Goal: Task Accomplishment & Management: Use online tool/utility

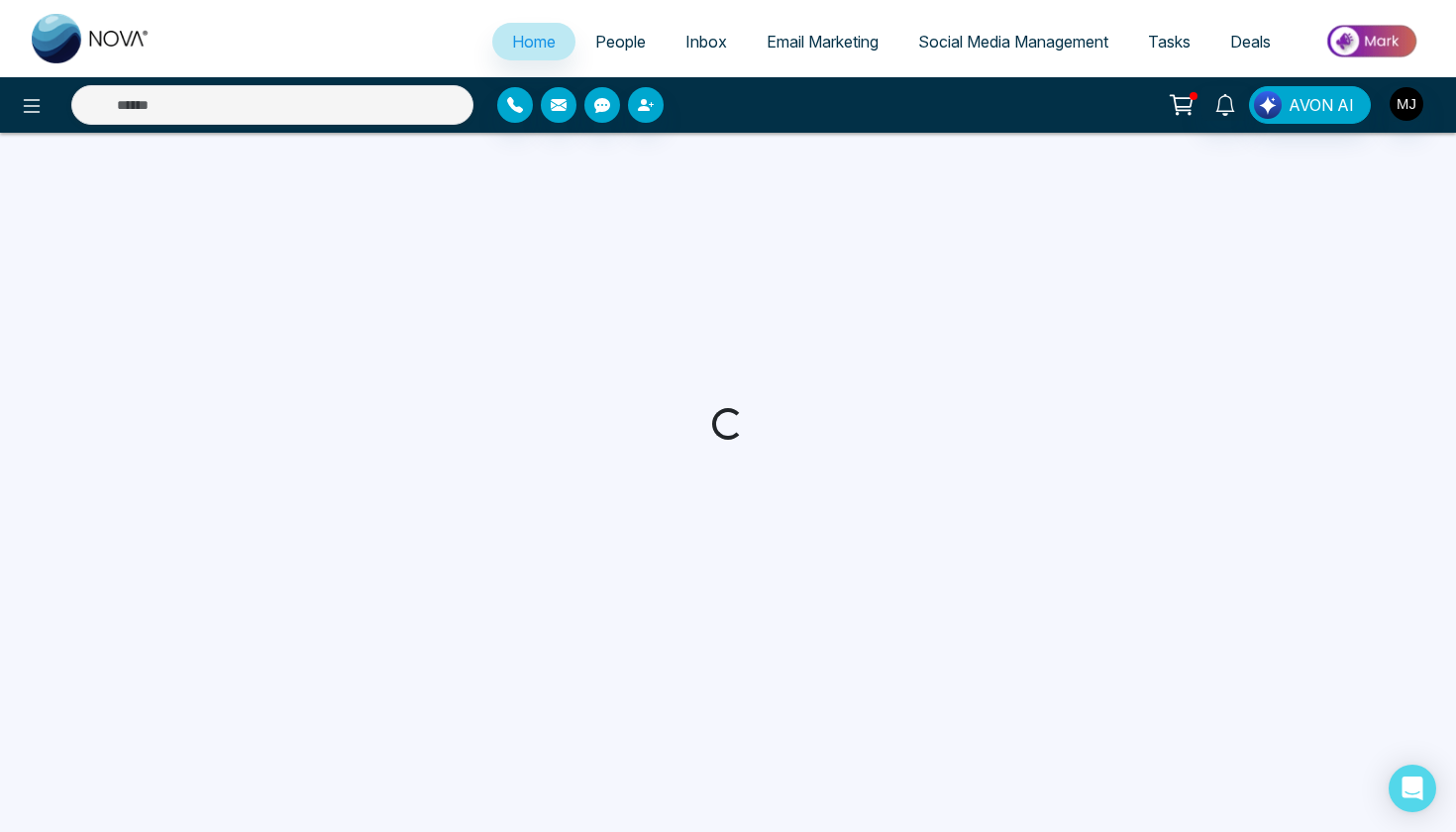
select select "*"
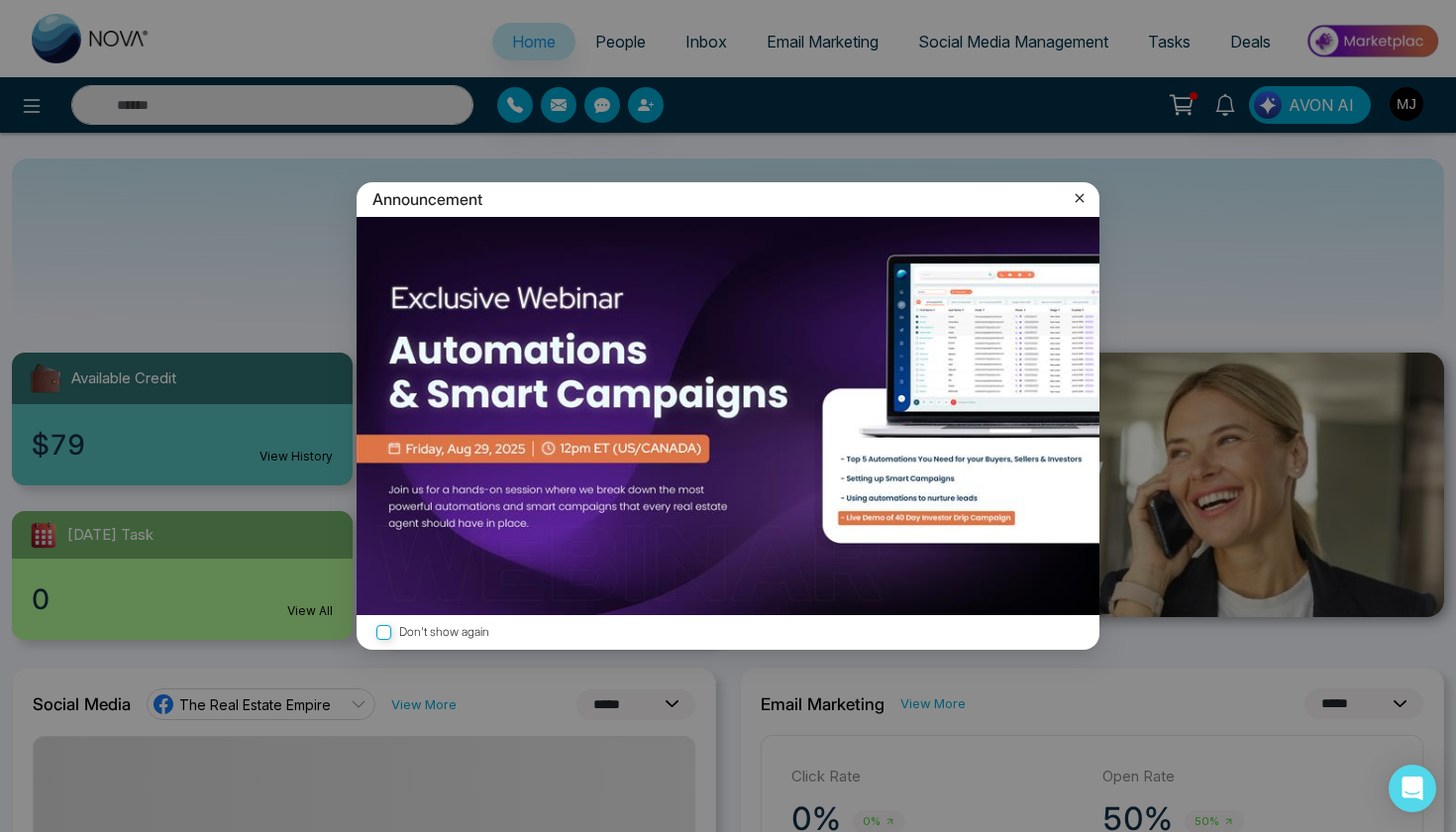
click at [1069, 201] on div "Announcement" at bounding box center [728, 199] width 743 height 35
click at [1076, 201] on icon at bounding box center [1080, 198] width 20 height 20
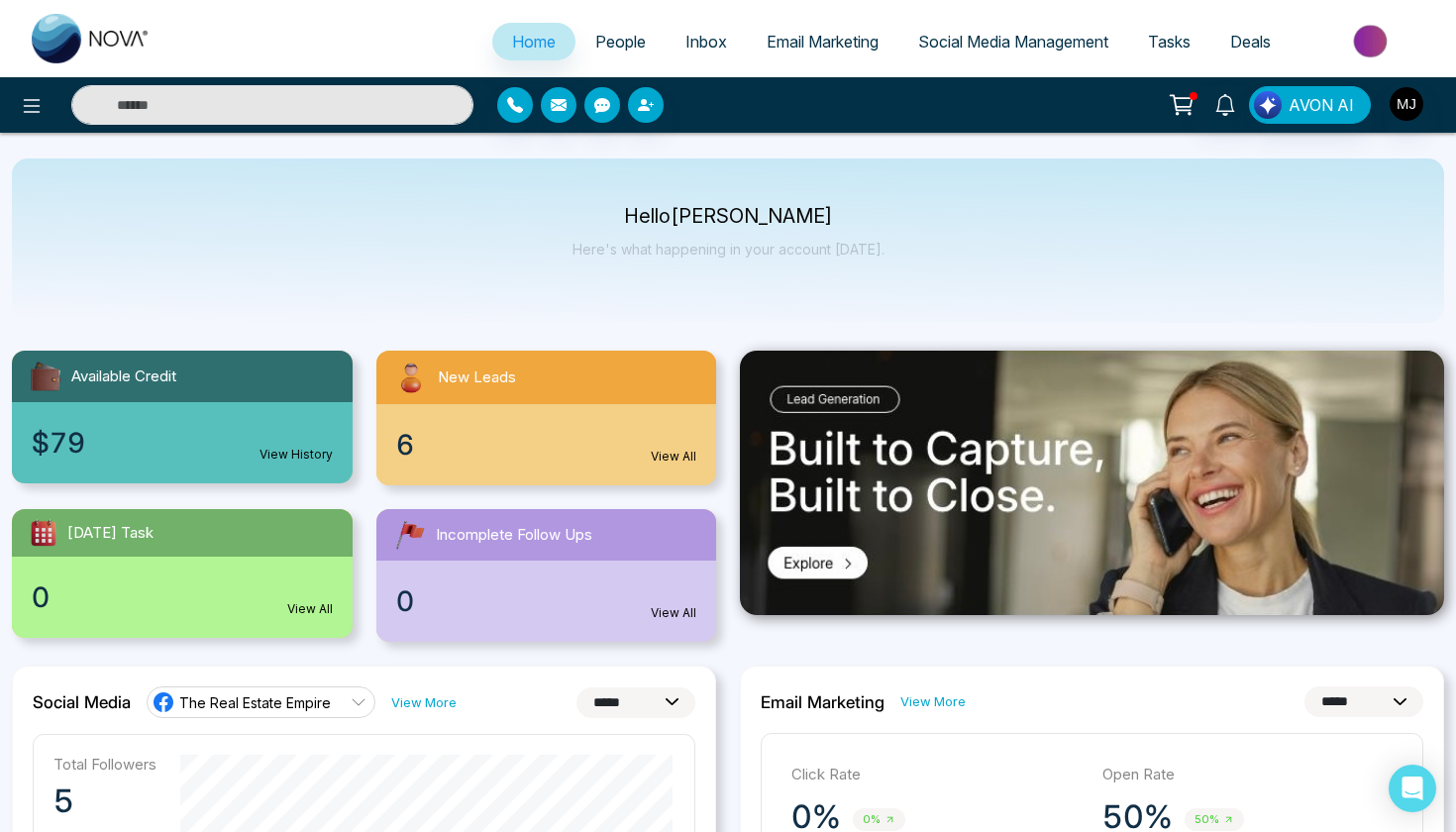
scroll to position [4, 0]
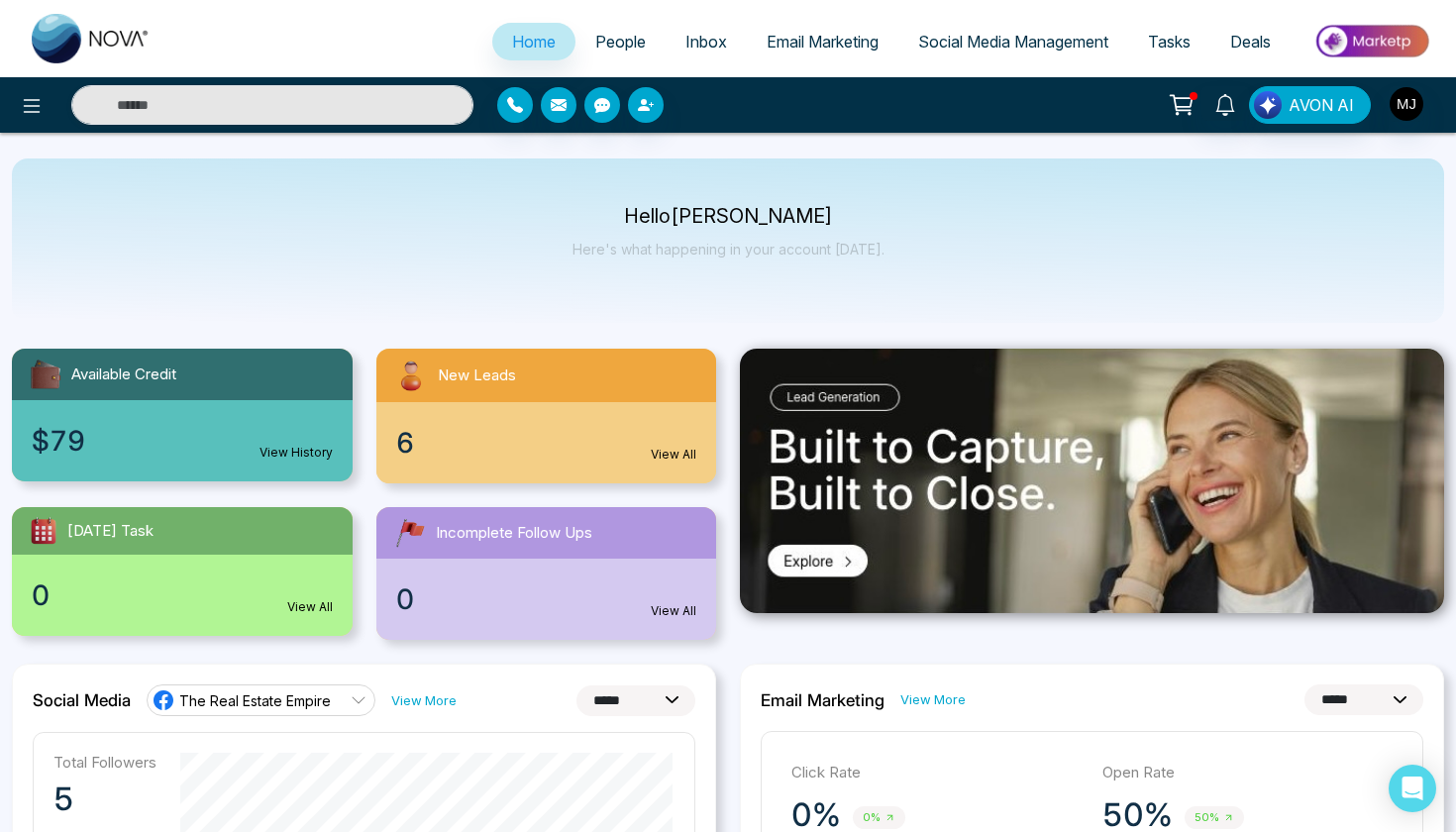
click at [290, 447] on link "View History" at bounding box center [295, 453] width 73 height 18
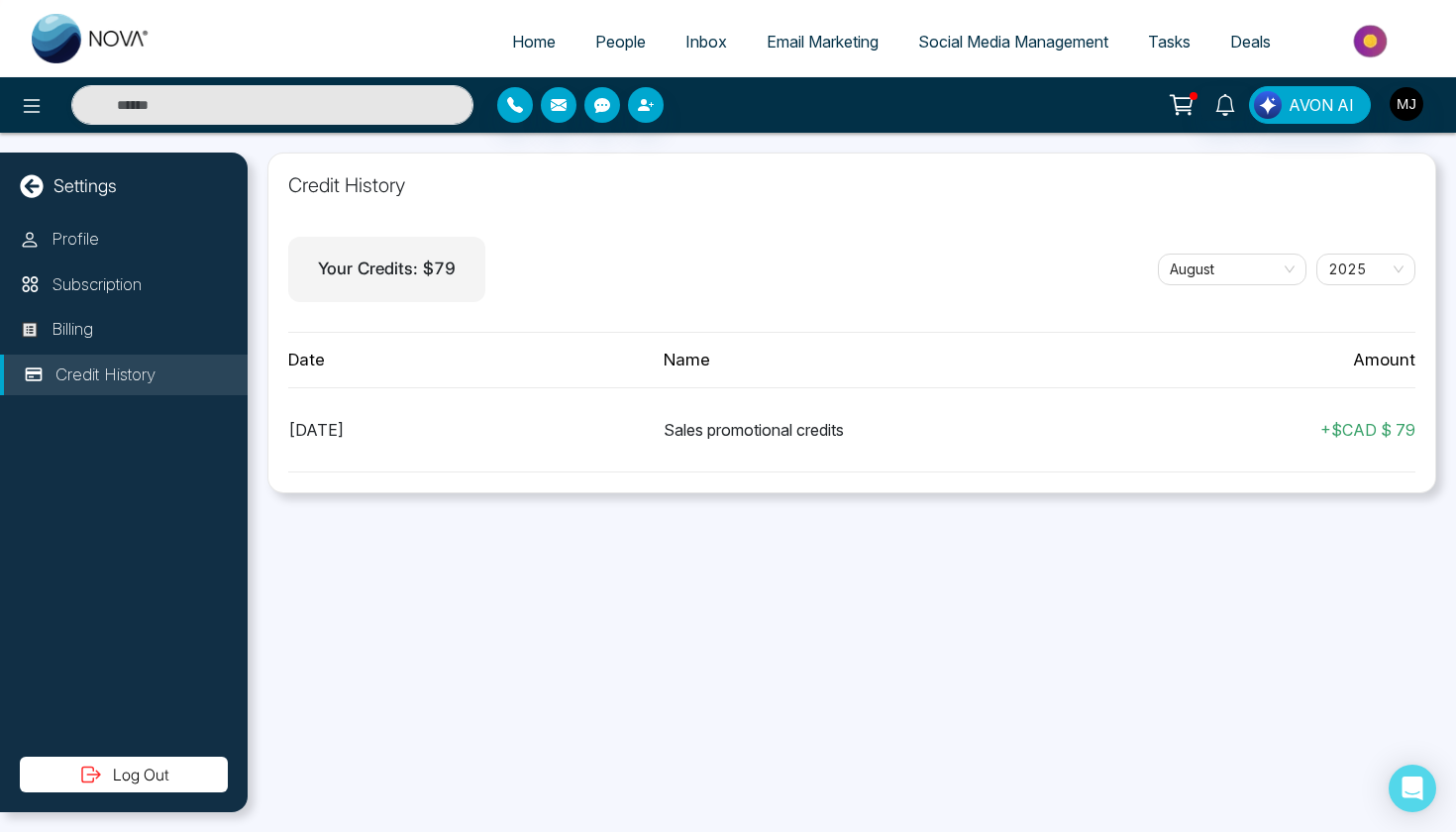
click at [548, 49] on link "Home" at bounding box center [533, 42] width 83 height 38
select select "*"
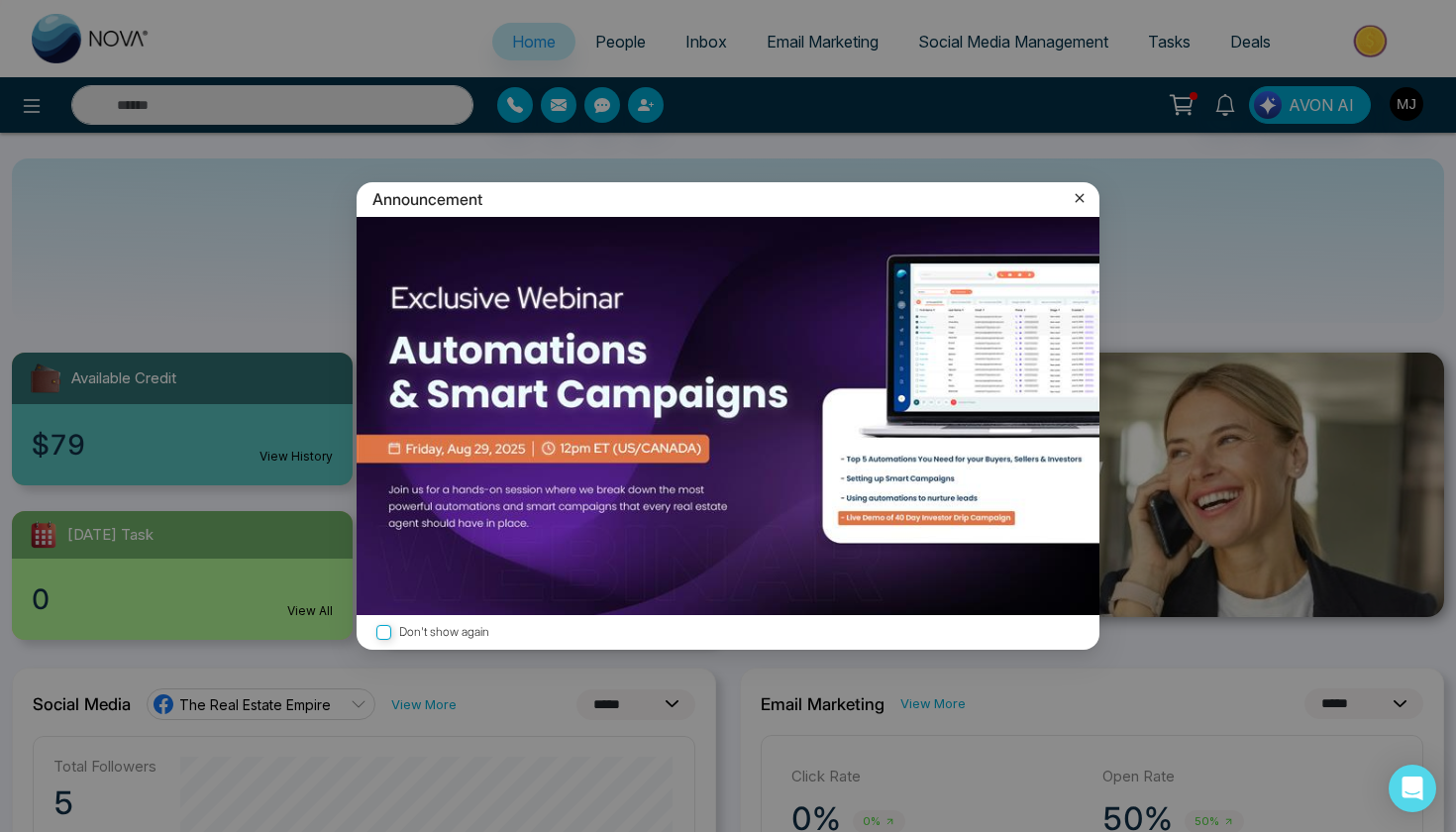
click at [1086, 202] on icon at bounding box center [1080, 198] width 20 height 20
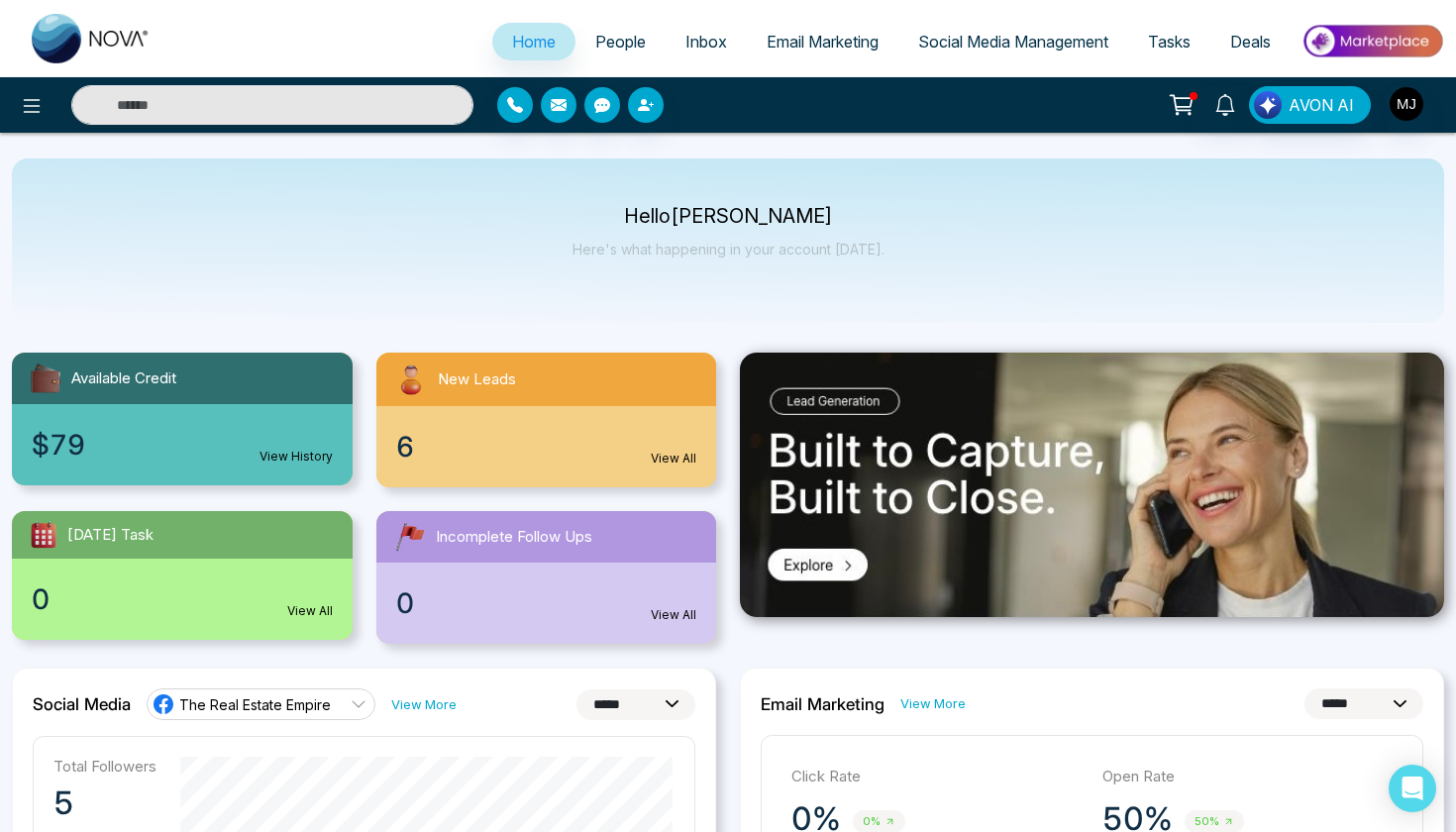
click at [852, 53] on link "Email Marketing" at bounding box center [823, 42] width 152 height 38
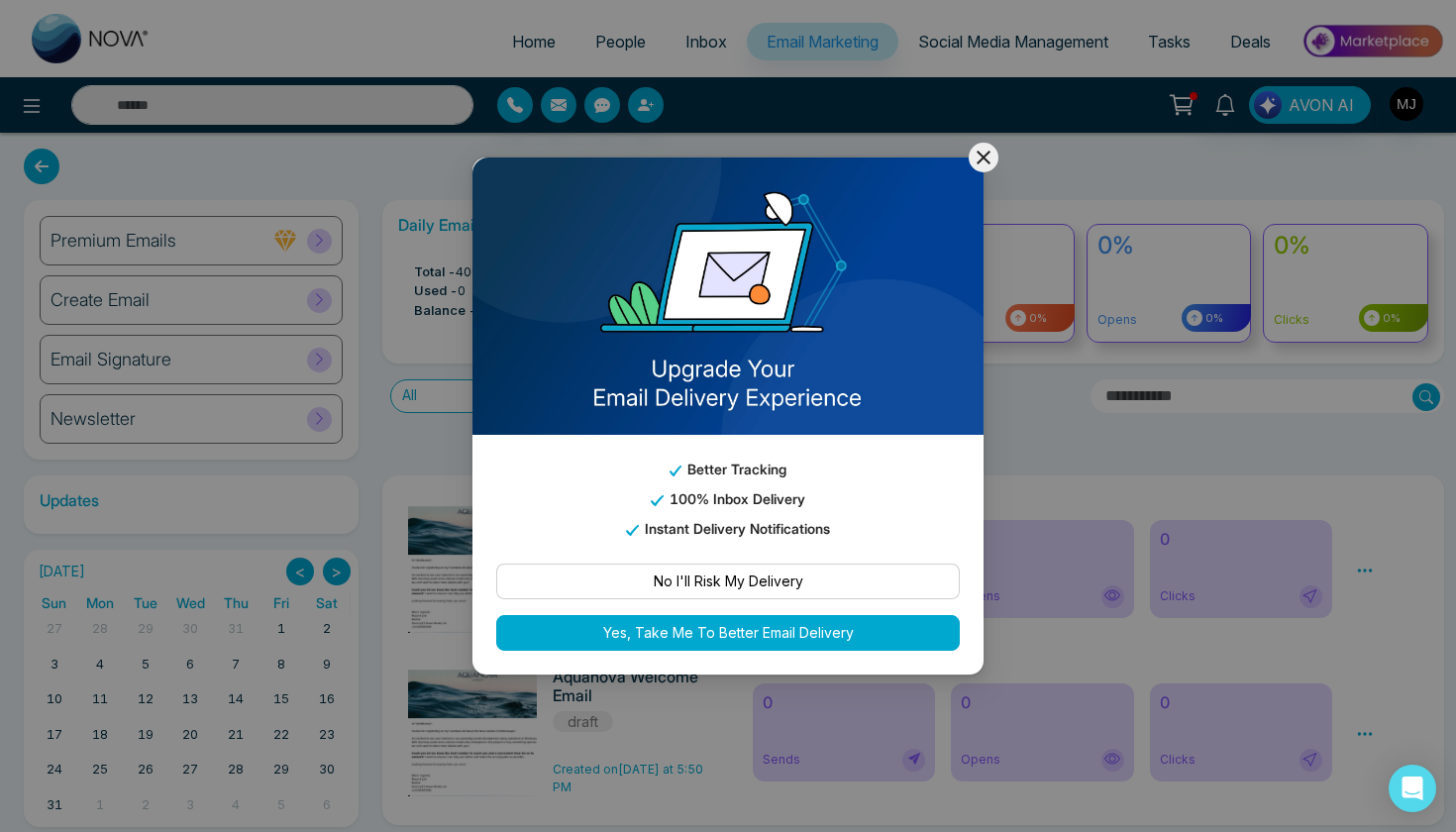
click at [982, 159] on icon at bounding box center [984, 158] width 14 height 14
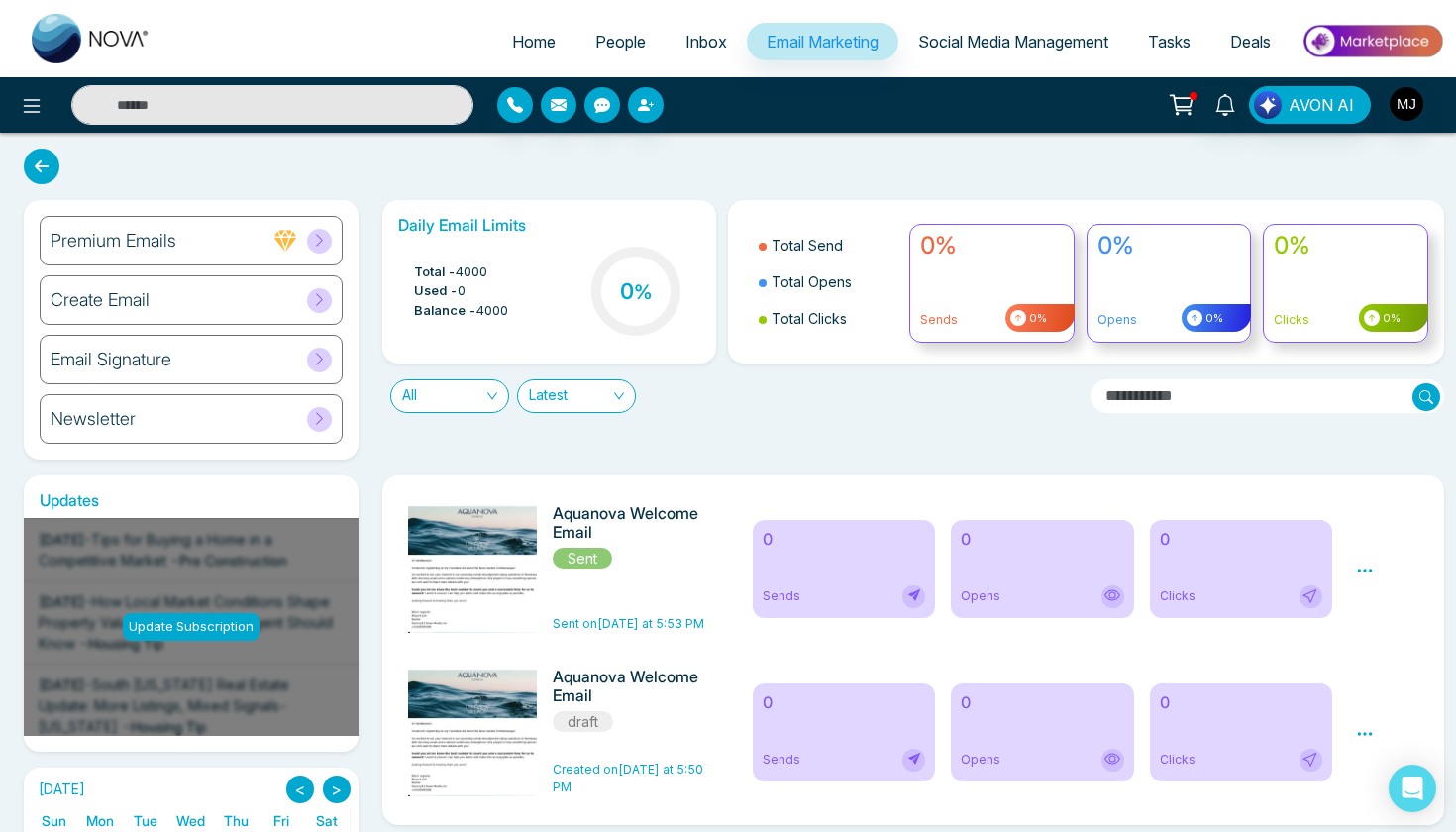
click at [315, 241] on icon at bounding box center [319, 240] width 15 height 15
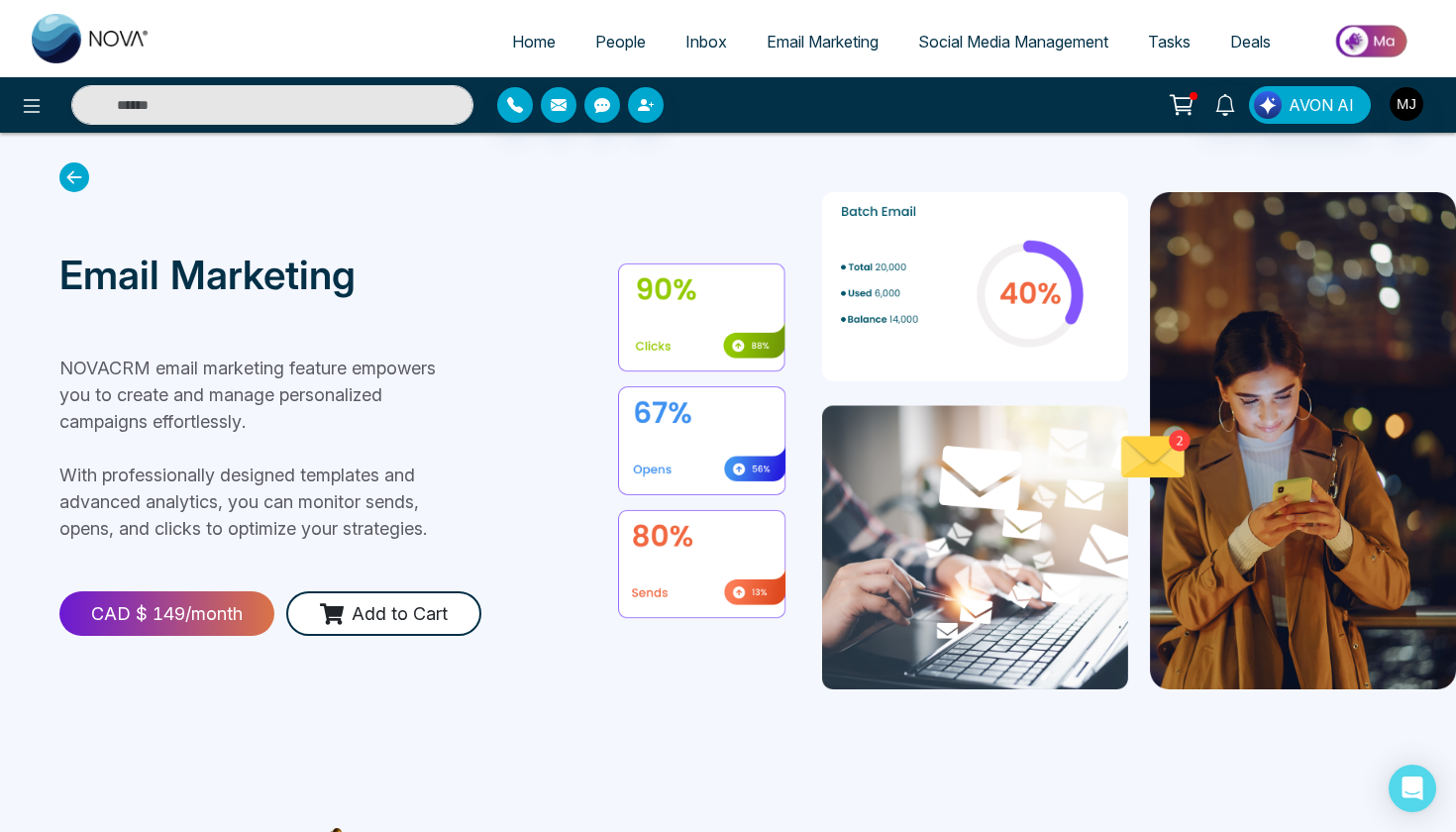
click at [77, 172] on icon at bounding box center [74, 177] width 30 height 30
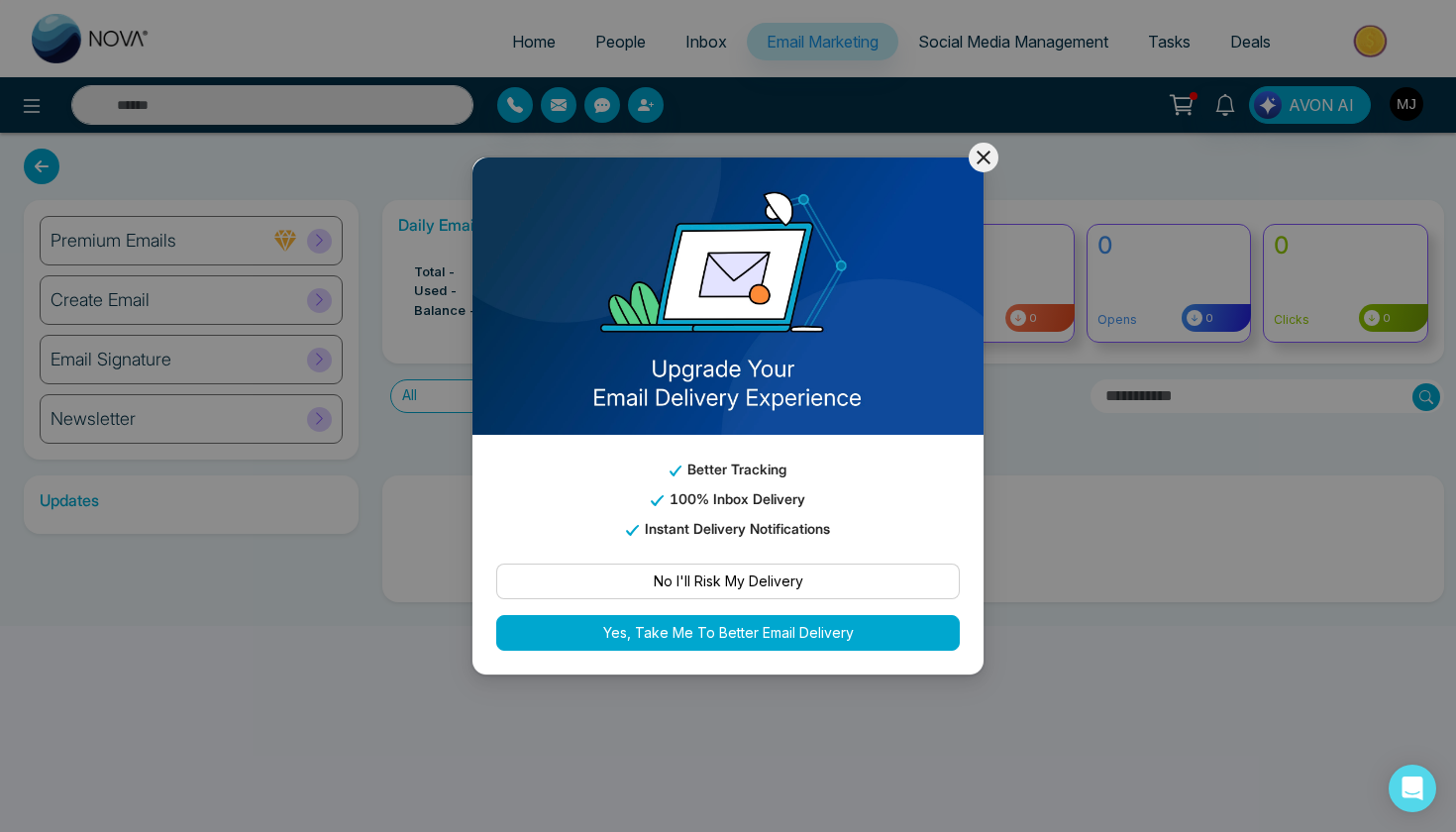
click at [989, 160] on icon at bounding box center [984, 158] width 24 height 24
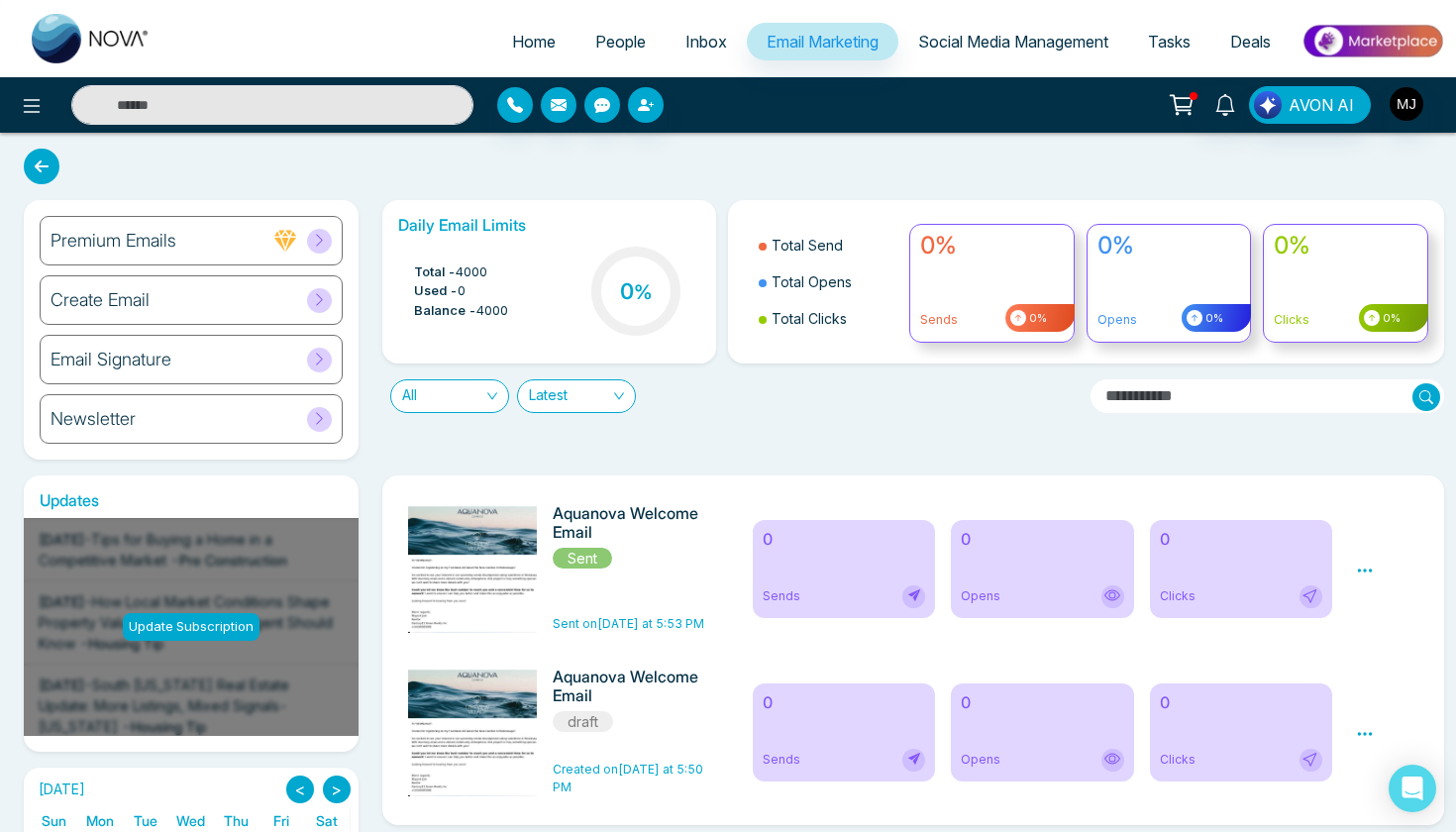
click at [1006, 35] on span "Social Media Management" at bounding box center [1013, 42] width 190 height 20
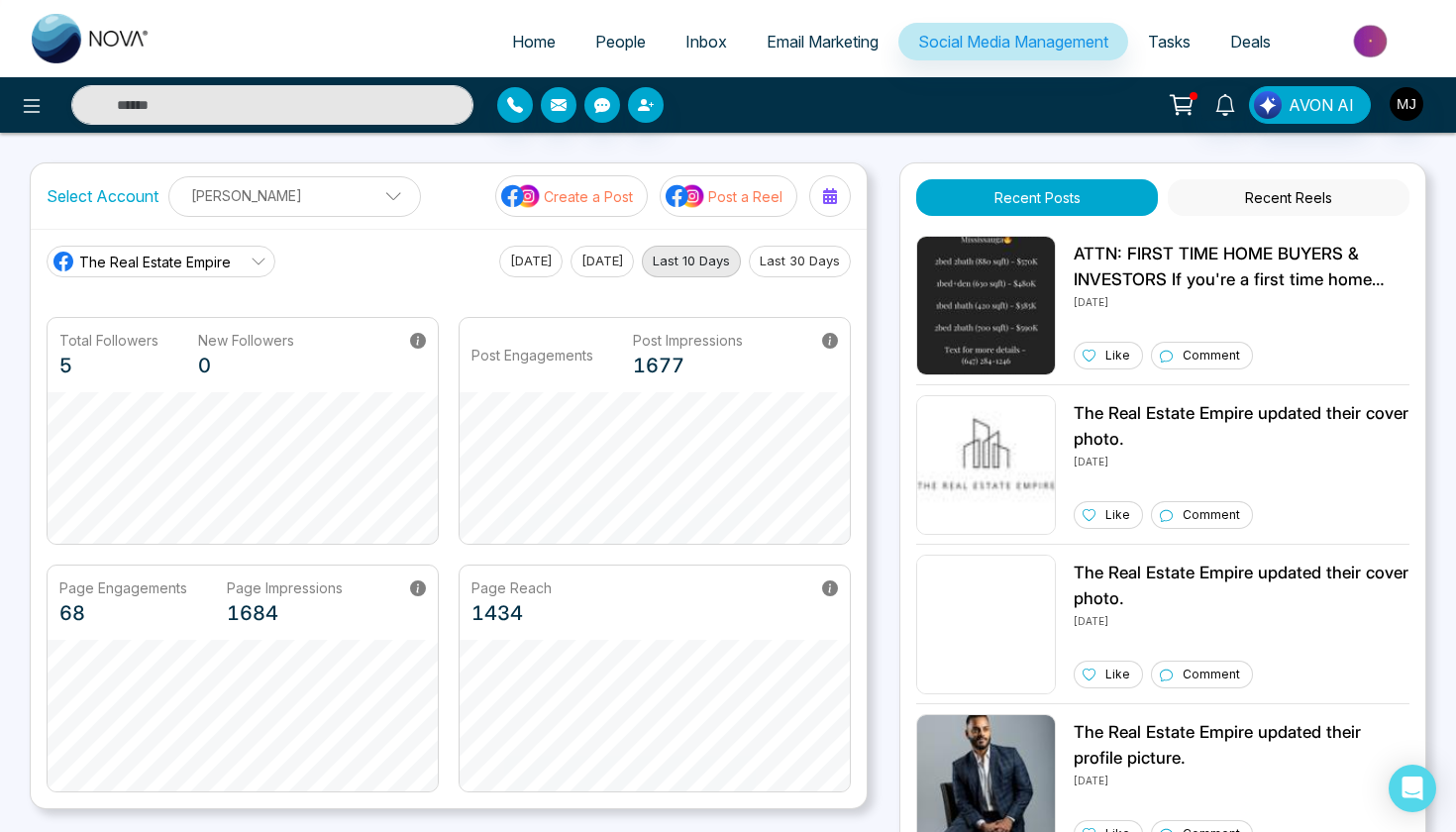
click at [1174, 52] on link "Tasks" at bounding box center [1169, 42] width 82 height 38
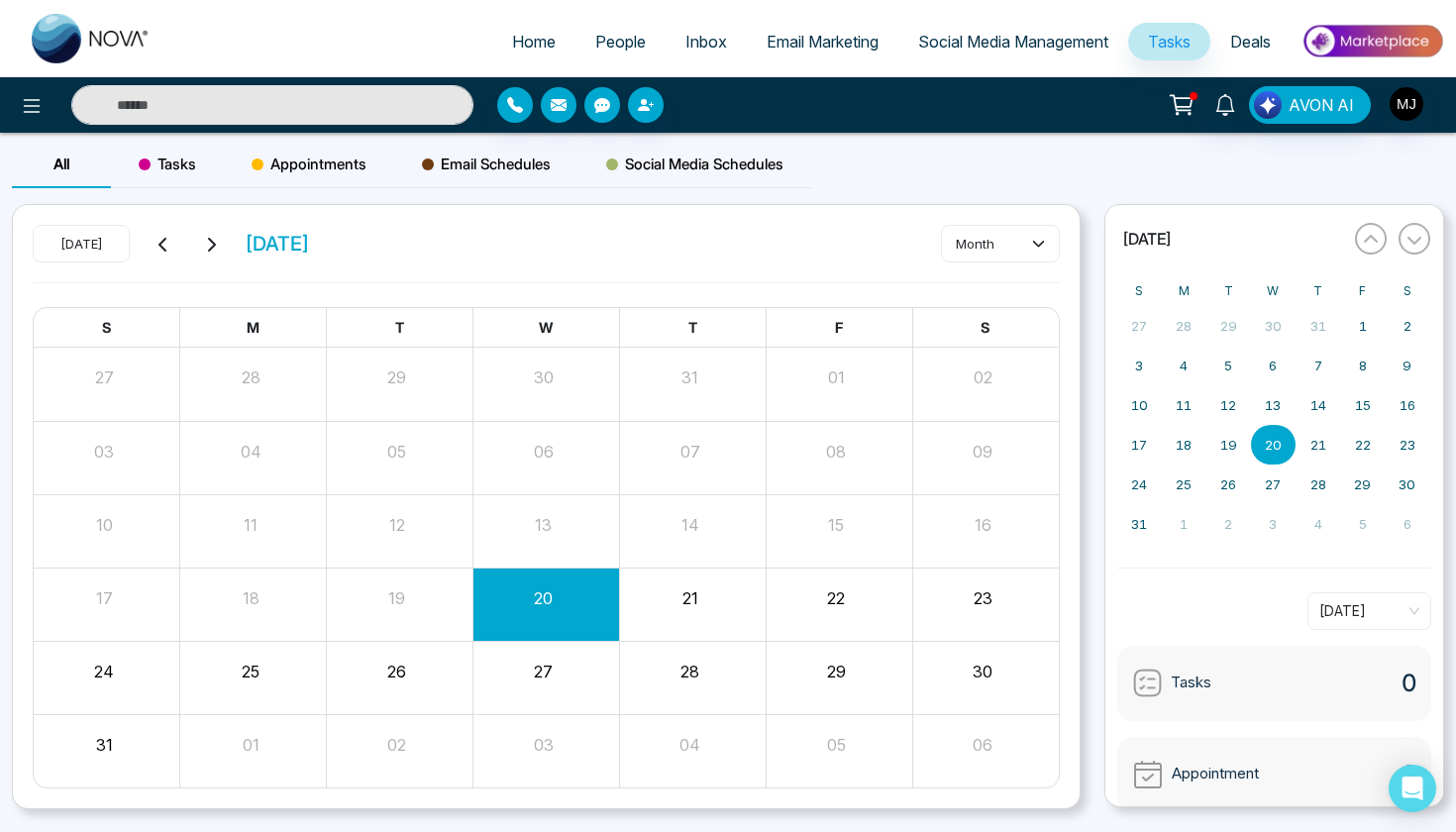
click at [685, 48] on span "Inbox" at bounding box center [706, 42] width 42 height 20
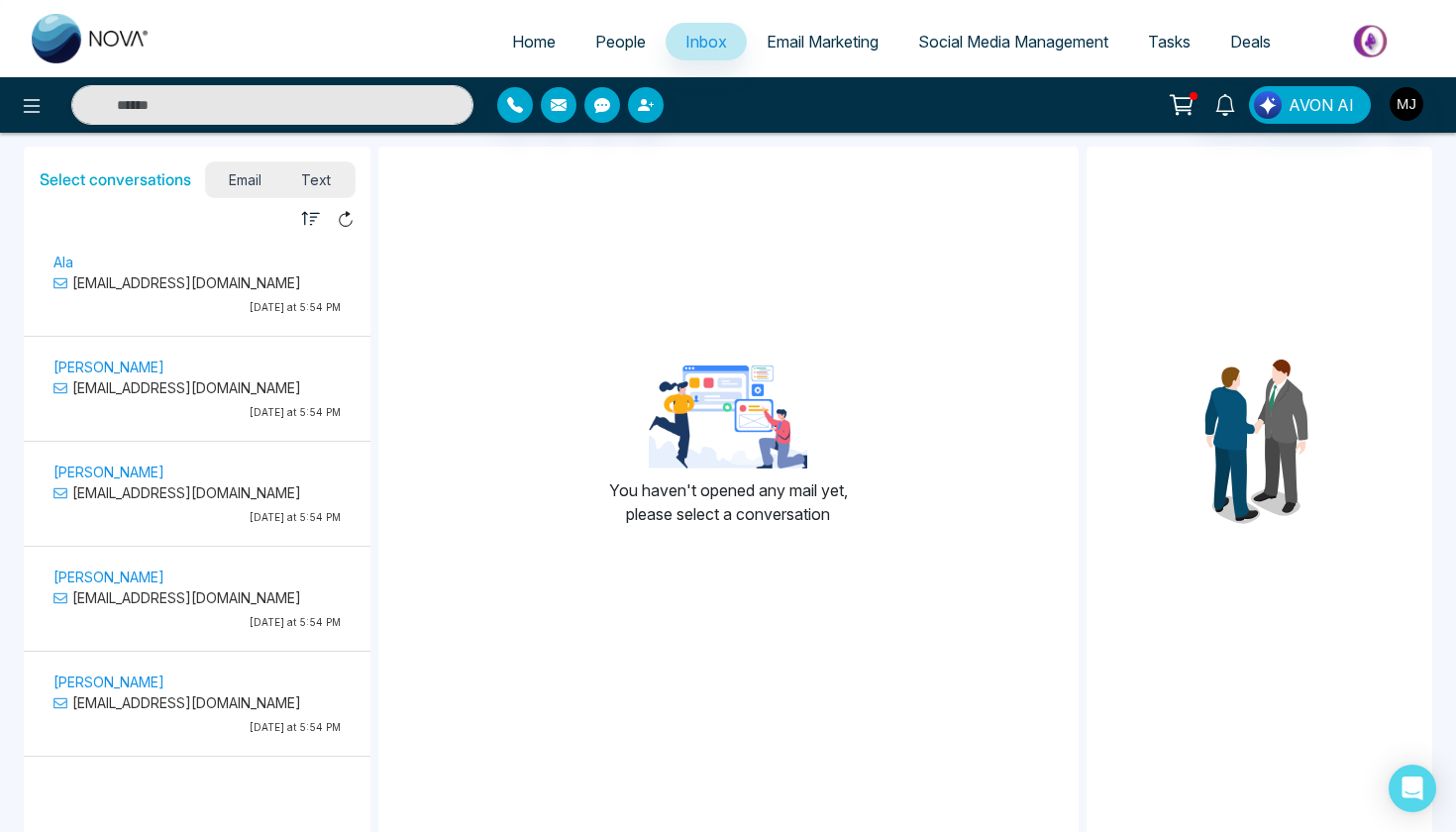
click at [319, 179] on span "Text" at bounding box center [315, 179] width 69 height 27
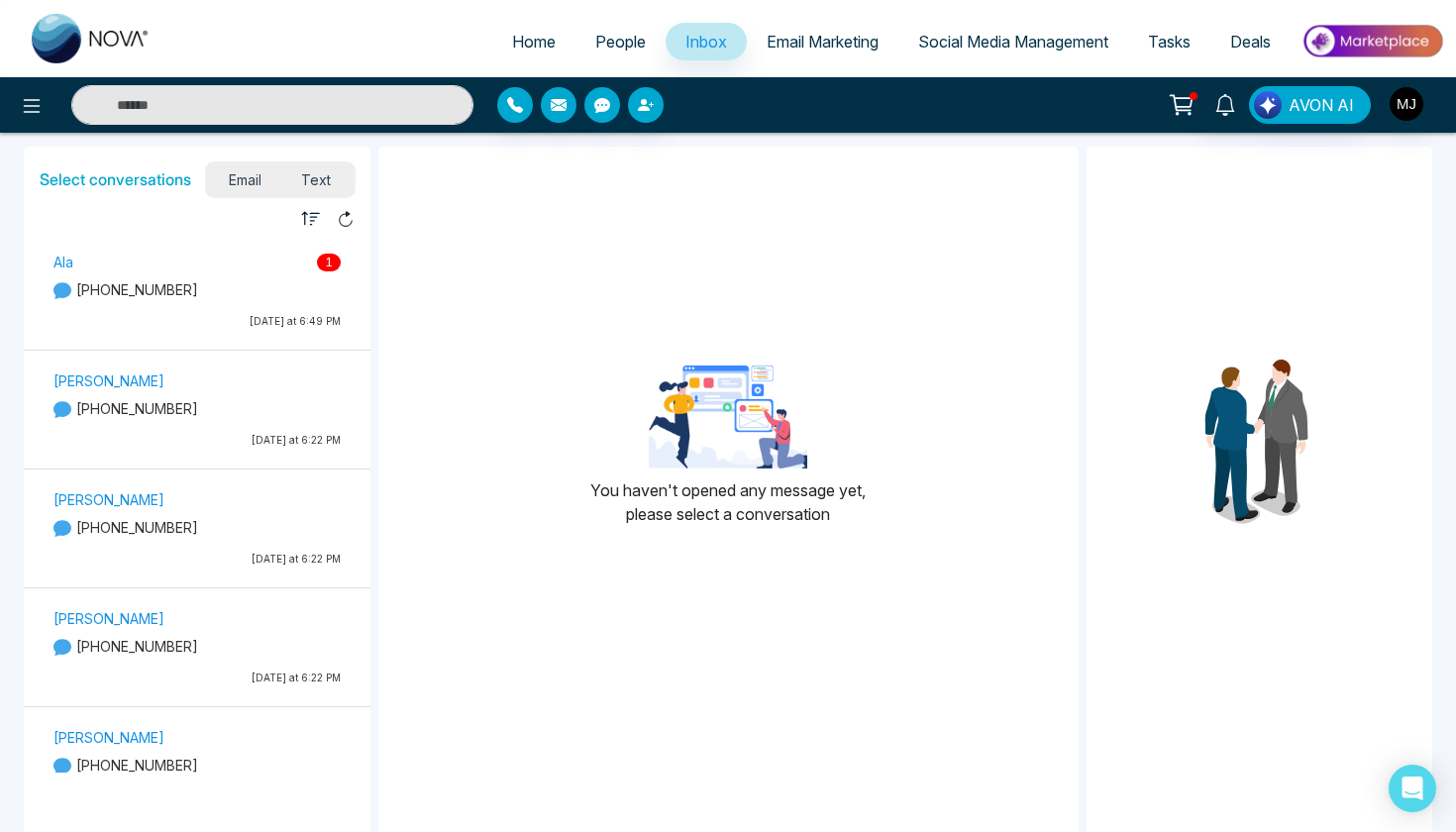
click at [226, 300] on div "Ala 1 [PHONE_NUMBER] [DATE] at 6:49 PM" at bounding box center [197, 294] width 307 height 88
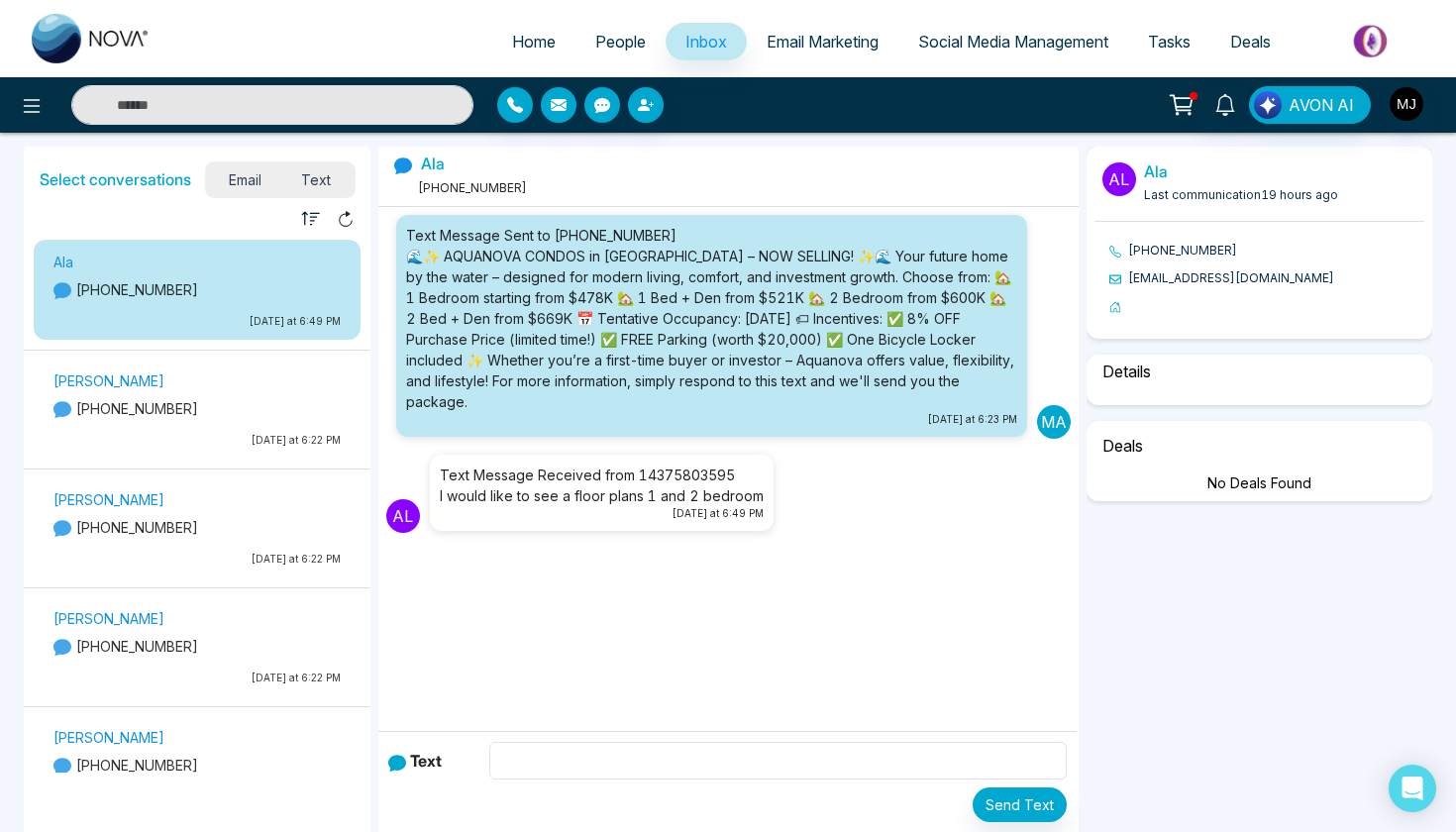
select select "****"
select select "********"
select select "*****"
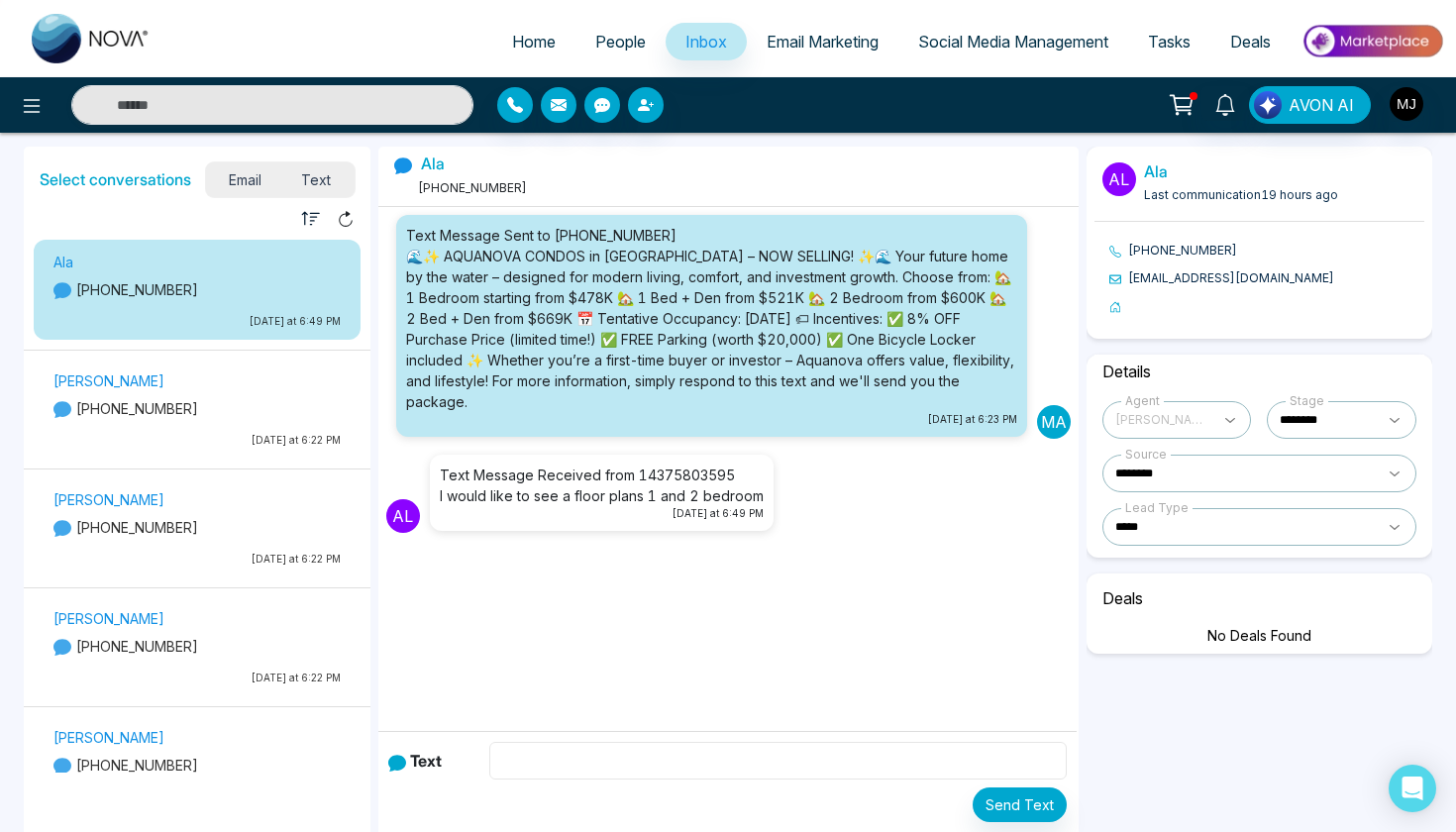
click at [548, 754] on input "text" at bounding box center [777, 761] width 577 height 38
click at [1179, 136] on div "Select conversations Email Text Unread Read Ala [PHONE_NUMBER] [DATE] at 6:49 P…" at bounding box center [728, 478] width 1456 height 690
click at [1173, 92] on icon at bounding box center [1182, 105] width 28 height 28
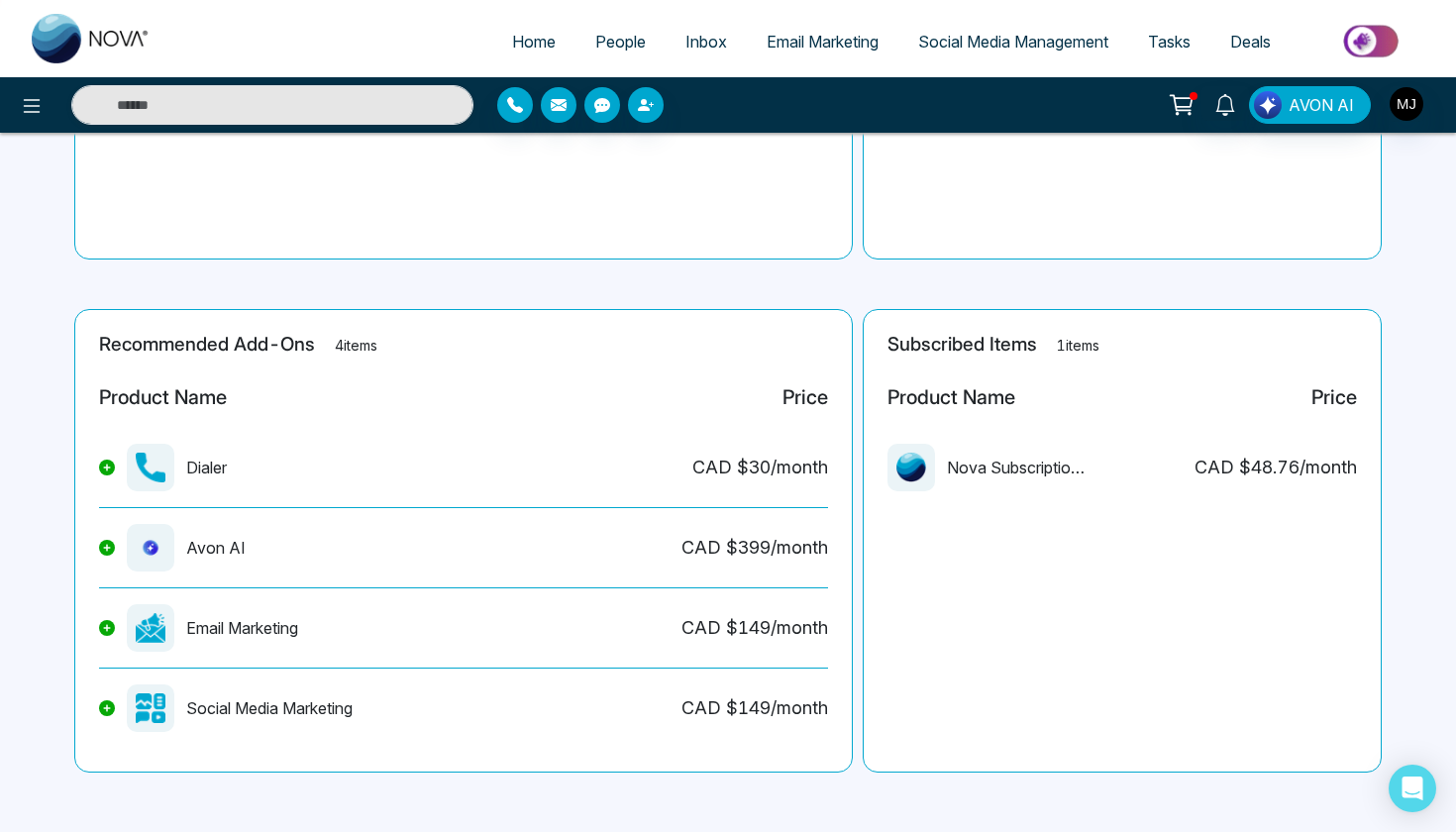
scroll to position [297, 0]
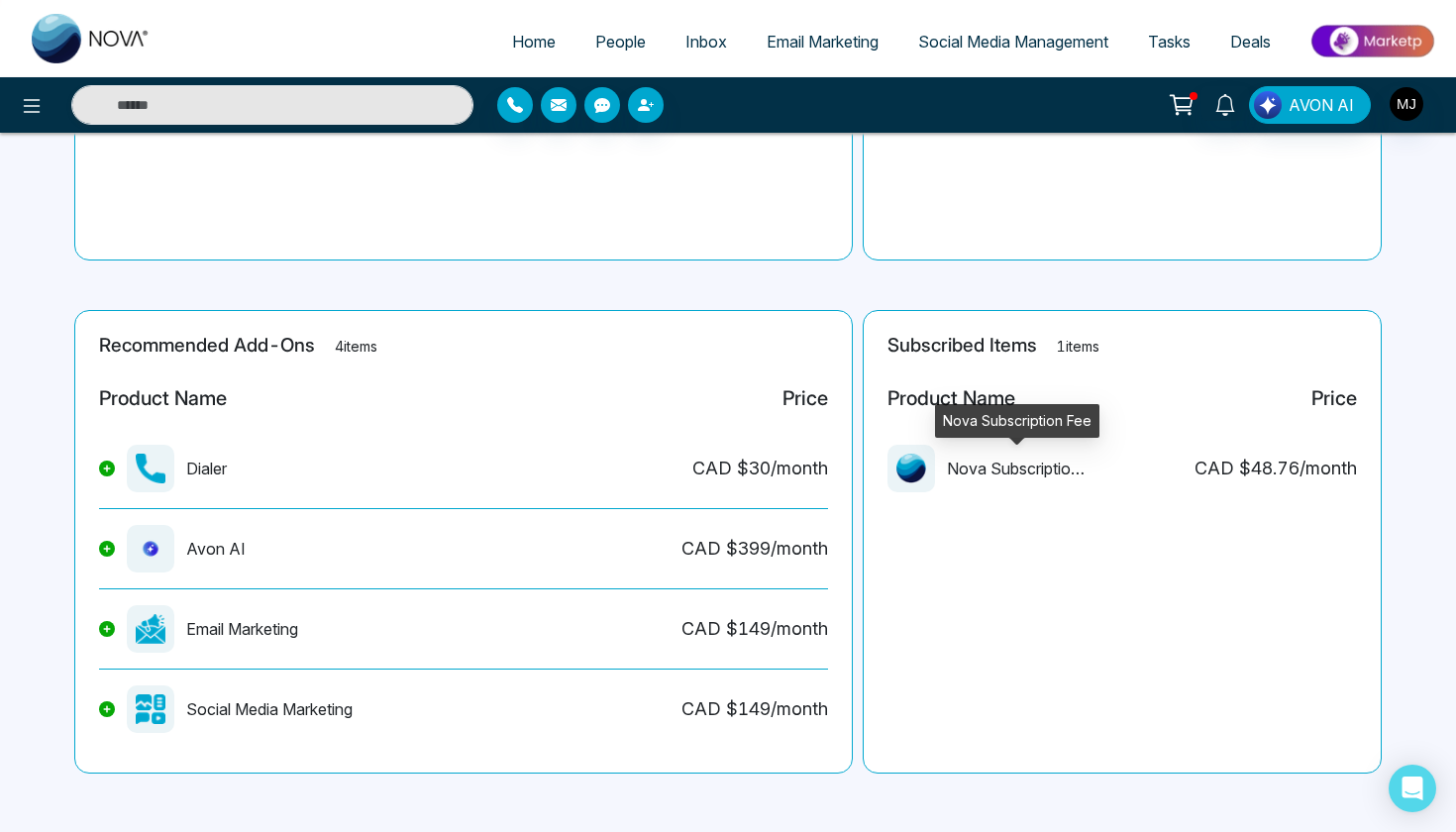
click at [997, 469] on p "Nova Subscription Fee" at bounding box center [1016, 469] width 139 height 24
click at [1304, 114] on span "AVON AI" at bounding box center [1321, 105] width 65 height 24
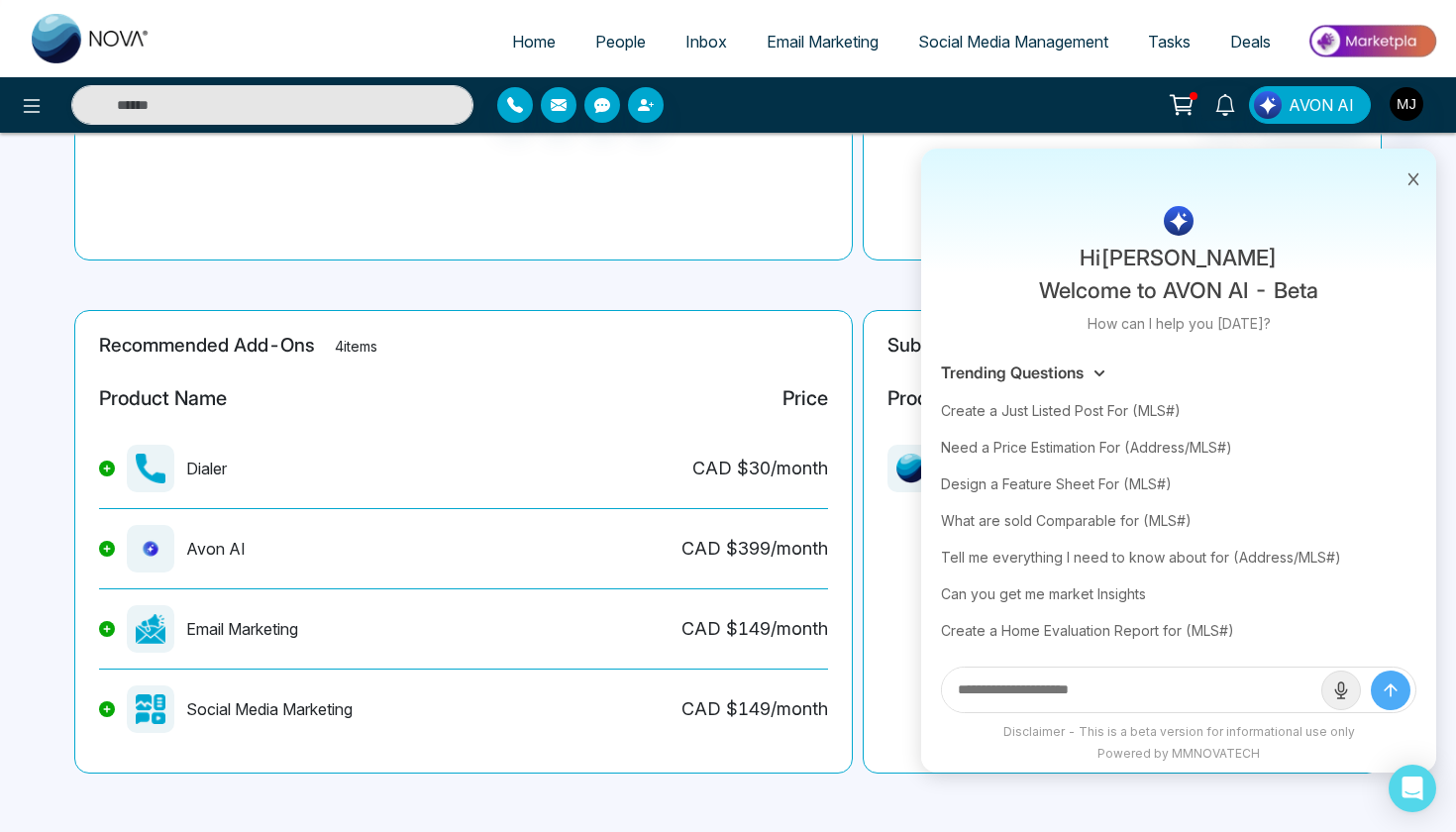
click at [1304, 114] on span "AVON AI" at bounding box center [1321, 105] width 65 height 24
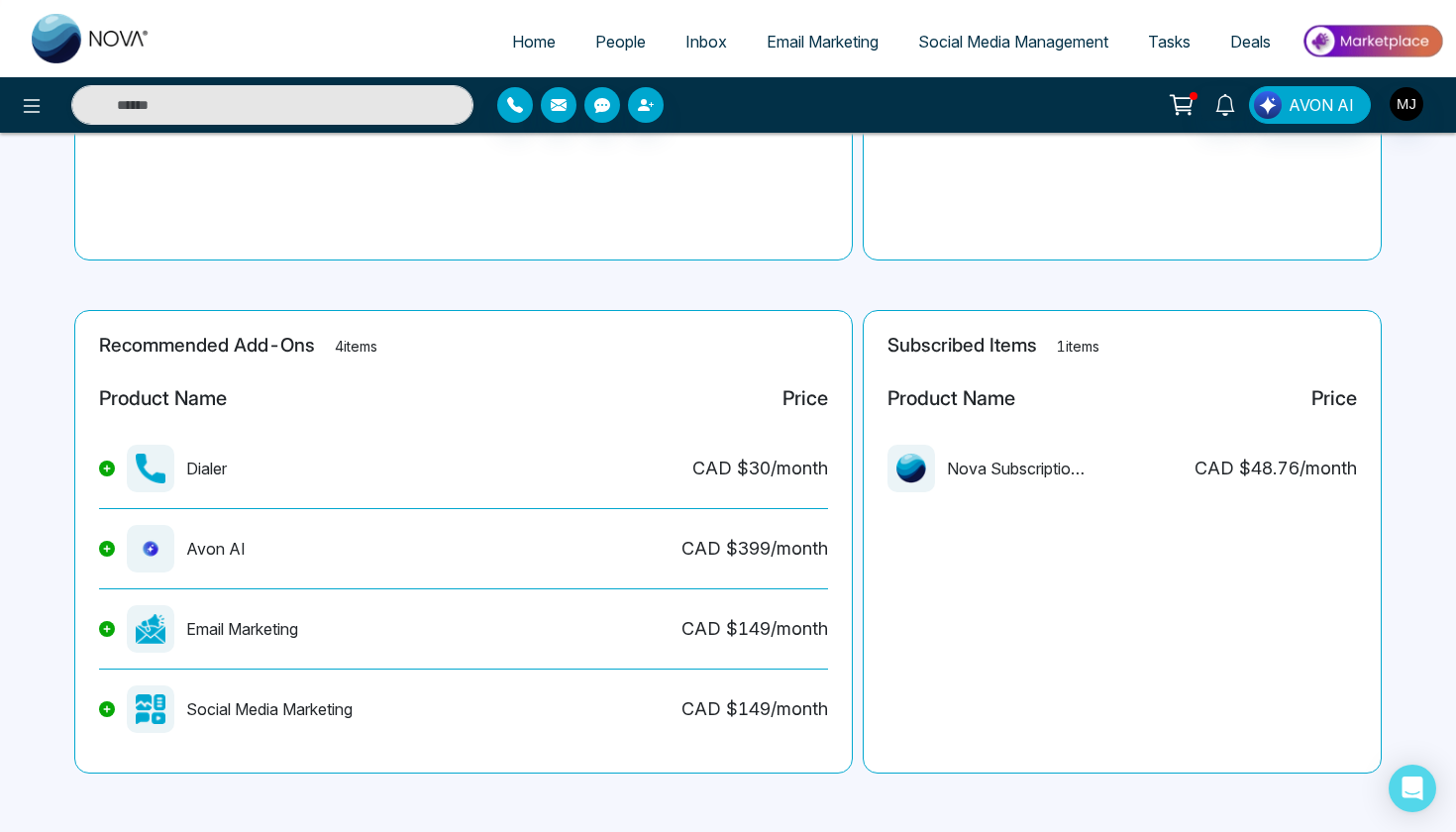
click at [1392, 108] on img "button" at bounding box center [1407, 104] width 34 height 34
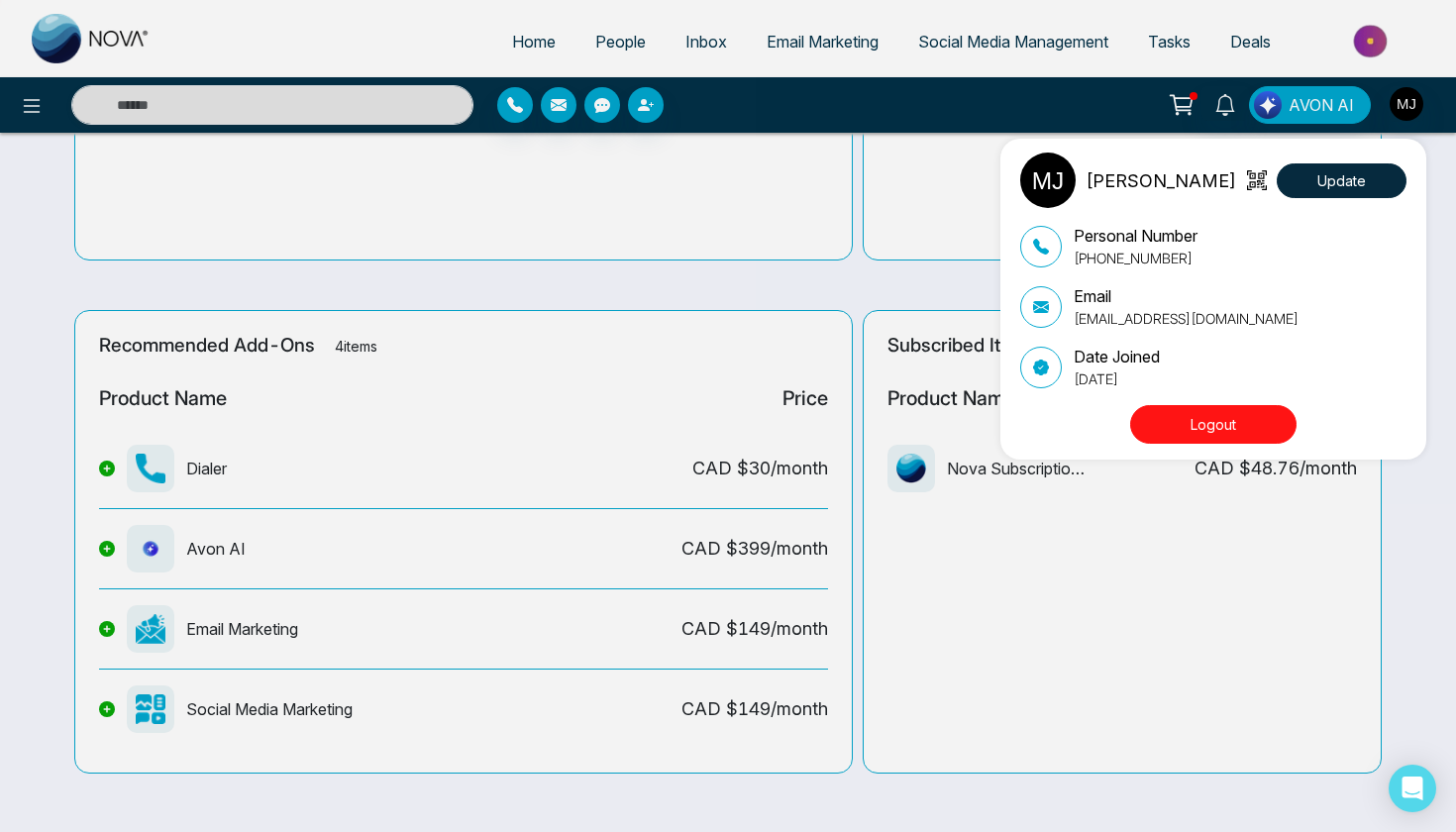
click at [1059, 187] on img at bounding box center [1047, 180] width 55 height 55
click at [1329, 112] on div "[PERSON_NAME][DEMOGRAPHIC_DATA] Update Personal Number [PHONE_NUMBER] Email [EM…" at bounding box center [728, 416] width 1456 height 832
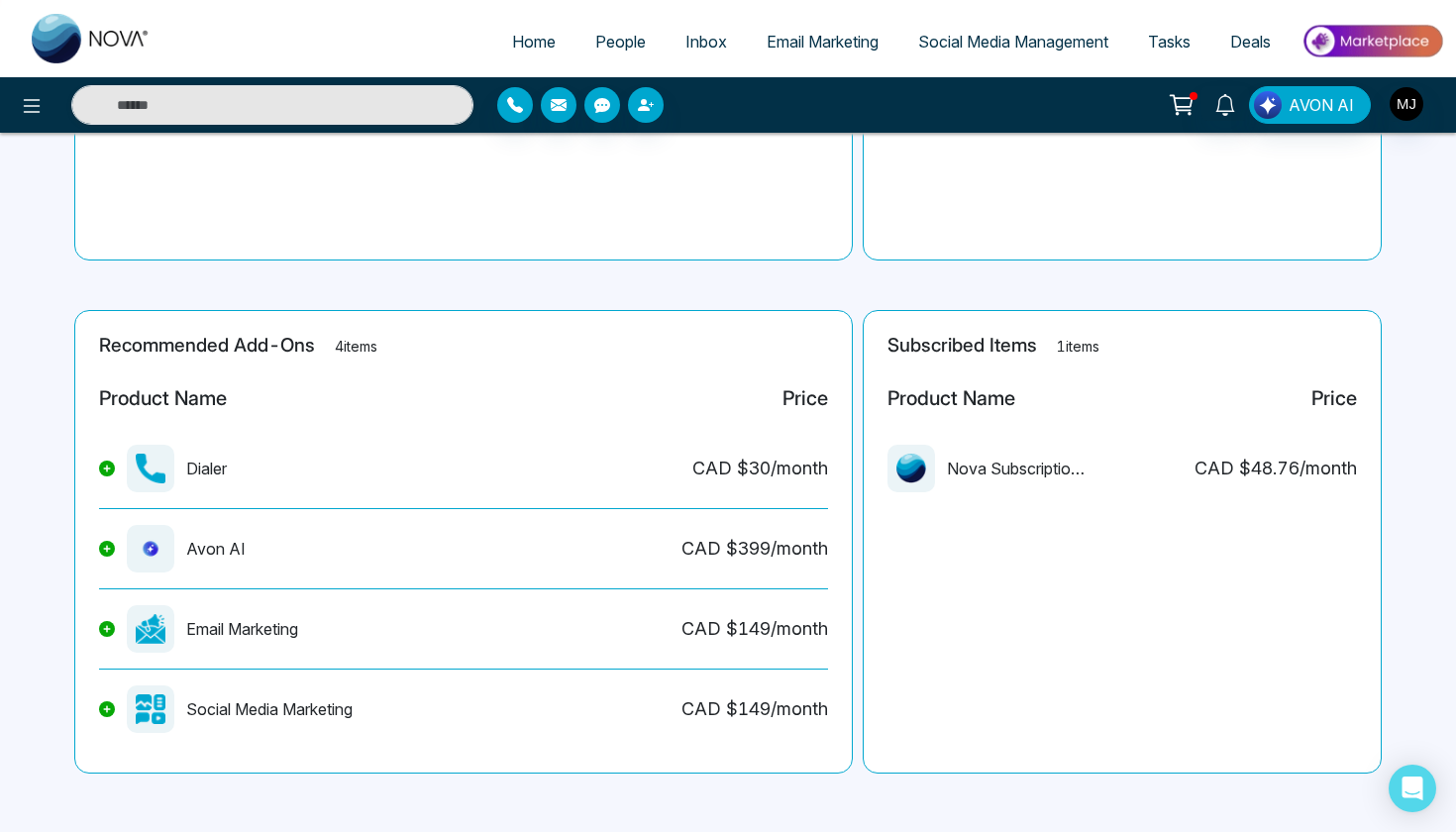
click at [517, 38] on span "Home" at bounding box center [534, 42] width 44 height 20
select select "*"
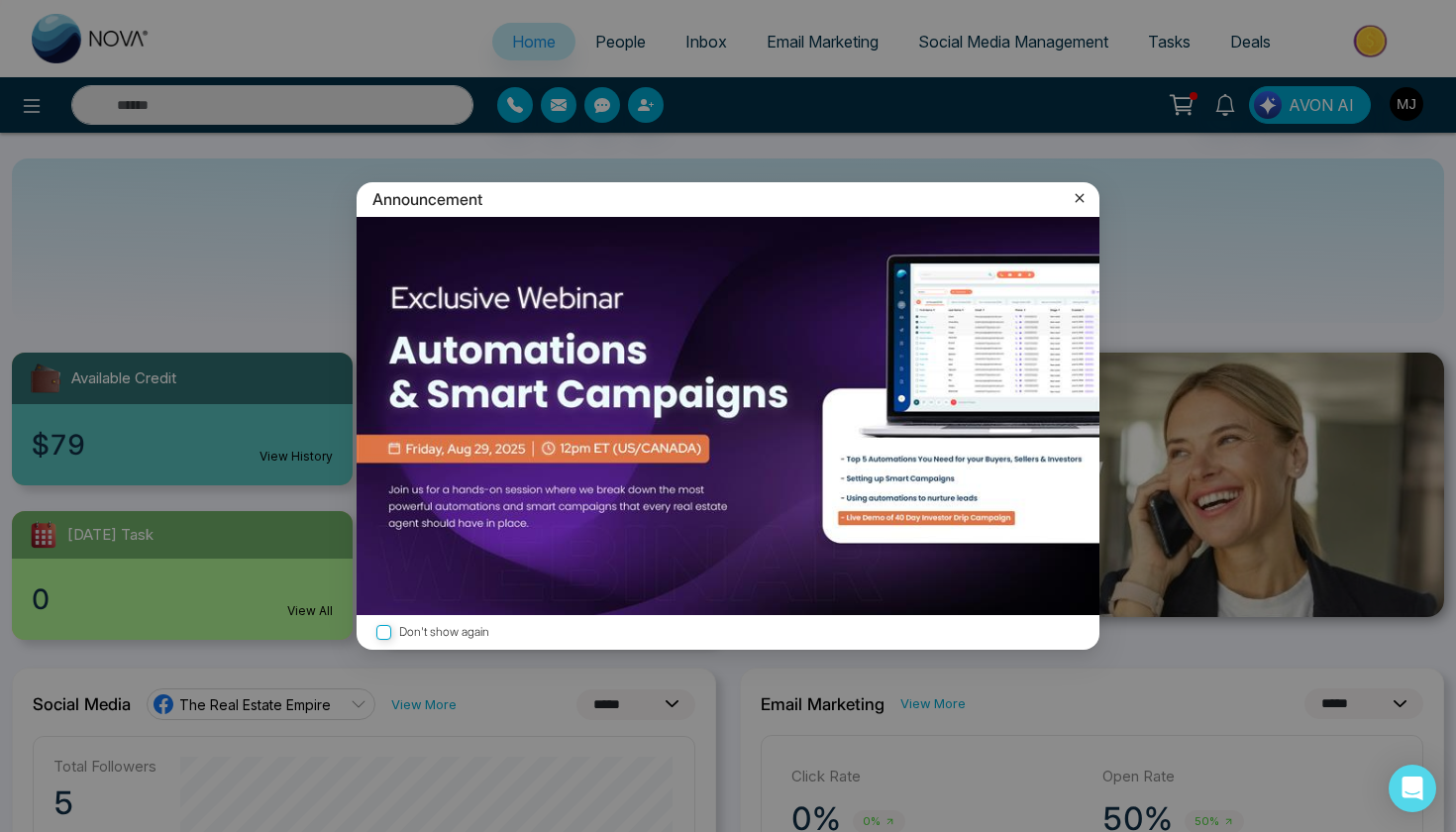
click at [1081, 205] on icon at bounding box center [1080, 198] width 20 height 20
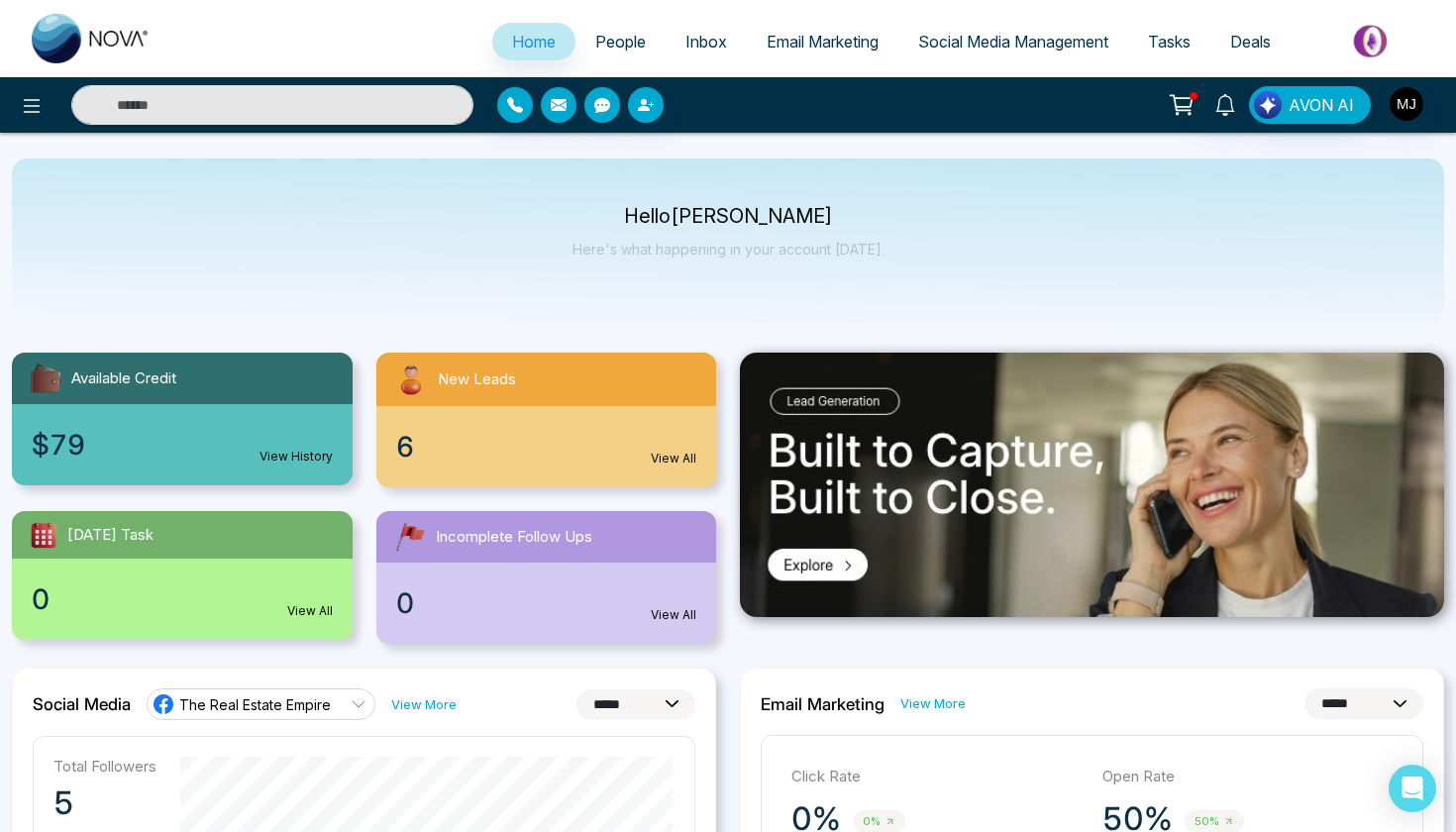
click at [608, 49] on span "People" at bounding box center [620, 42] width 51 height 20
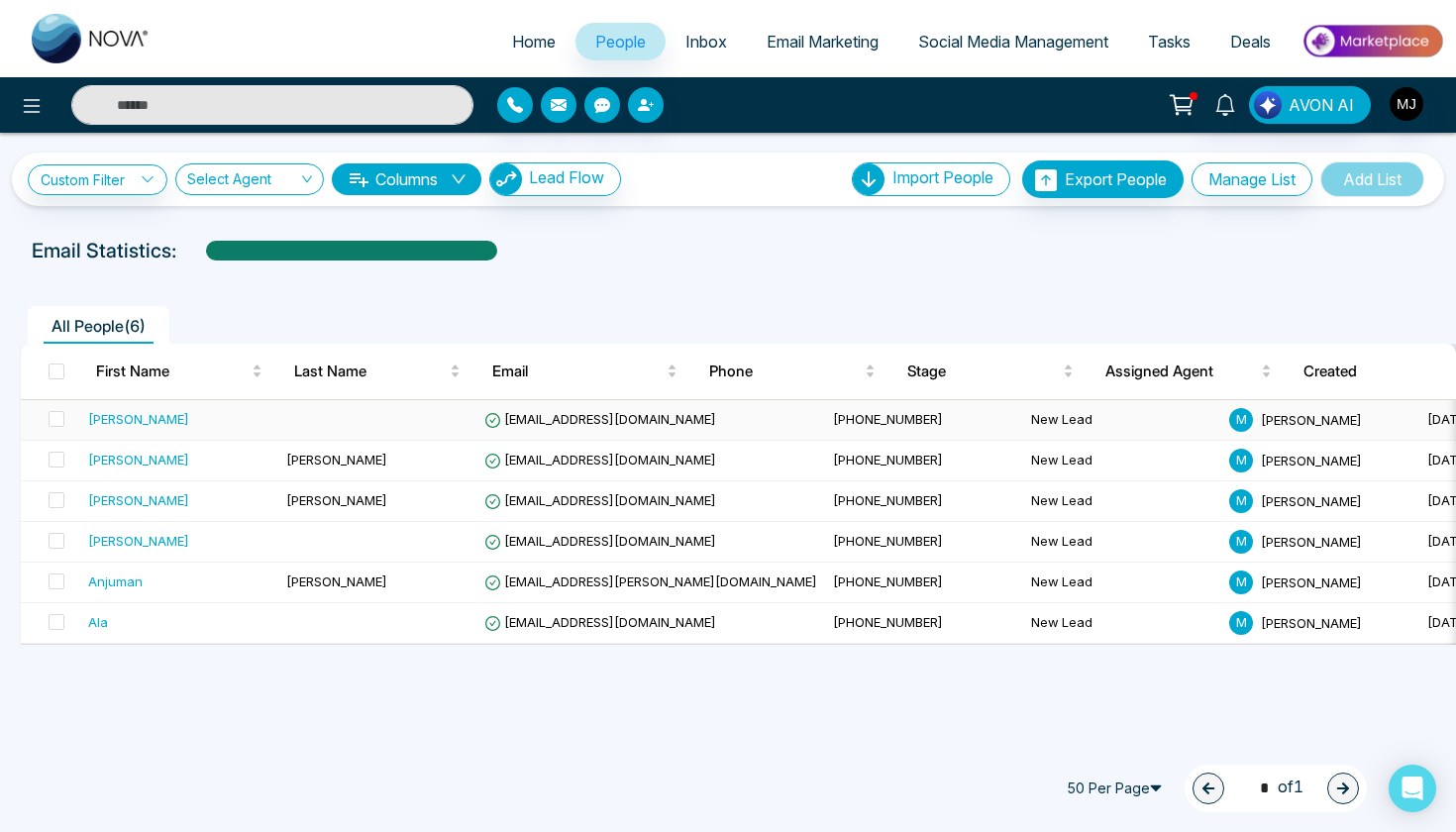
click at [154, 428] on div "[PERSON_NAME]" at bounding box center [138, 419] width 101 height 20
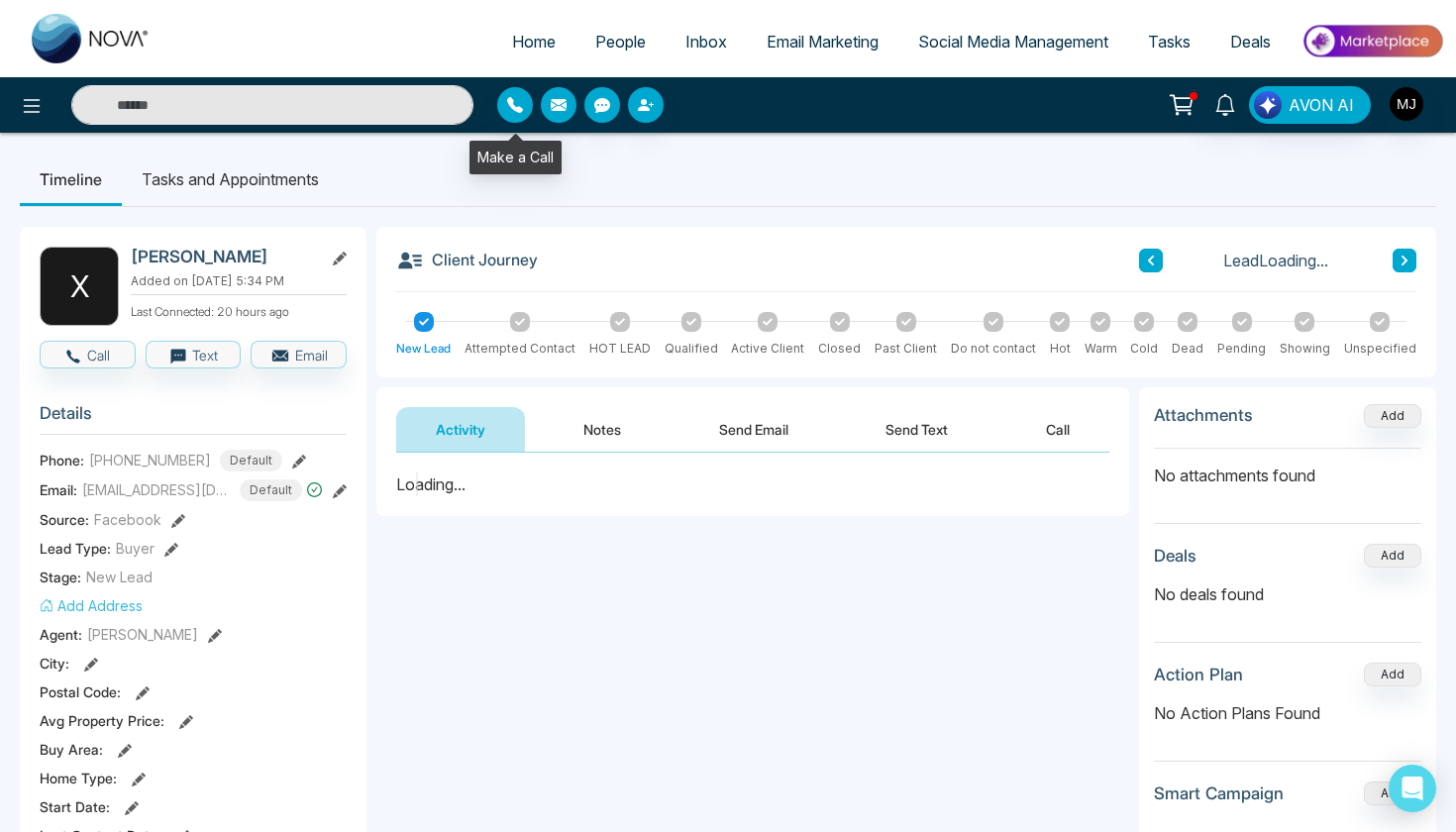
click at [520, 102] on icon "button" at bounding box center [515, 105] width 16 height 16
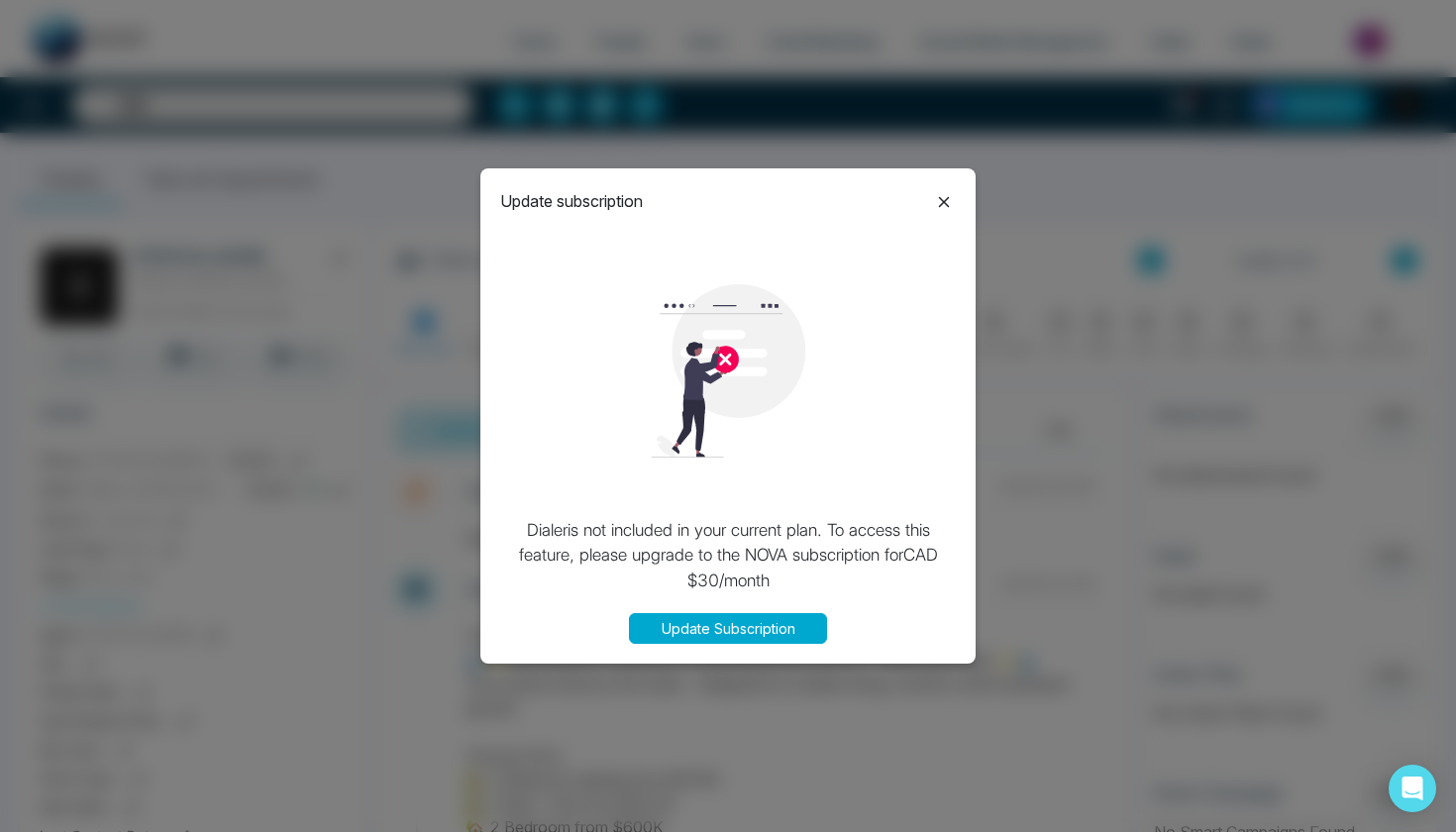
click at [954, 193] on icon at bounding box center [944, 202] width 24 height 24
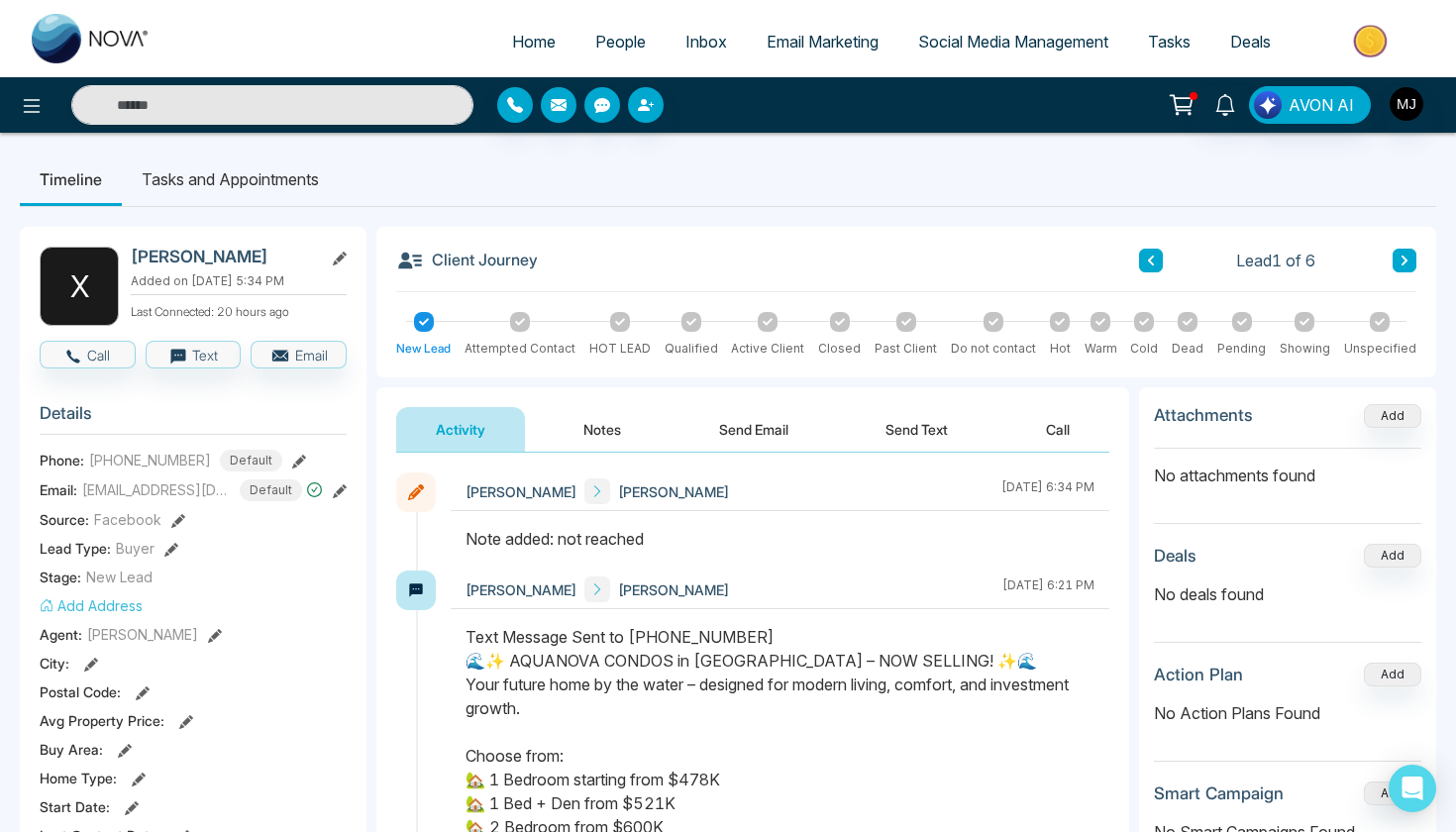
scroll to position [2, 0]
click at [525, 325] on icon at bounding box center [520, 322] width 10 height 10
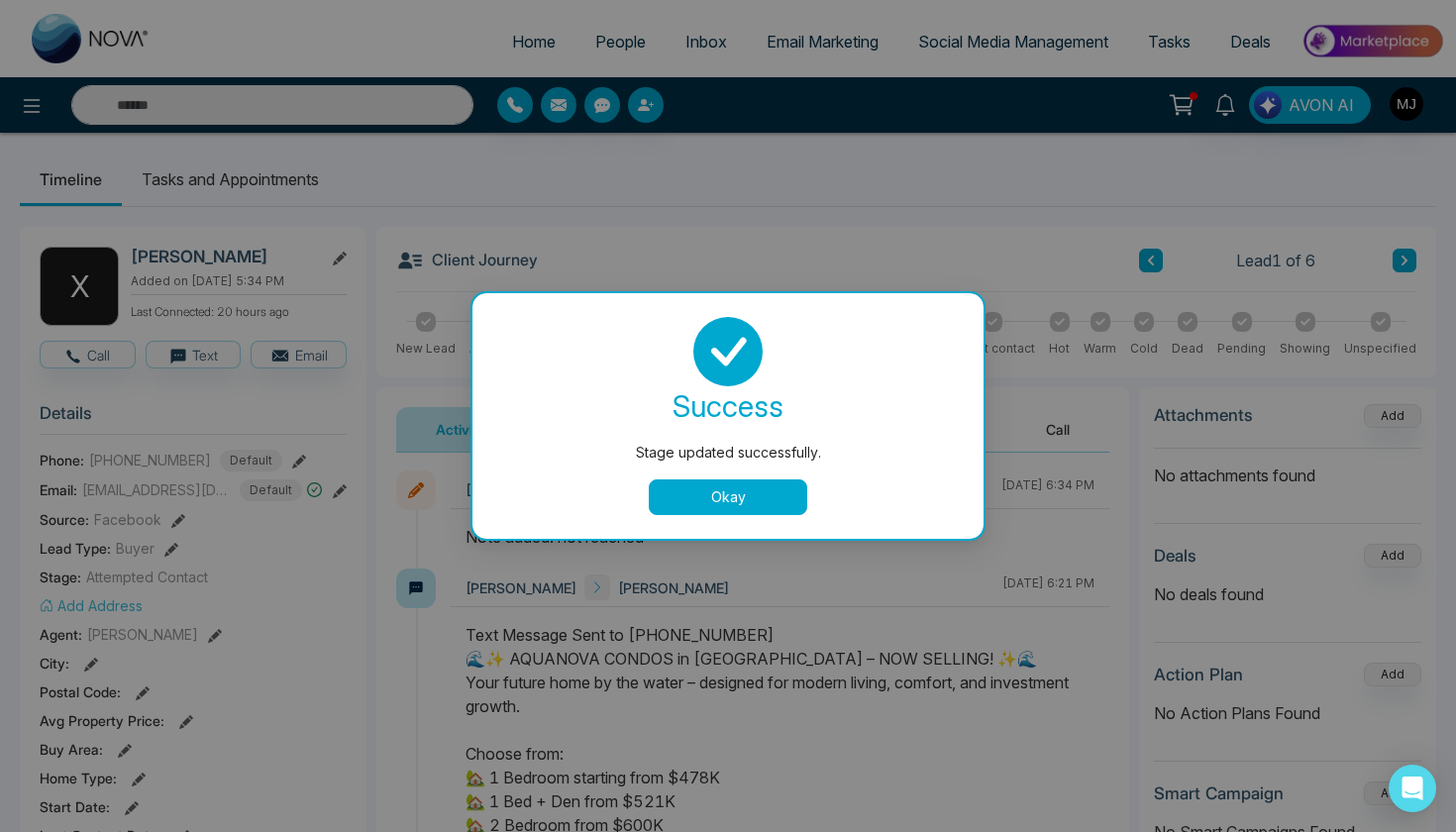
click at [723, 496] on button "Okay" at bounding box center [728, 497] width 158 height 36
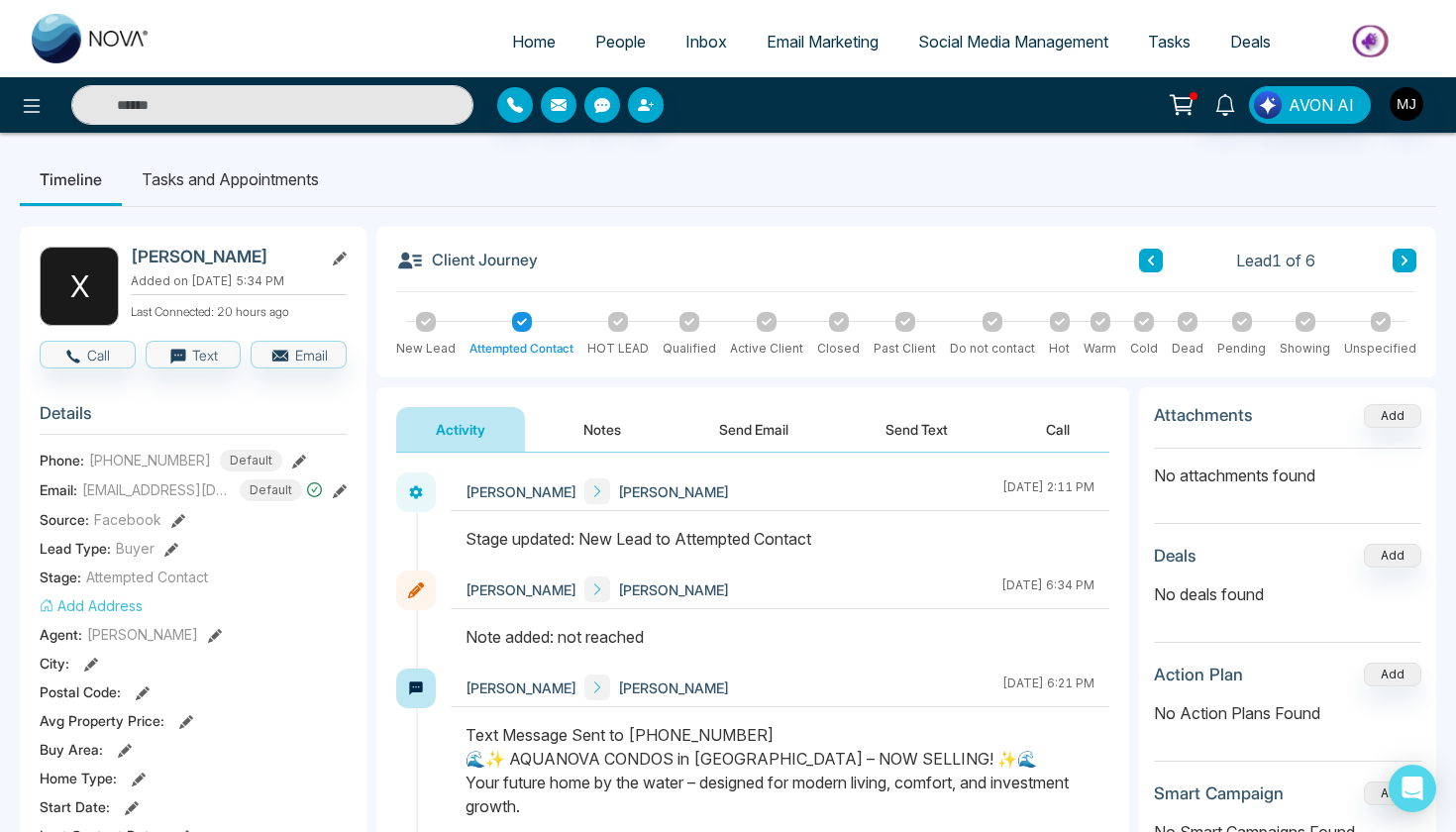
scroll to position [0, 0]
click at [436, 328] on div "New Lead" at bounding box center [425, 335] width 59 height 46
click at [536, 36] on span "Home" at bounding box center [534, 42] width 44 height 20
select select "*"
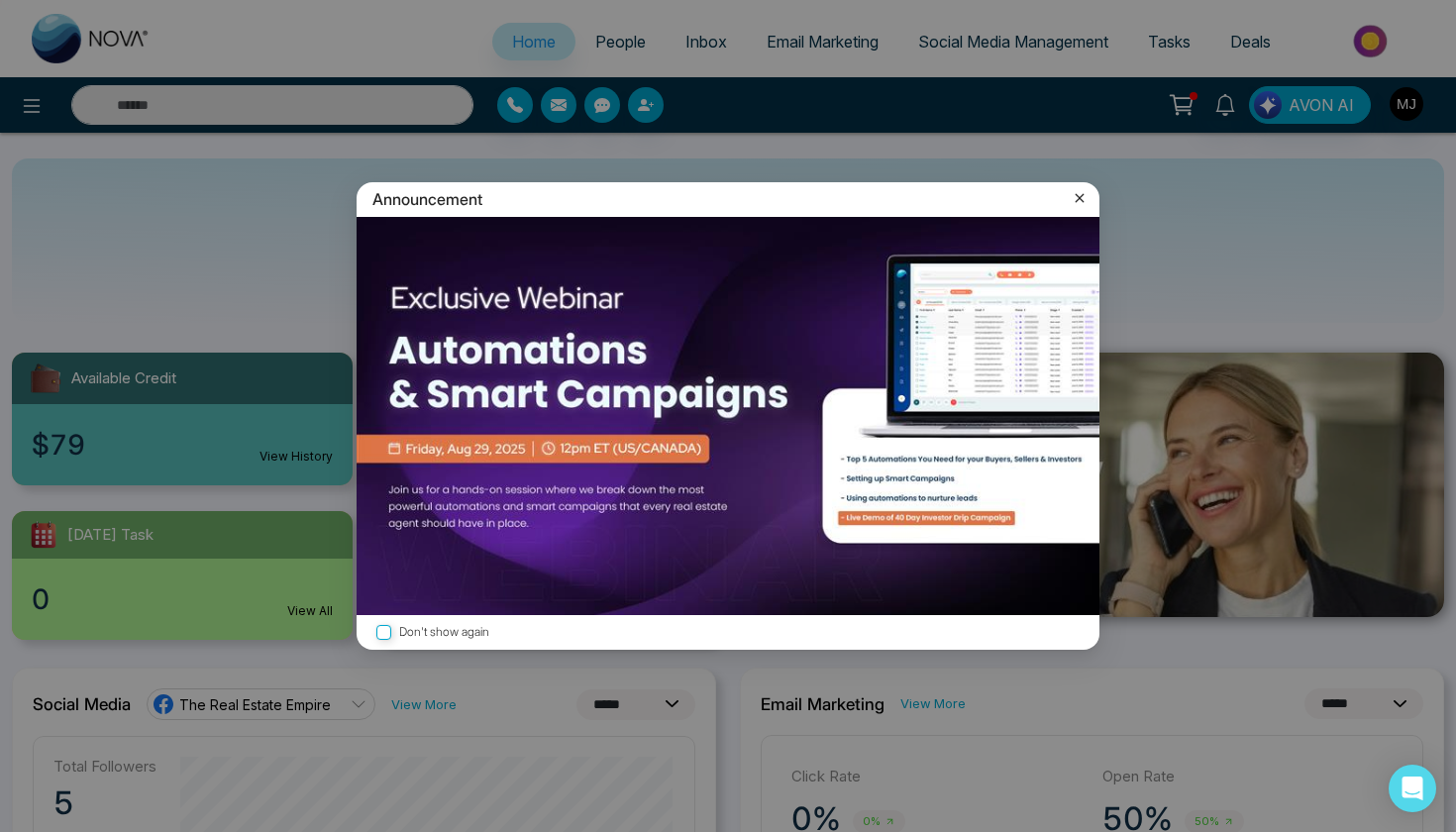
click at [536, 36] on div "Announcement Don't show again" at bounding box center [728, 416] width 1456 height 832
click at [1080, 203] on icon at bounding box center [1080, 198] width 20 height 20
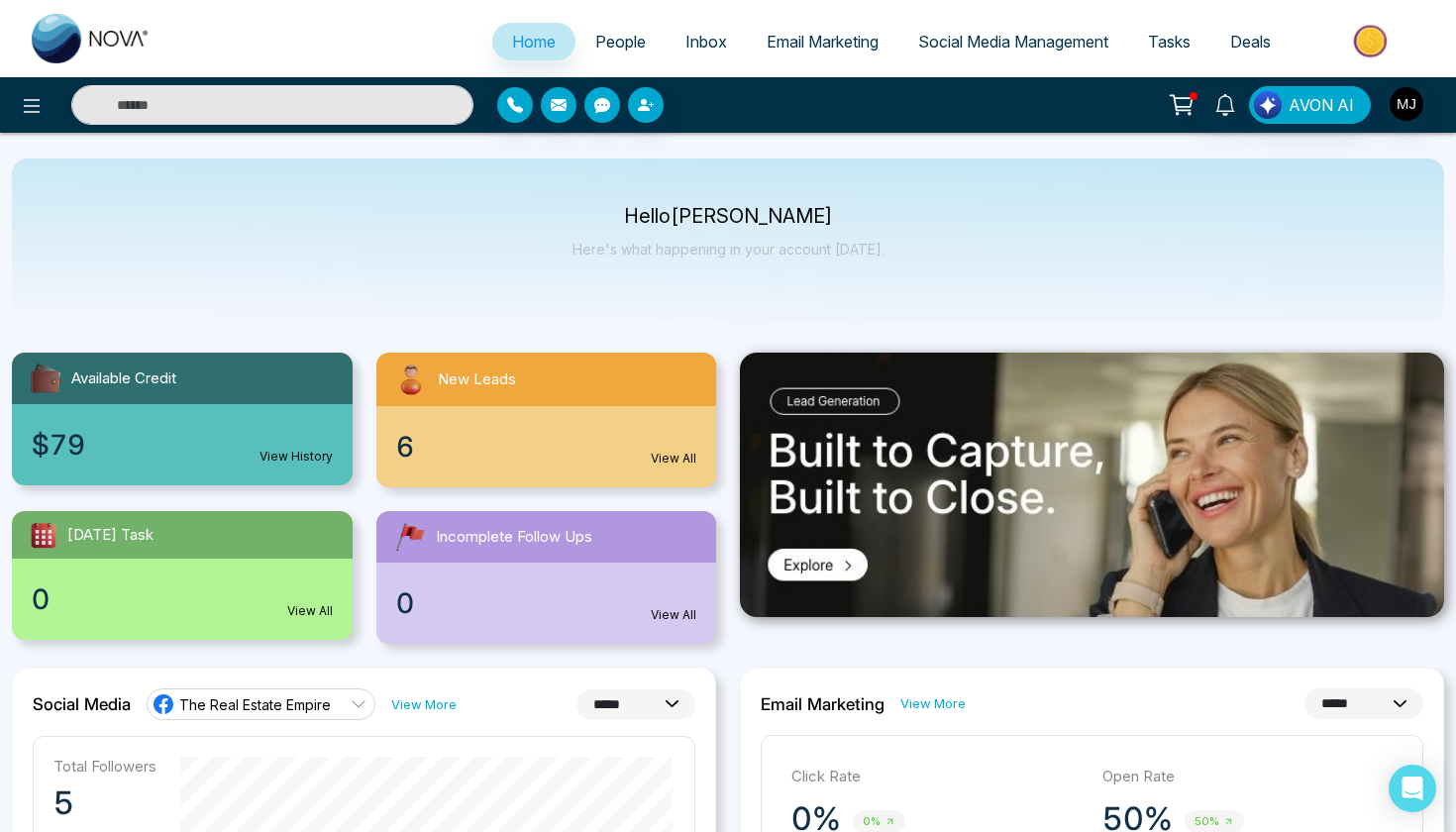
click at [613, 41] on span "People" at bounding box center [620, 42] width 51 height 20
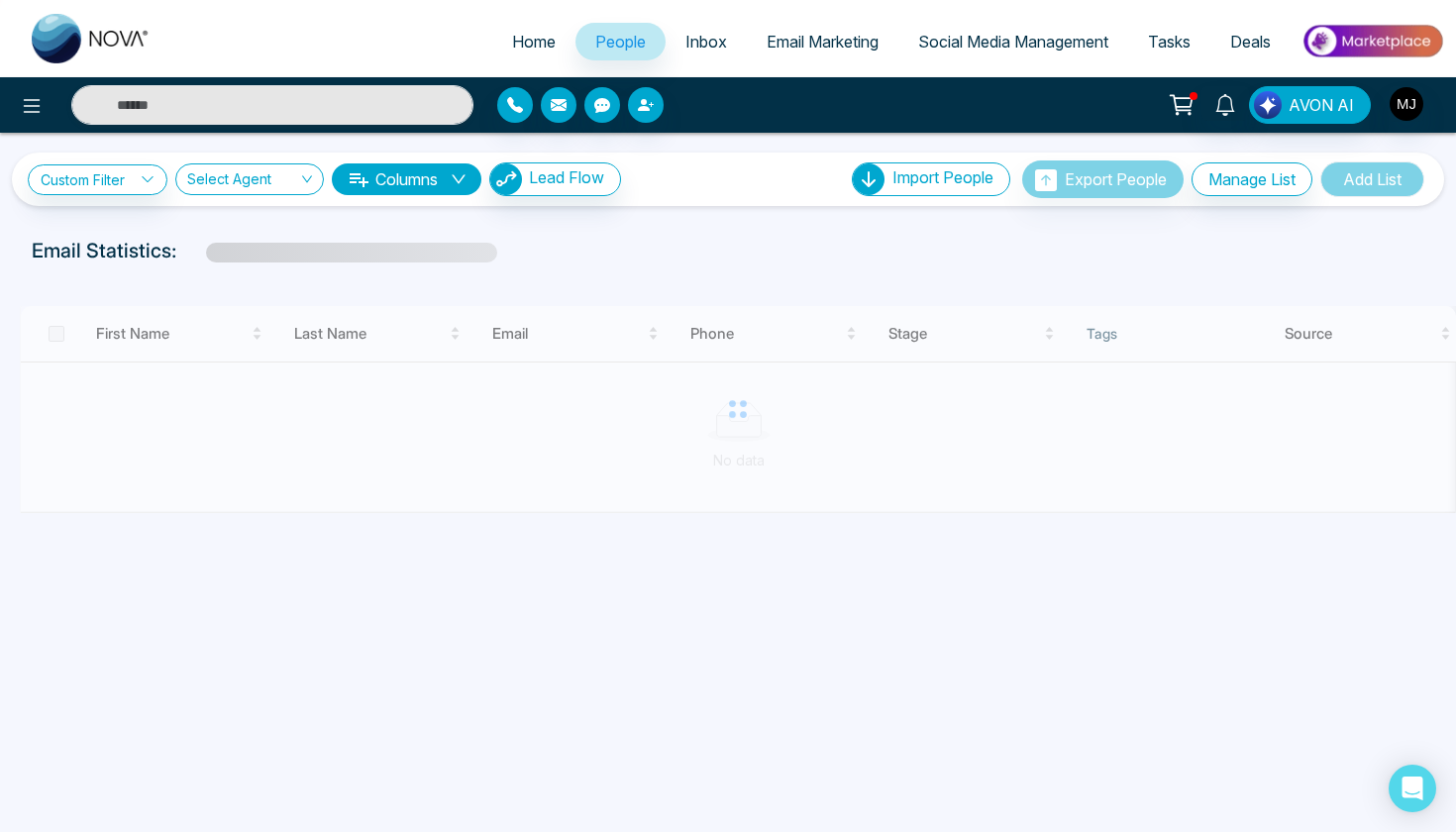
click at [524, 35] on span "Home" at bounding box center [534, 42] width 44 height 20
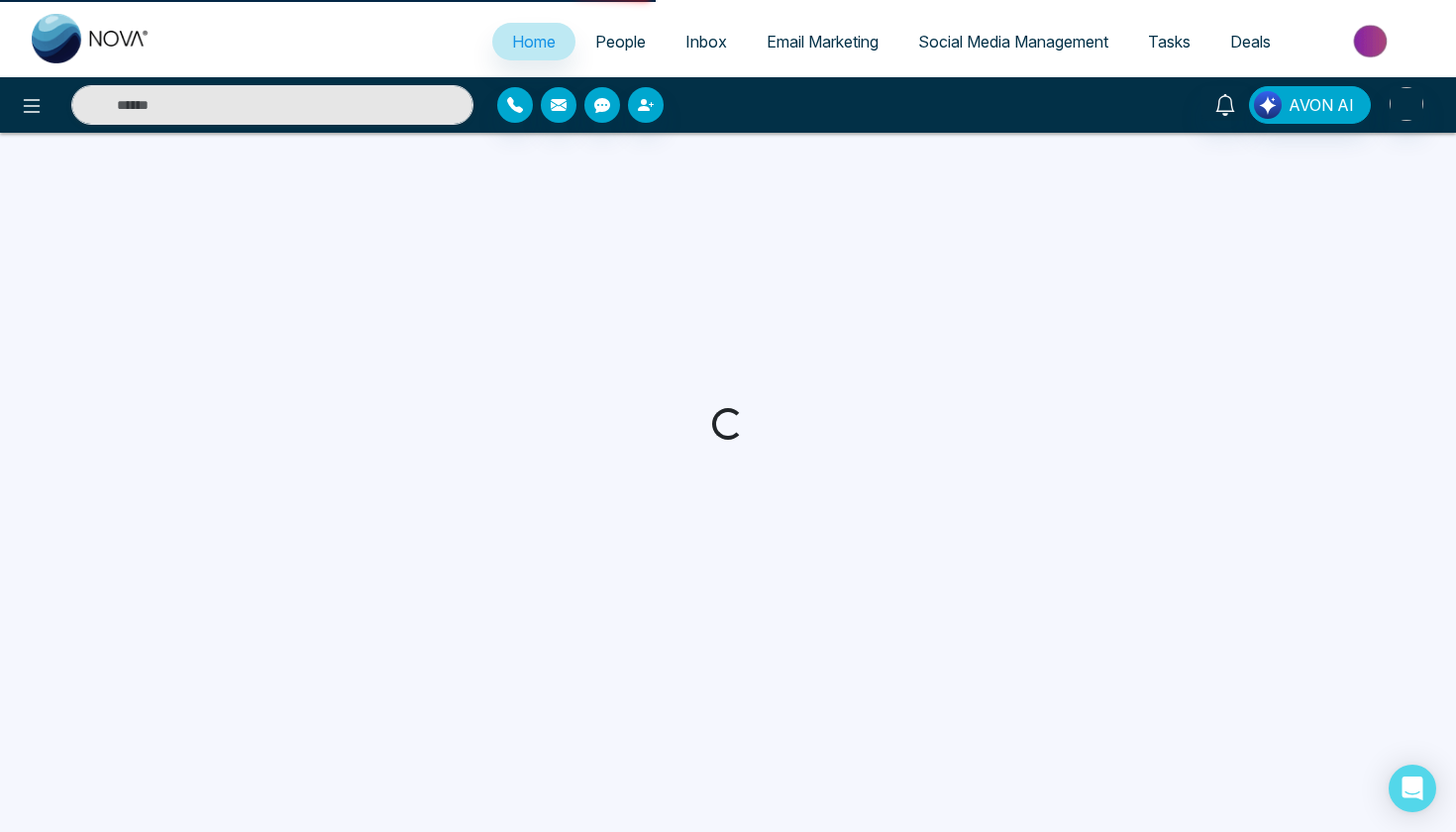
select select "*"
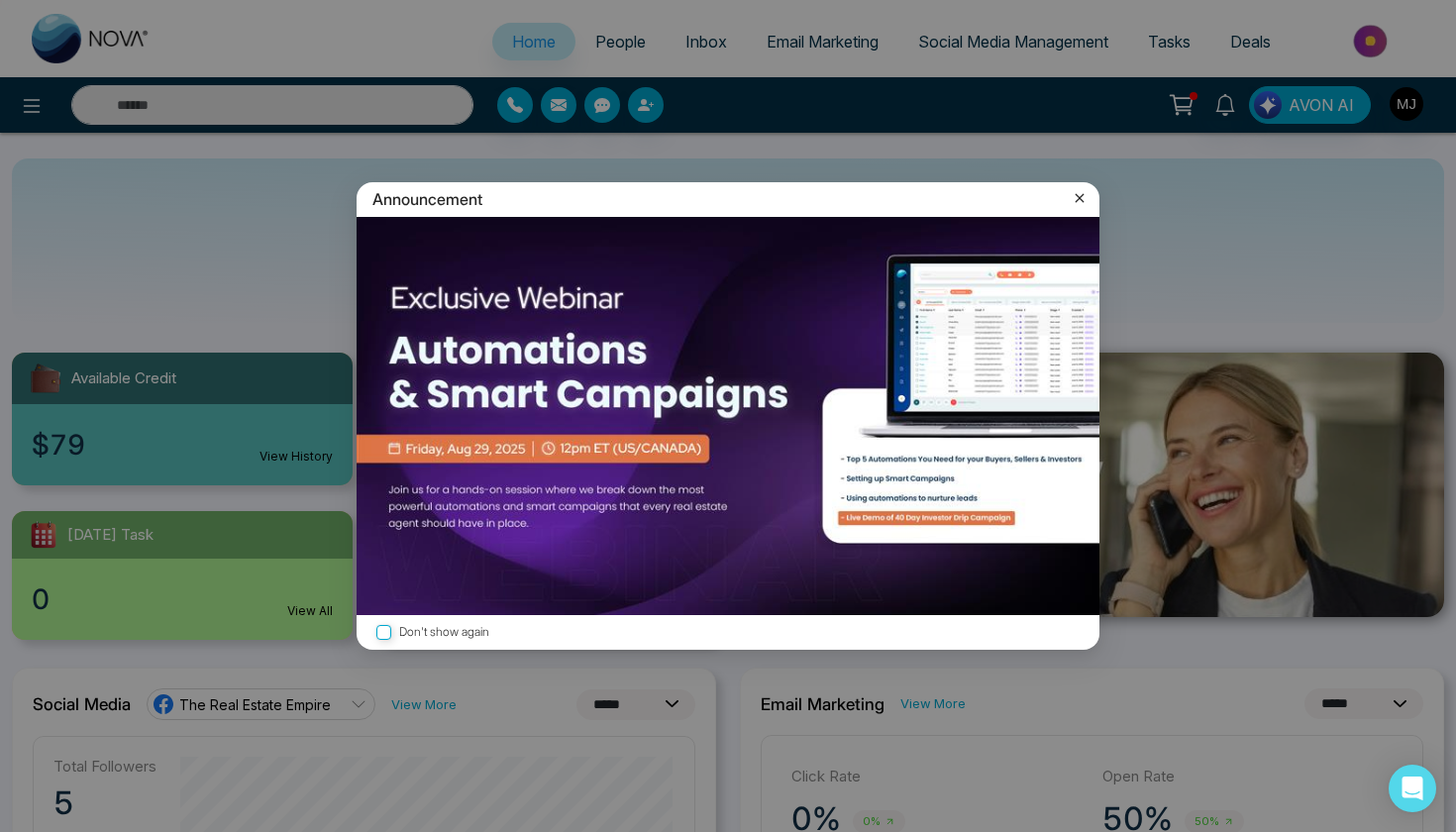
click at [1075, 197] on icon at bounding box center [1080, 198] width 20 height 20
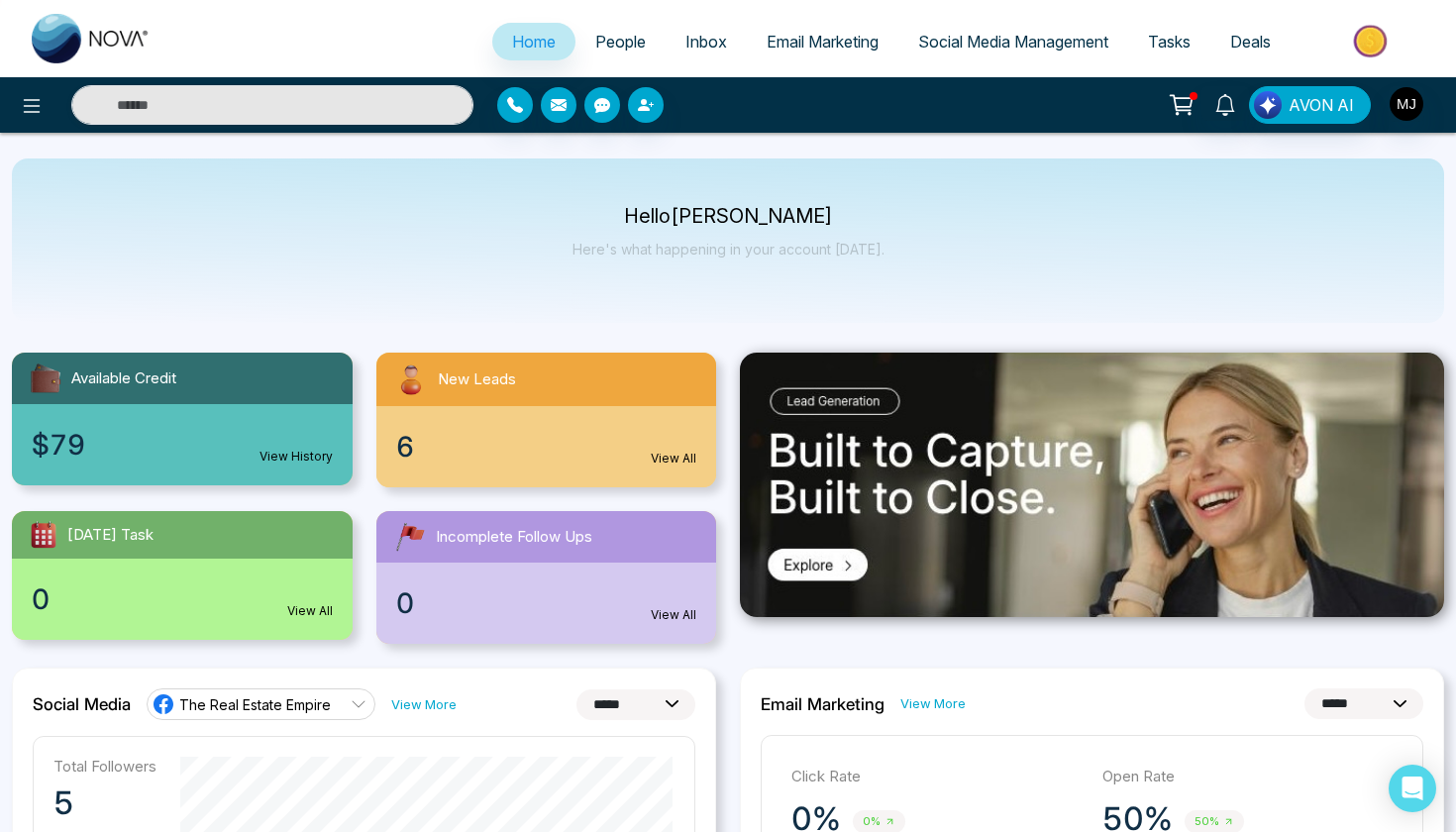
click at [1411, 109] on img "button" at bounding box center [1407, 104] width 34 height 34
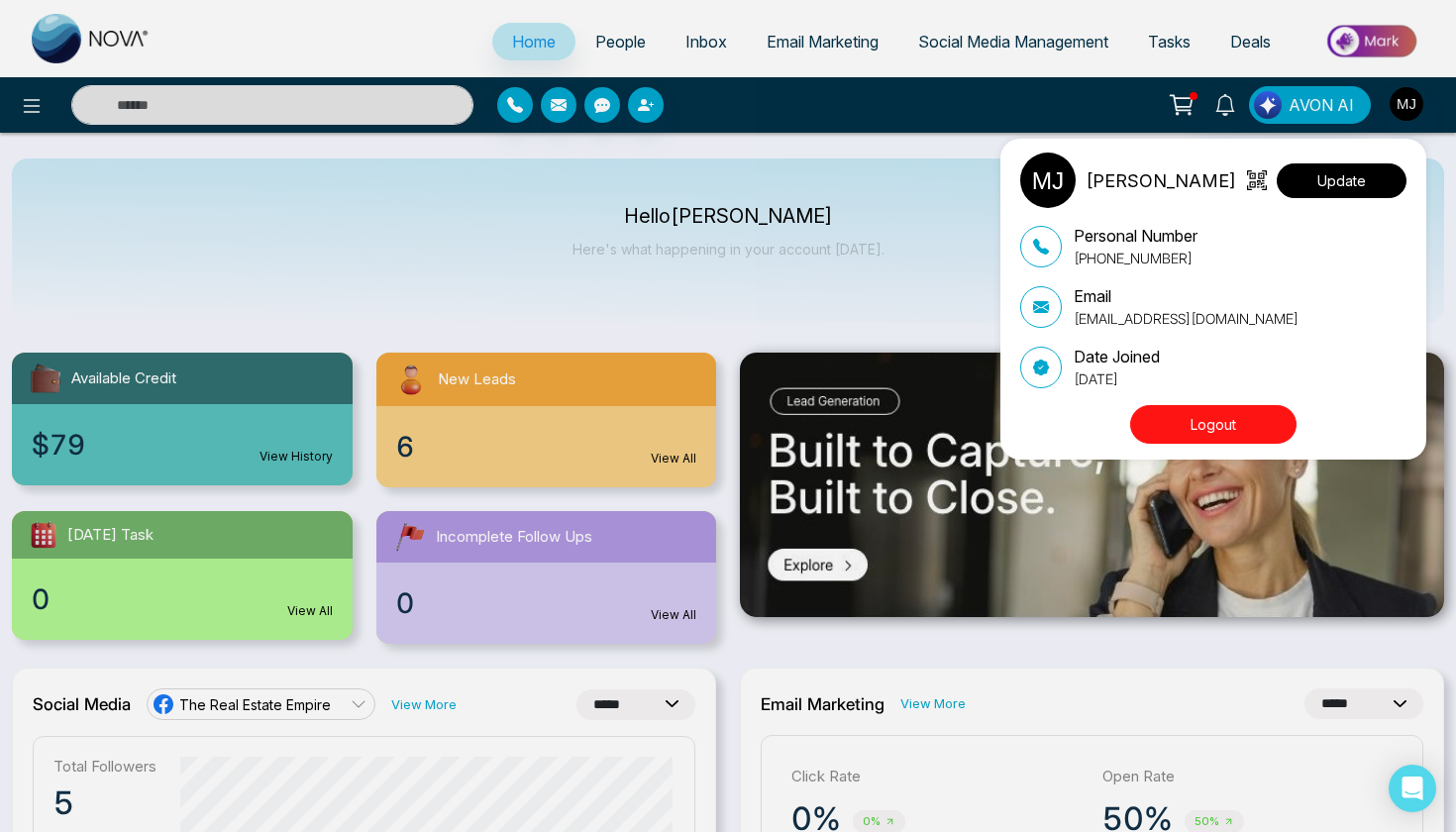
click at [1344, 195] on button "Update" at bounding box center [1342, 180] width 130 height 35
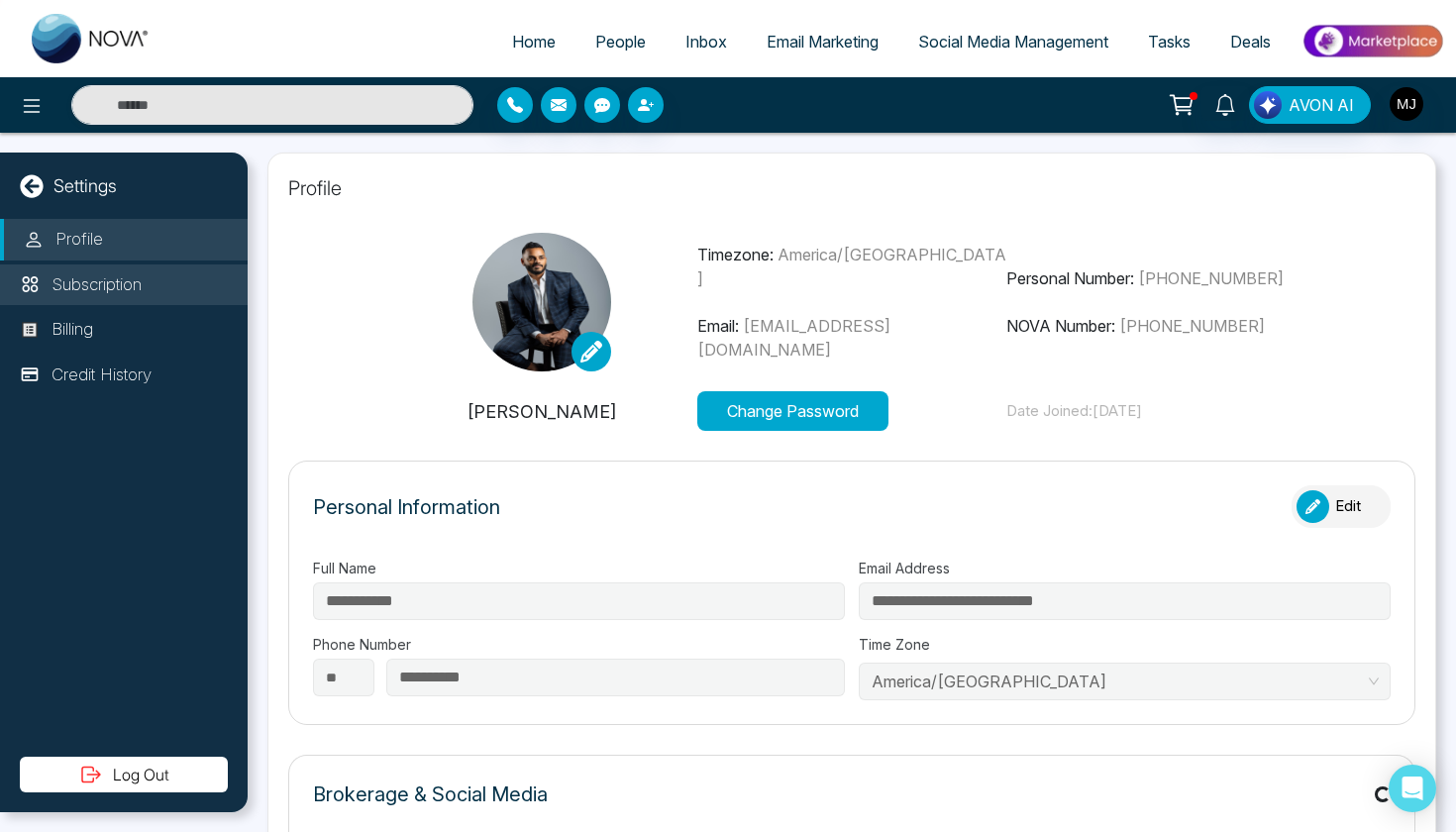
type input "**********"
click at [142, 287] on p "Subscription" at bounding box center [97, 285] width 90 height 26
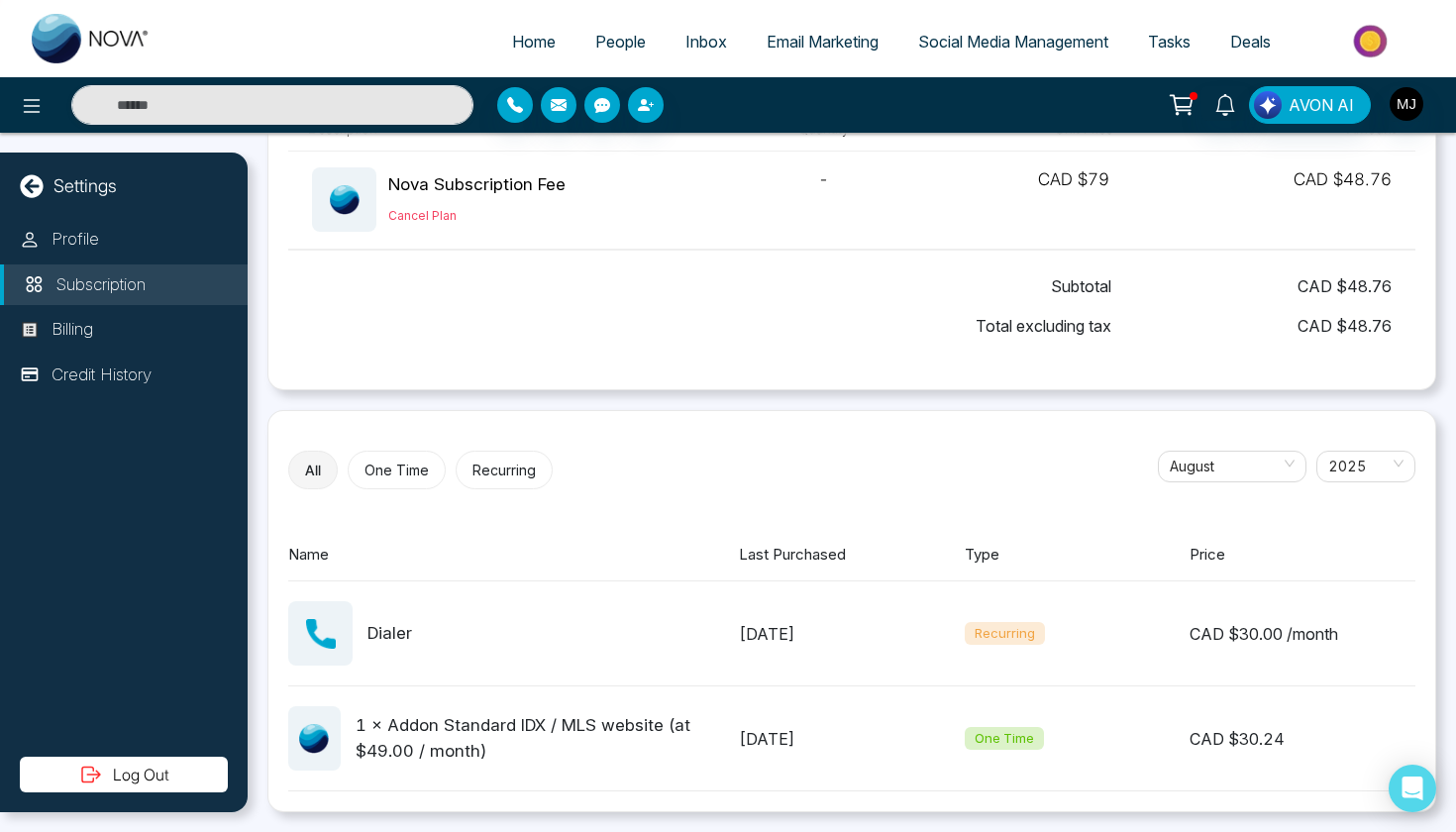
scroll to position [139, 0]
click at [123, 366] on p "Credit History" at bounding box center [102, 375] width 100 height 26
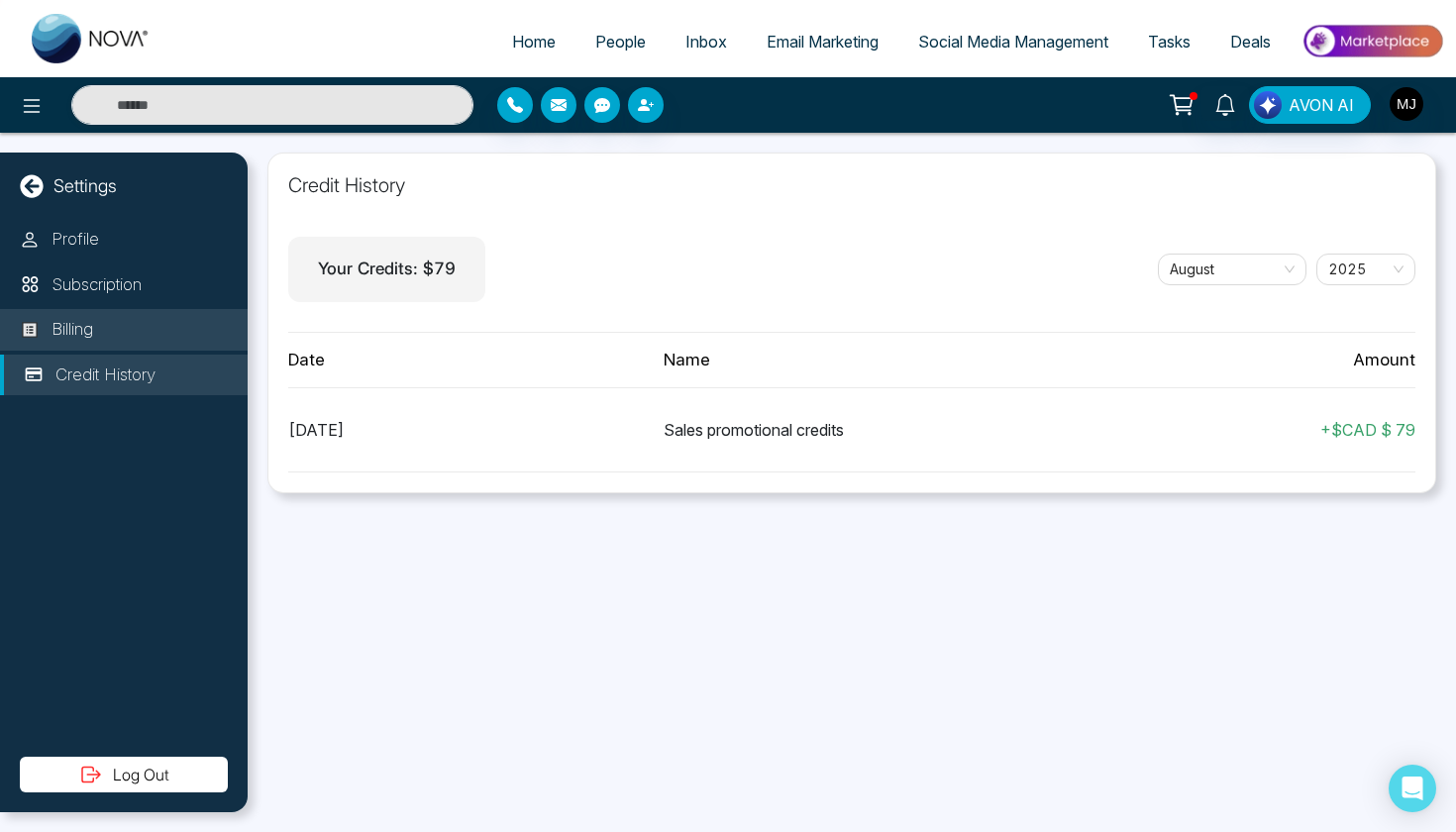
click at [131, 316] on li "Billing" at bounding box center [124, 330] width 248 height 42
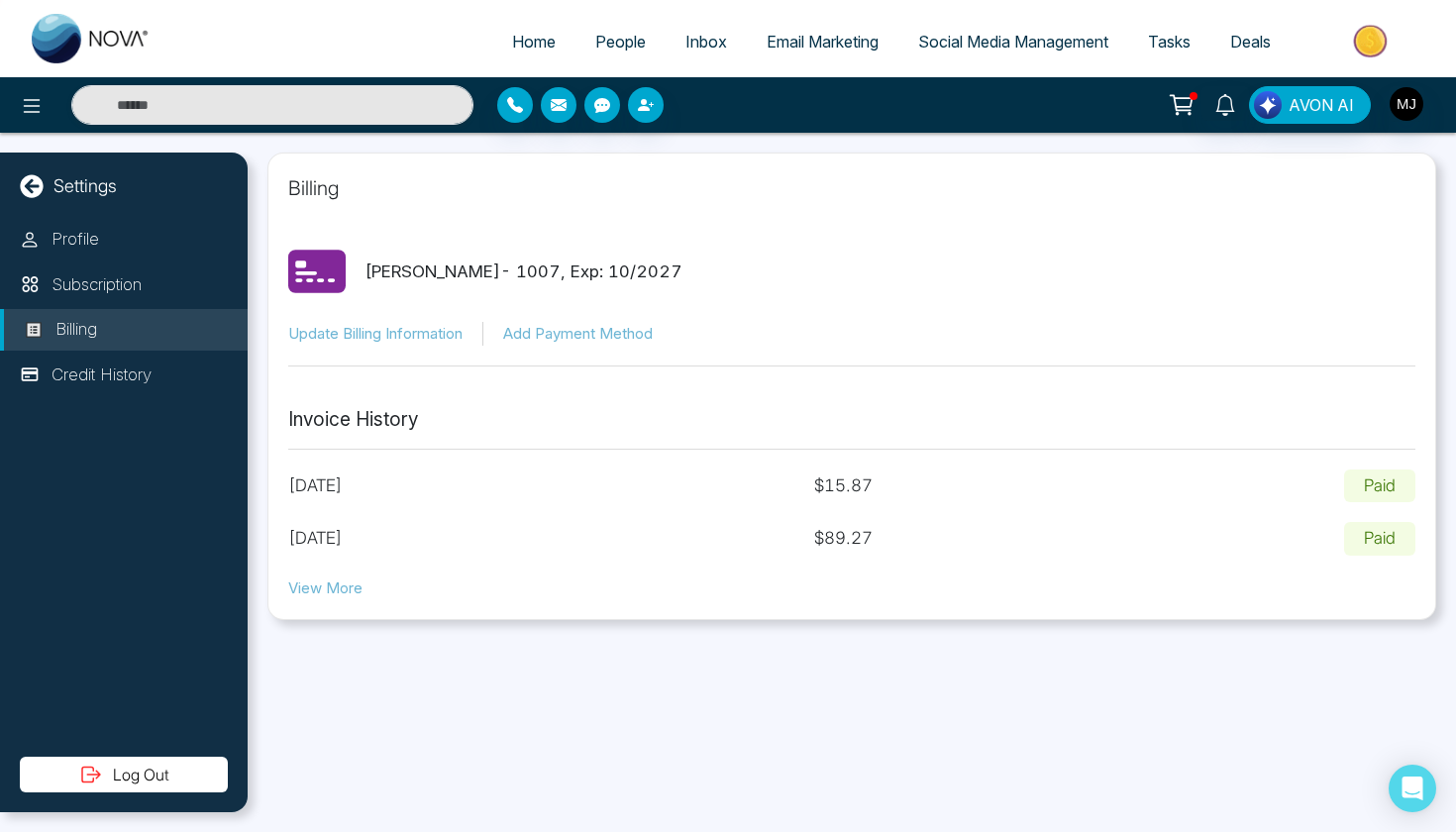
click at [344, 585] on button "View More" at bounding box center [325, 588] width 74 height 23
click at [534, 51] on span "Home" at bounding box center [534, 42] width 44 height 20
select select "*"
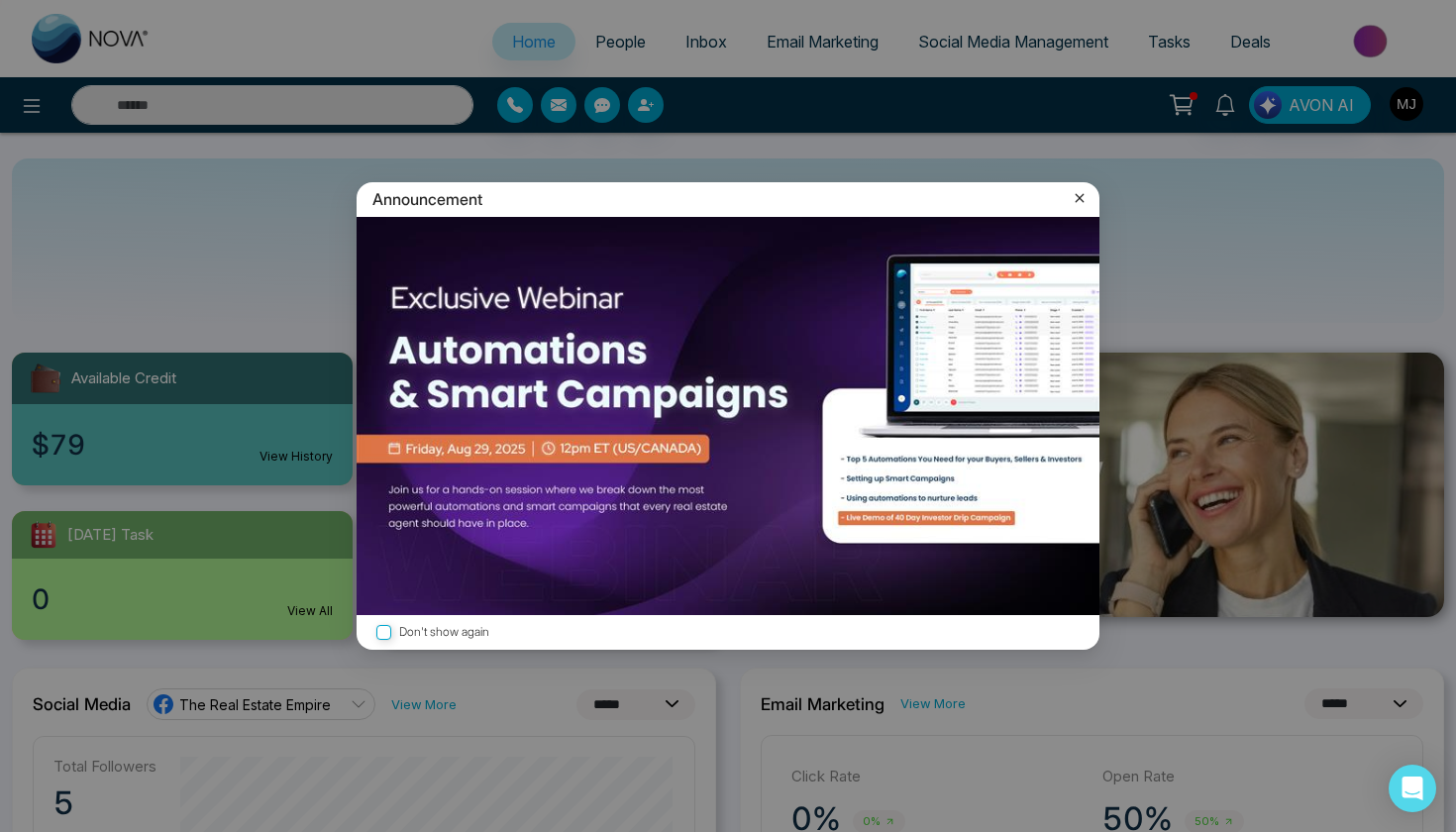
click at [1079, 197] on icon at bounding box center [1080, 198] width 20 height 20
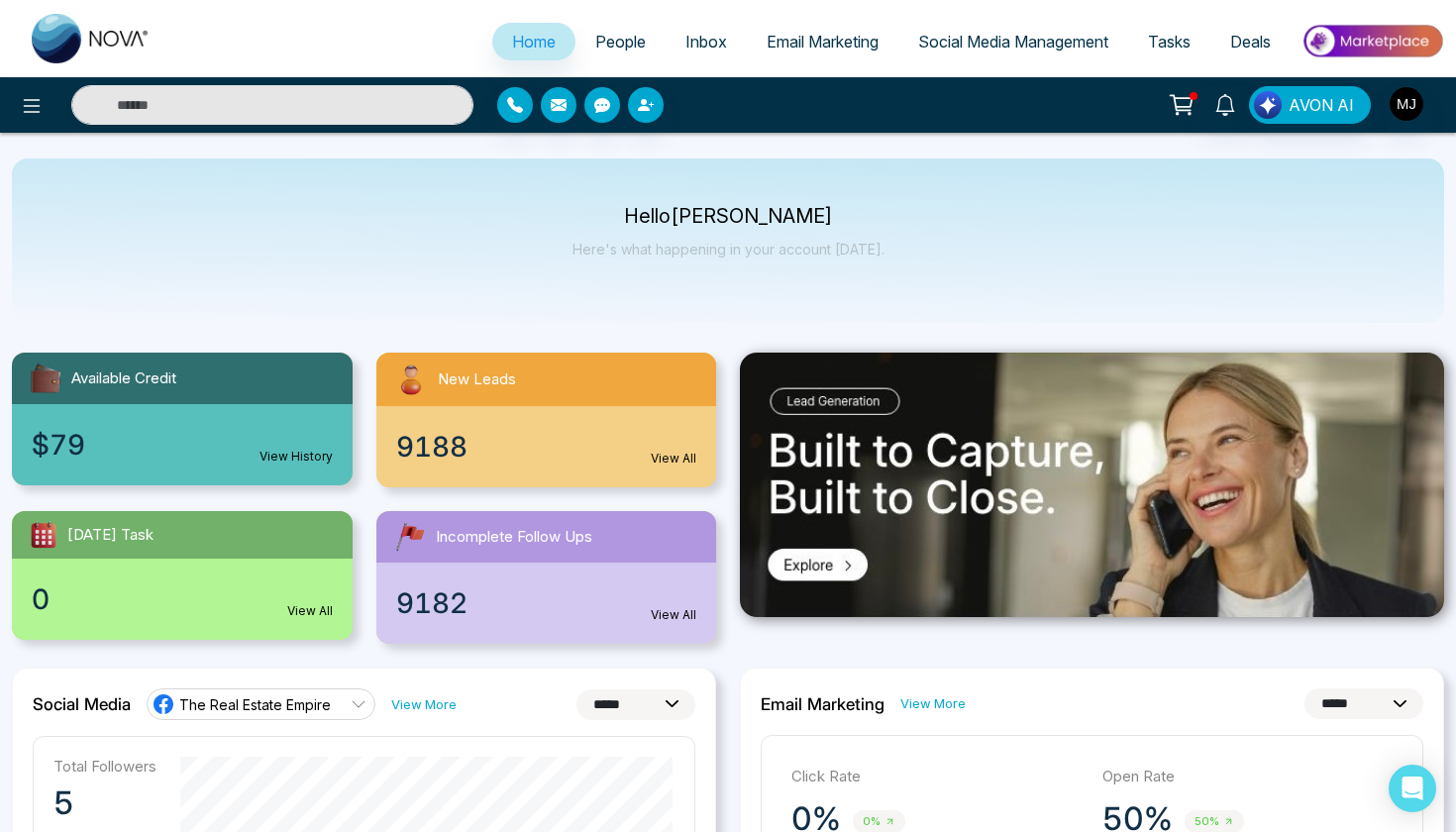
click at [612, 25] on link "People" at bounding box center [620, 42] width 90 height 38
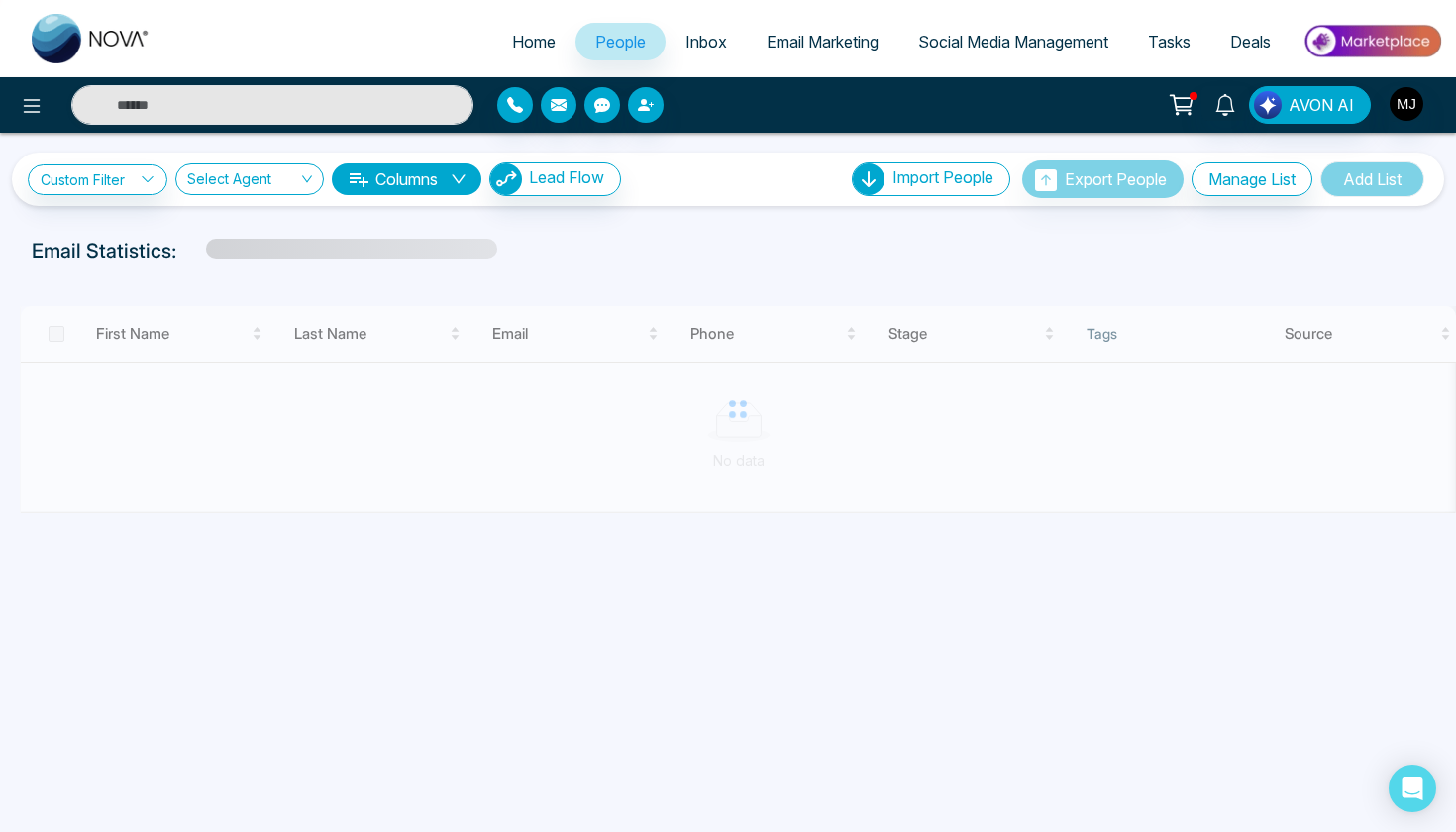
click at [568, 185] on span "Lead Flow" at bounding box center [566, 177] width 75 height 20
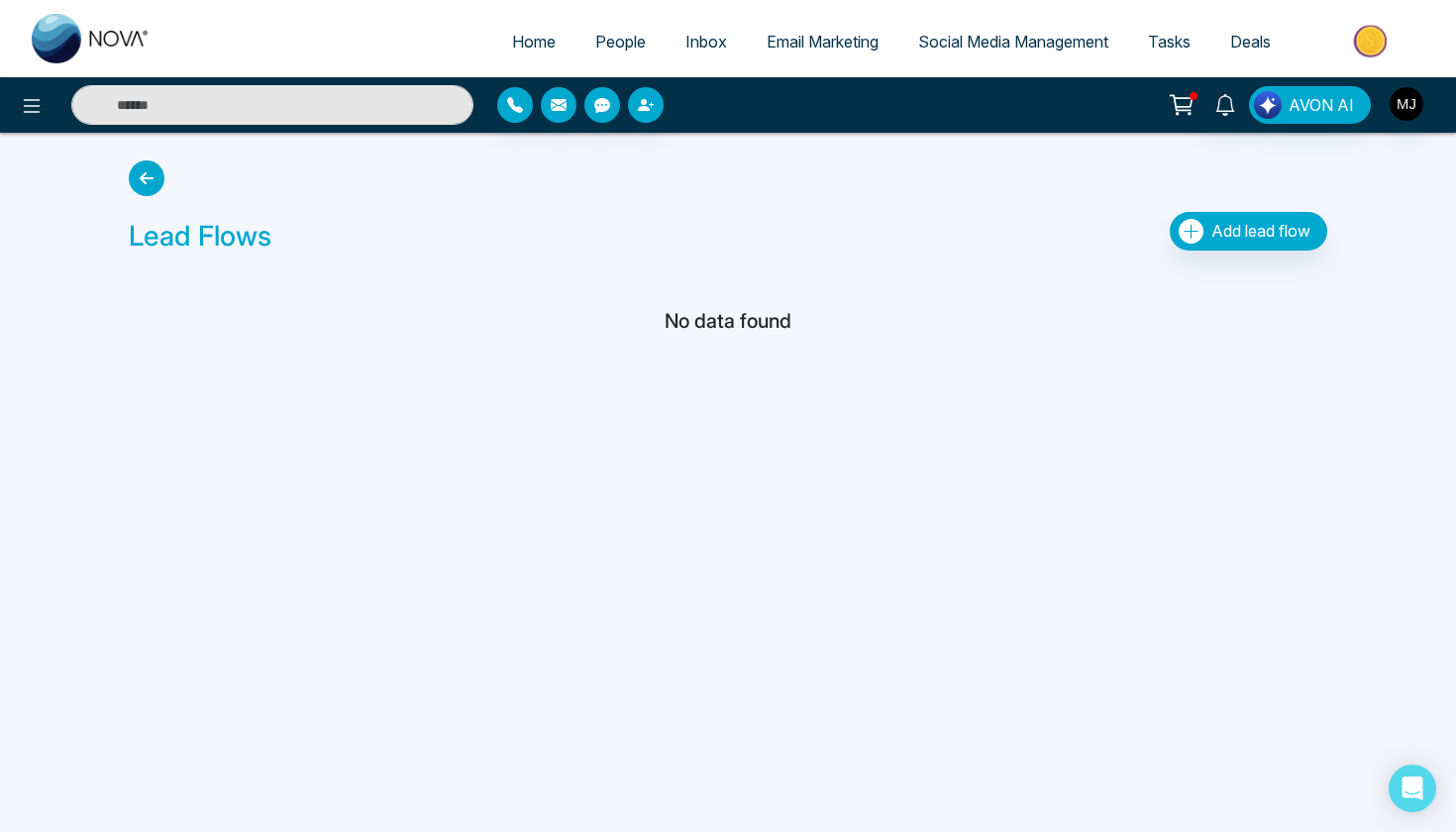
click at [1191, 228] on icon "button" at bounding box center [1191, 231] width 25 height 25
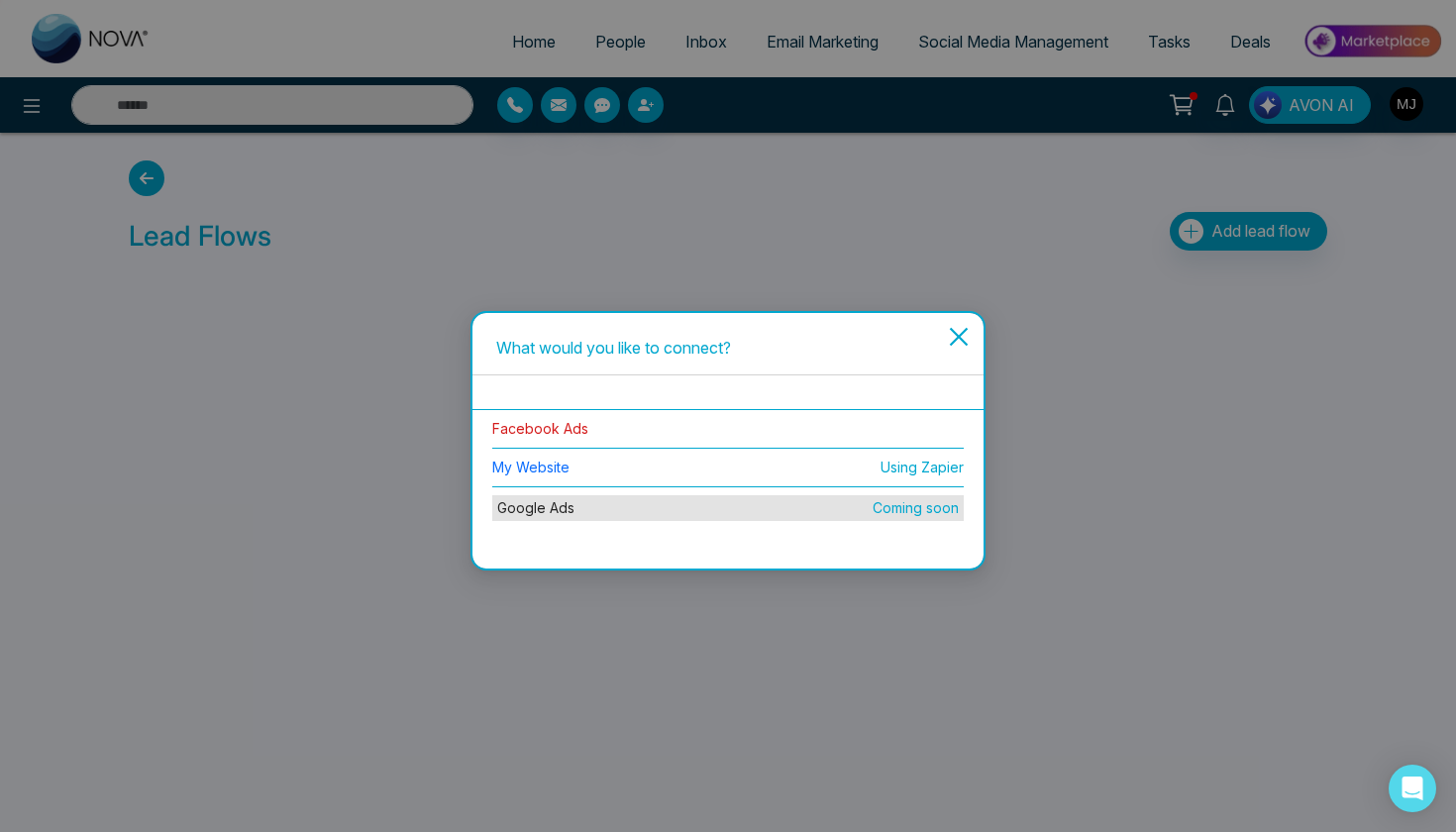
click at [547, 430] on link "Facebook Ads" at bounding box center [540, 428] width 96 height 17
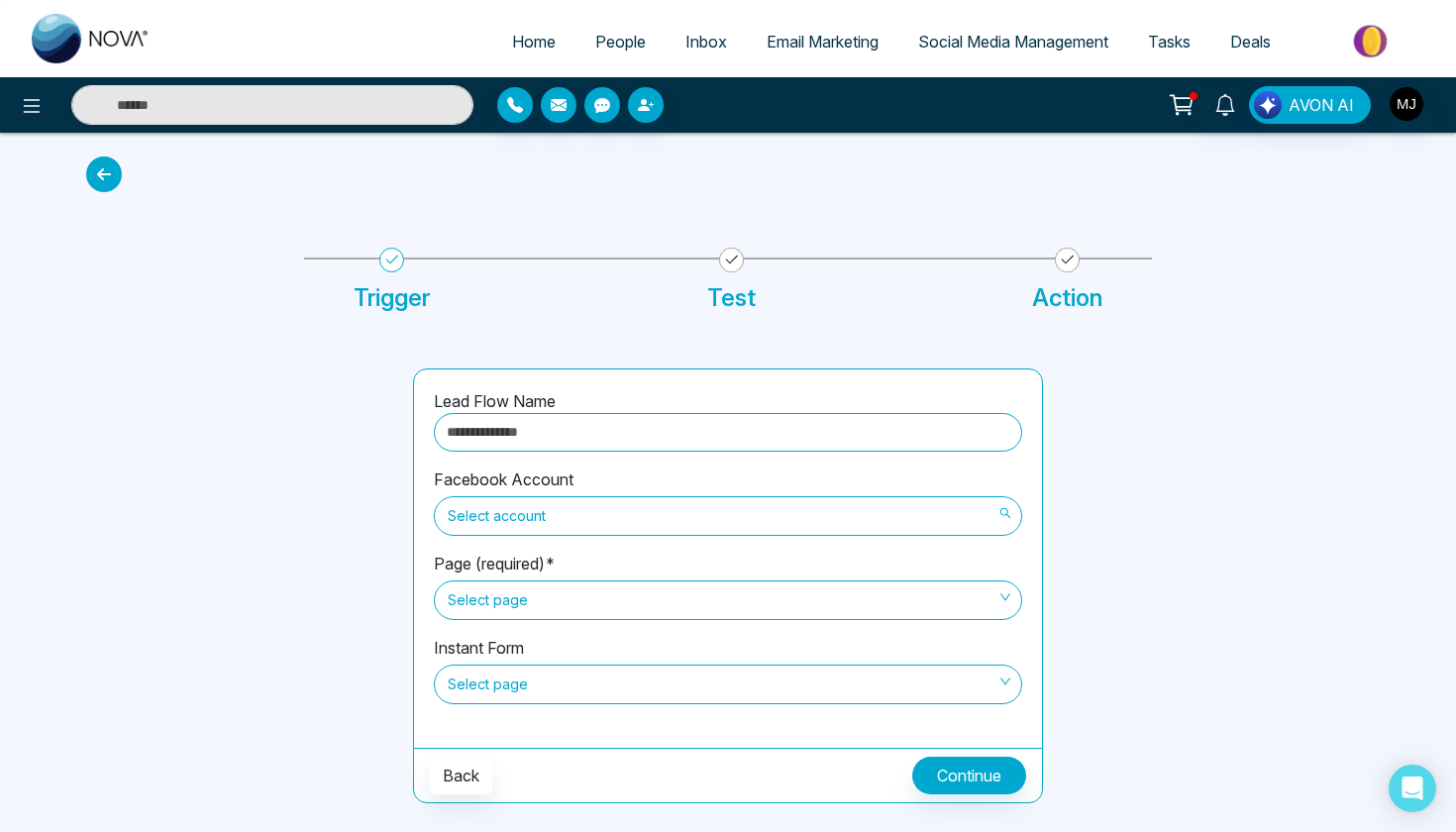
click at [627, 511] on span "Select account" at bounding box center [728, 516] width 561 height 34
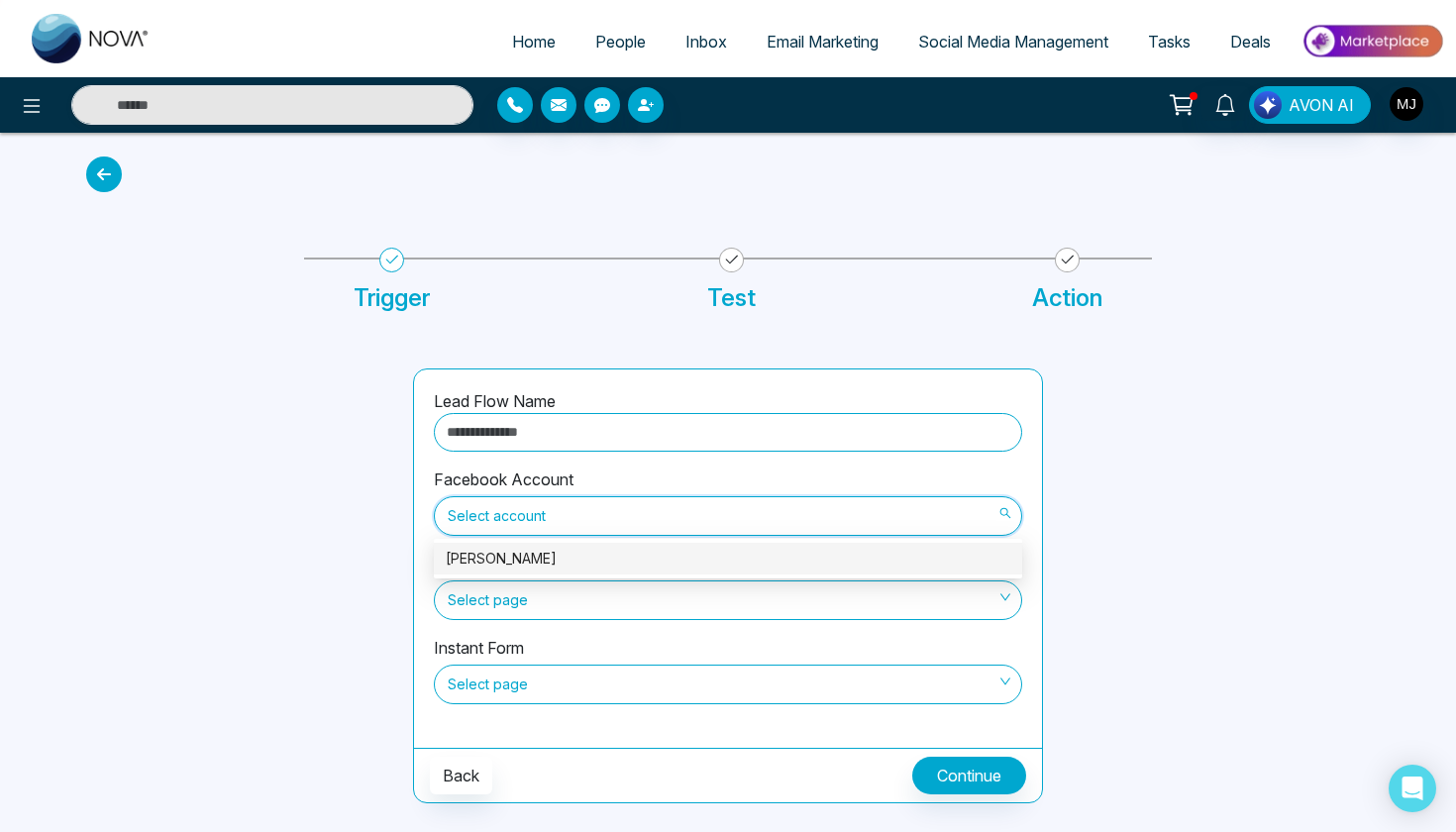
click at [580, 563] on div "[PERSON_NAME]" at bounding box center [728, 559] width 565 height 22
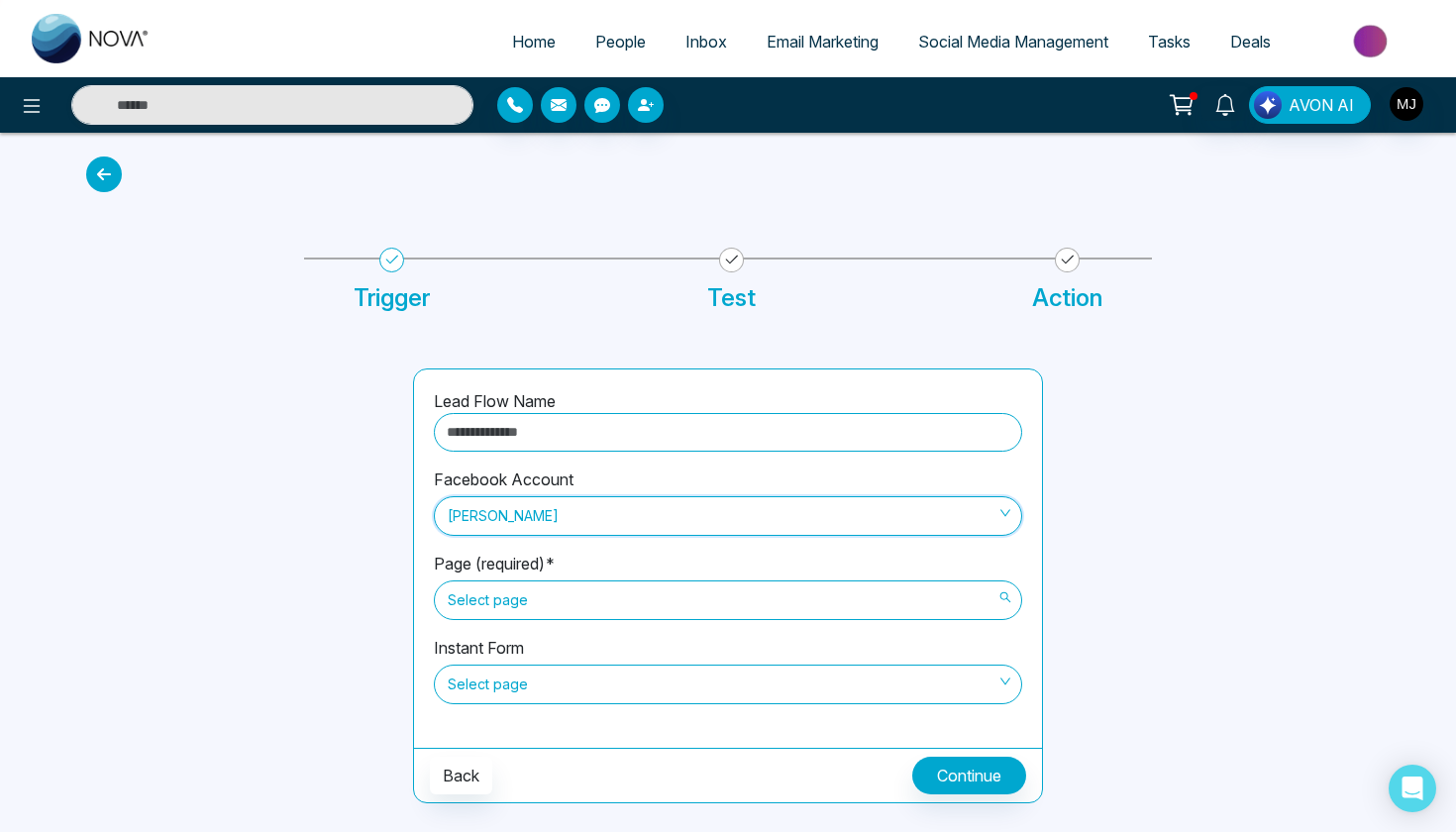
click at [560, 593] on span "Select page" at bounding box center [728, 600] width 561 height 34
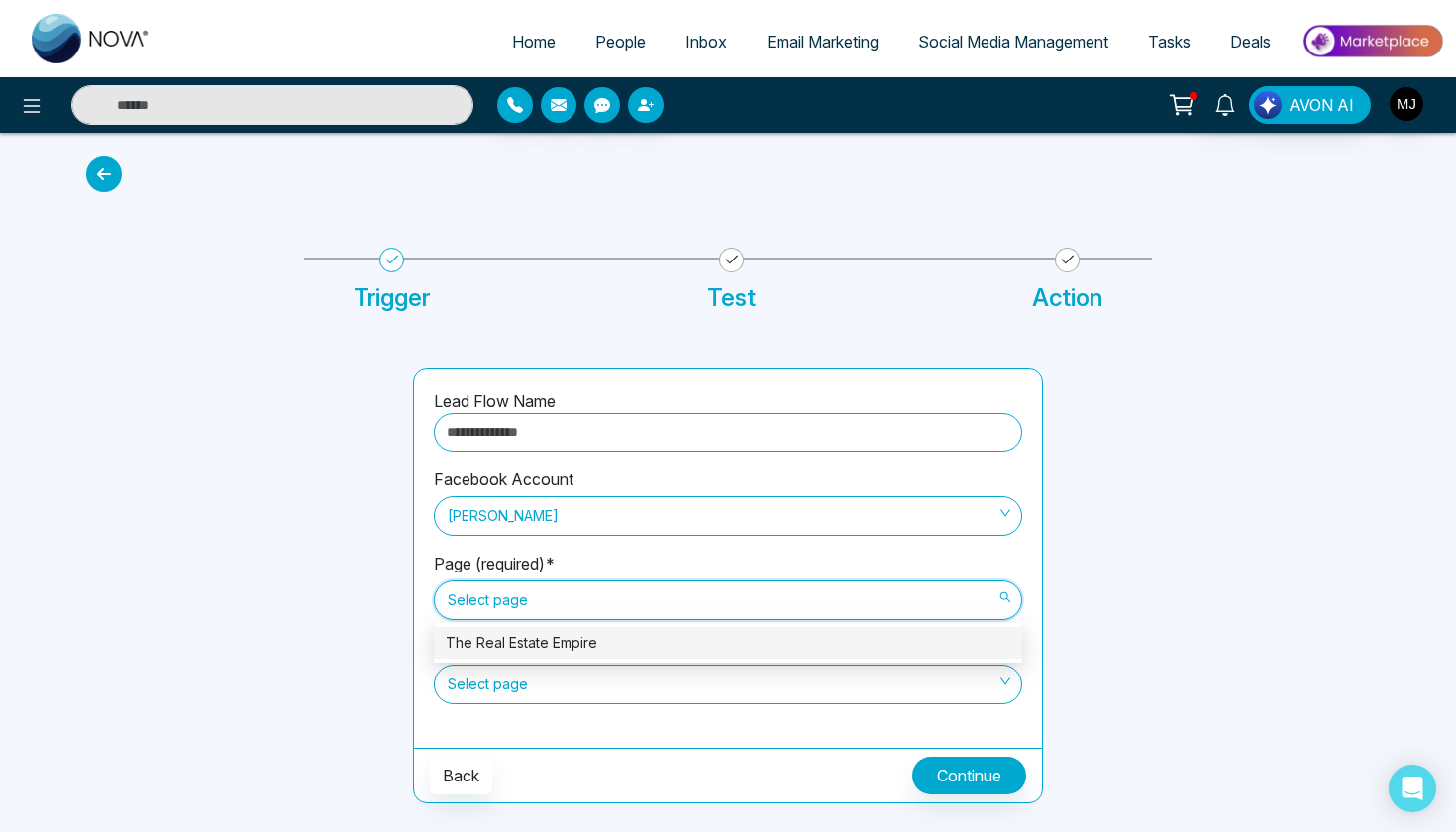
click at [564, 640] on div "The Real Estate Empire" at bounding box center [728, 643] width 565 height 22
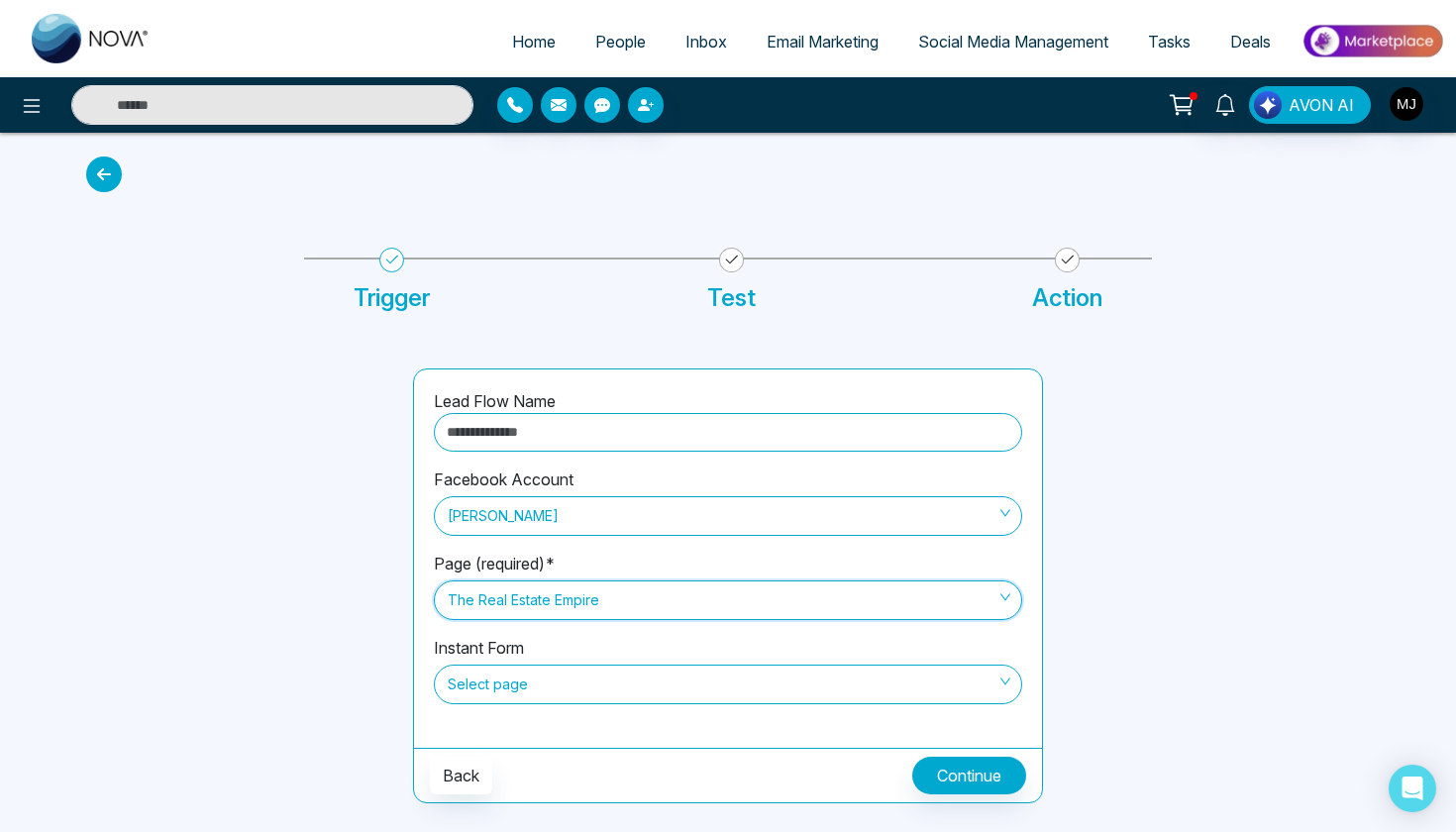
click at [581, 700] on span at bounding box center [721, 685] width 551 height 38
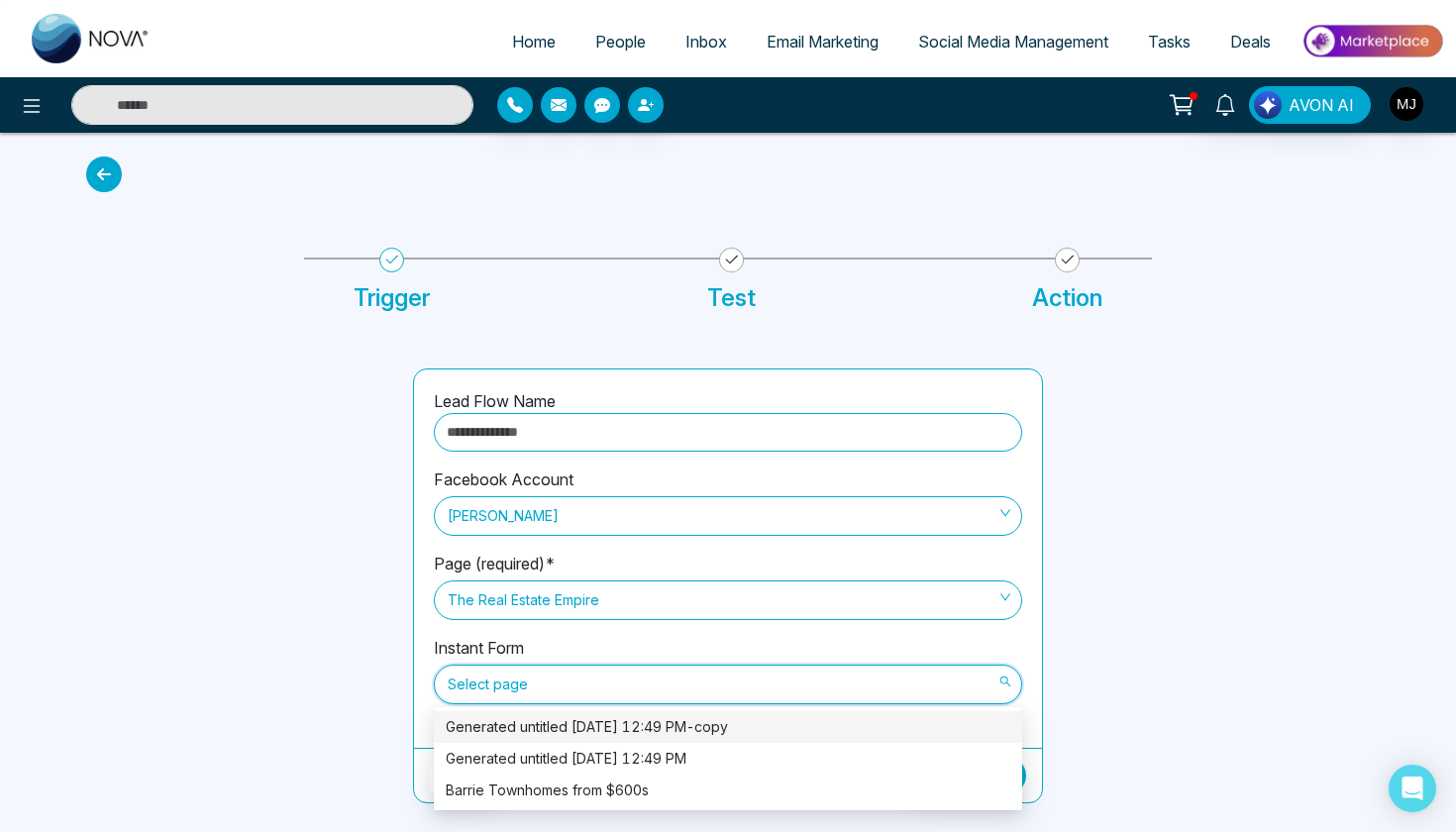
click at [621, 727] on div "Generated untitled [DATE] 12:49 PM-copy" at bounding box center [728, 727] width 565 height 22
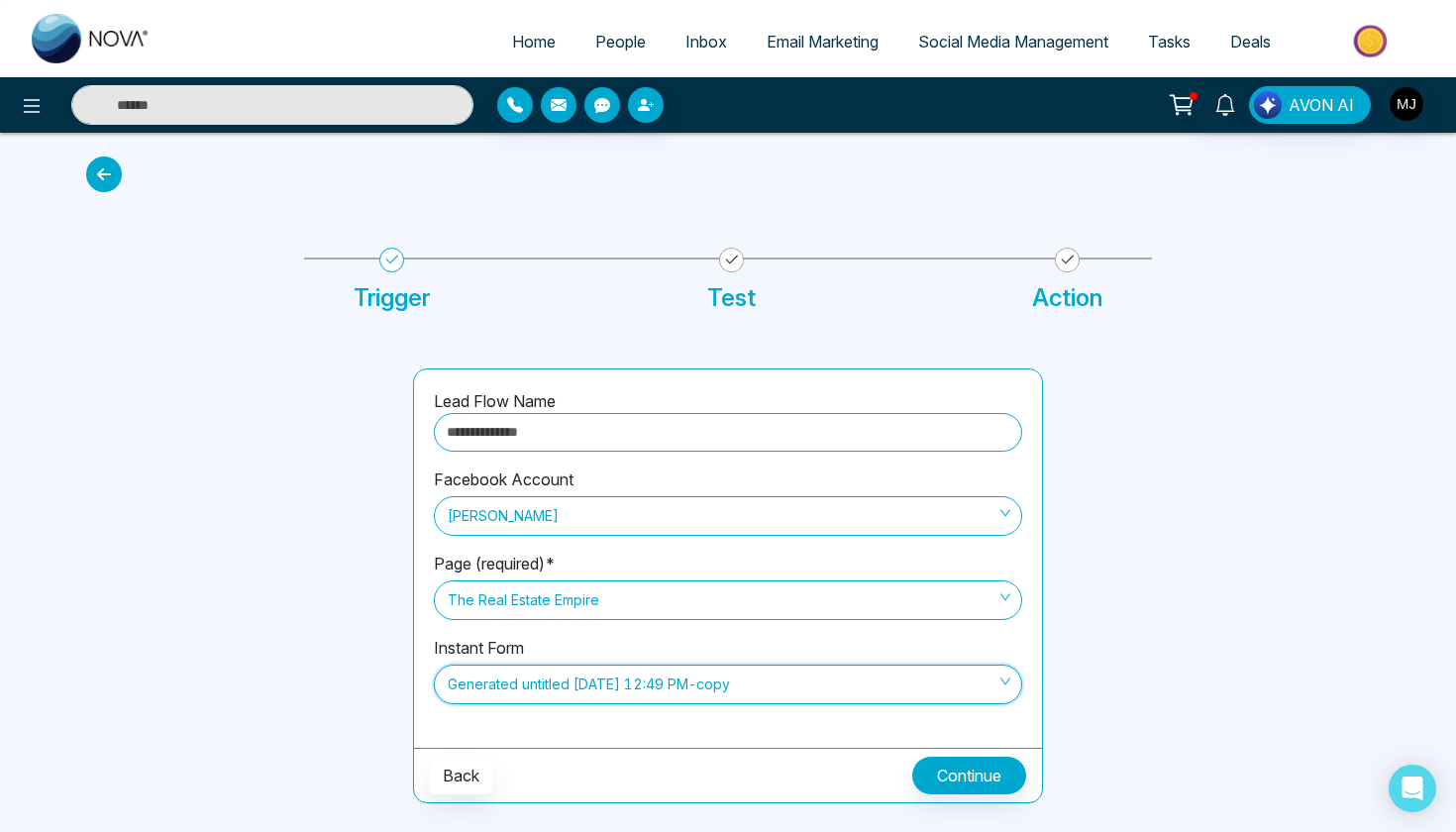
click at [607, 450] on input "text" at bounding box center [728, 432] width 588 height 39
type input "********"
click at [953, 783] on button "Continue" at bounding box center [969, 776] width 114 height 38
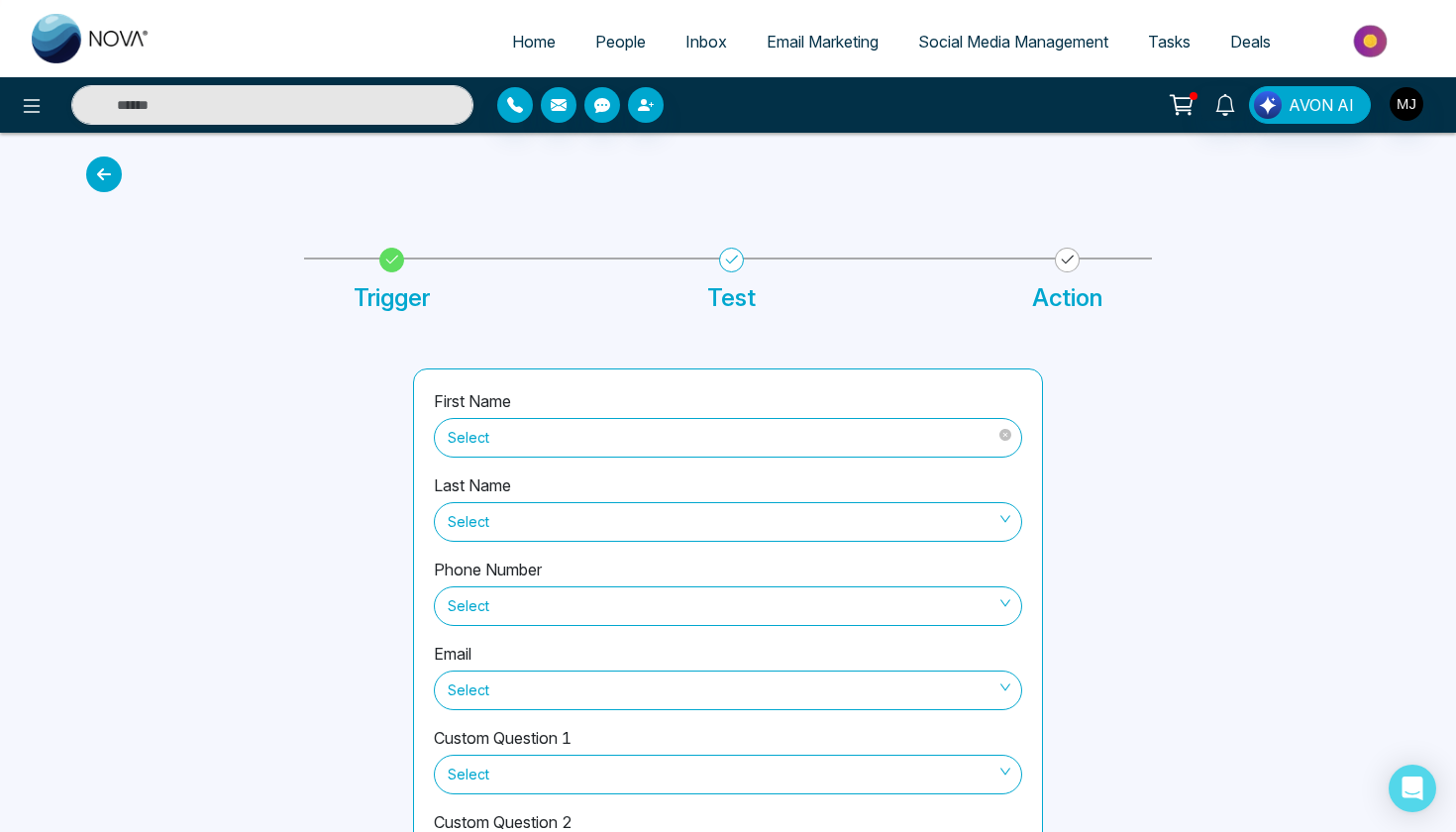
click at [652, 435] on span "Select" at bounding box center [728, 438] width 561 height 34
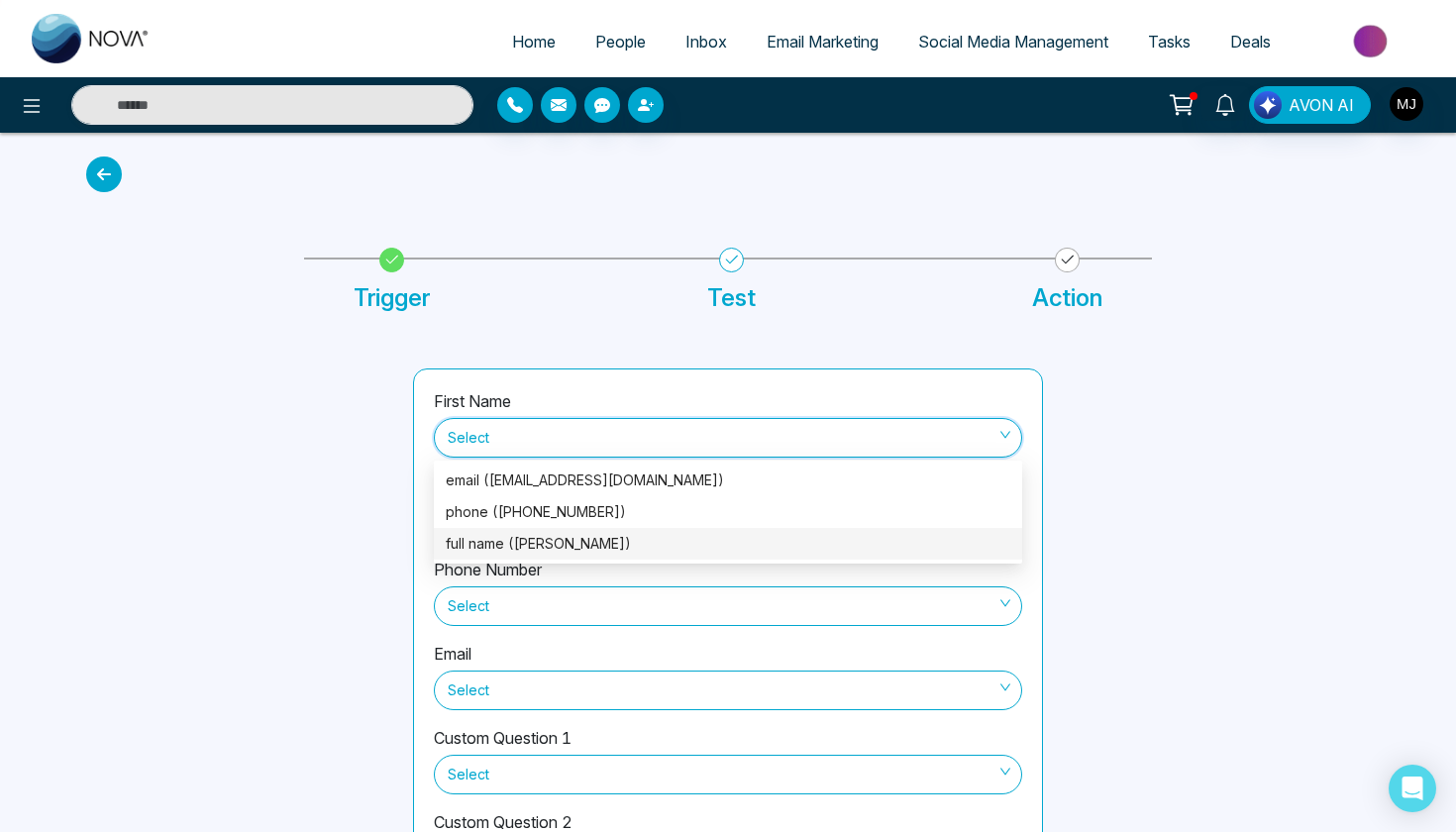
click at [658, 532] on div "full name ([PERSON_NAME])" at bounding box center [728, 544] width 588 height 32
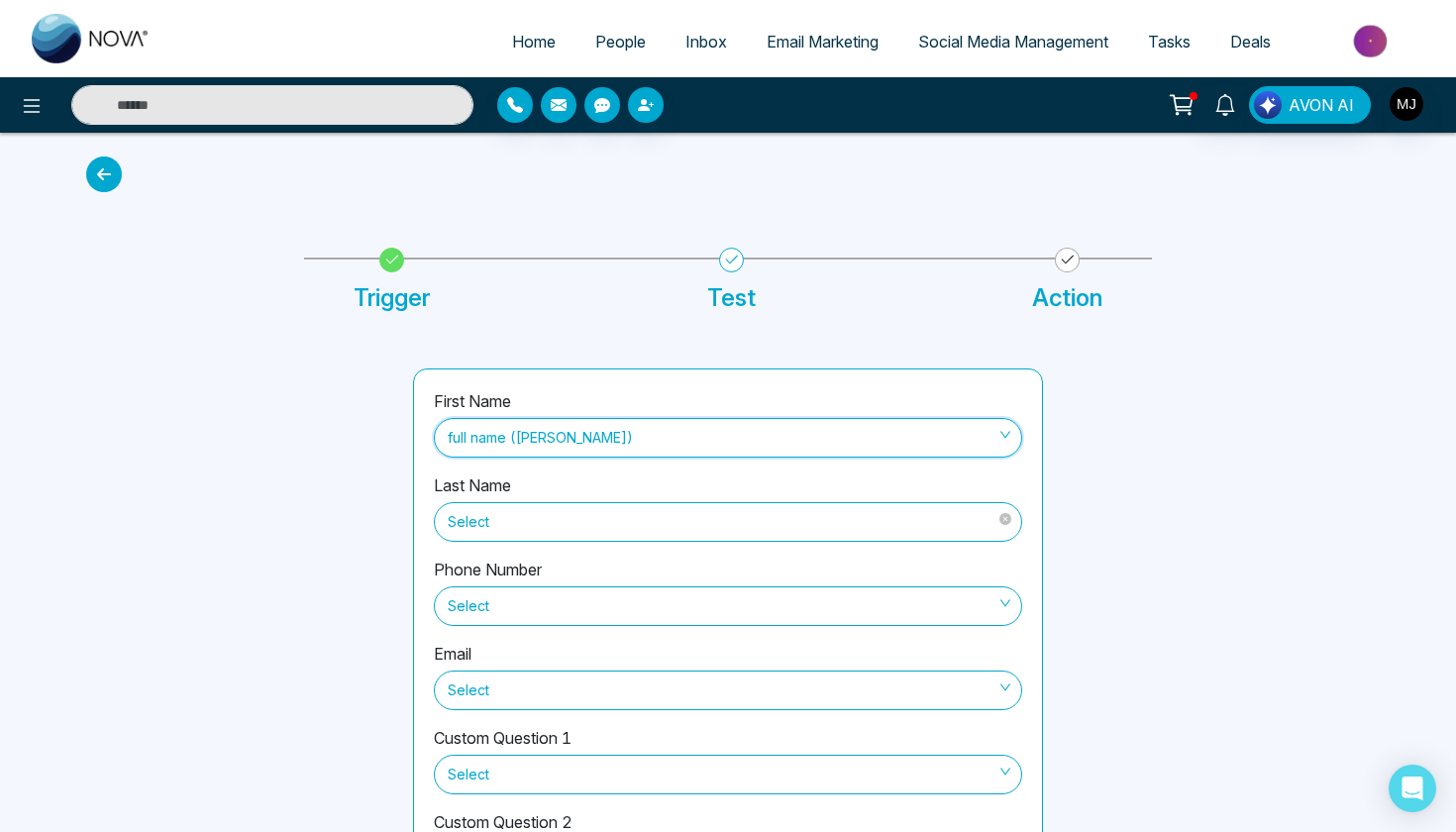
click at [650, 517] on span "Select" at bounding box center [728, 522] width 561 height 34
click at [414, 521] on div "First Name full name ([PERSON_NAME]) Last Name Select Phone Number Select Email…" at bounding box center [728, 616] width 628 height 495
click at [494, 618] on span "Select" at bounding box center [728, 606] width 561 height 34
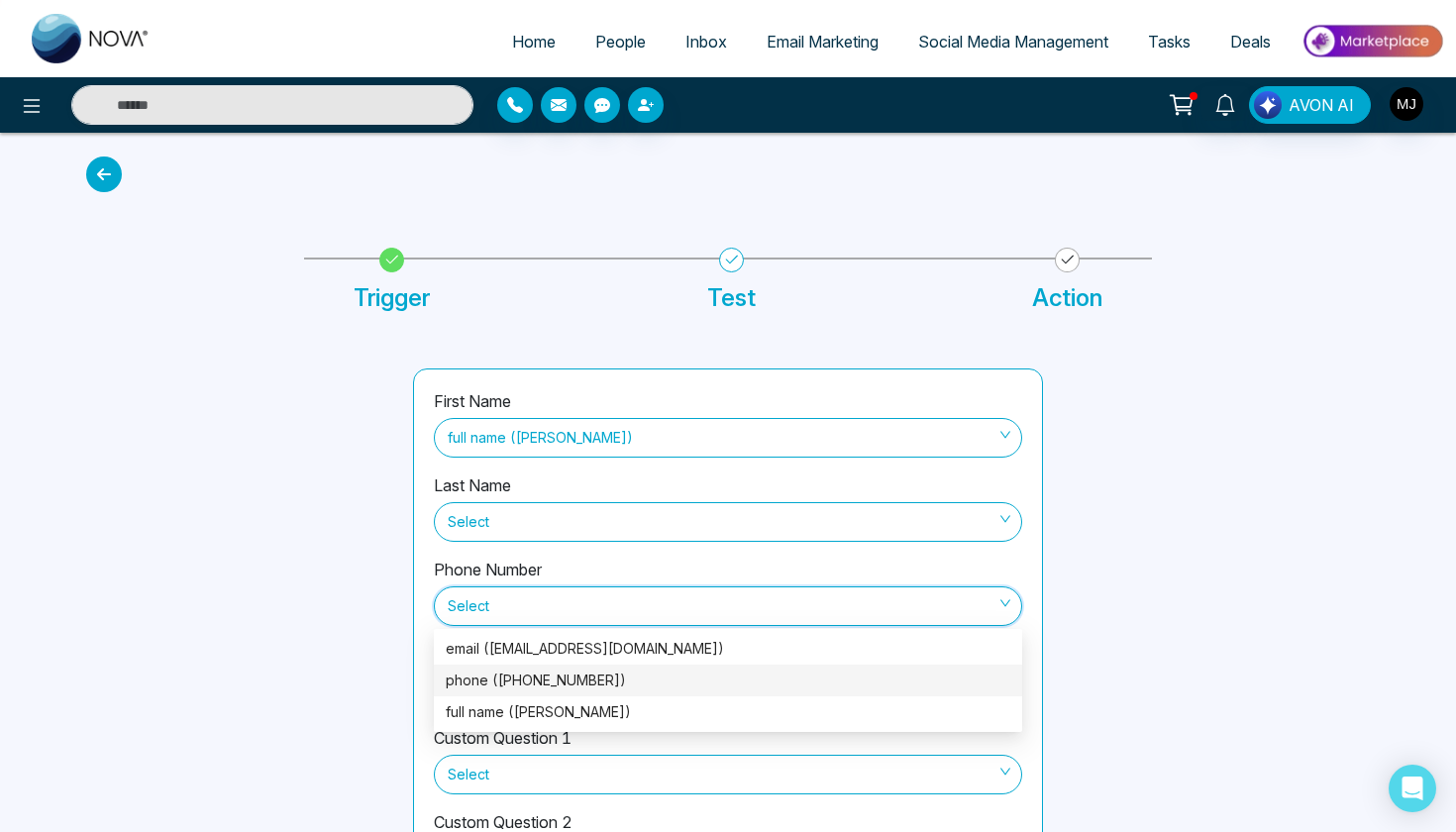
click at [524, 678] on div "phone ([PHONE_NUMBER])" at bounding box center [728, 681] width 565 height 22
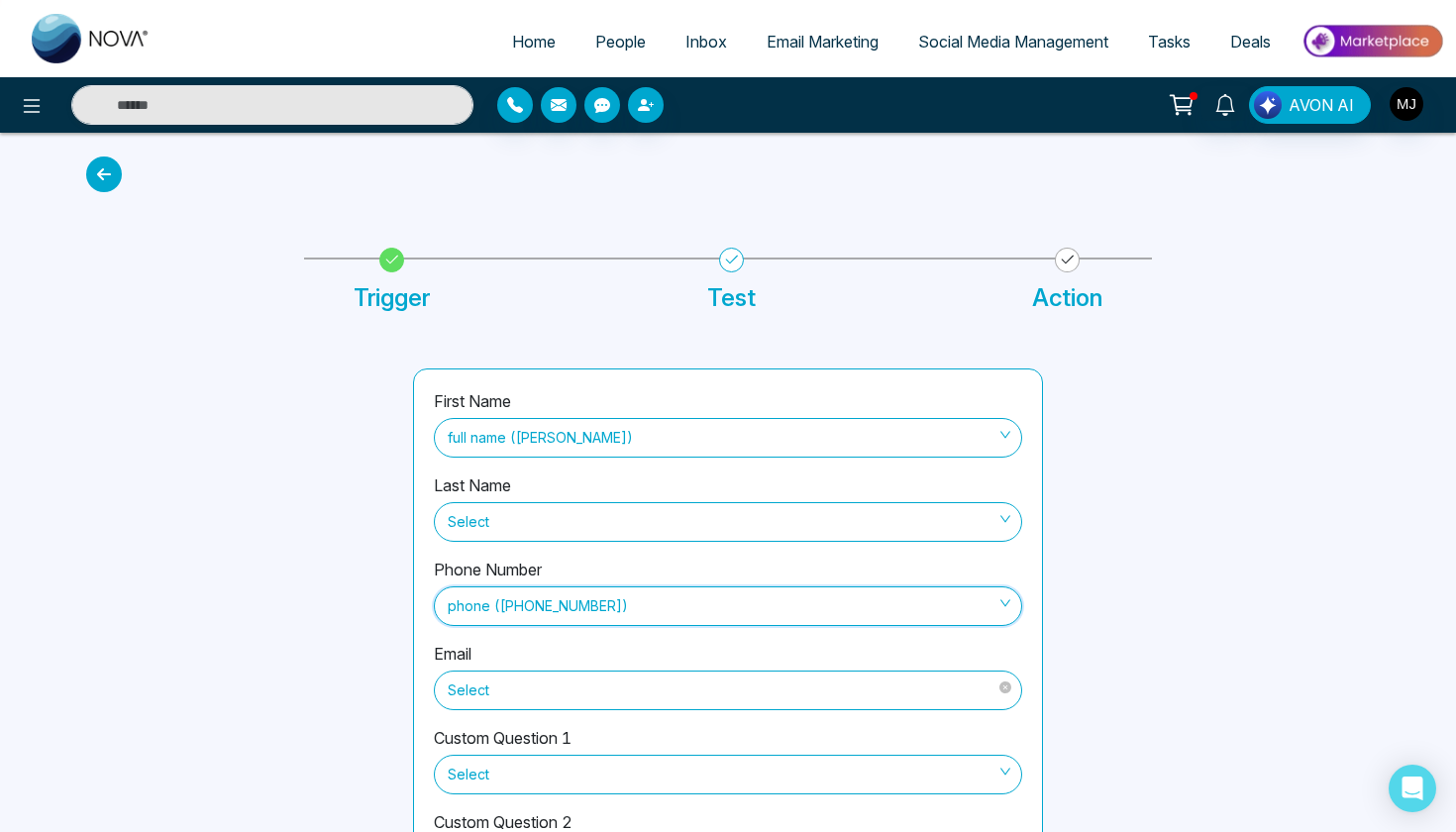
click at [500, 683] on span "Select" at bounding box center [728, 690] width 561 height 34
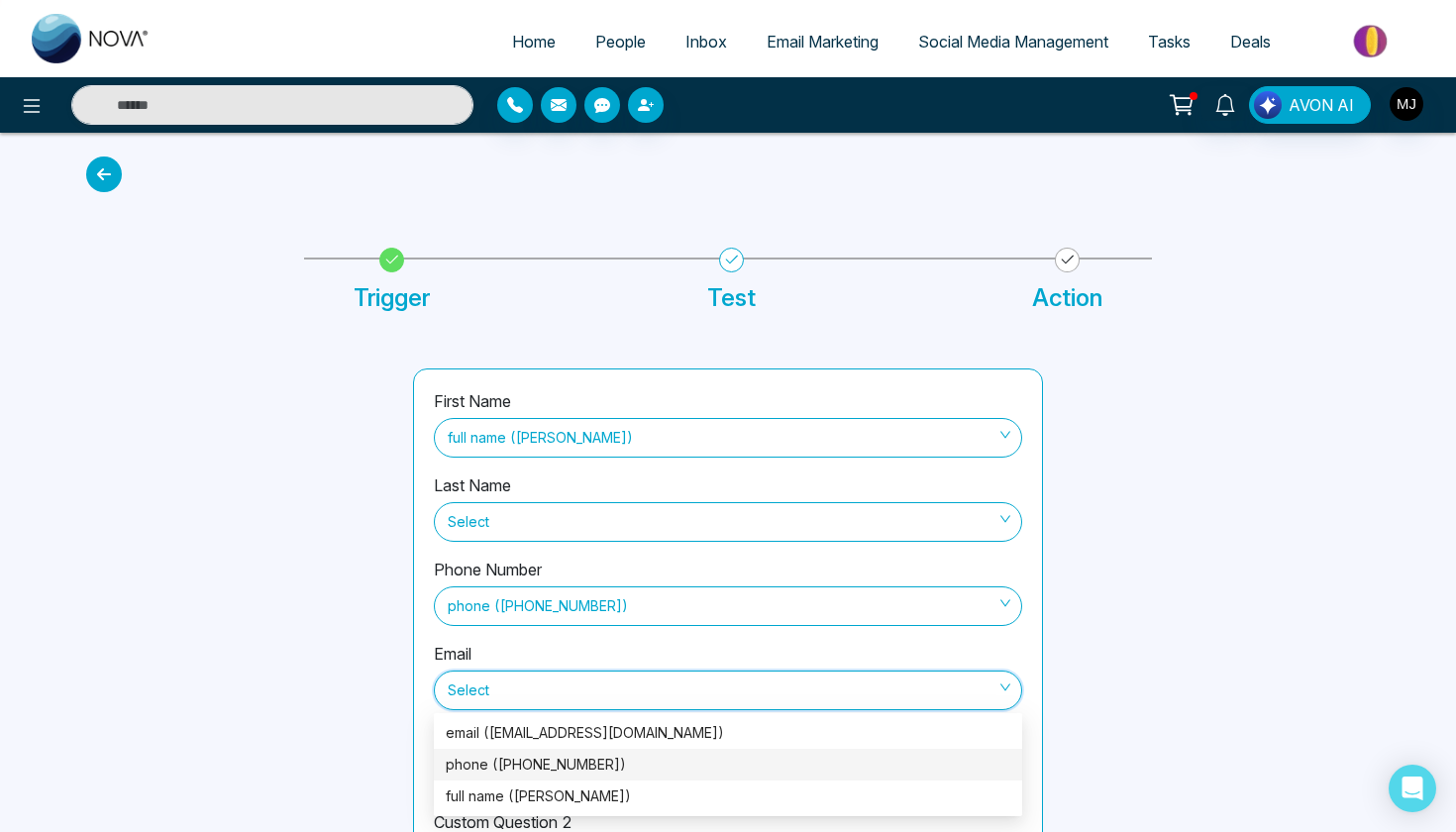
click at [538, 759] on div "phone ([PHONE_NUMBER])" at bounding box center [728, 765] width 565 height 22
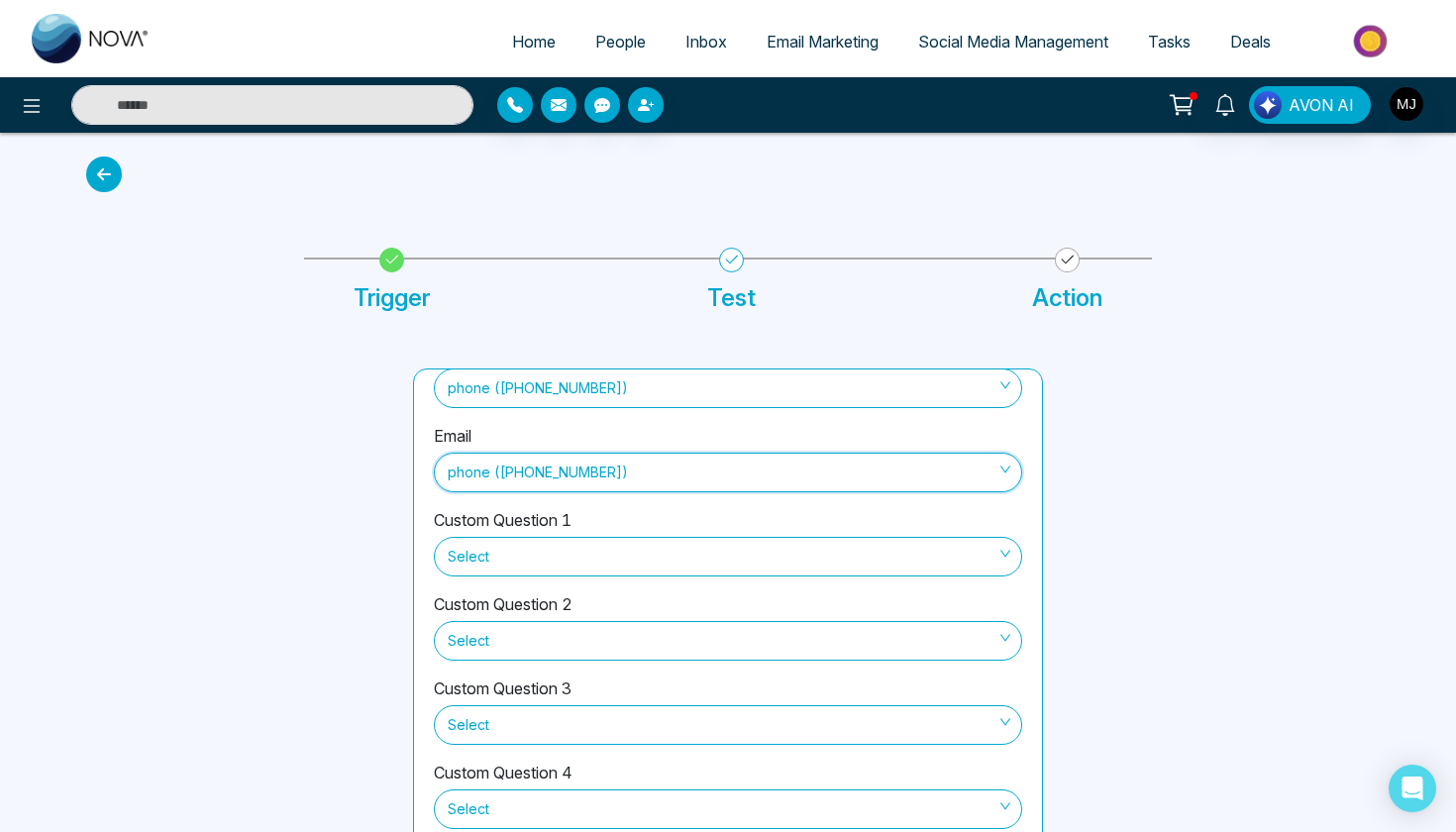
scroll to position [218, 0]
click at [524, 565] on span "Select" at bounding box center [728, 557] width 561 height 34
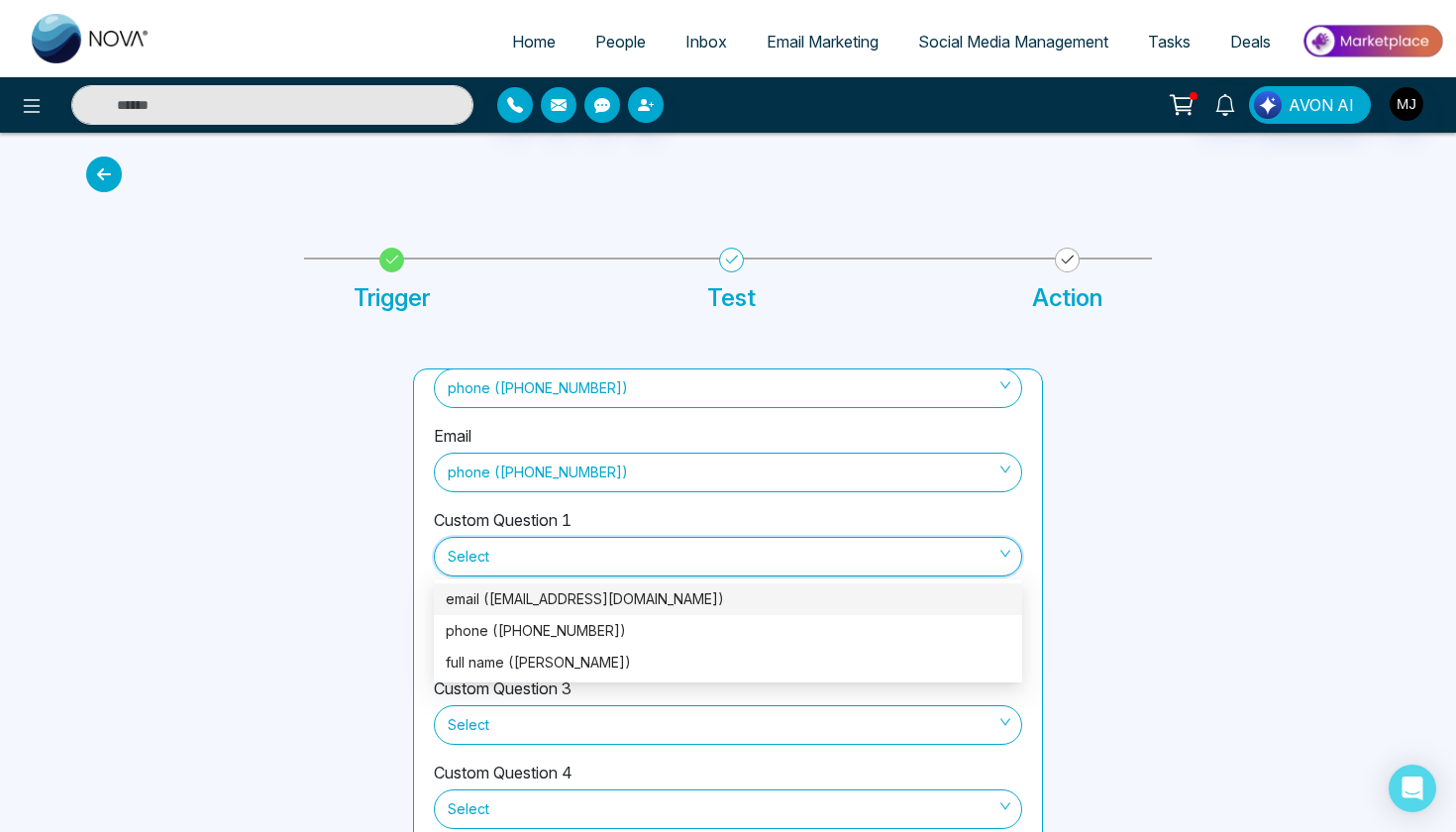
click at [423, 522] on div "First Name full name ([PERSON_NAME]) Last Name Select Phone Number phone ([PHON…" at bounding box center [728, 616] width 628 height 495
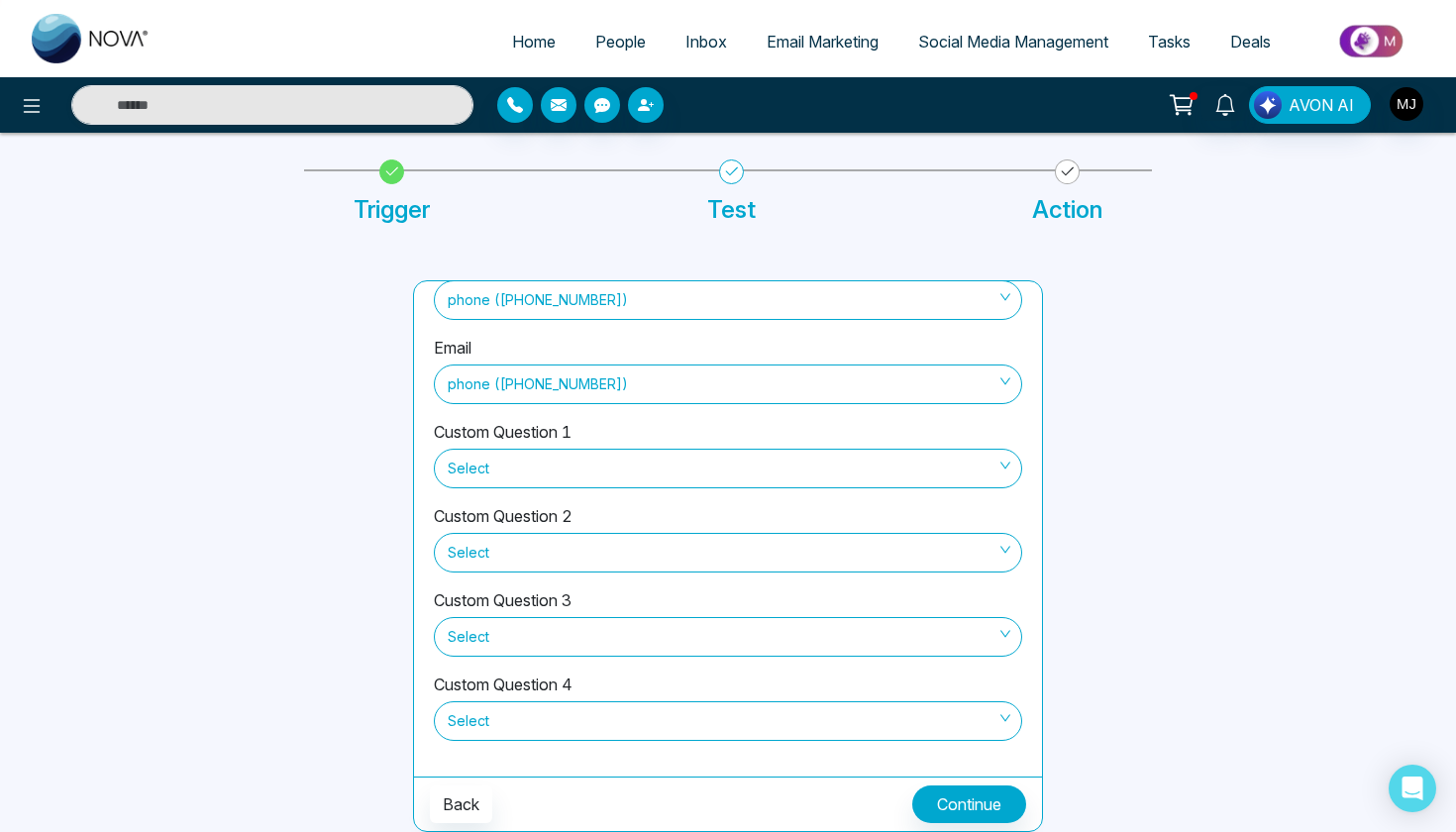
scroll to position [87, 0]
click at [991, 804] on button "Continue" at bounding box center [969, 805] width 114 height 38
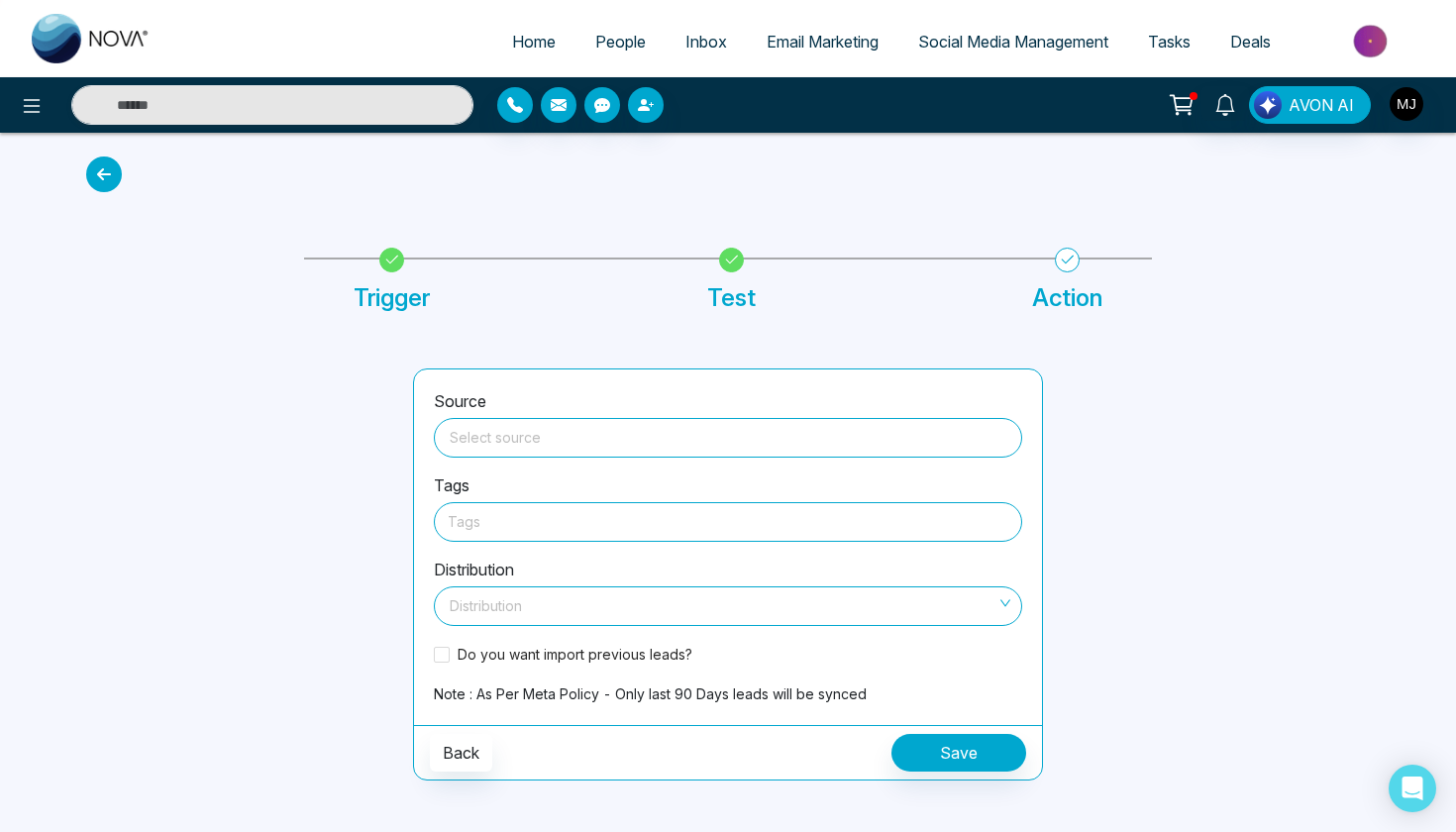
scroll to position [0, 0]
click at [691, 432] on input "search" at bounding box center [728, 434] width 565 height 30
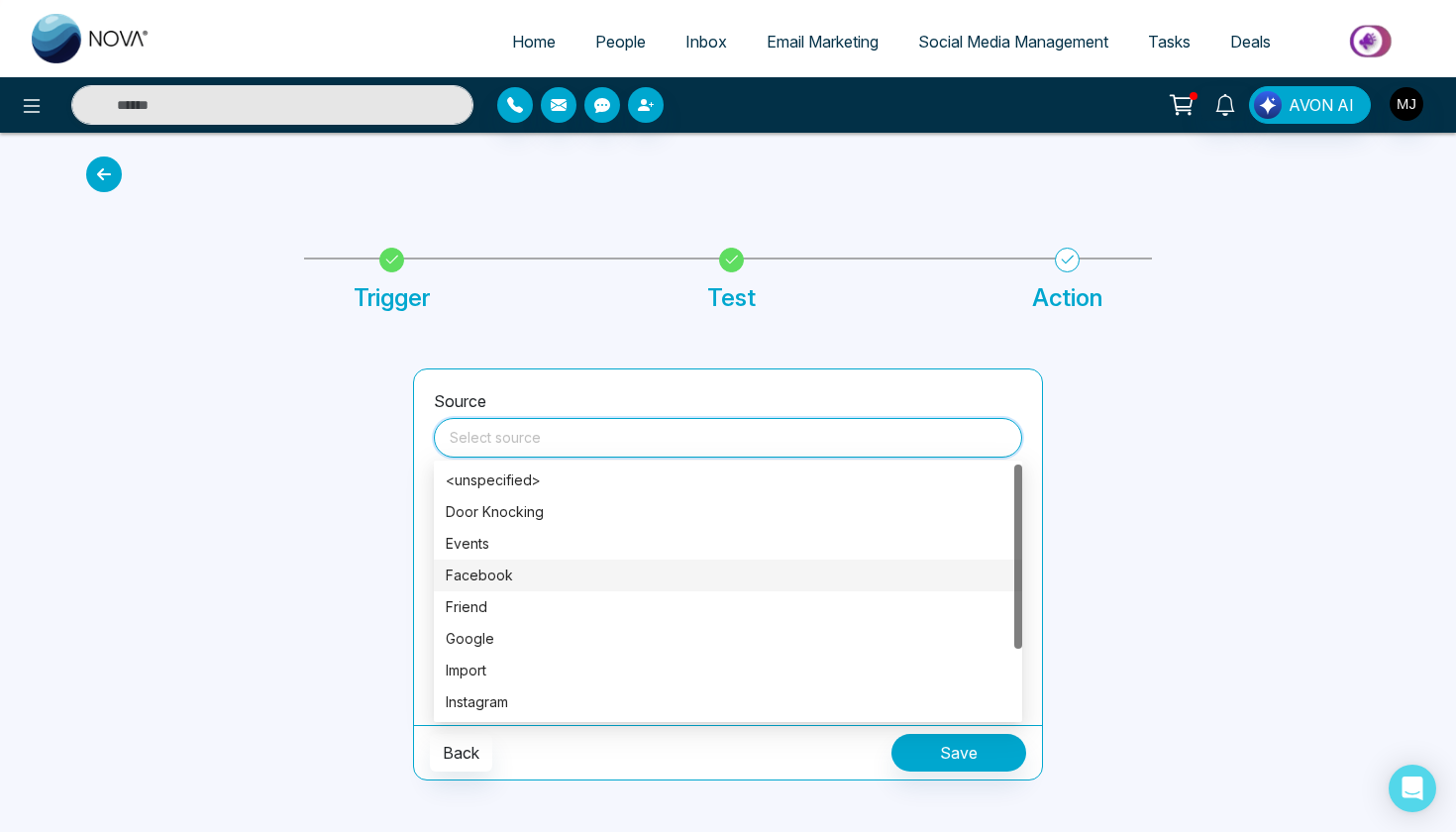
click at [484, 578] on div "Facebook" at bounding box center [728, 576] width 565 height 22
type input "********"
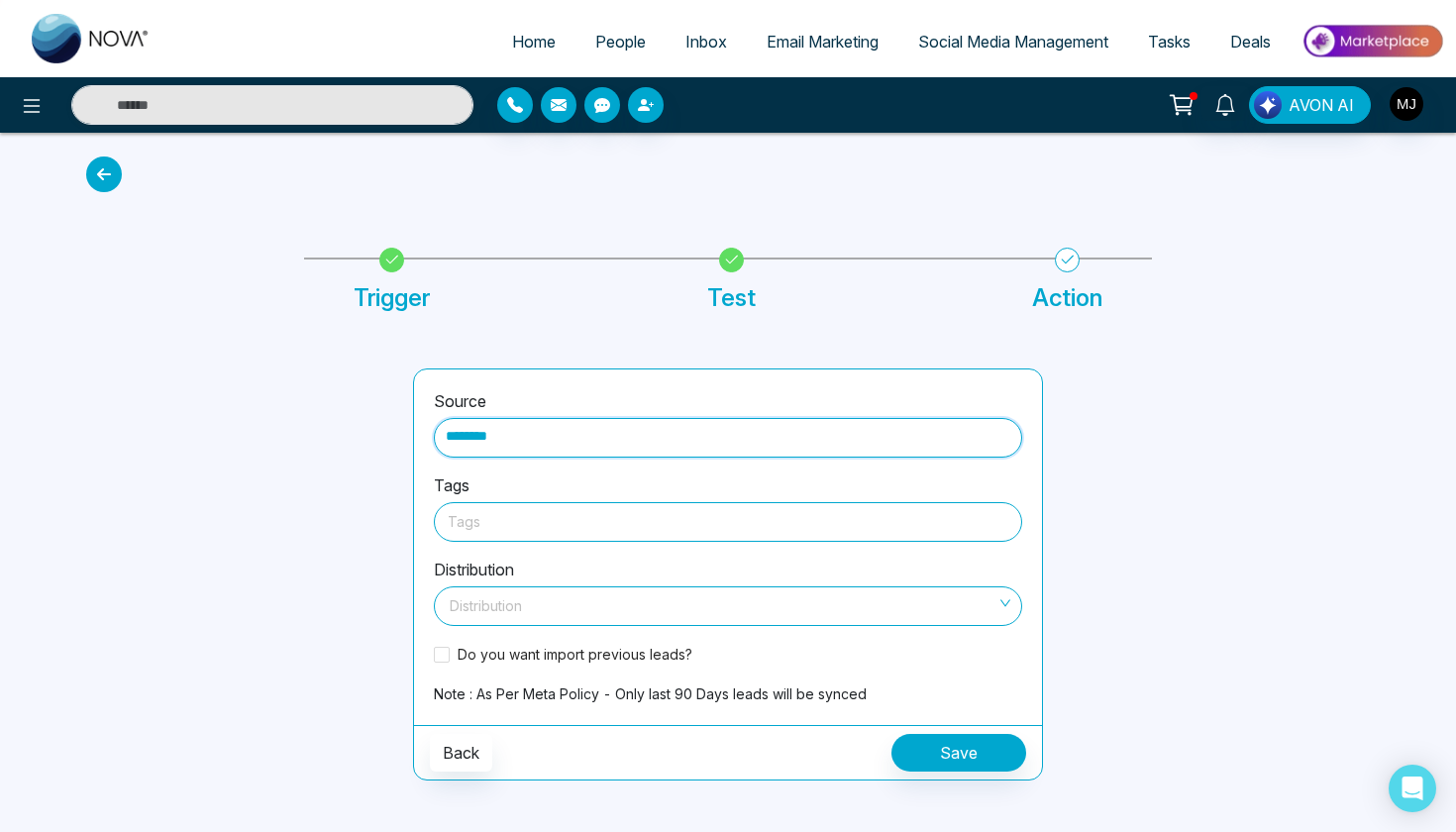
click at [516, 514] on div at bounding box center [728, 521] width 561 height 25
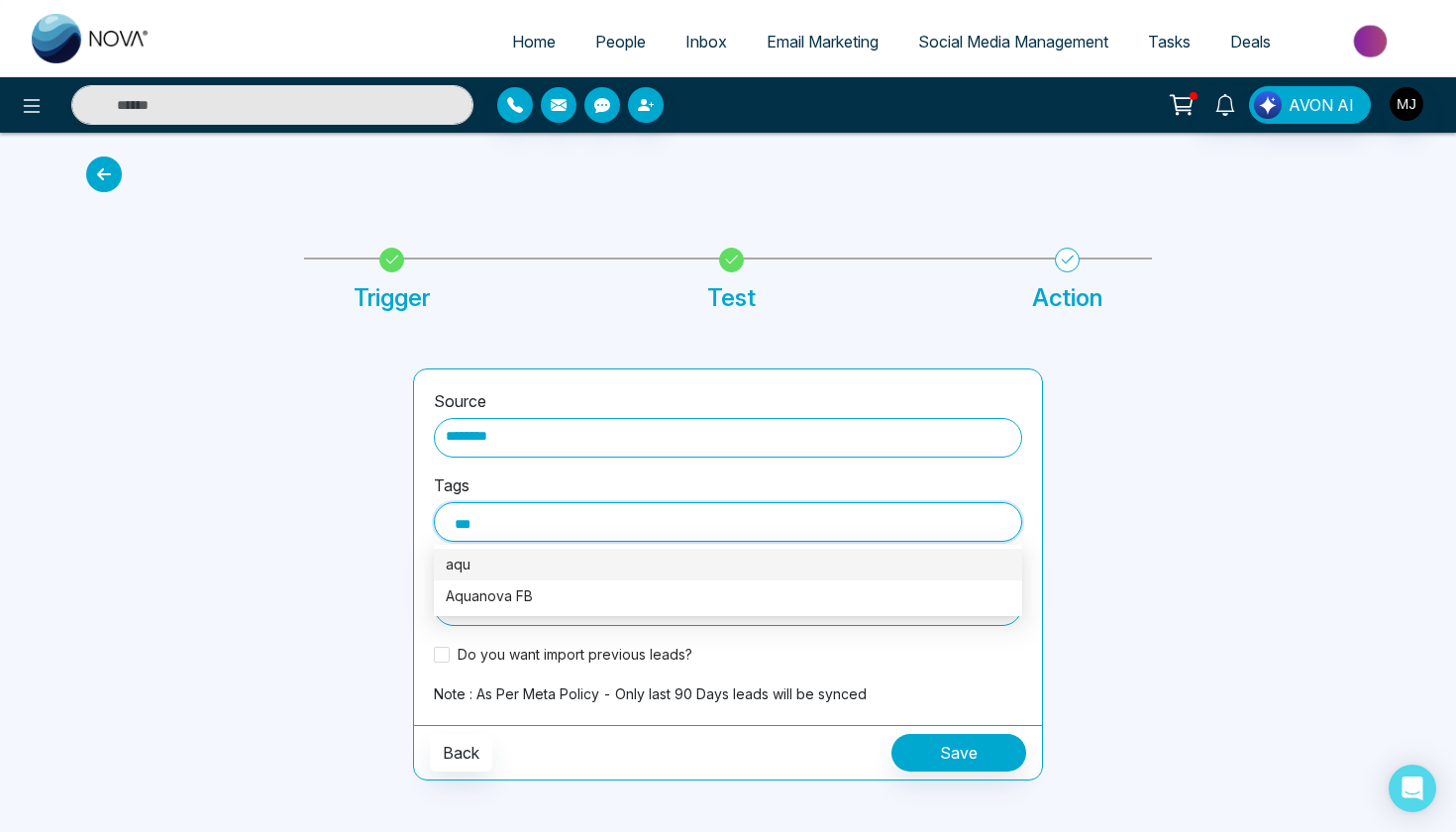
type input "****"
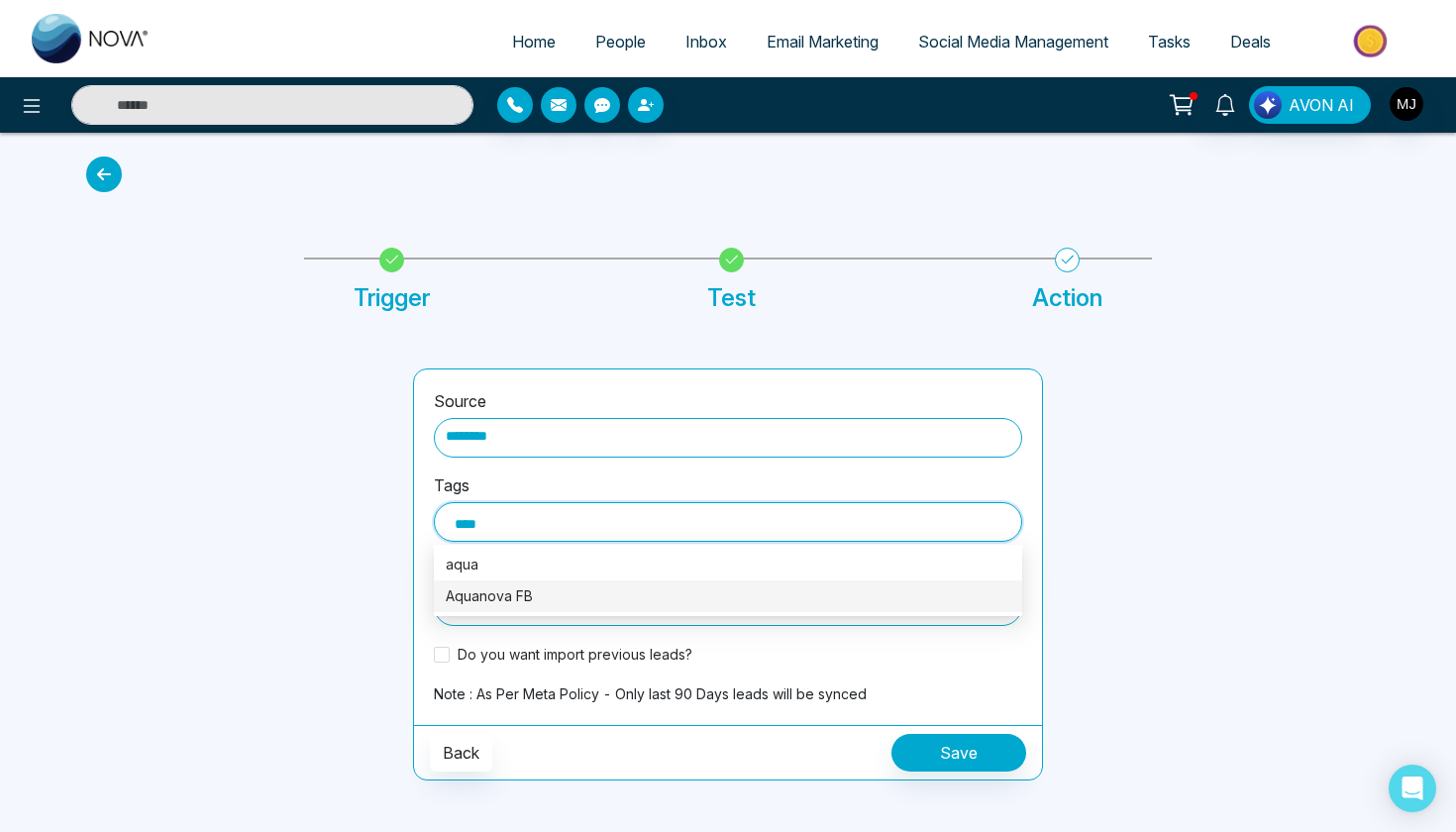
click at [511, 600] on div "Aquanova FB" at bounding box center [728, 596] width 565 height 22
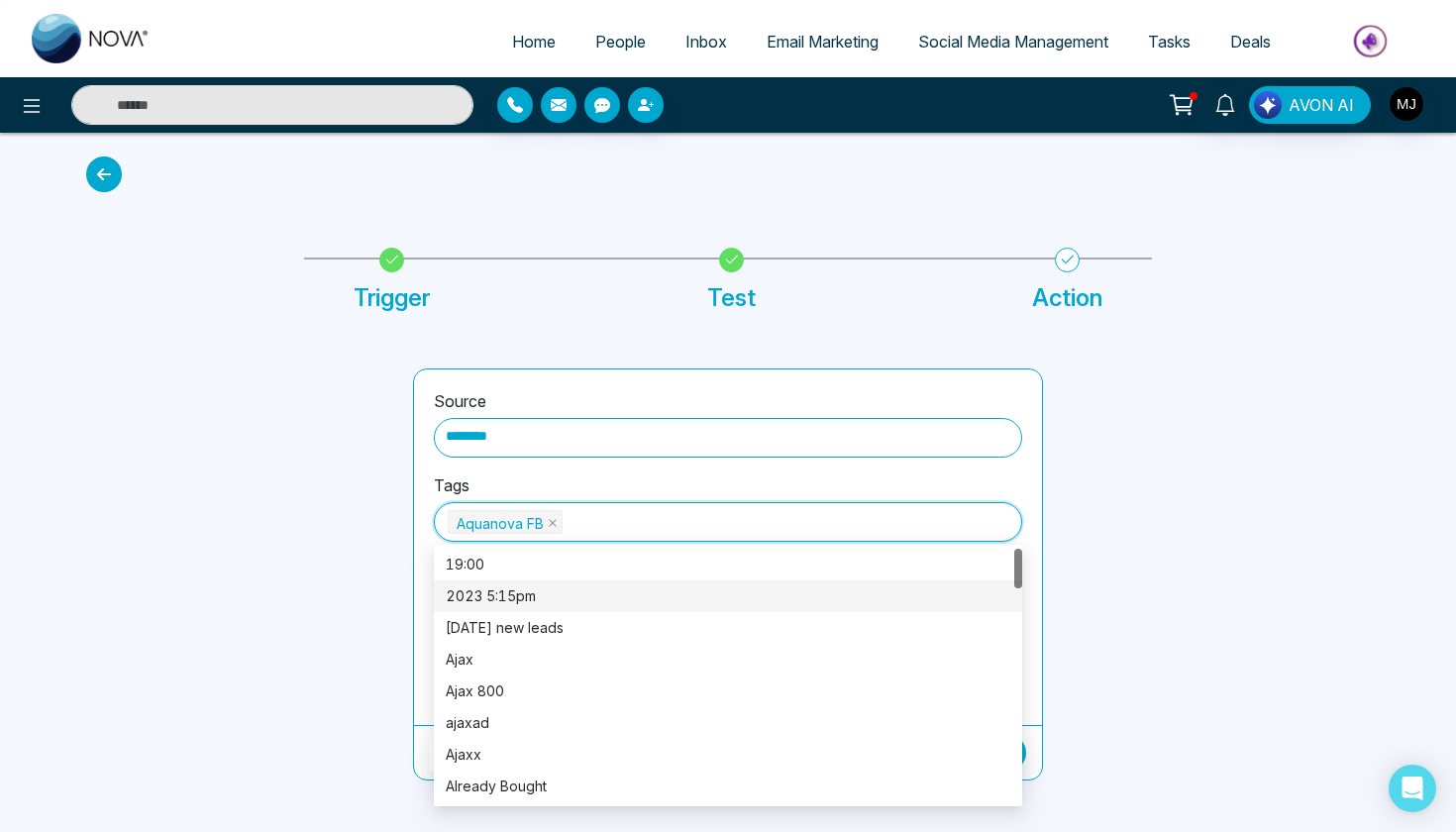
click at [420, 576] on div "Source ******** Tags Aquanova FB Aquanova FB Distribution Distribution Do you w…" at bounding box center [728, 547] width 628 height 356
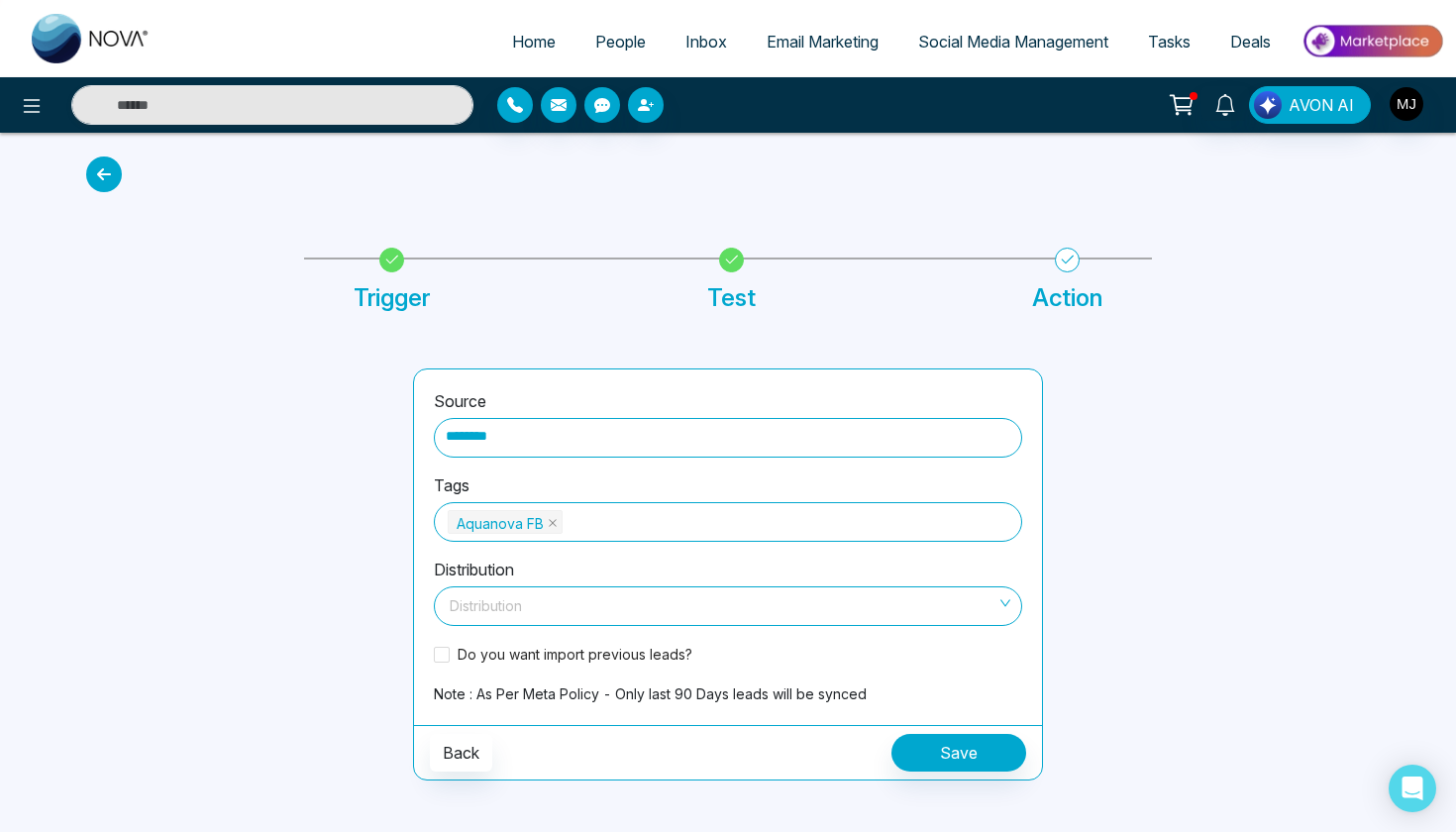
click at [498, 600] on input "search" at bounding box center [721, 602] width 551 height 30
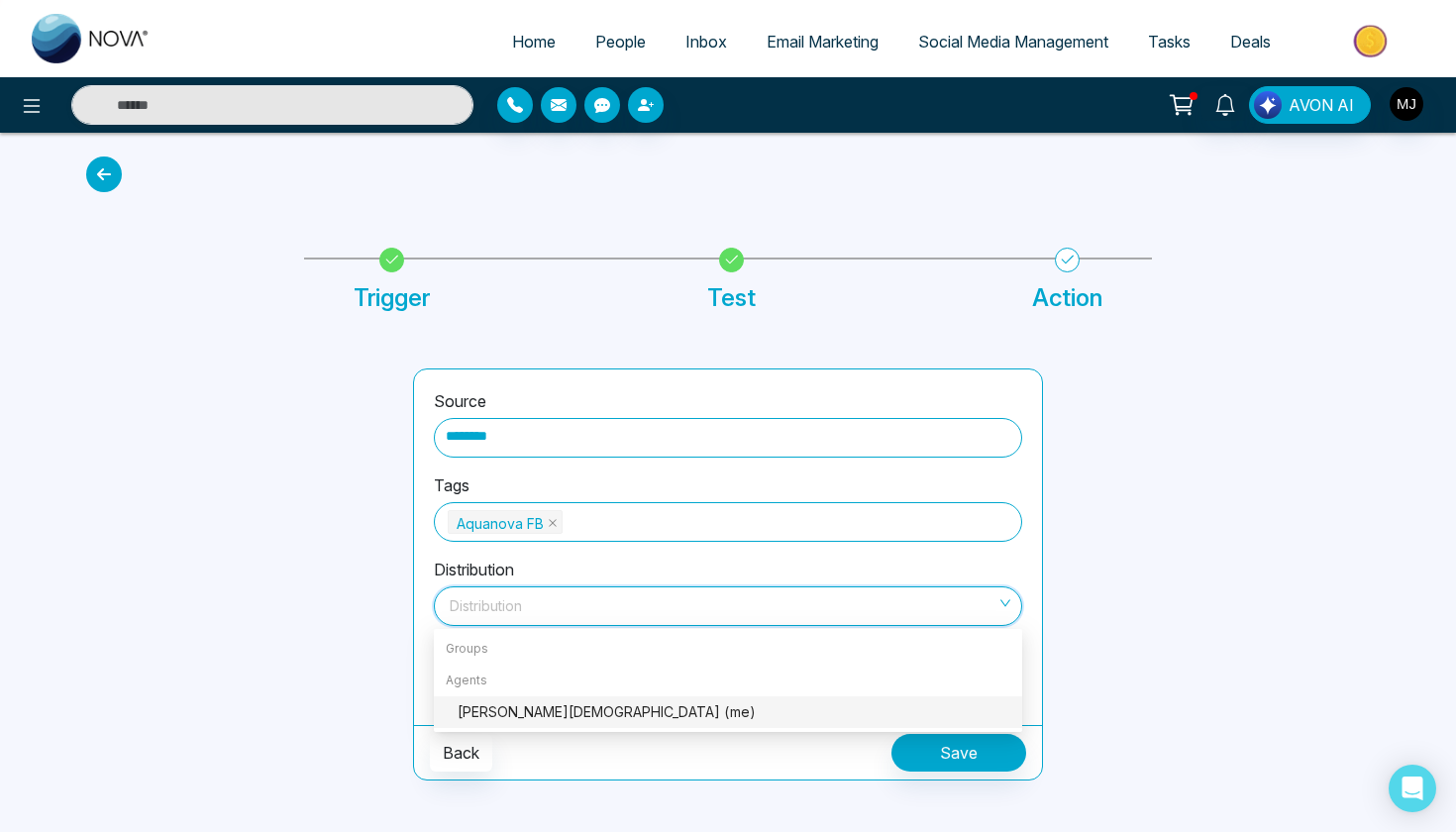
click at [524, 714] on div "[PERSON_NAME][DEMOGRAPHIC_DATA] (me)" at bounding box center [734, 712] width 553 height 22
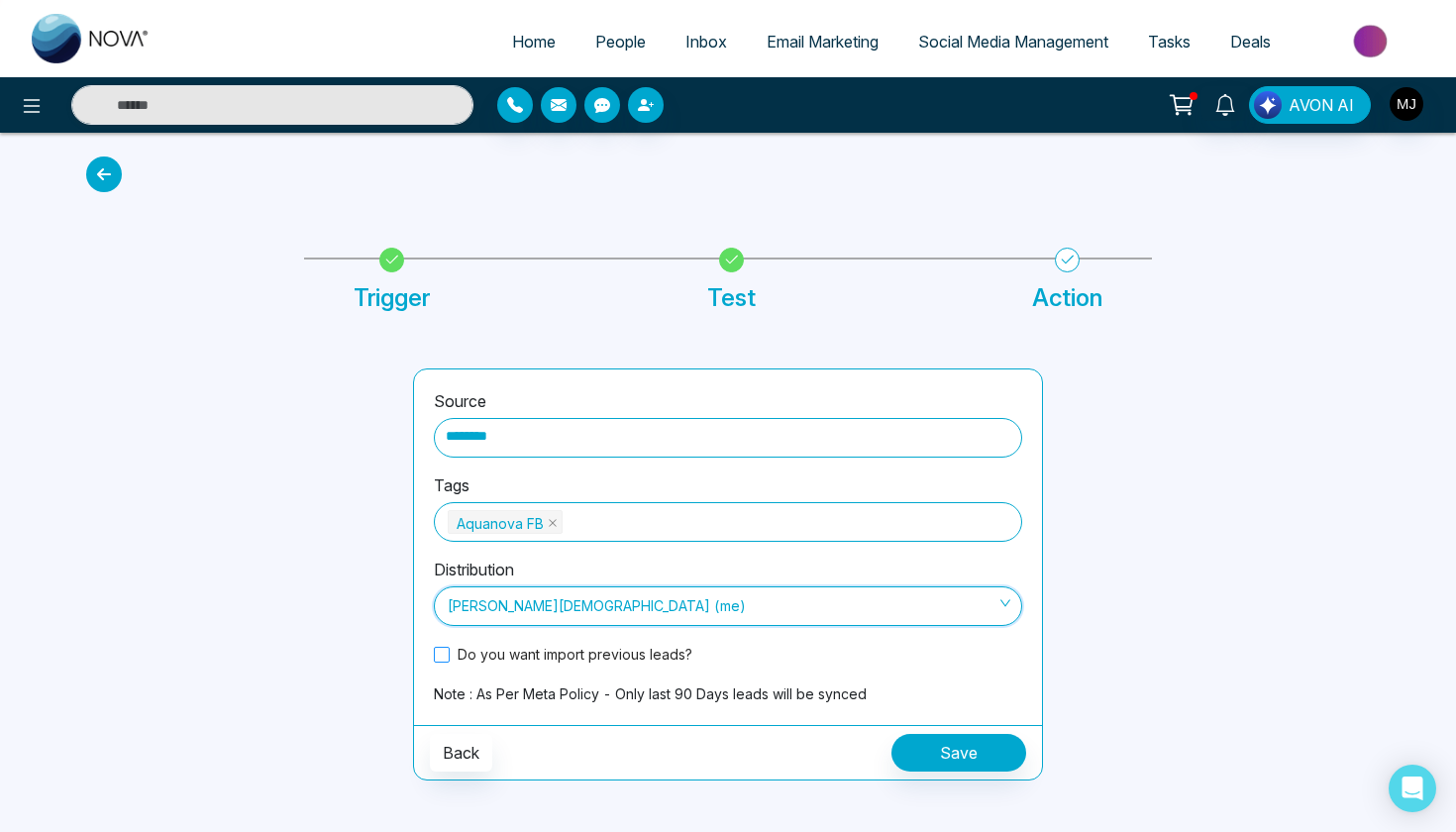
click at [450, 661] on span "Do you want import previous leads?" at bounding box center [575, 654] width 251 height 21
click at [931, 756] on button "Save" at bounding box center [958, 753] width 135 height 38
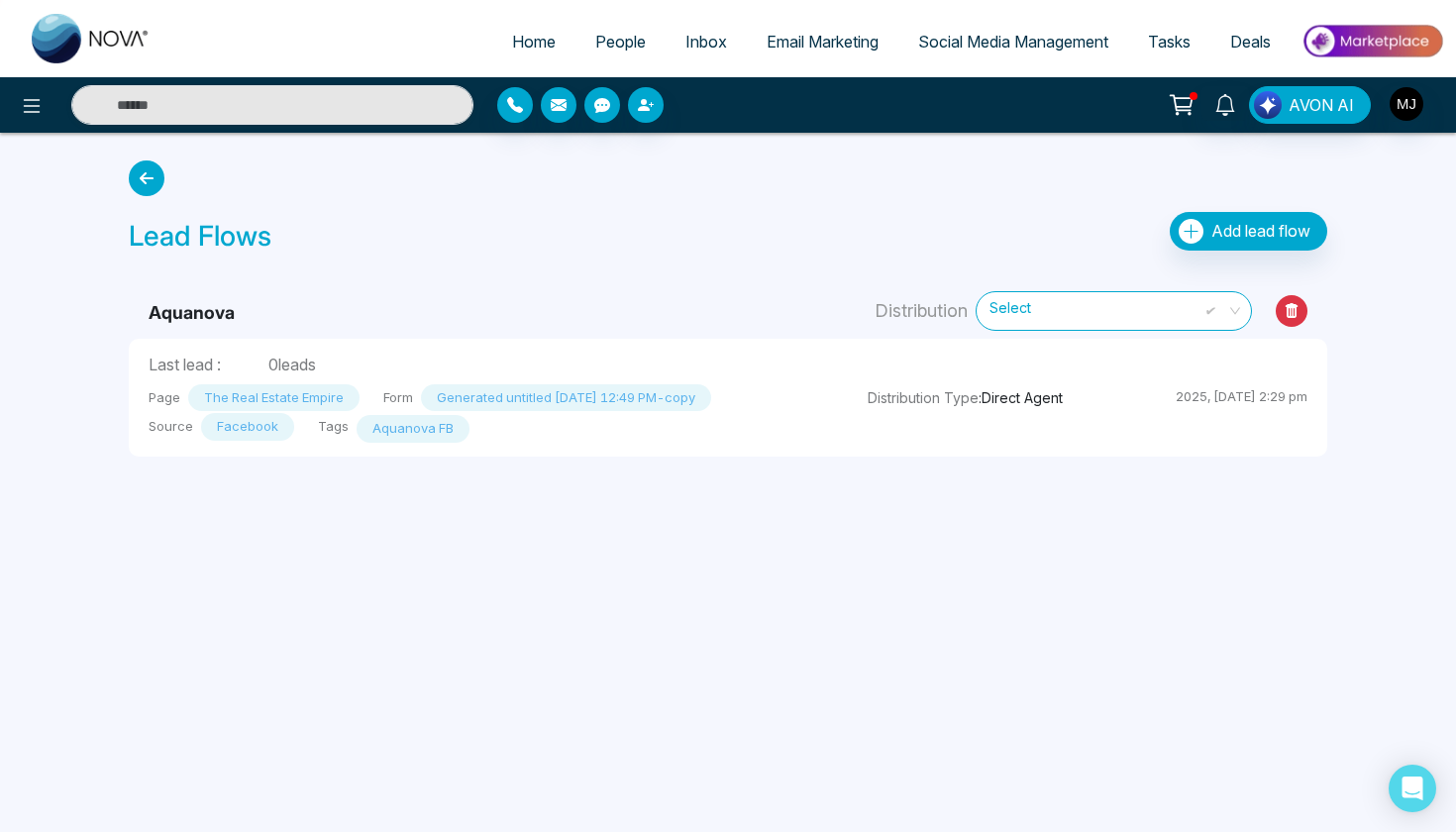
click at [705, 498] on div "Home People Inbox Email Marketing Social Media Management Tasks Deals AVON AI L…" at bounding box center [728, 416] width 1456 height 832
click at [1052, 315] on span "Select" at bounding box center [1113, 310] width 249 height 35
click at [804, 281] on td "Aquanova" at bounding box center [488, 302] width 719 height 72
click at [598, 30] on link "People" at bounding box center [620, 42] width 90 height 38
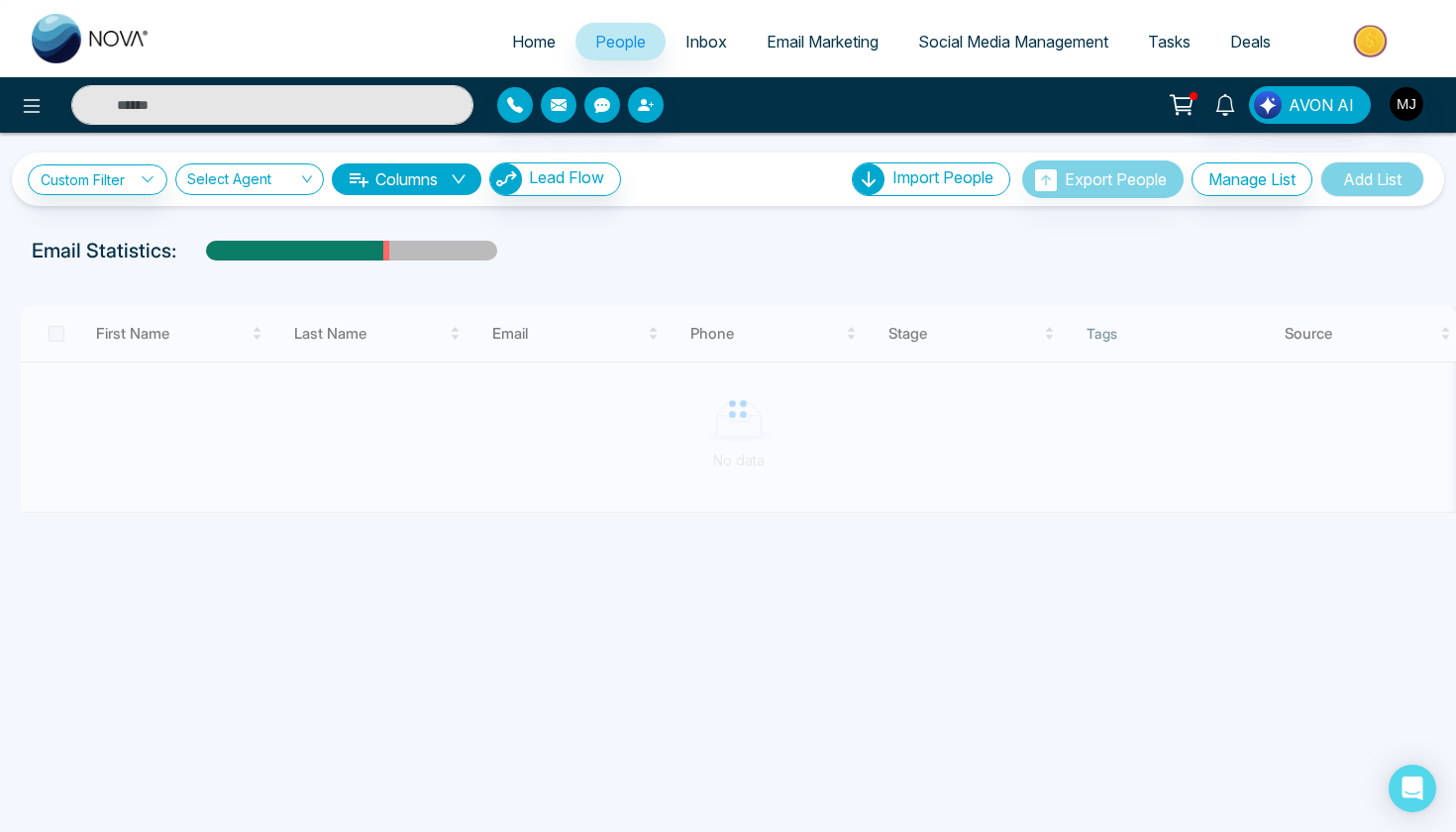
click at [828, 41] on span "Email Marketing" at bounding box center [823, 42] width 112 height 20
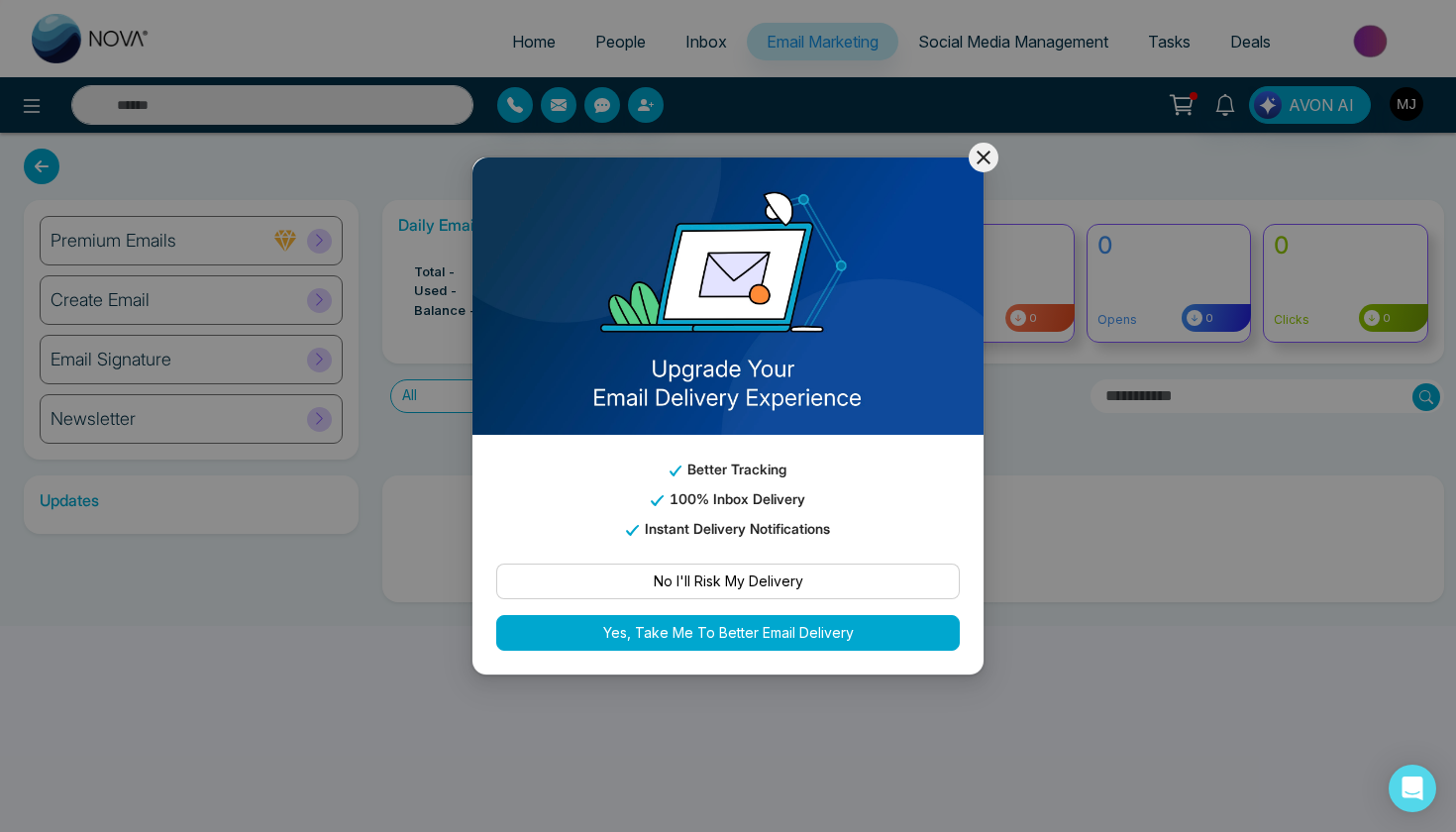
click at [976, 164] on icon at bounding box center [984, 158] width 24 height 24
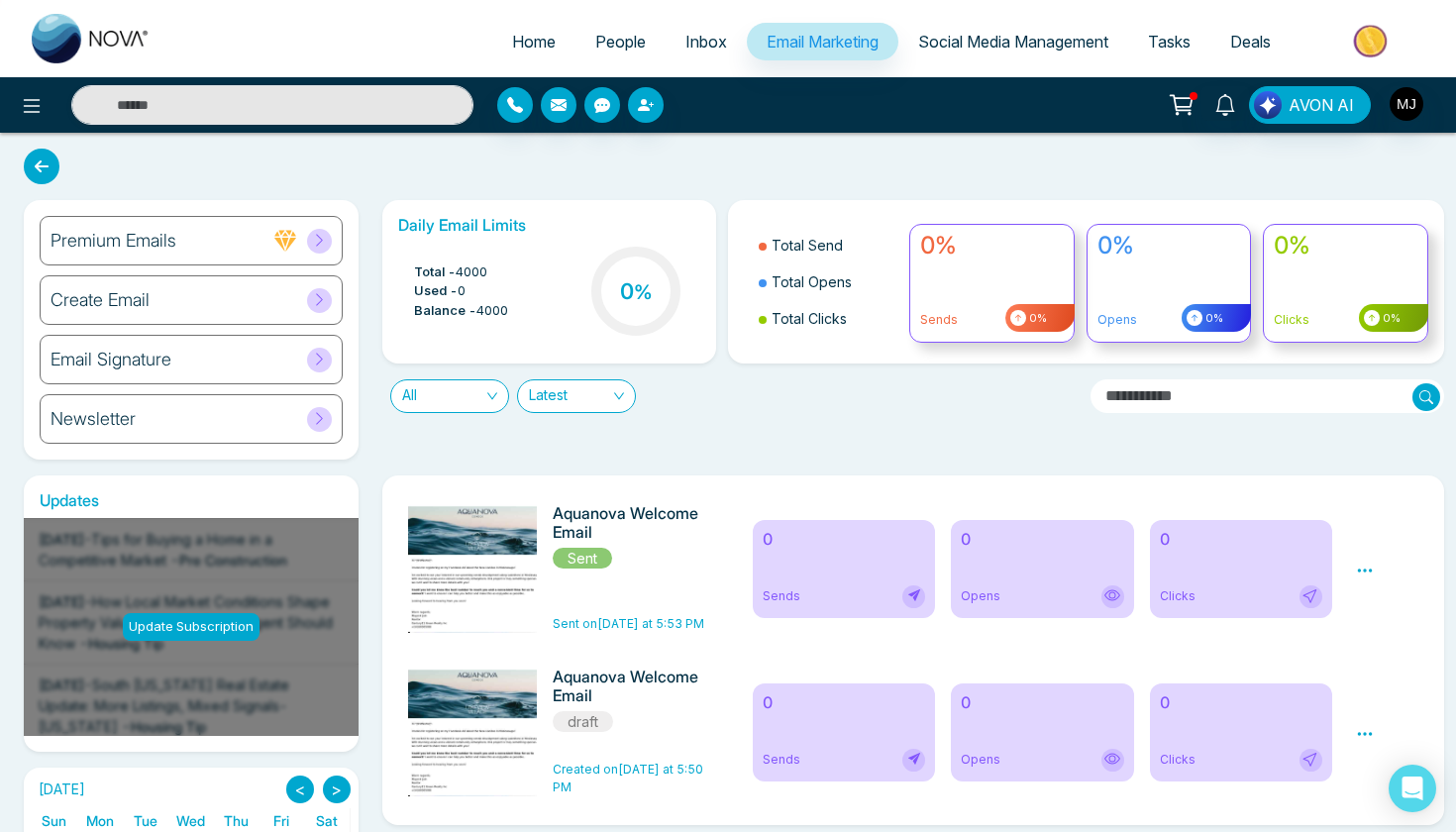
click at [640, 38] on link "People" at bounding box center [620, 42] width 90 height 38
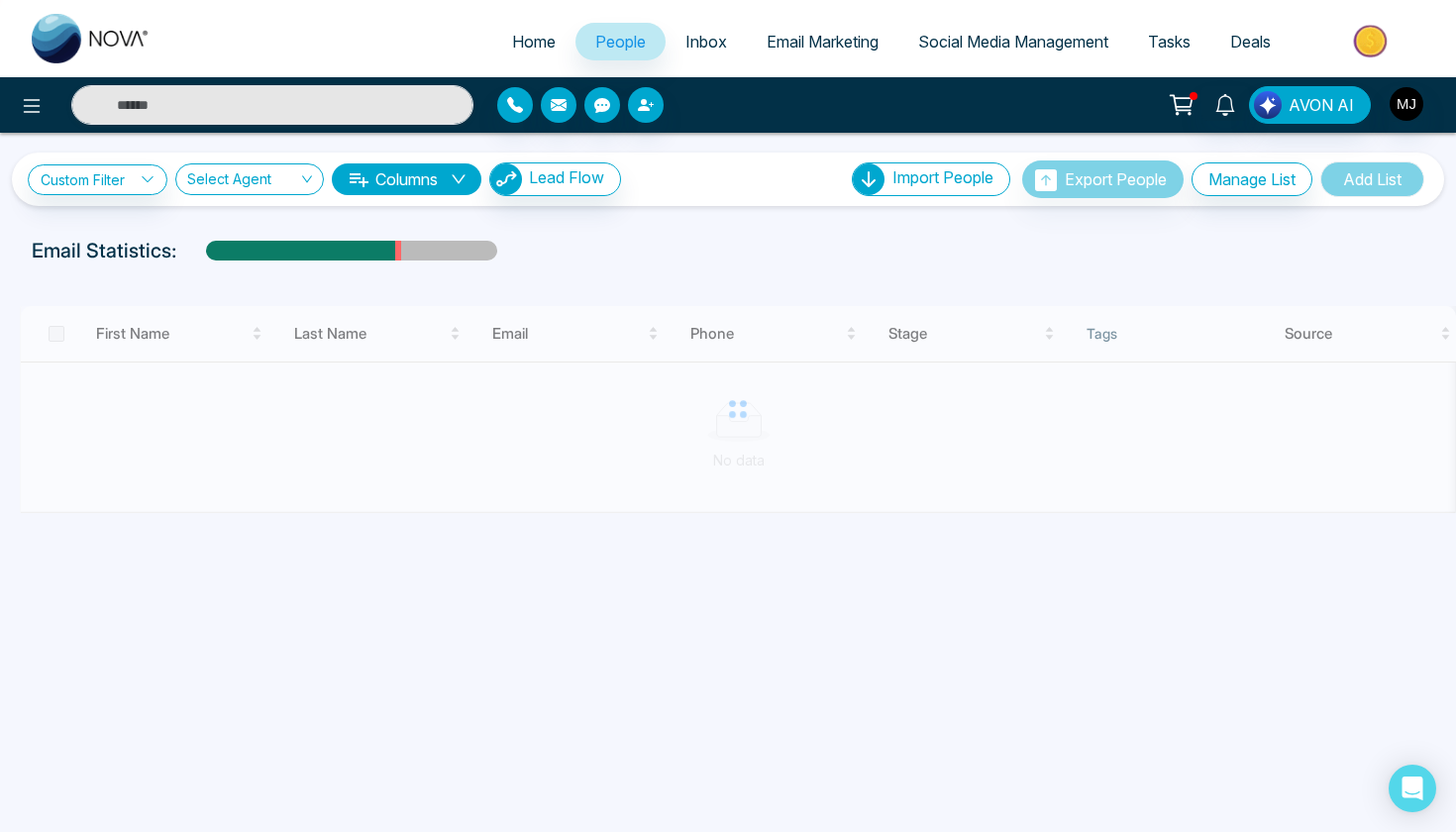
click at [806, 62] on li "Email Marketing" at bounding box center [823, 43] width 152 height 41
click at [806, 46] on span "Email Marketing" at bounding box center [823, 42] width 112 height 20
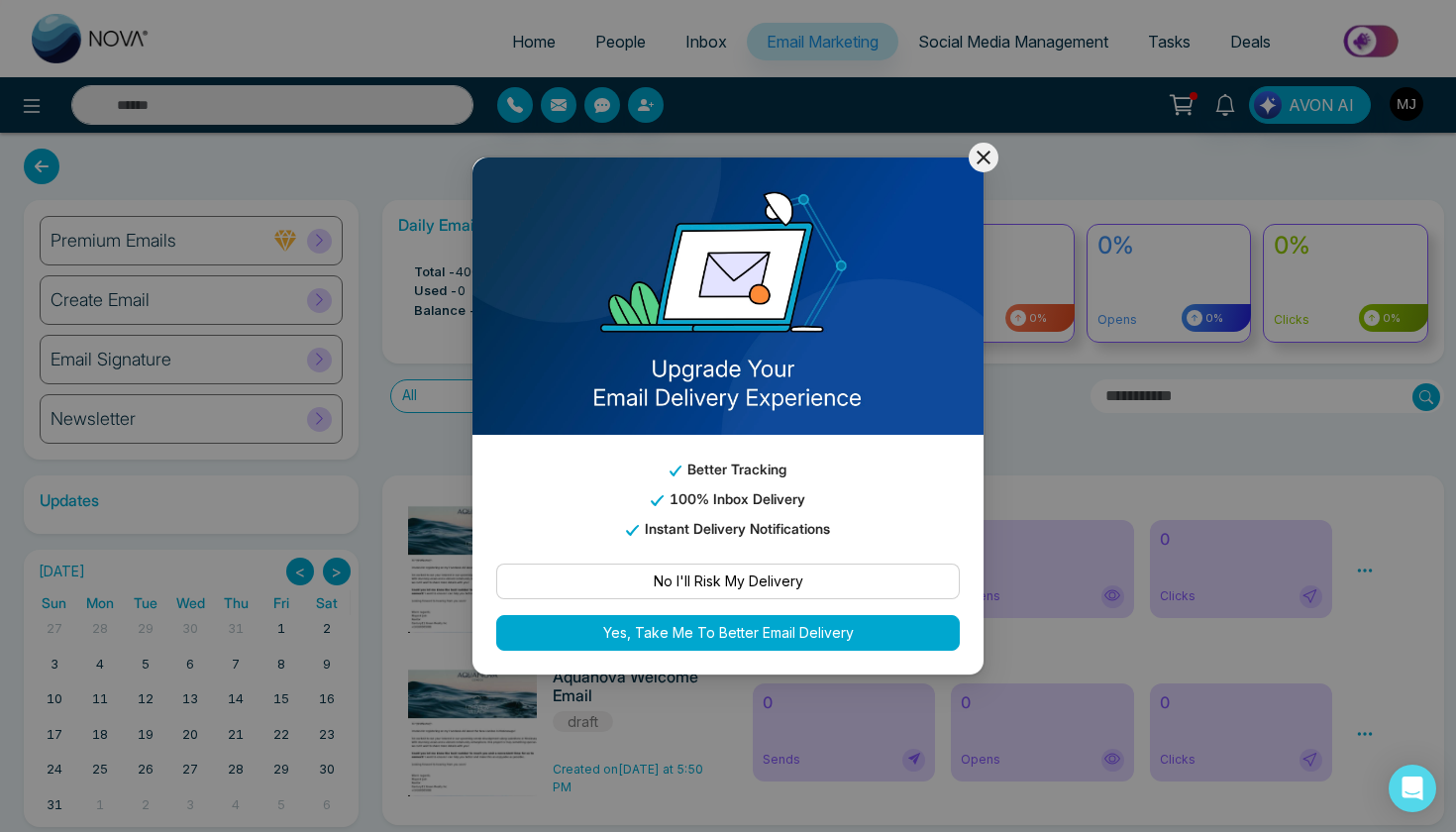
click at [980, 151] on icon at bounding box center [984, 158] width 24 height 24
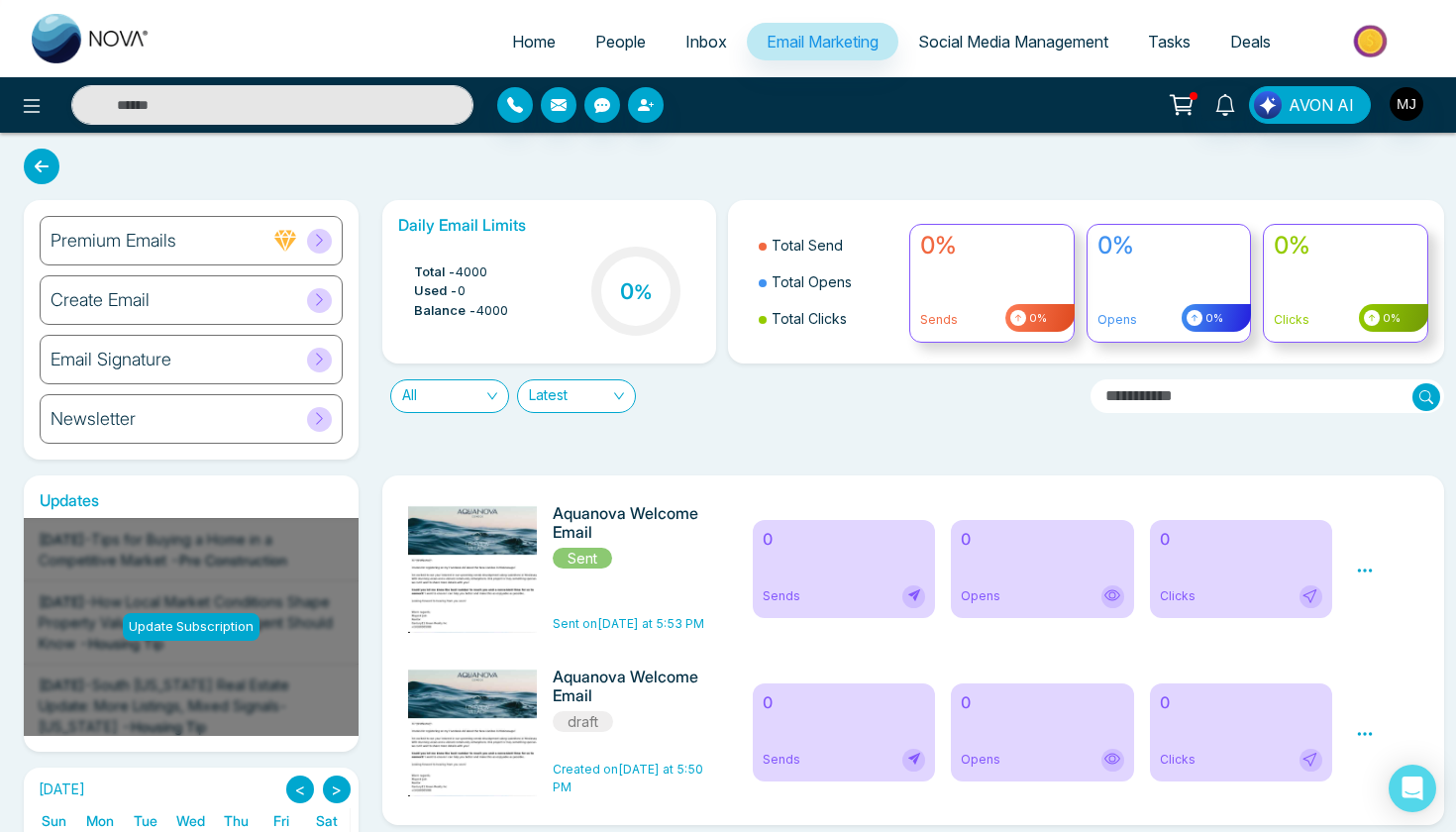
click at [632, 44] on span "People" at bounding box center [620, 42] width 51 height 20
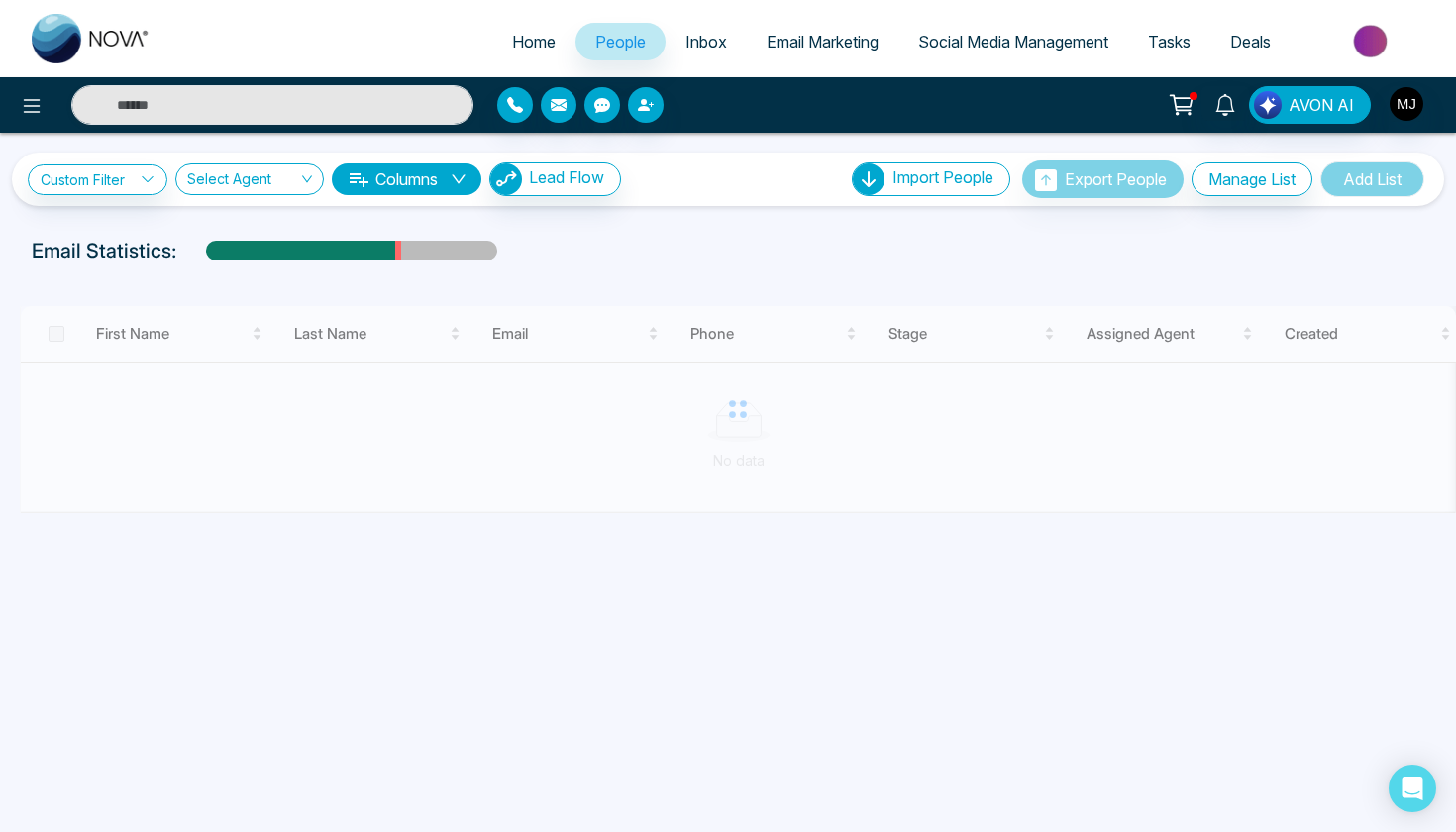
click at [799, 35] on span "Email Marketing" at bounding box center [823, 42] width 112 height 20
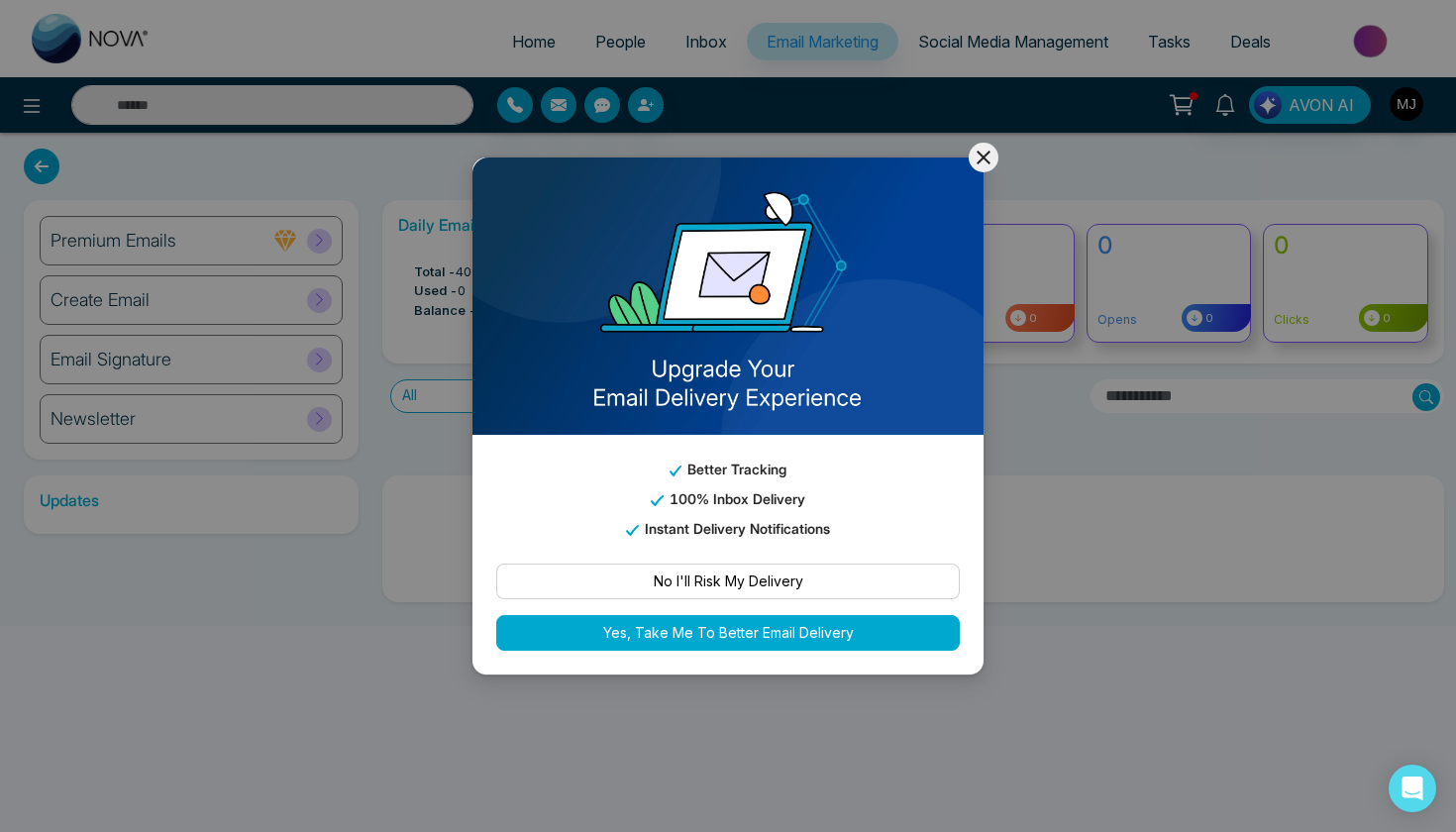
click at [982, 162] on icon at bounding box center [984, 158] width 24 height 24
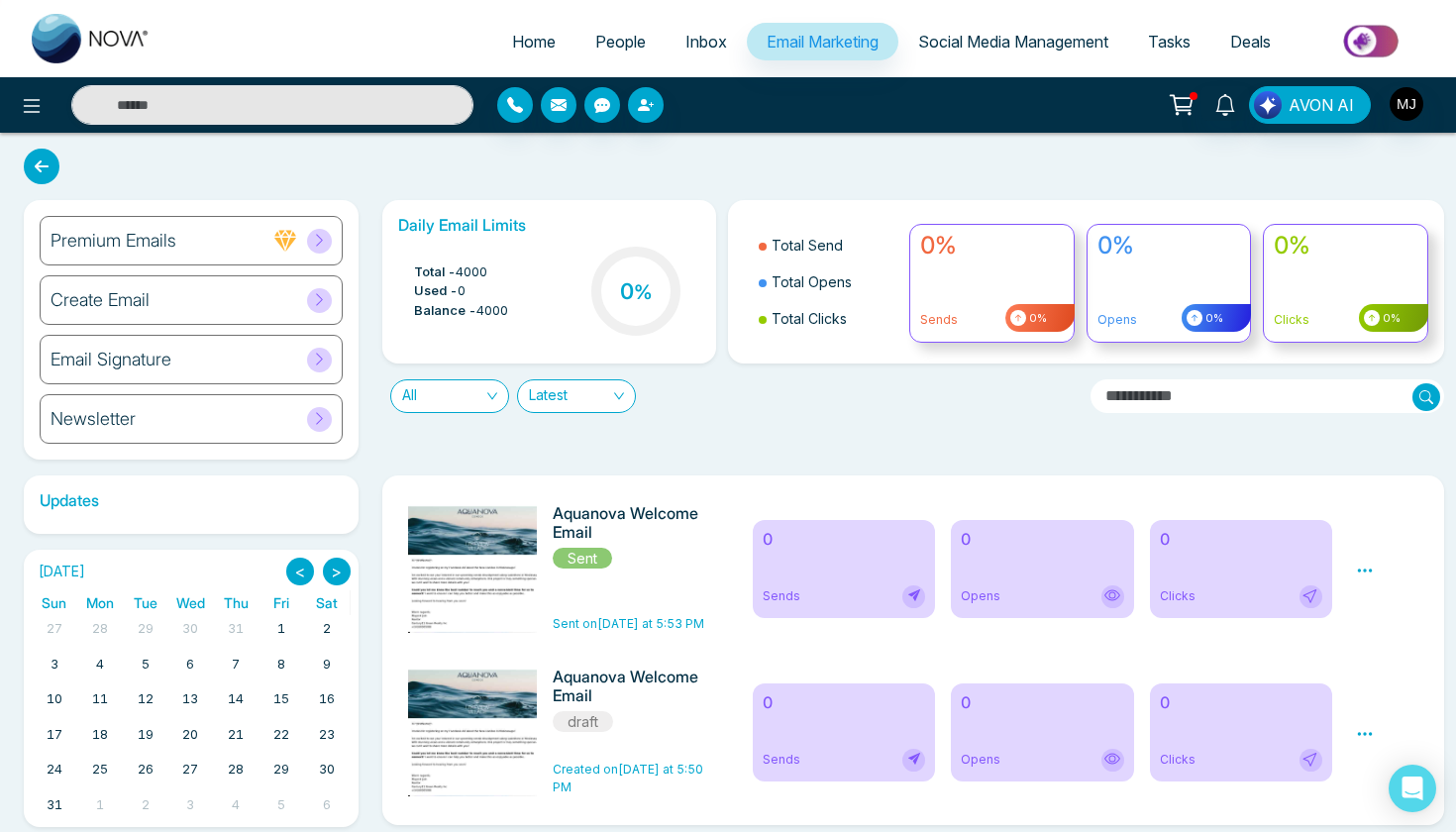
click at [600, 67] on ul "Home People Inbox Email Marketing Social Media Management Tasks Deals" at bounding box center [807, 43] width 1274 height 54
click at [600, 41] on span "People" at bounding box center [620, 42] width 51 height 20
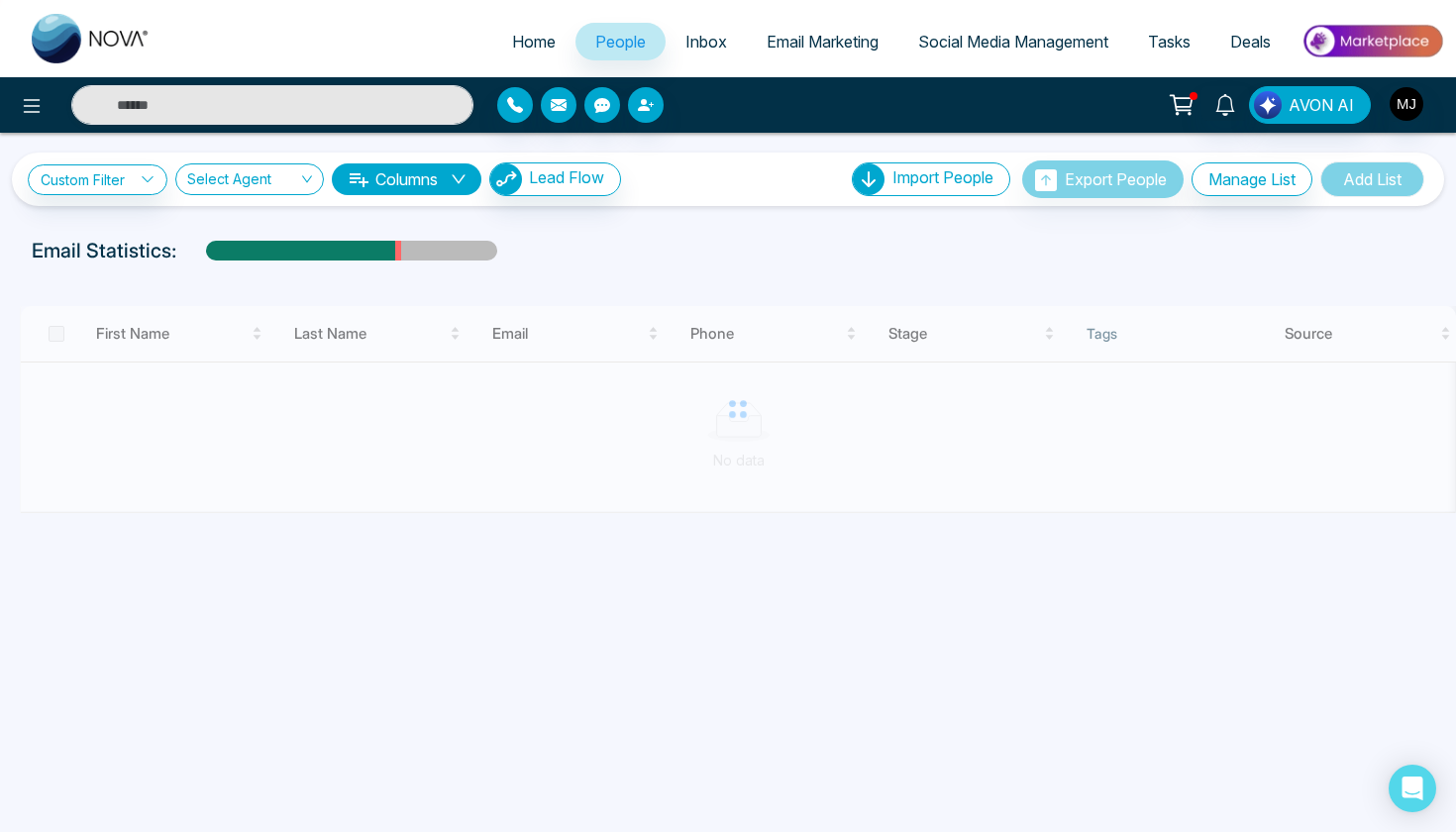
click at [531, 38] on span "Home" at bounding box center [534, 42] width 44 height 20
select select "*"
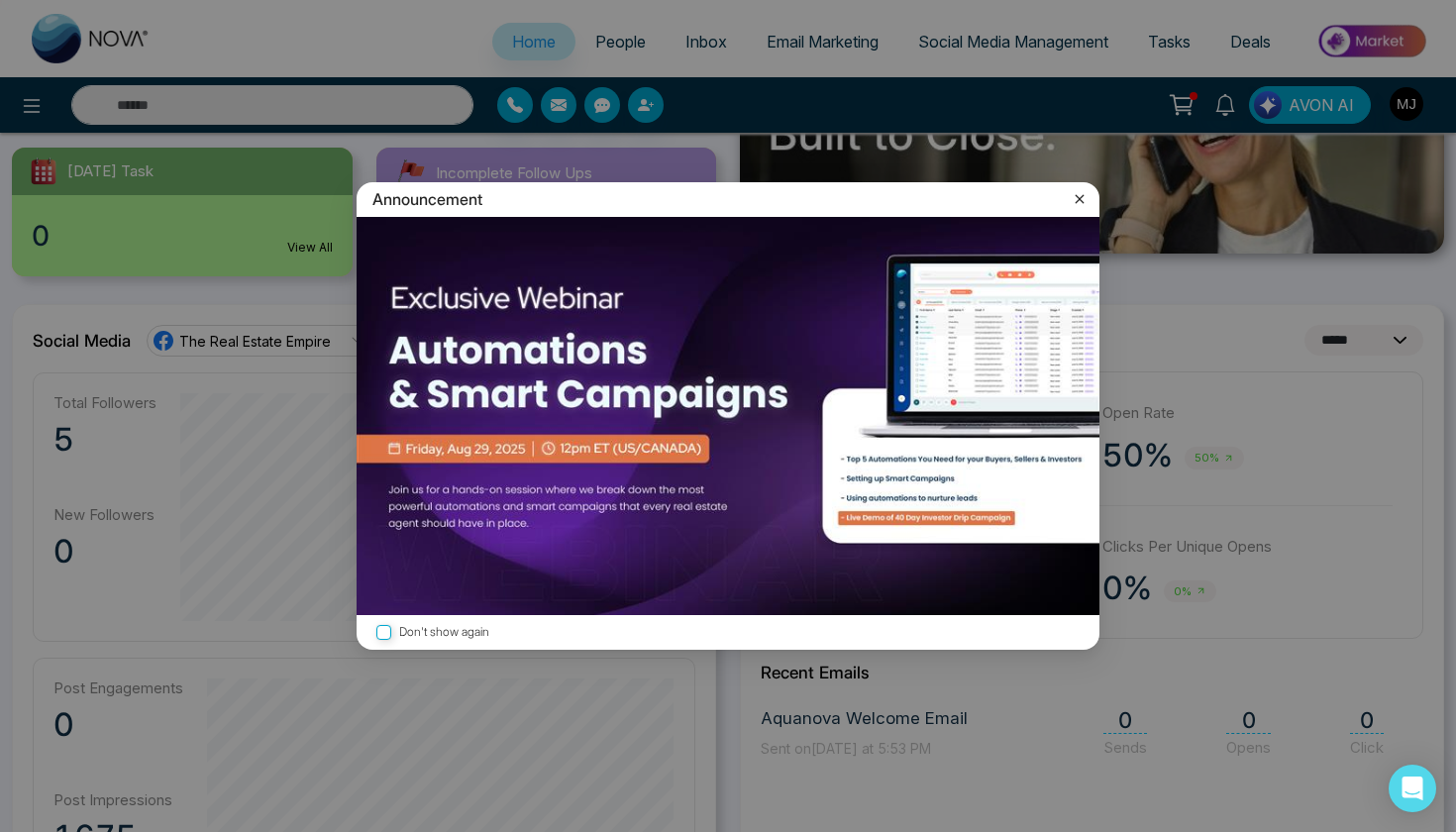
scroll to position [330, 0]
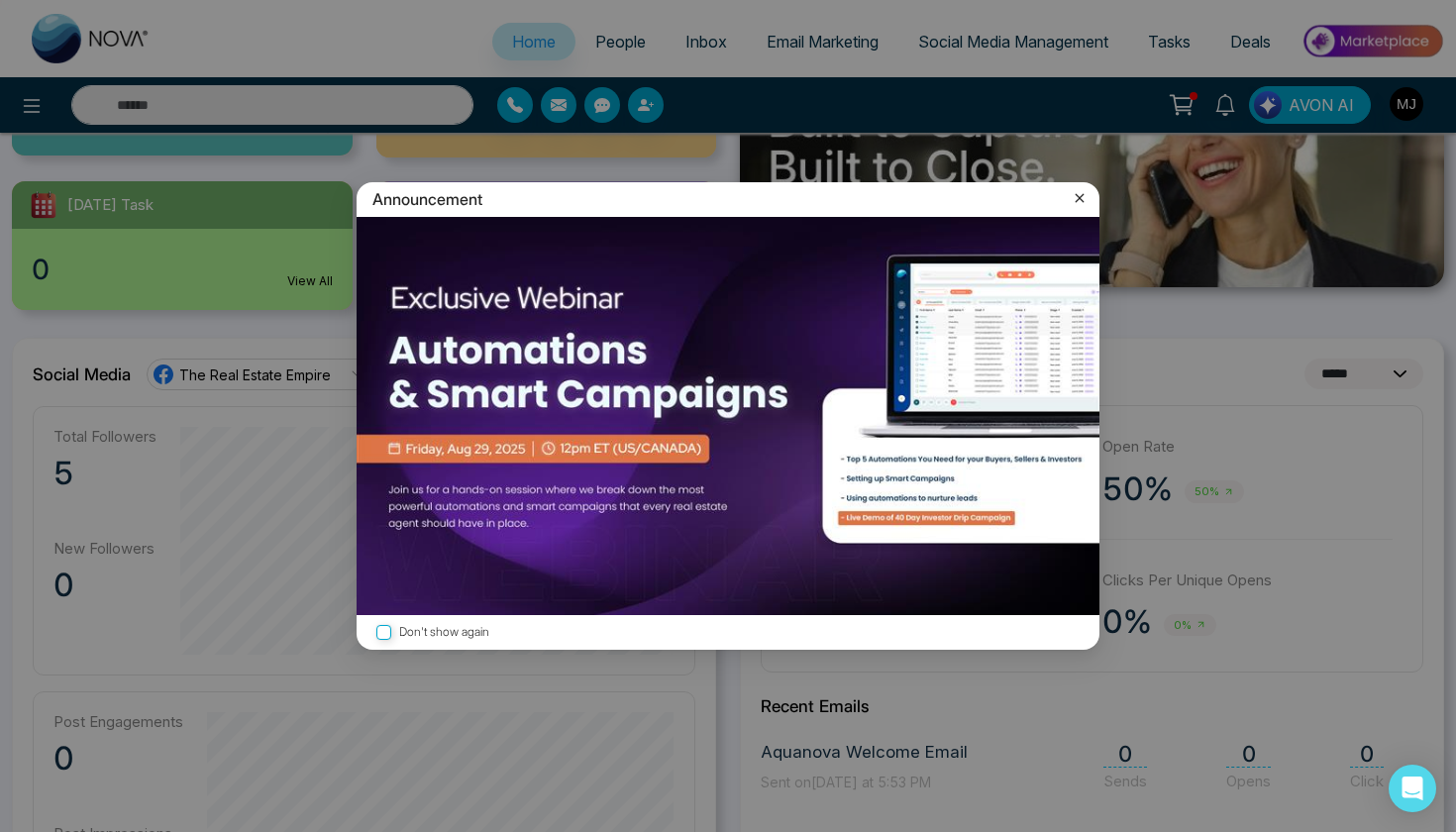
click at [1087, 199] on icon at bounding box center [1080, 198] width 20 height 20
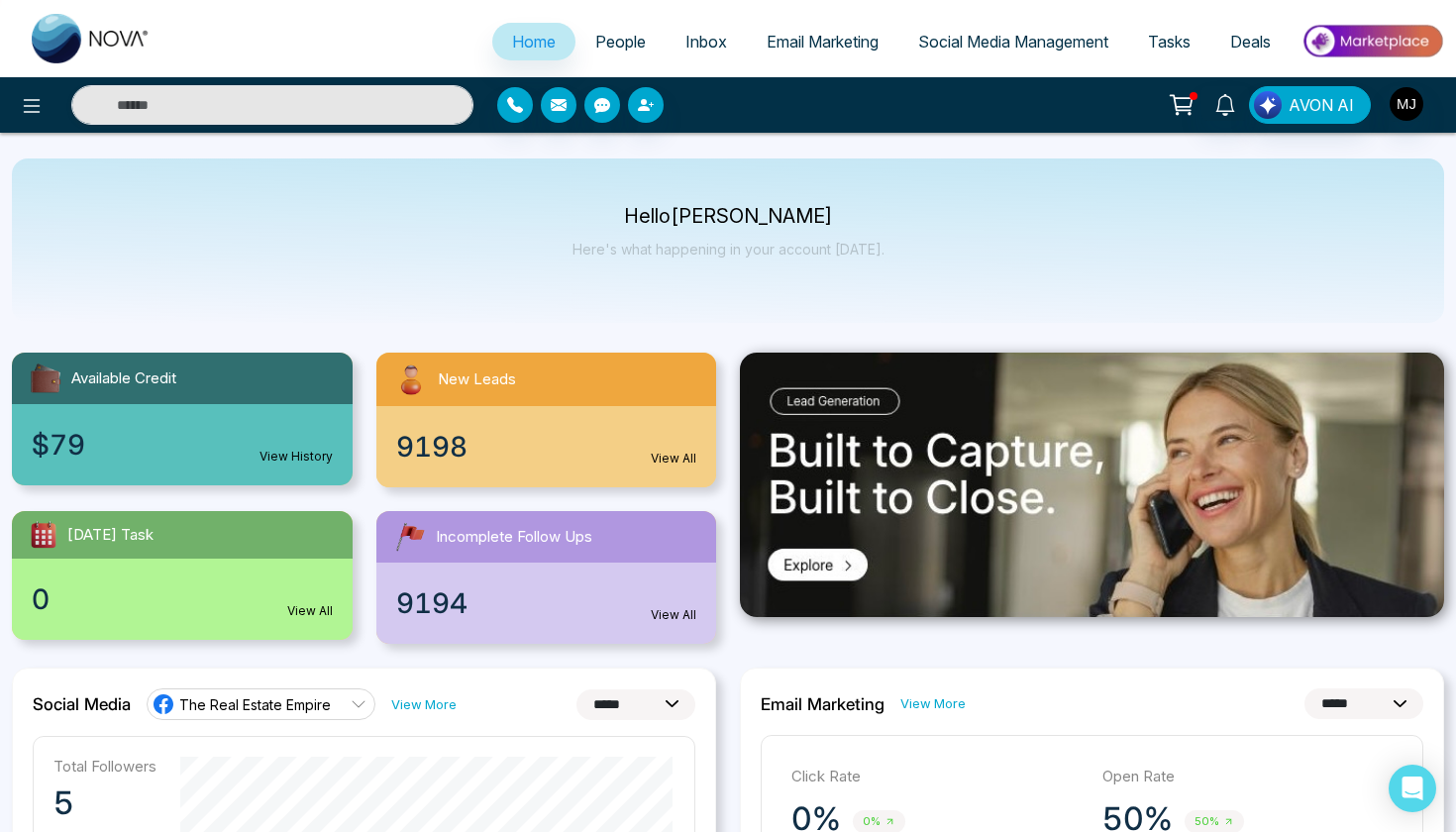
scroll to position [0, 0]
click at [582, 428] on div "9198 View All" at bounding box center [546, 446] width 341 height 81
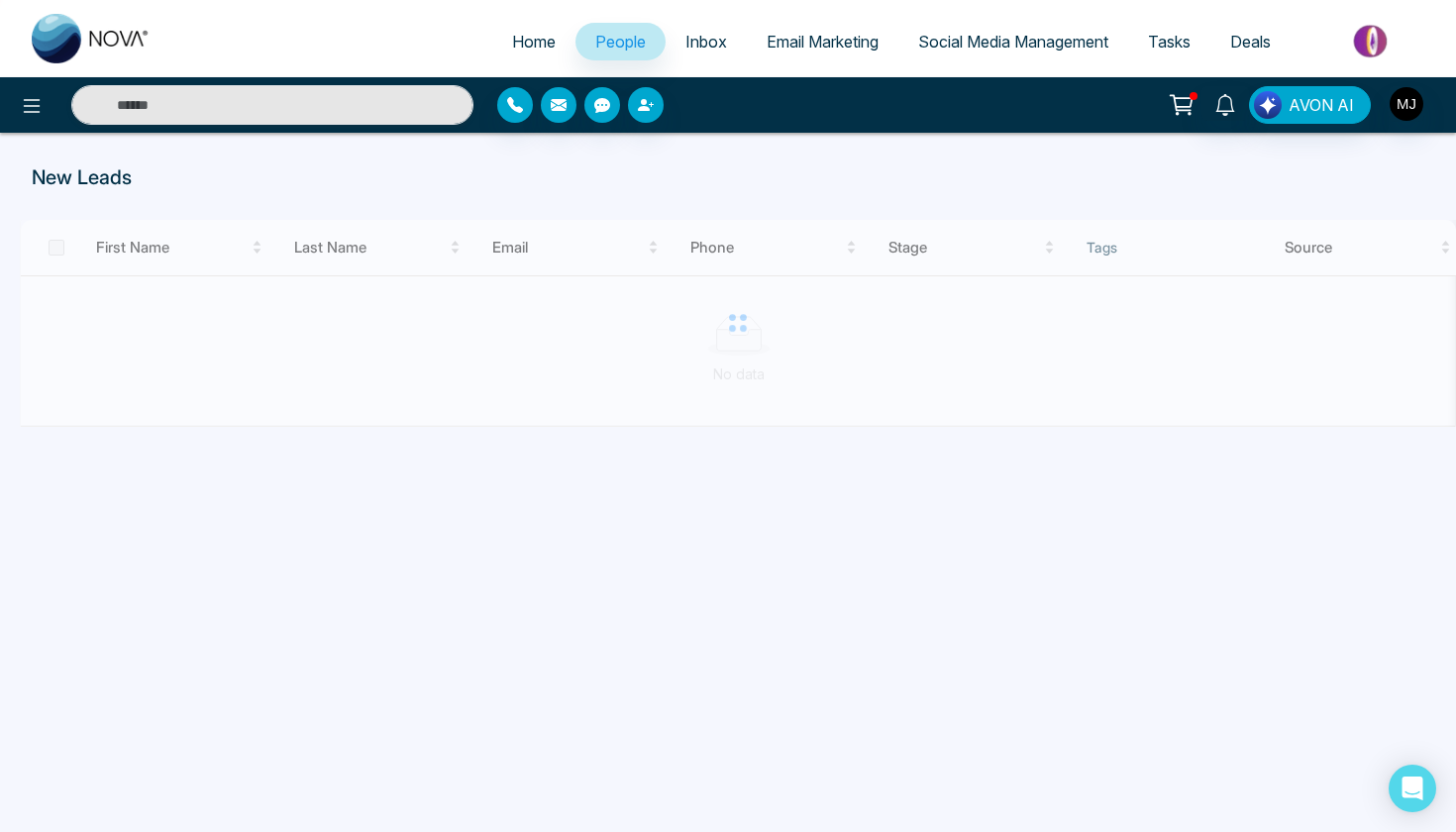
click at [520, 49] on span "Home" at bounding box center [534, 42] width 44 height 20
select select "*"
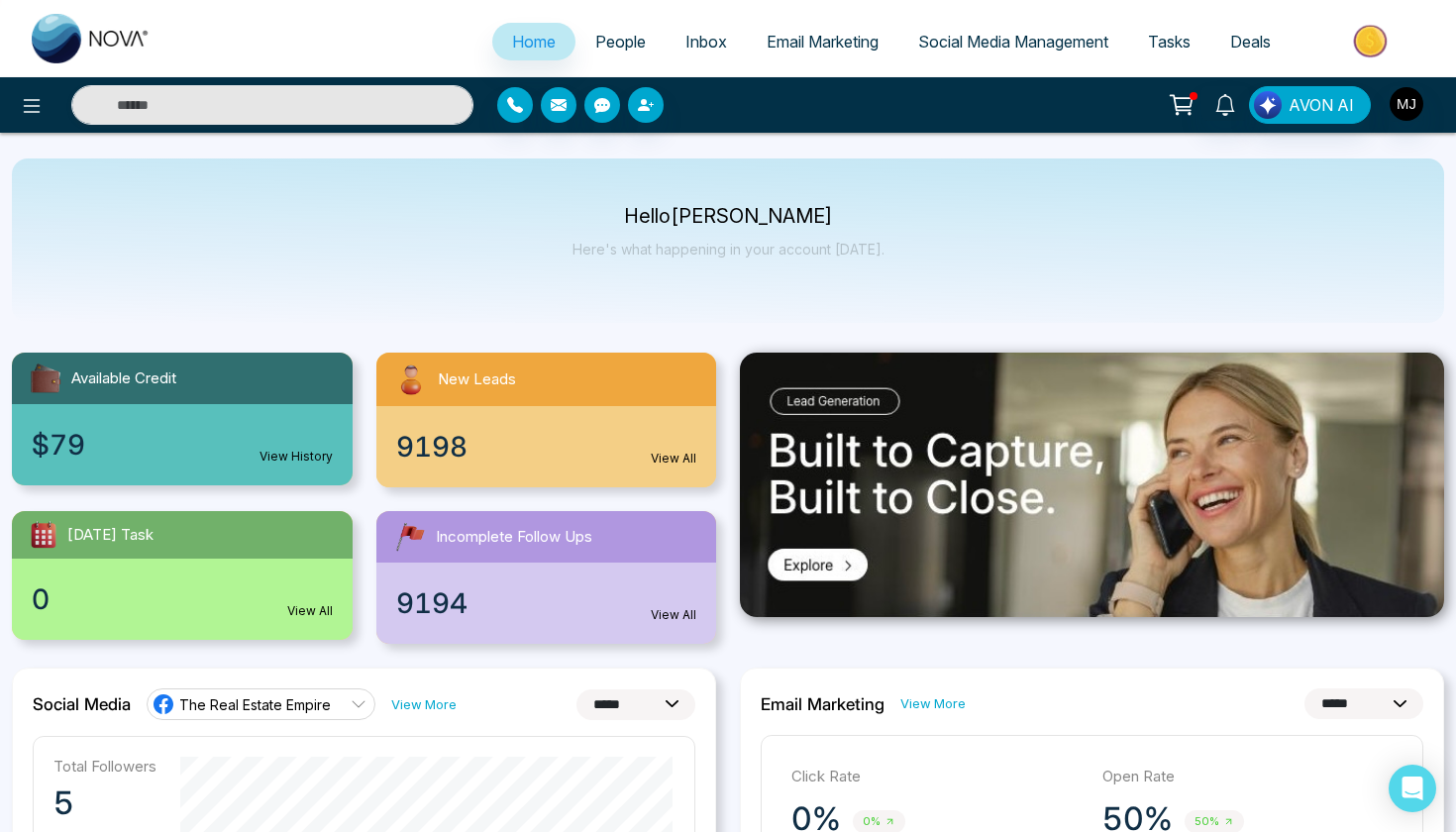
click at [995, 54] on body "**********" at bounding box center [728, 416] width 1456 height 832
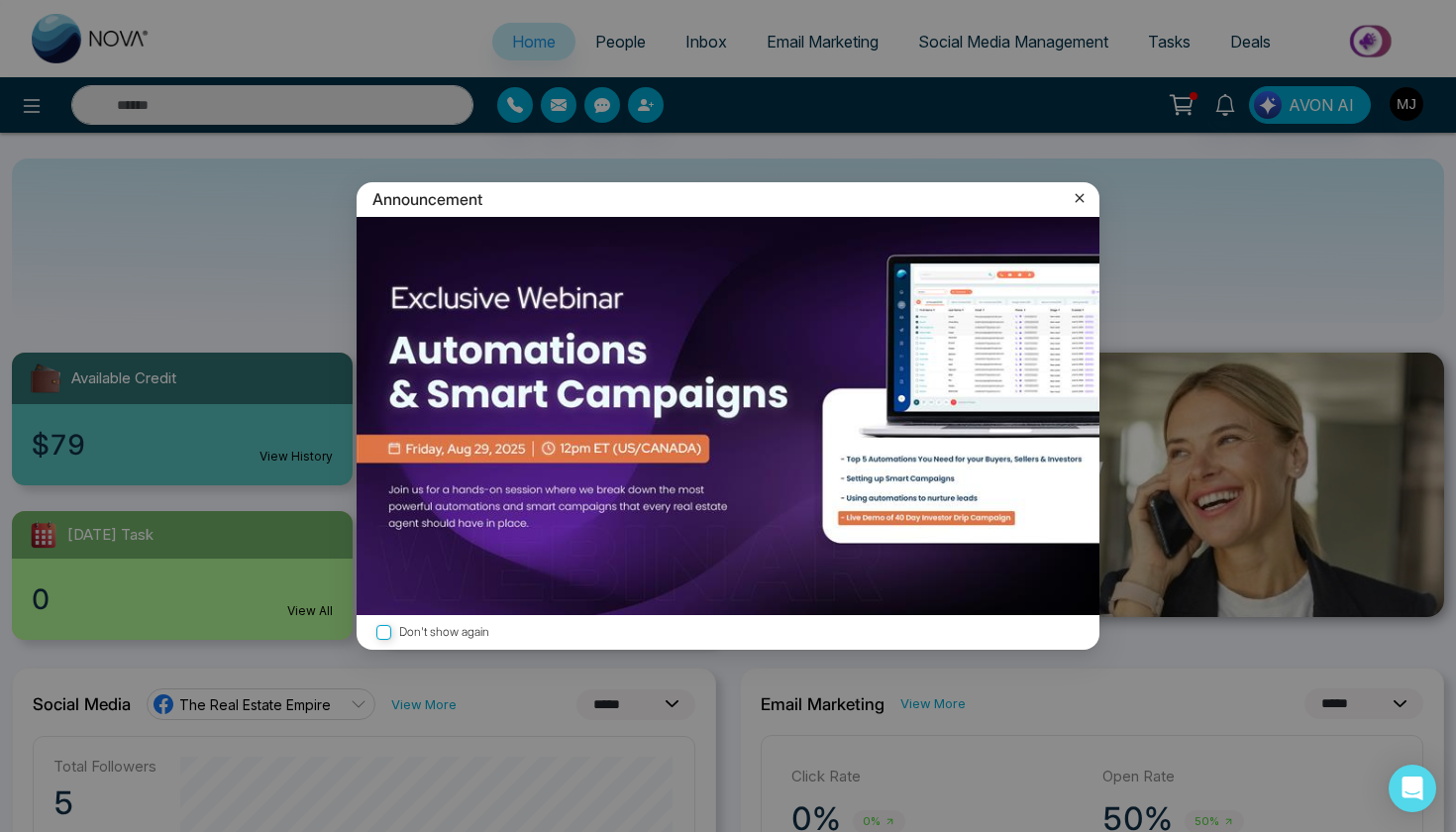
click at [1082, 191] on icon at bounding box center [1080, 198] width 20 height 20
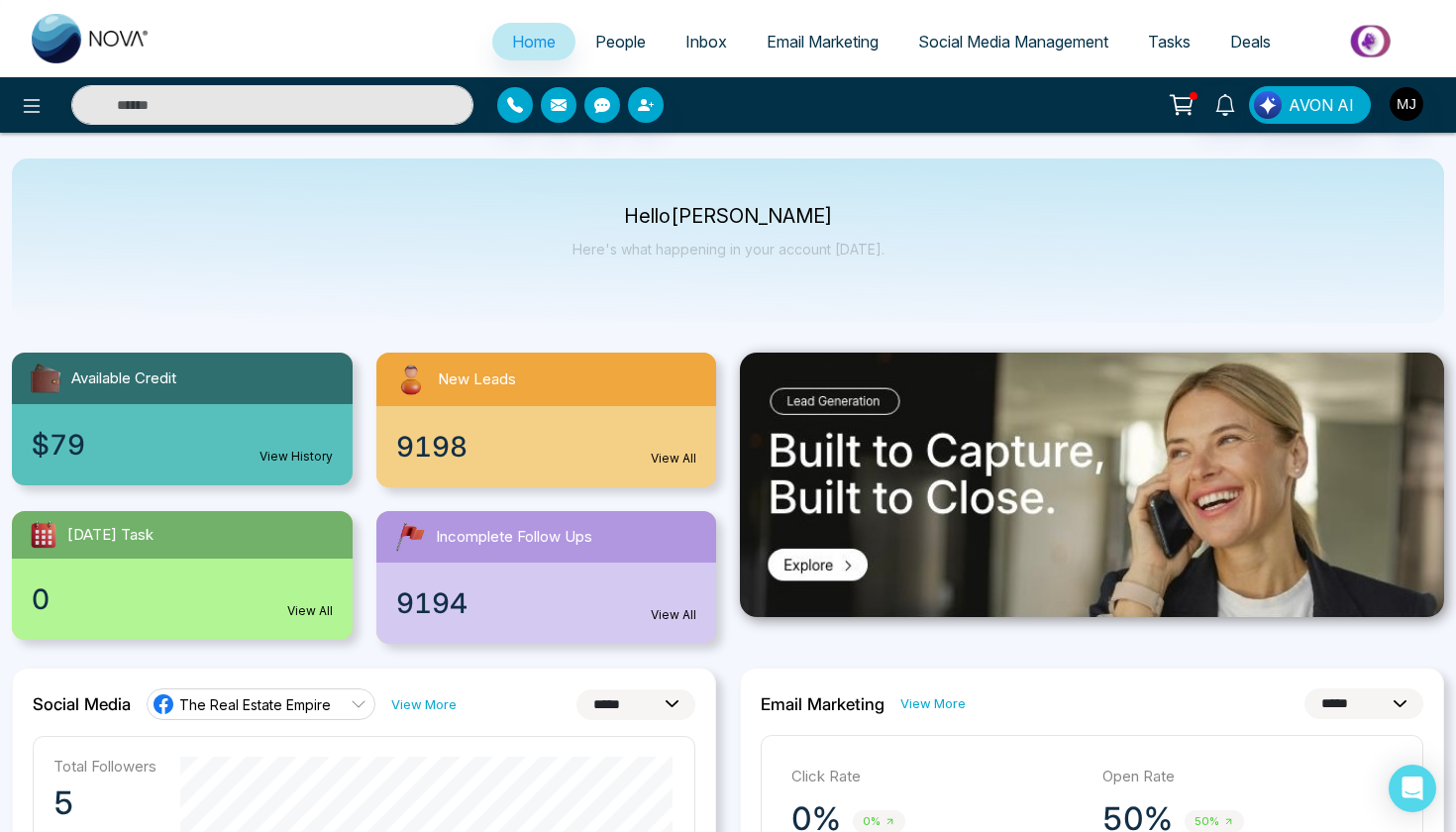
click at [1177, 104] on icon at bounding box center [1181, 102] width 20 height 15
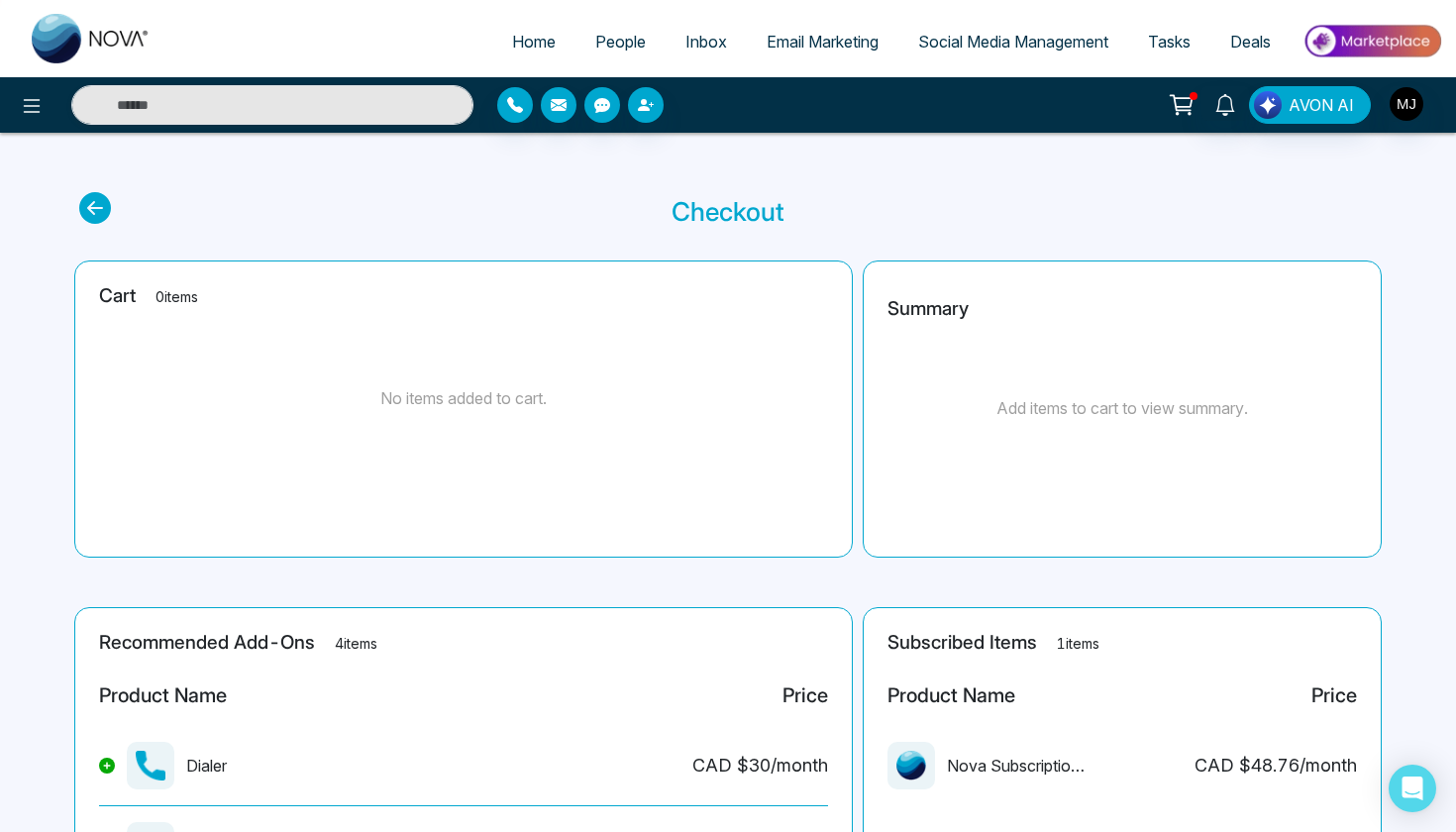
click at [1267, 34] on span "Deals" at bounding box center [1250, 42] width 41 height 20
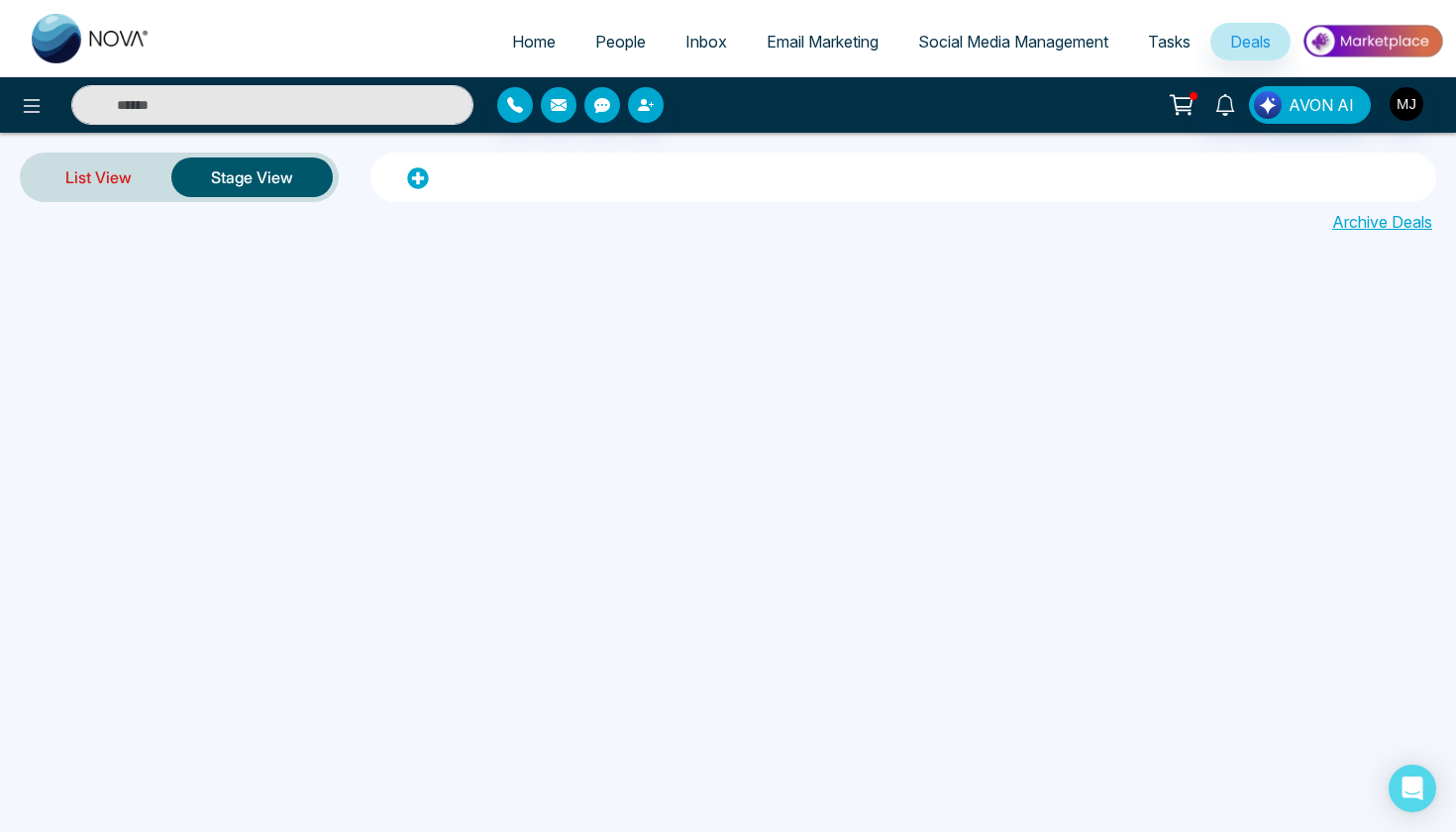
click at [85, 184] on link "List View" at bounding box center [99, 178] width 146 height 48
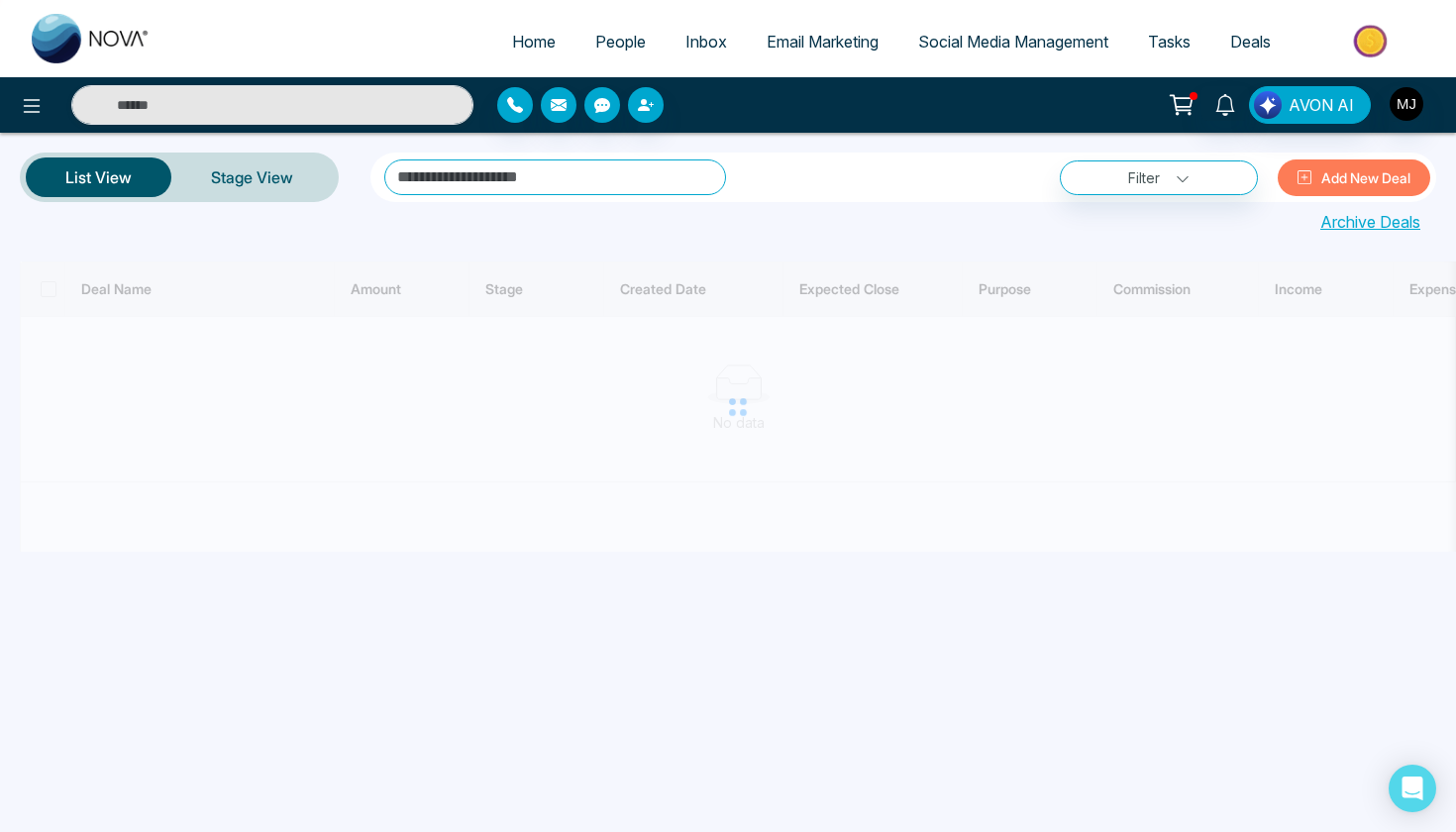
click at [512, 40] on span "Home" at bounding box center [534, 42] width 44 height 20
select select "*"
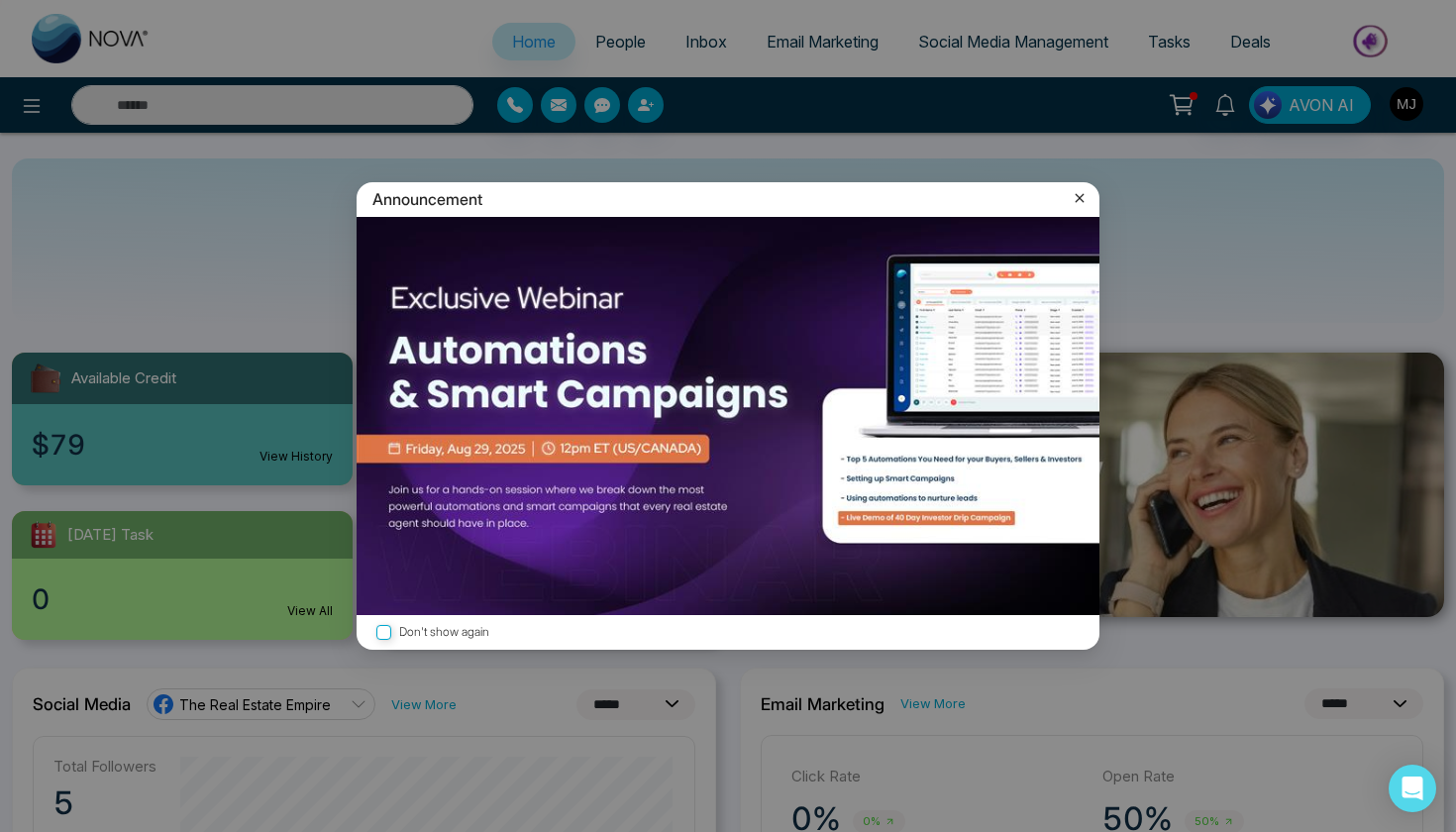
click at [1091, 201] on div "Announcement" at bounding box center [728, 199] width 743 height 35
click at [1075, 201] on icon at bounding box center [1080, 198] width 20 height 20
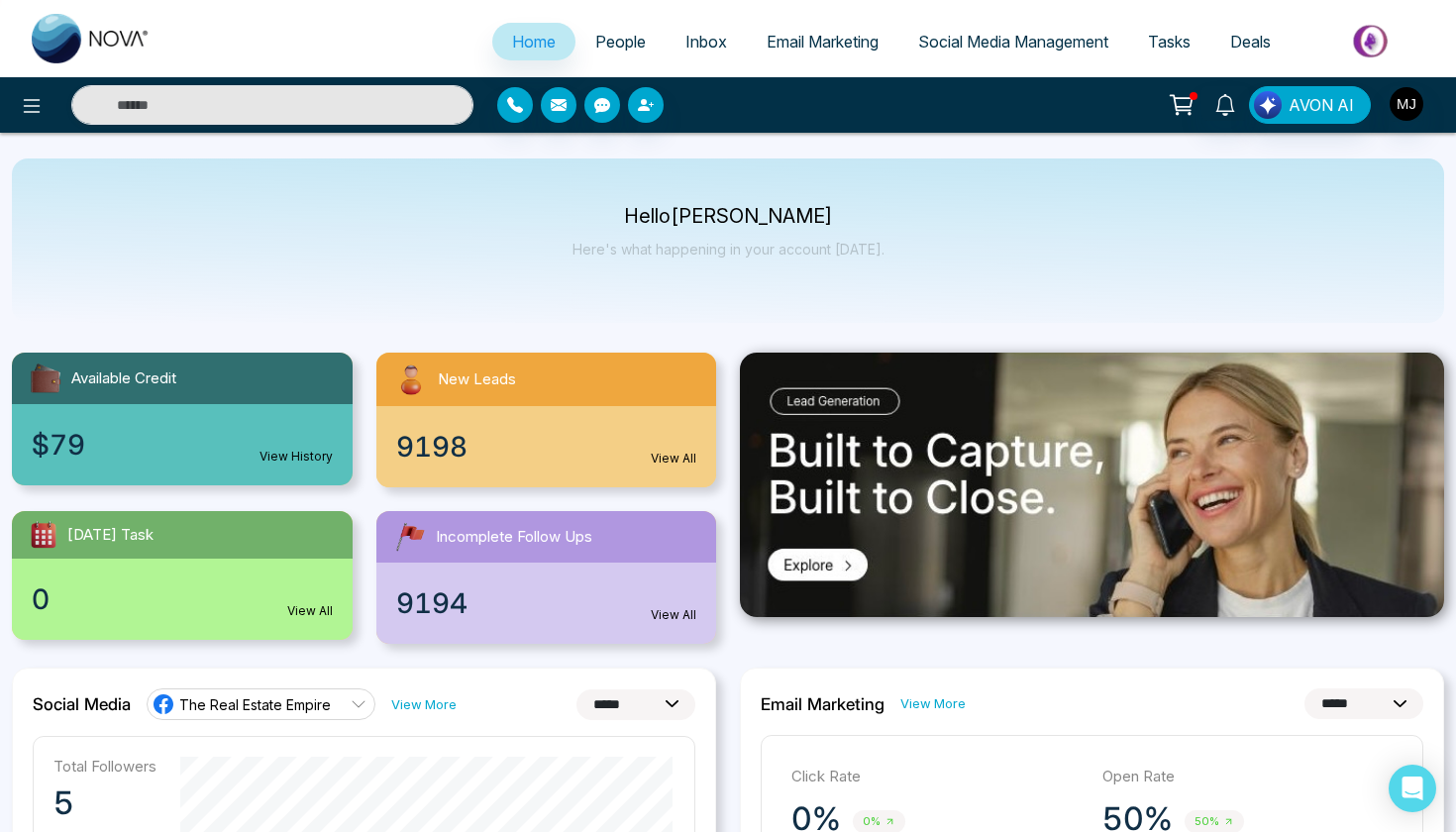
click at [603, 24] on link "People" at bounding box center [620, 42] width 90 height 38
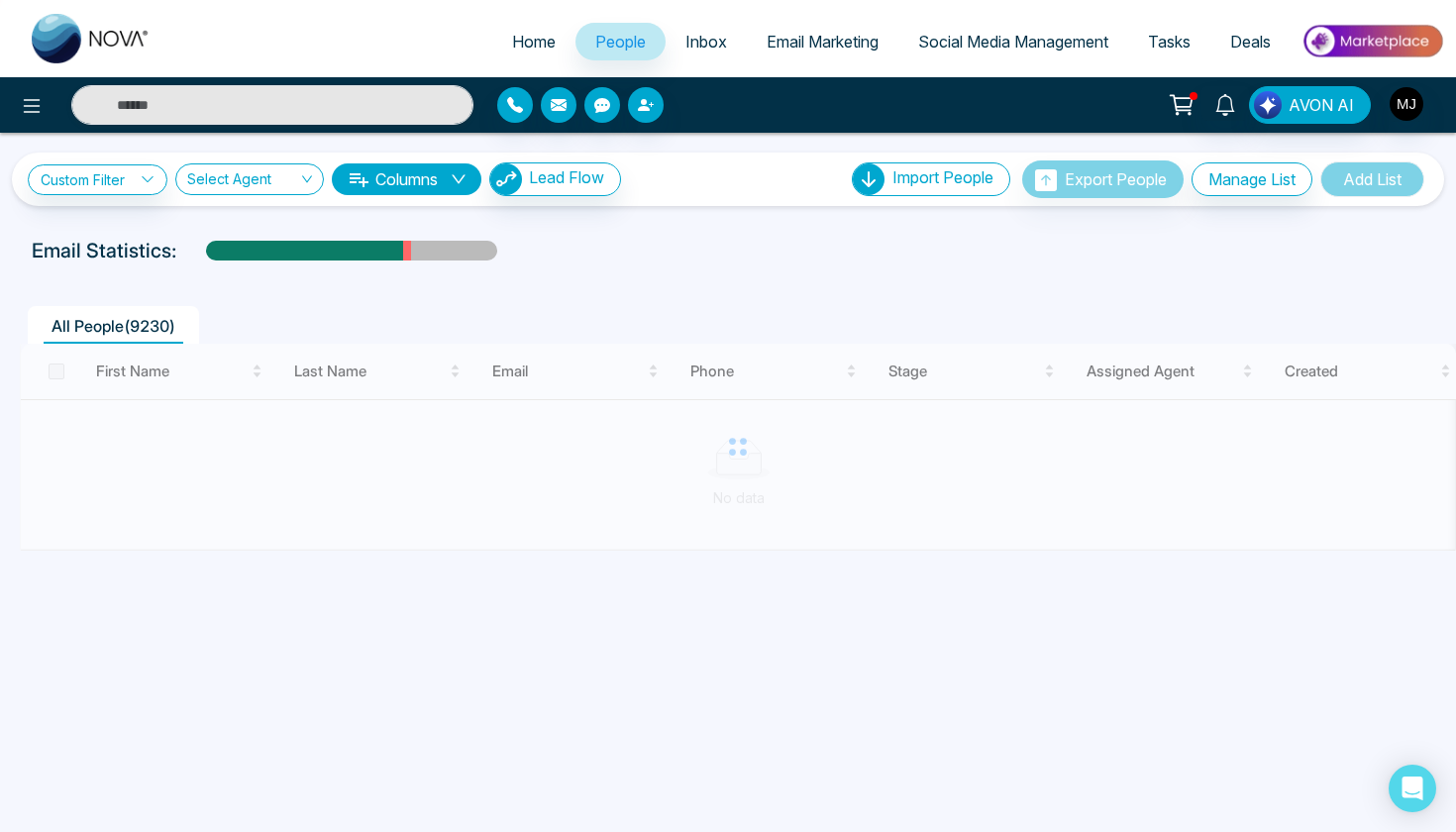
click at [757, 263] on div "Email Statistics:" at bounding box center [728, 251] width 1393 height 30
click at [530, 56] on link "Home" at bounding box center [533, 42] width 83 height 38
select select "*"
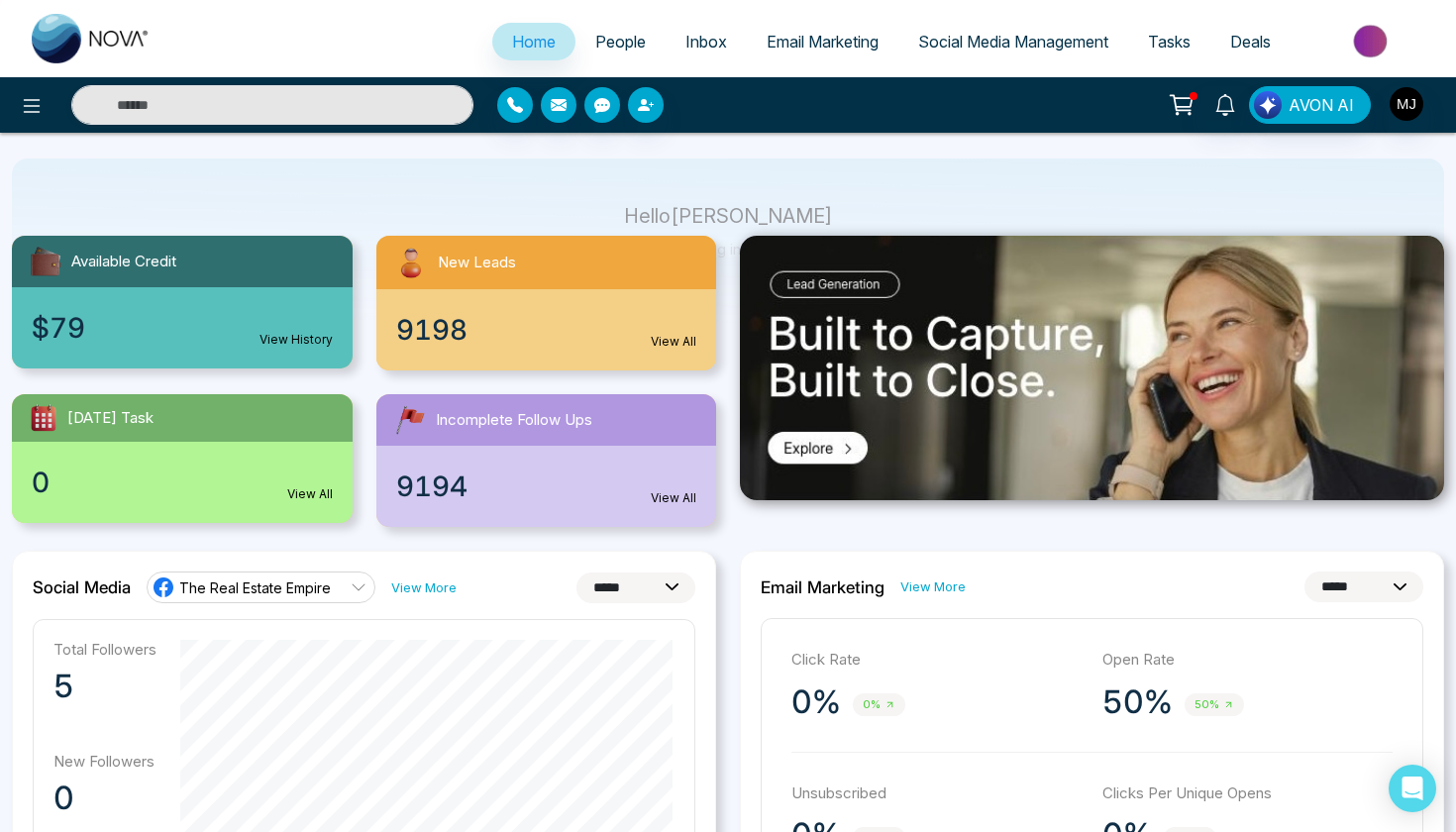
scroll to position [130, 0]
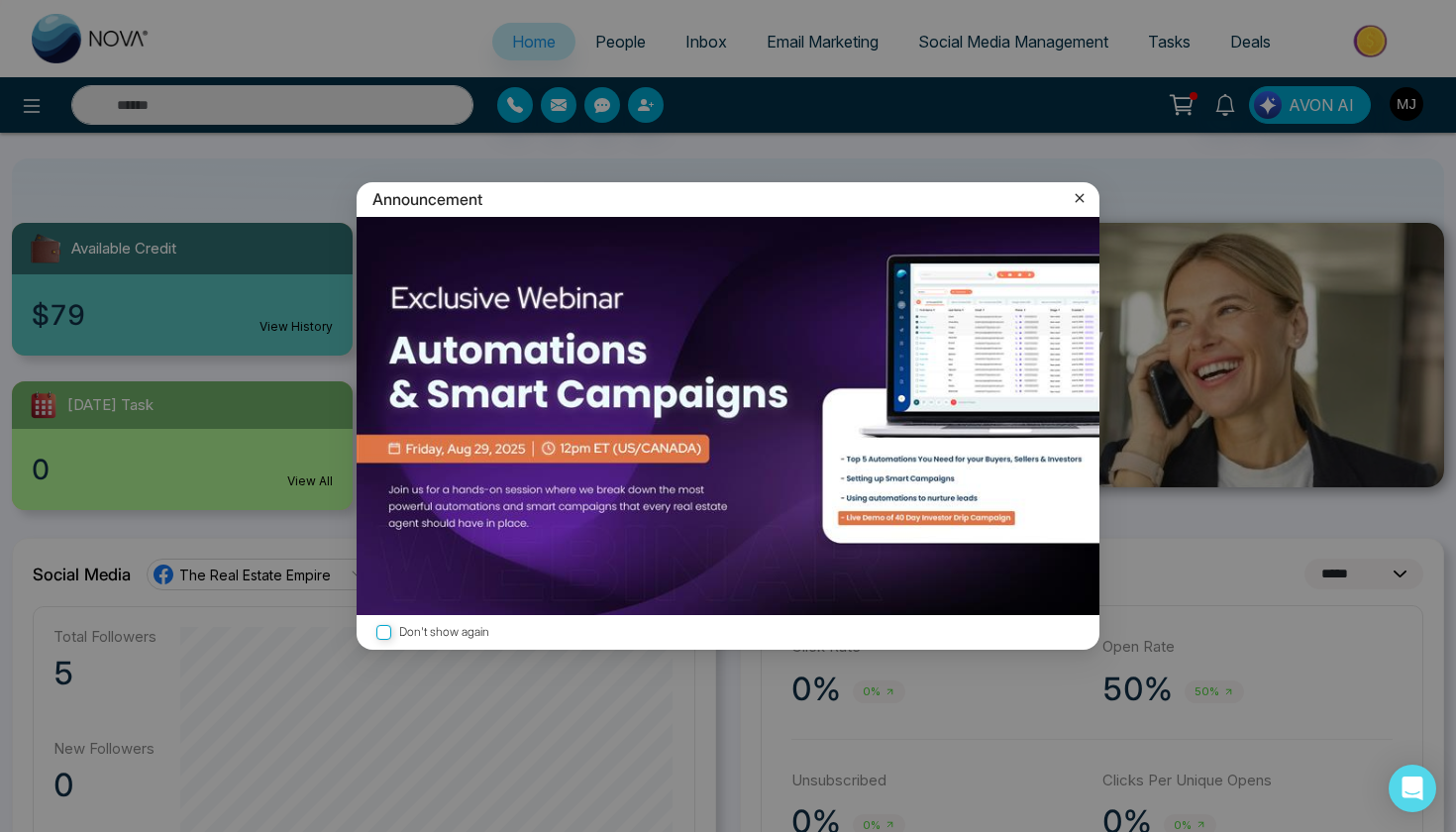
click at [1083, 191] on icon at bounding box center [1080, 198] width 20 height 20
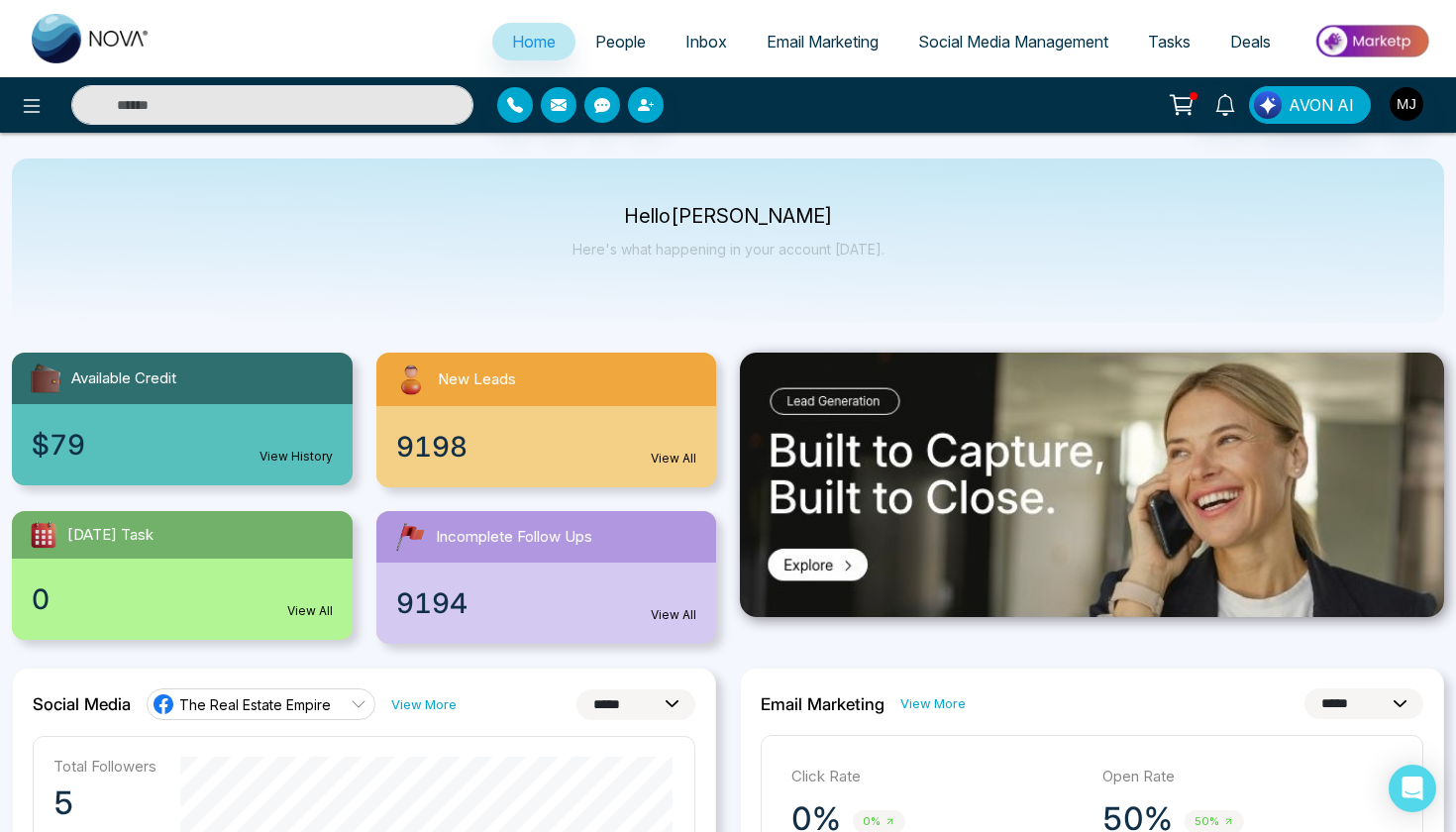
scroll to position [0, 0]
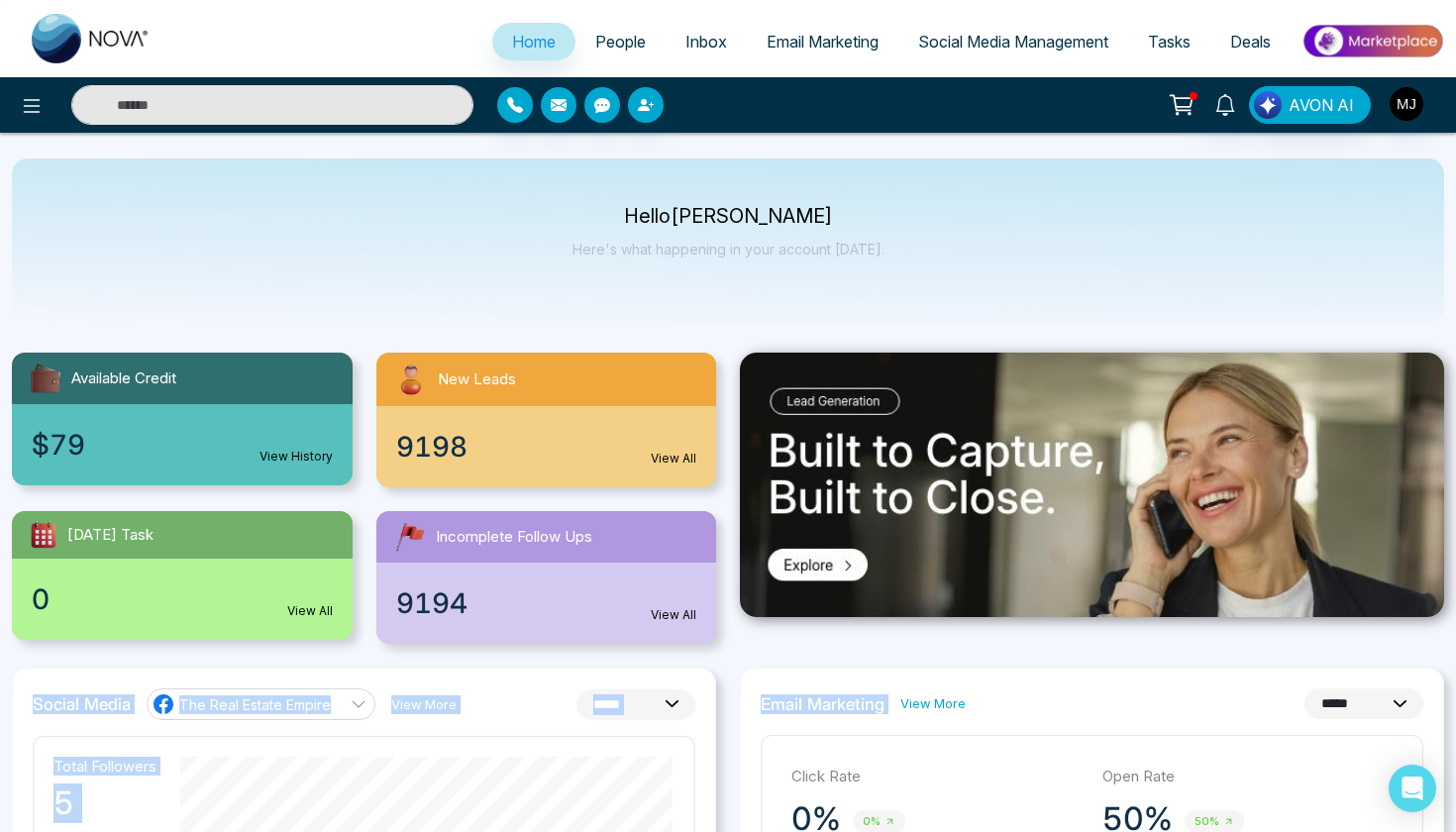
drag, startPoint x: 731, startPoint y: 335, endPoint x: 898, endPoint y: 656, distance: 361.9
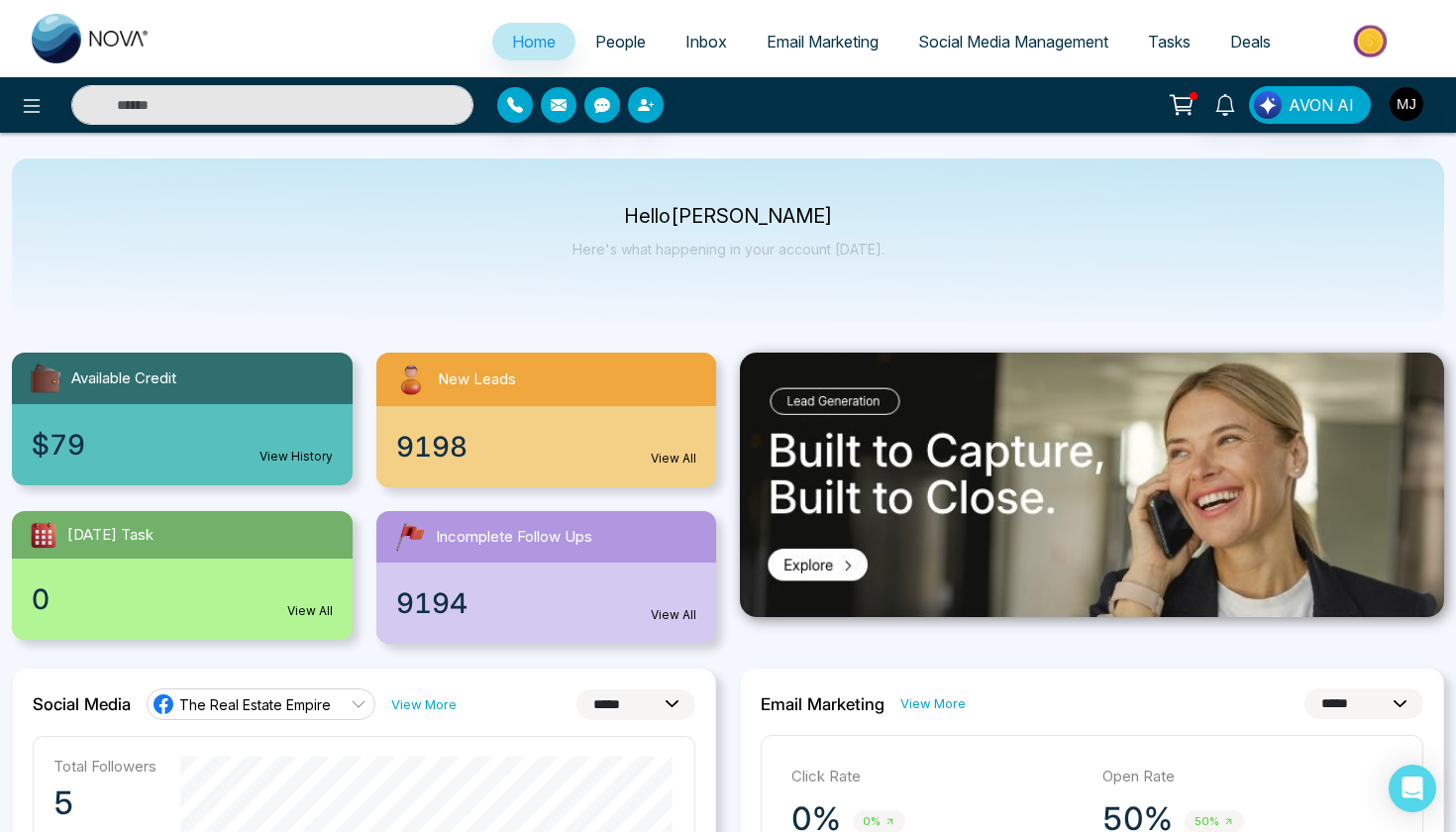
click at [878, 316] on div "Hello [PERSON_NAME] Here's what happening in your account [DATE]." at bounding box center [728, 240] width 1432 height 164
click at [818, 576] on img at bounding box center [1092, 485] width 704 height 264
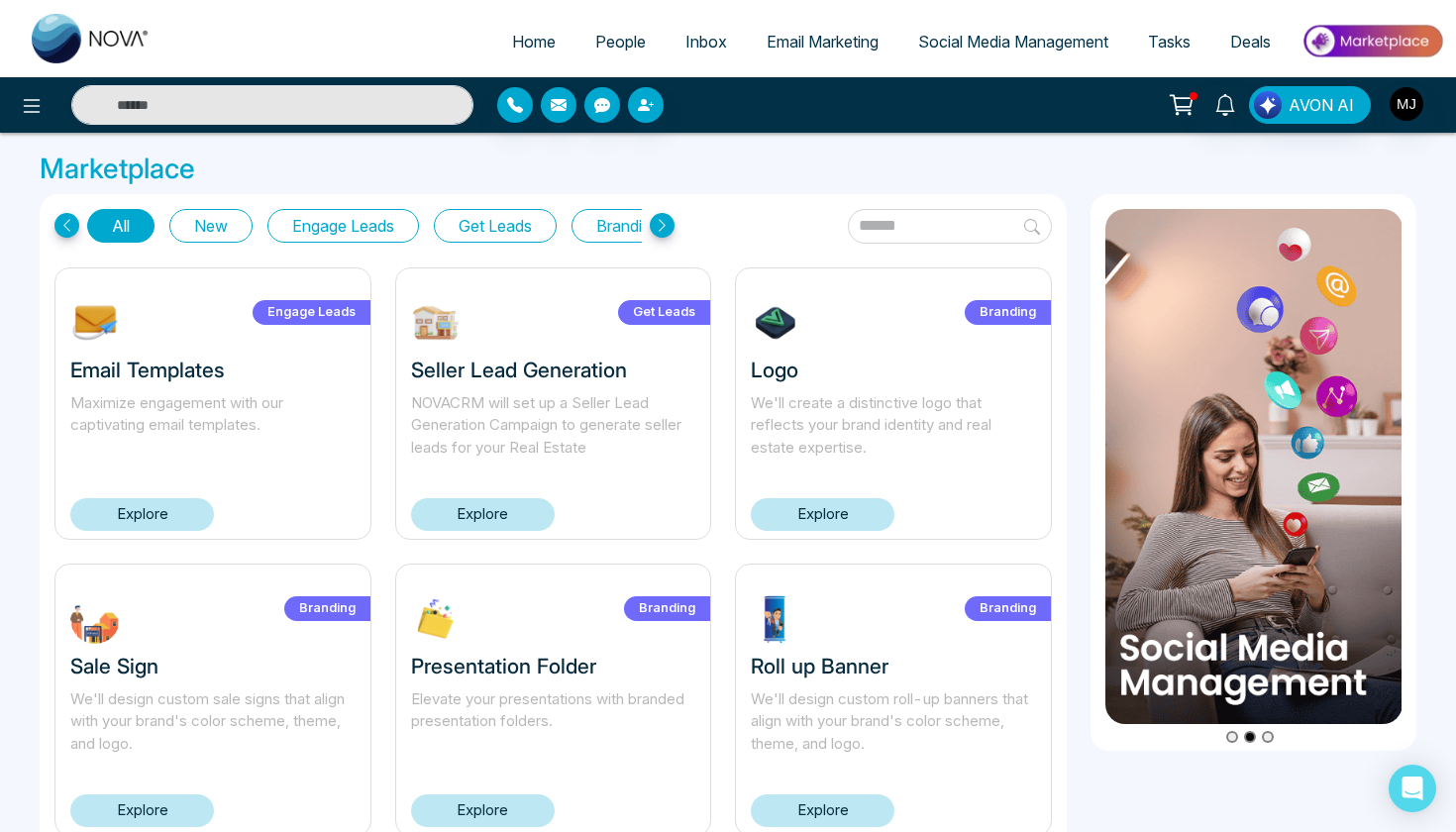
click at [60, 228] on icon at bounding box center [66, 225] width 25 height 25
click at [524, 48] on span "Home" at bounding box center [534, 42] width 44 height 20
select select "*"
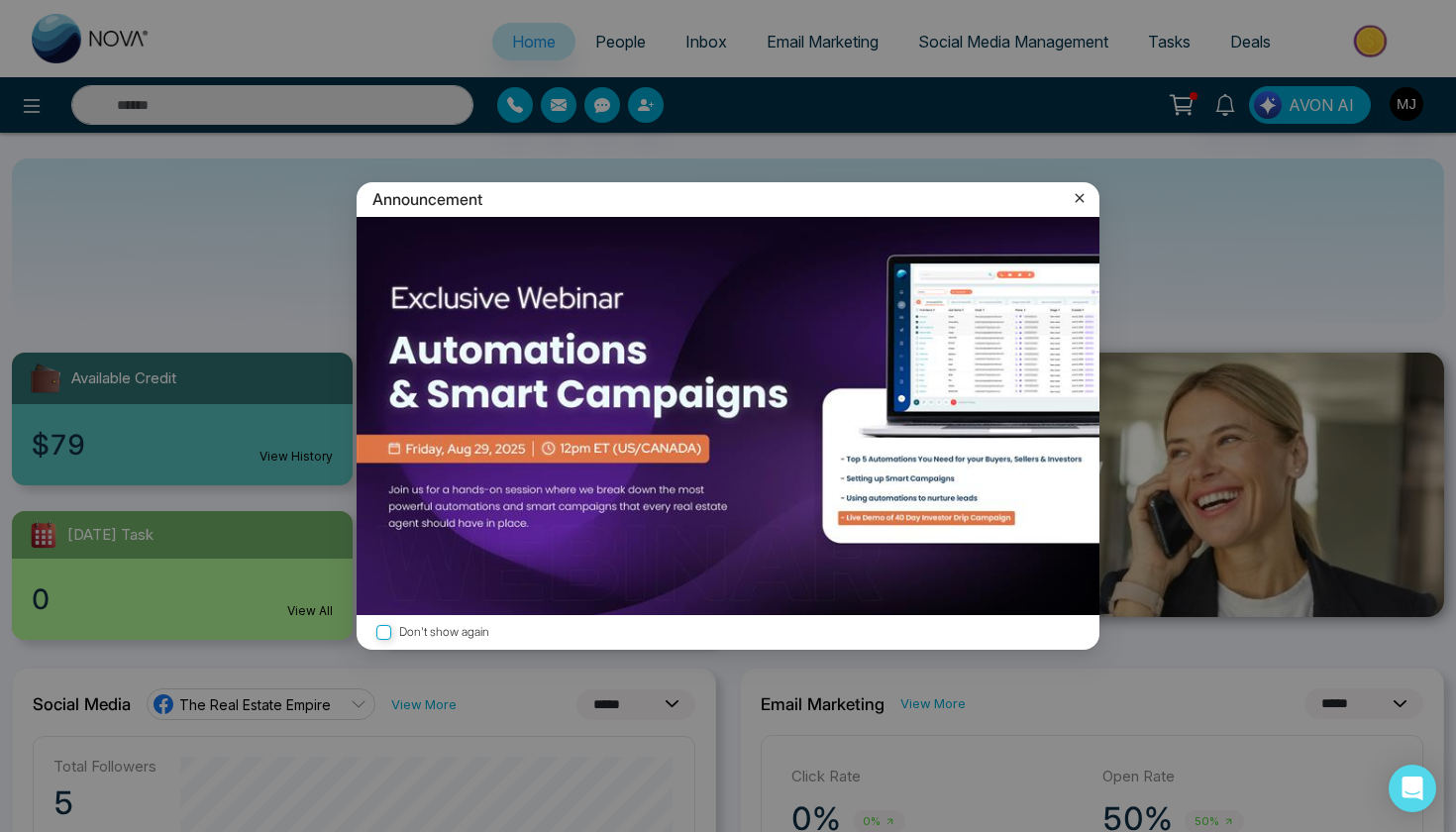
click at [1074, 202] on icon at bounding box center [1080, 198] width 20 height 20
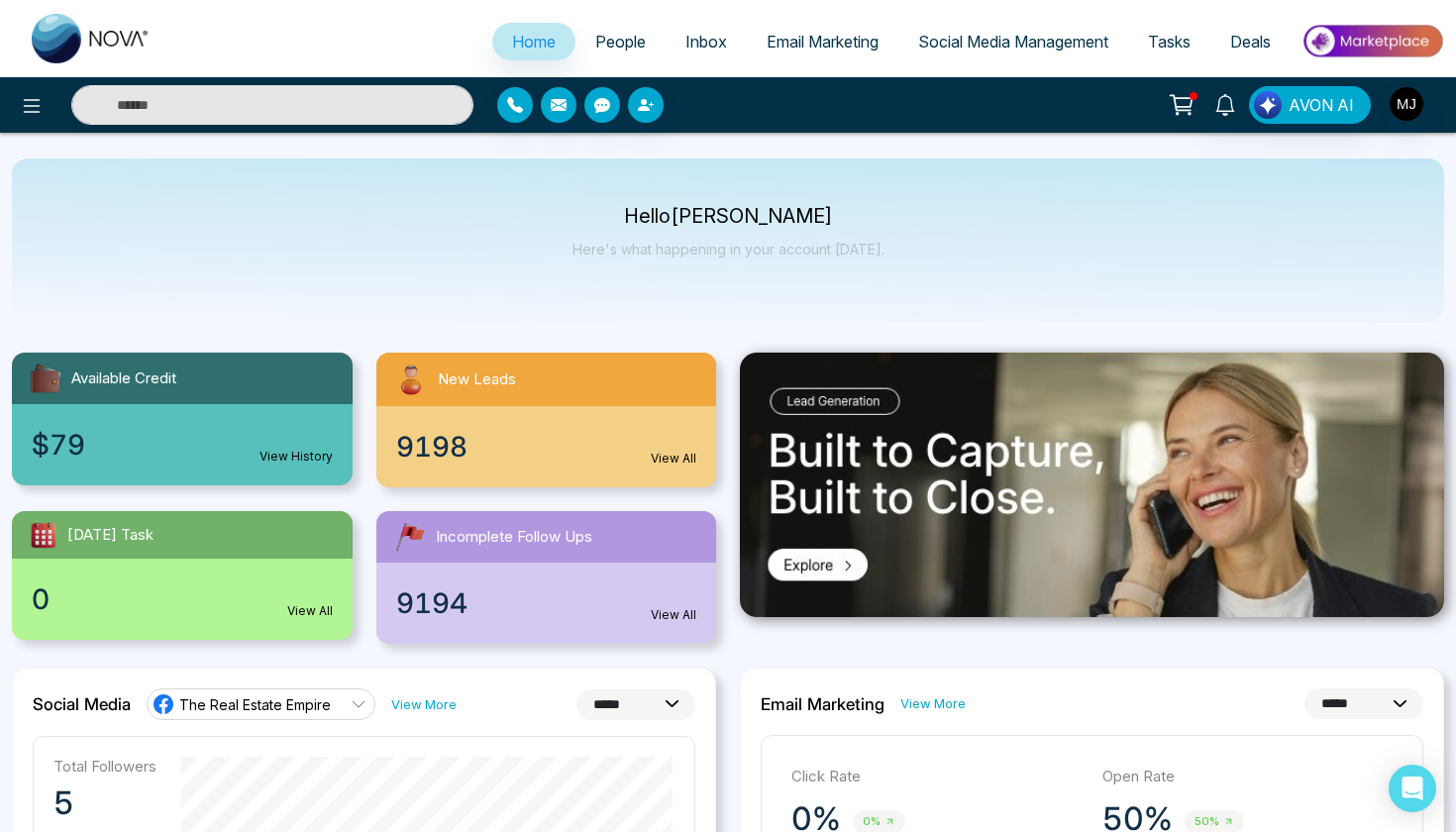
click at [612, 60] on li "People" at bounding box center [620, 43] width 90 height 41
click at [600, 52] on link "People" at bounding box center [620, 42] width 90 height 38
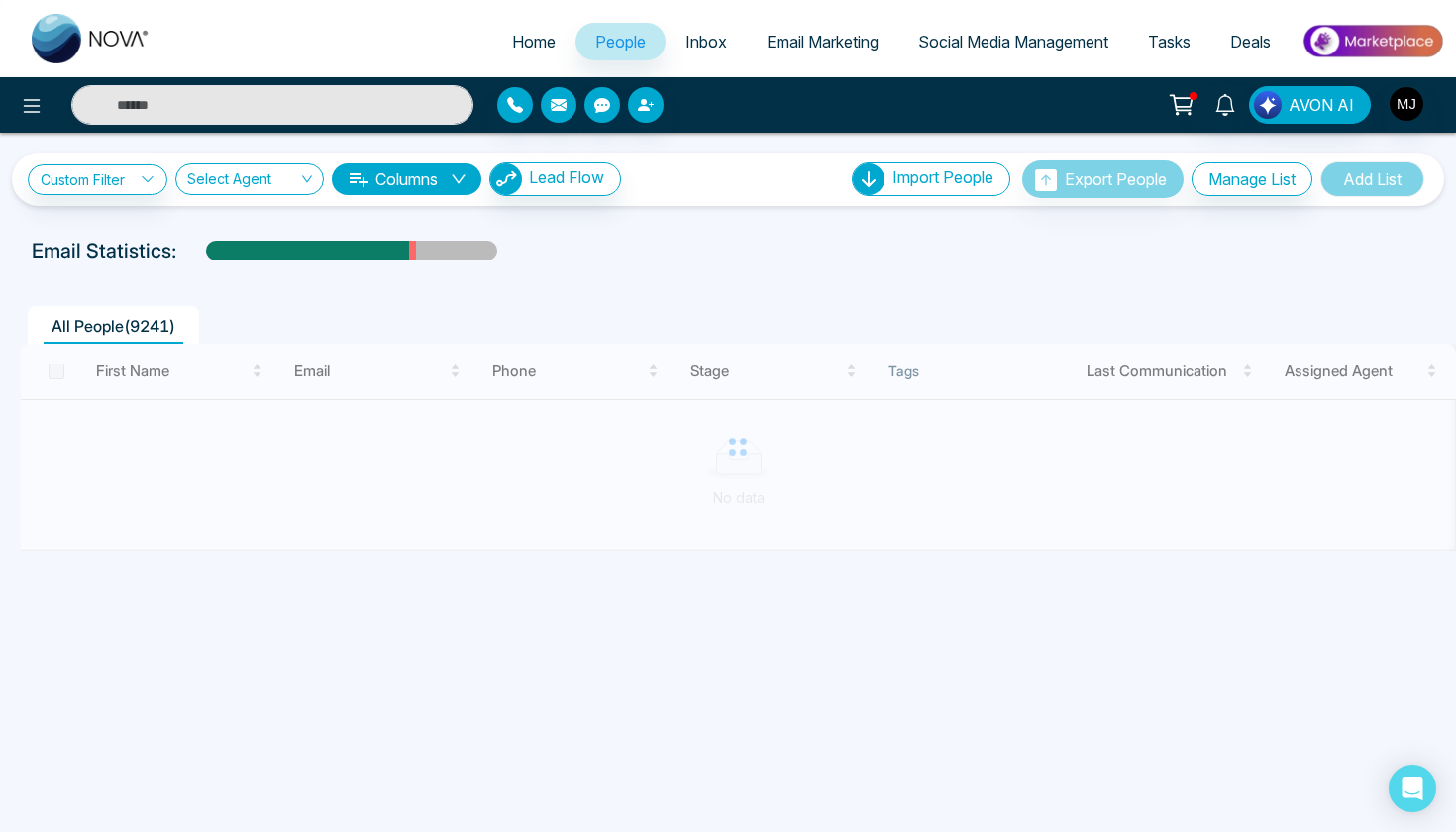
click at [944, 314] on ul "All People ( 9241 )" at bounding box center [683, 325] width 1327 height 38
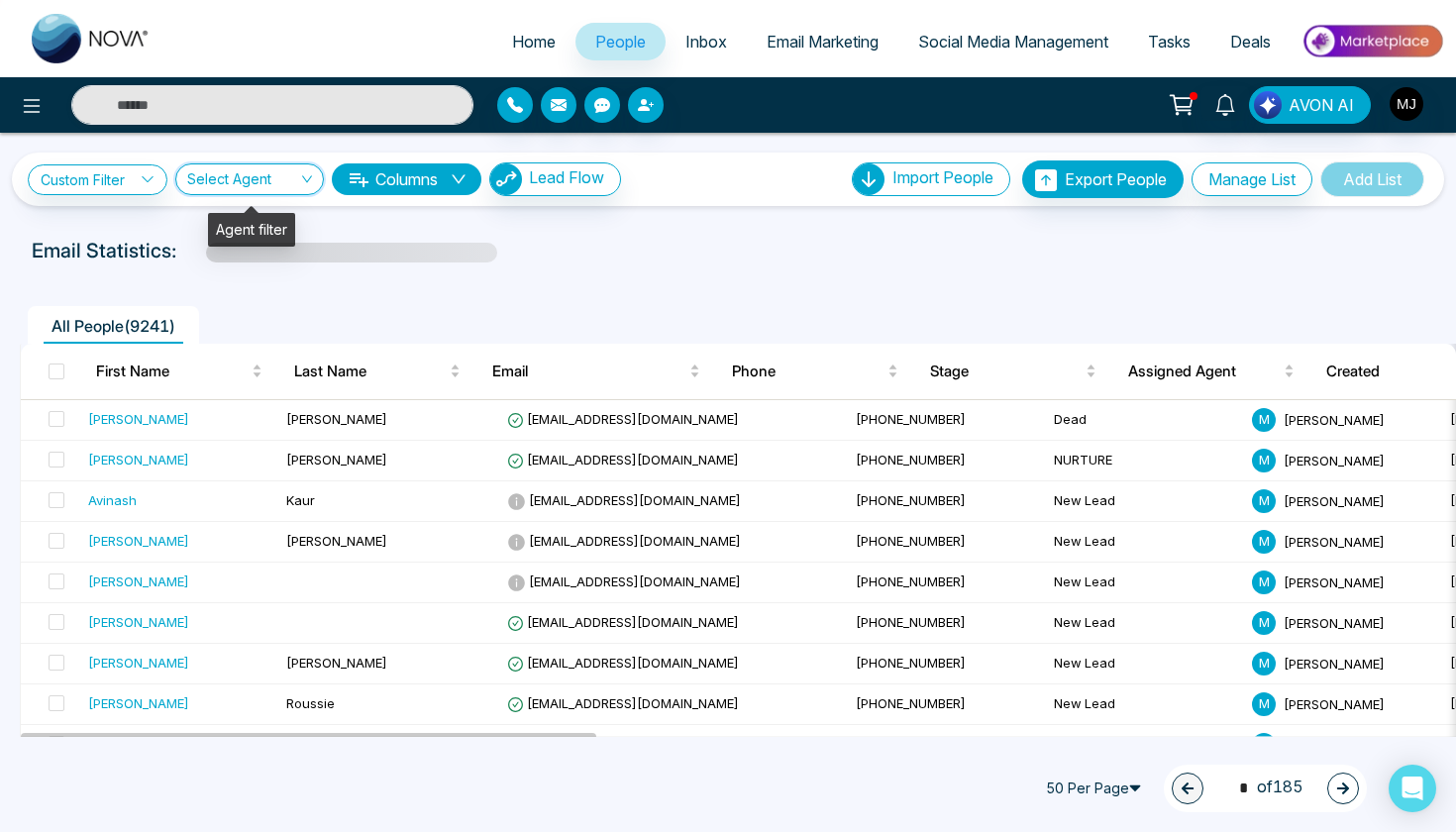
click at [289, 178] on input "search" at bounding box center [242, 183] width 111 height 38
click at [408, 303] on div "All People ( 9241 )" at bounding box center [728, 318] width 1440 height 51
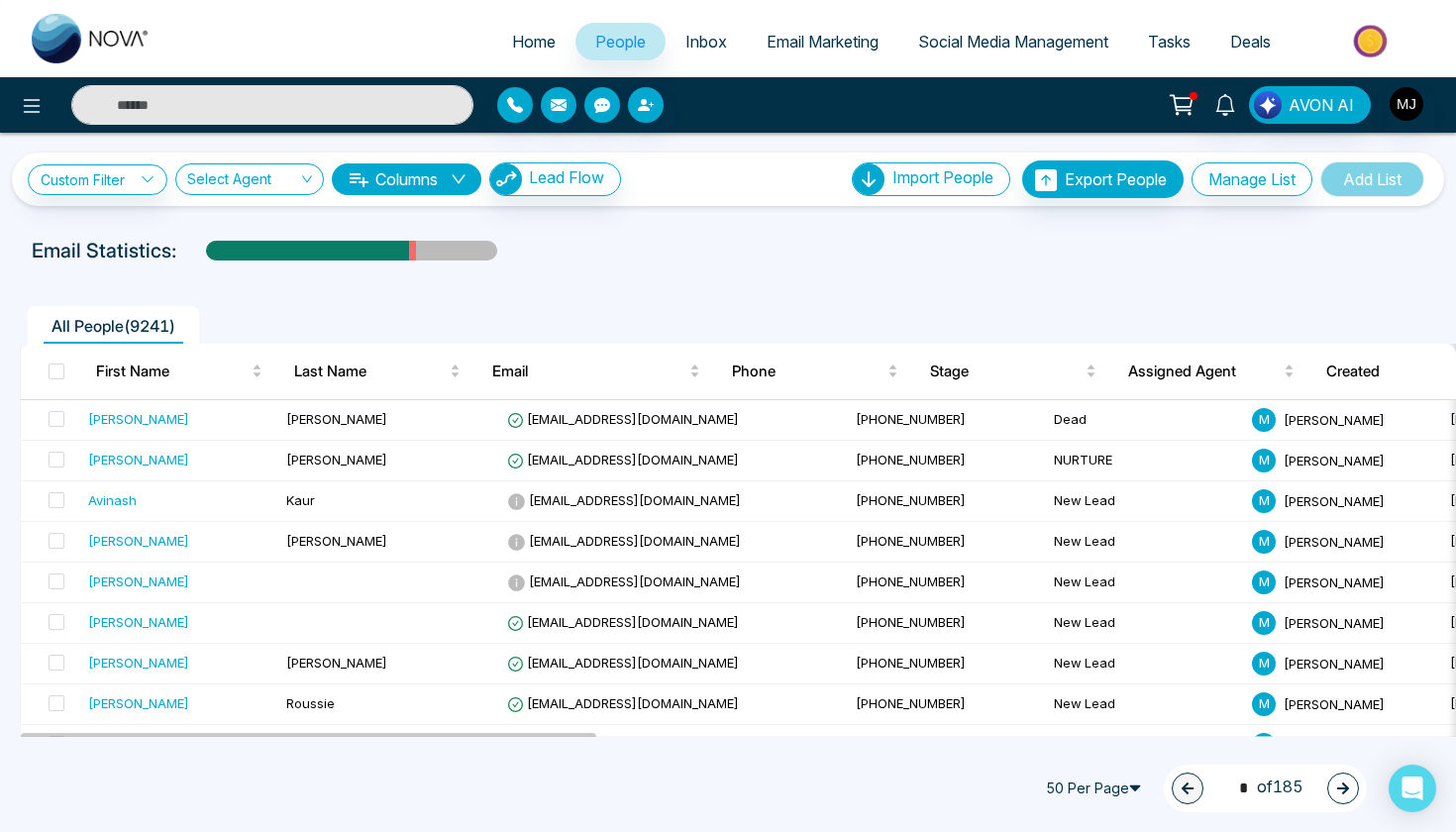
click at [562, 195] on button "Lead Flow" at bounding box center [555, 179] width 132 height 34
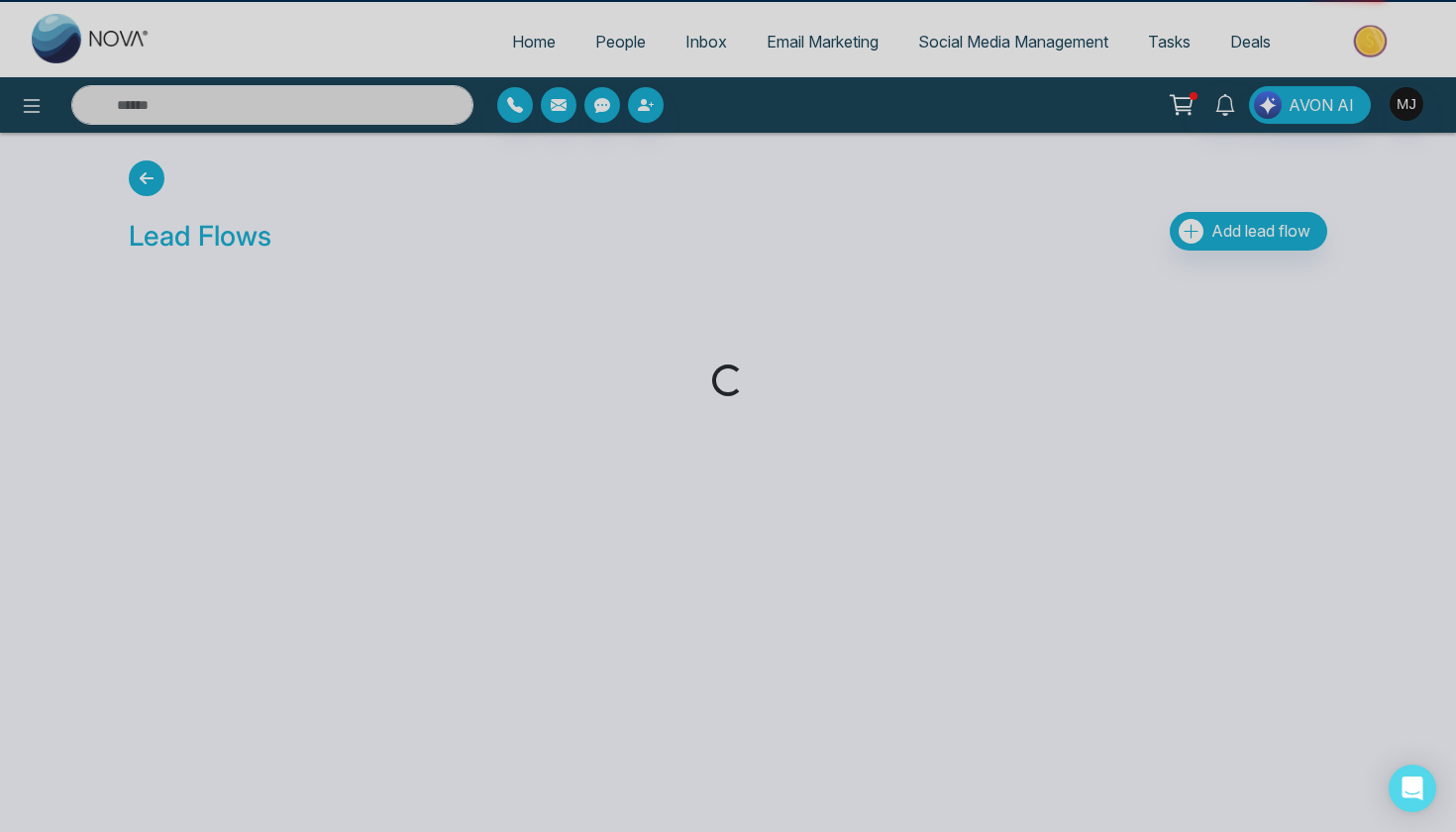
click at [562, 191] on div "Loading..." at bounding box center [728, 416] width 1456 height 832
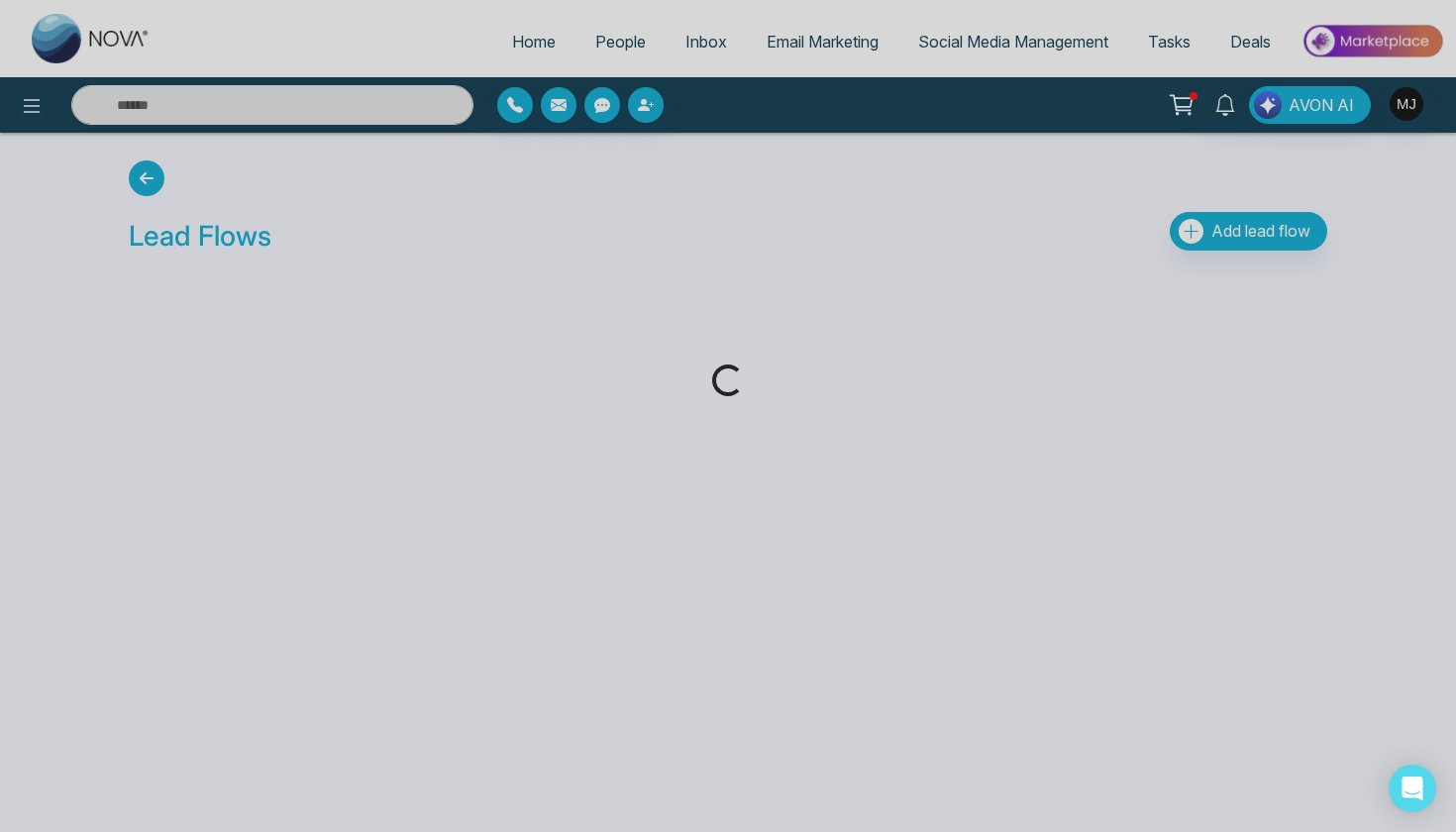
click at [156, 173] on div "Loading..." at bounding box center [728, 416] width 1456 height 832
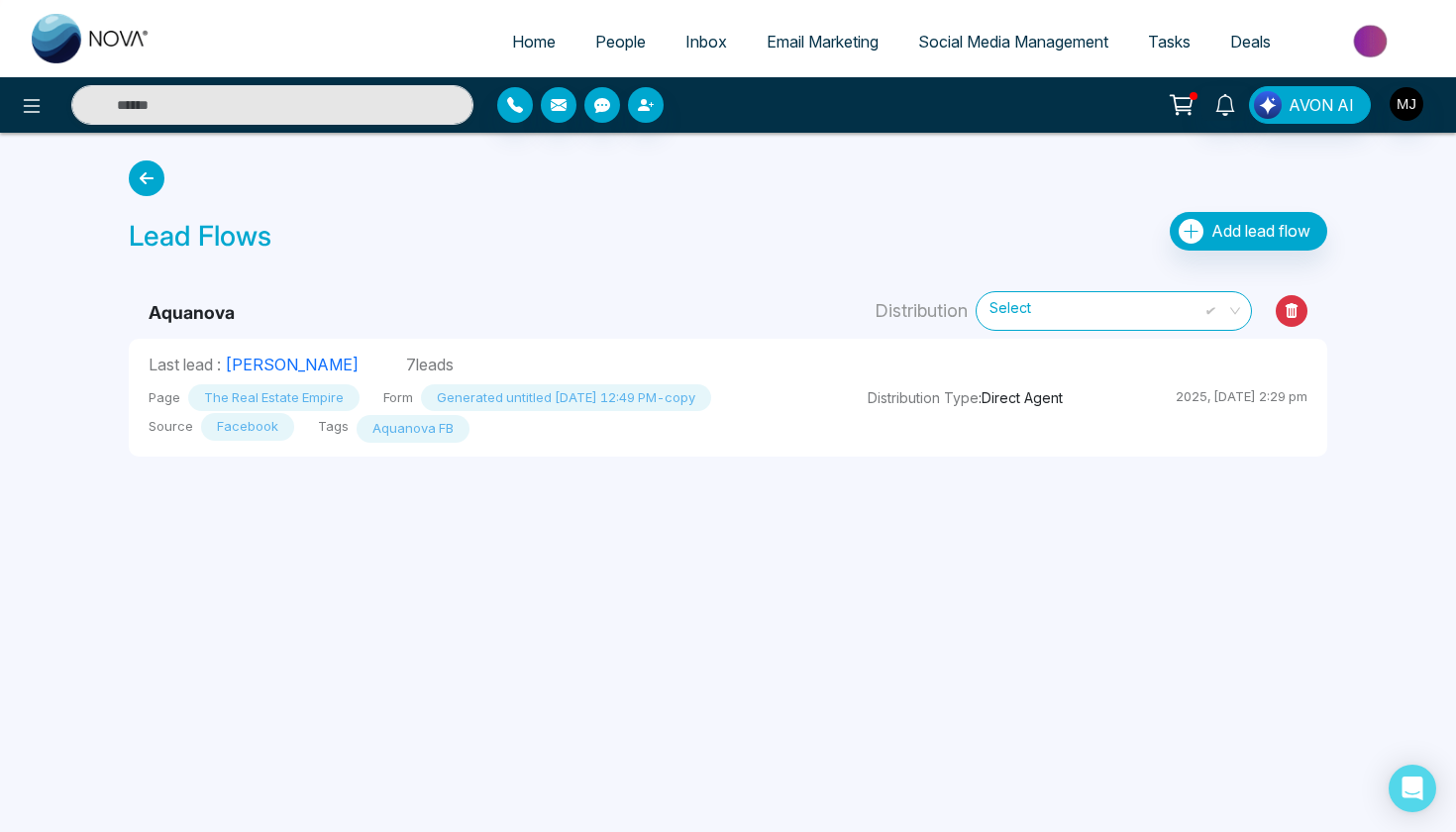
click at [195, 371] on span "Last lead :" at bounding box center [185, 365] width 72 height 20
click at [286, 368] on link "[PERSON_NAME]" at bounding box center [292, 365] width 134 height 20
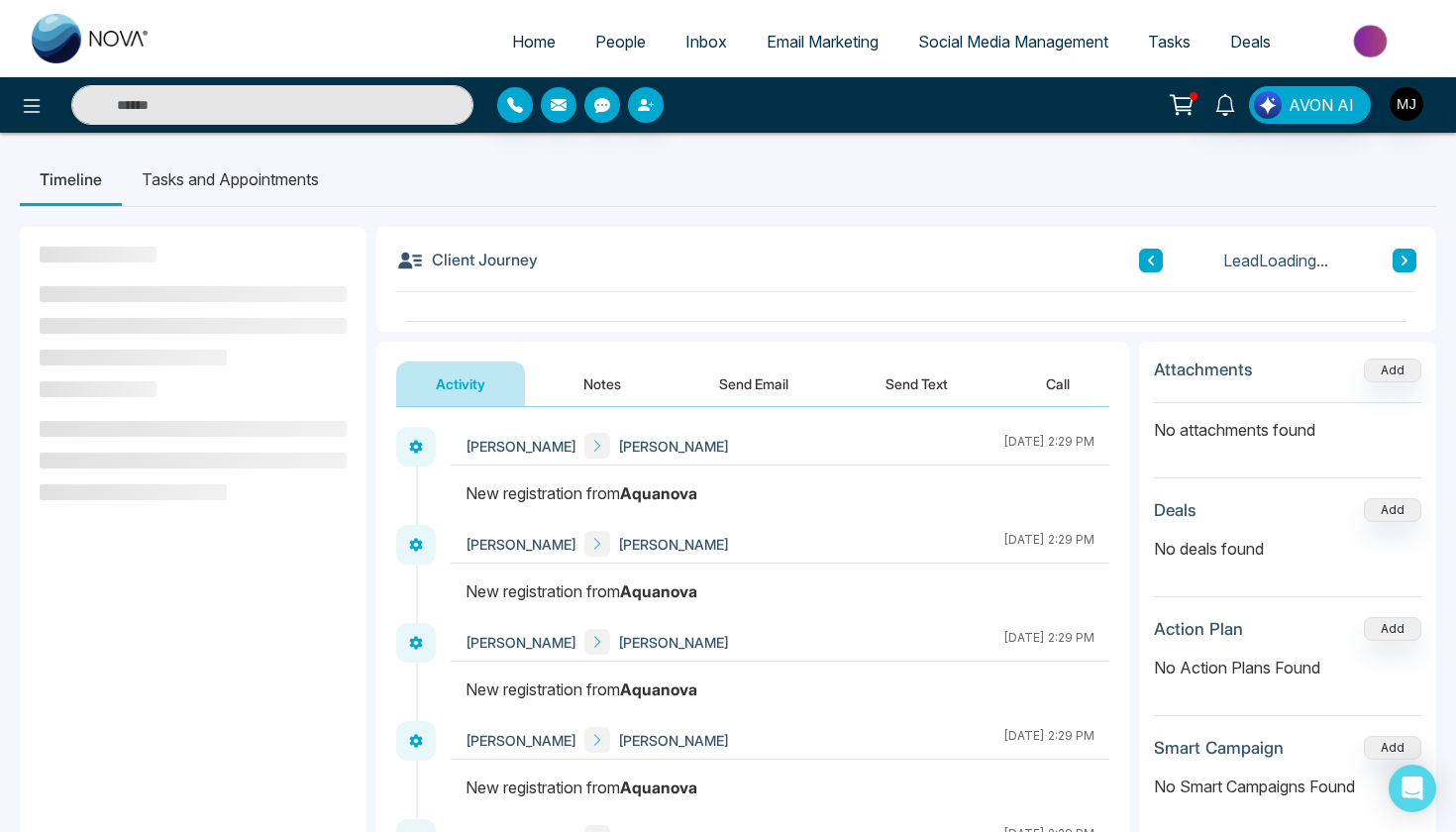
click at [616, 40] on span "People" at bounding box center [620, 42] width 51 height 20
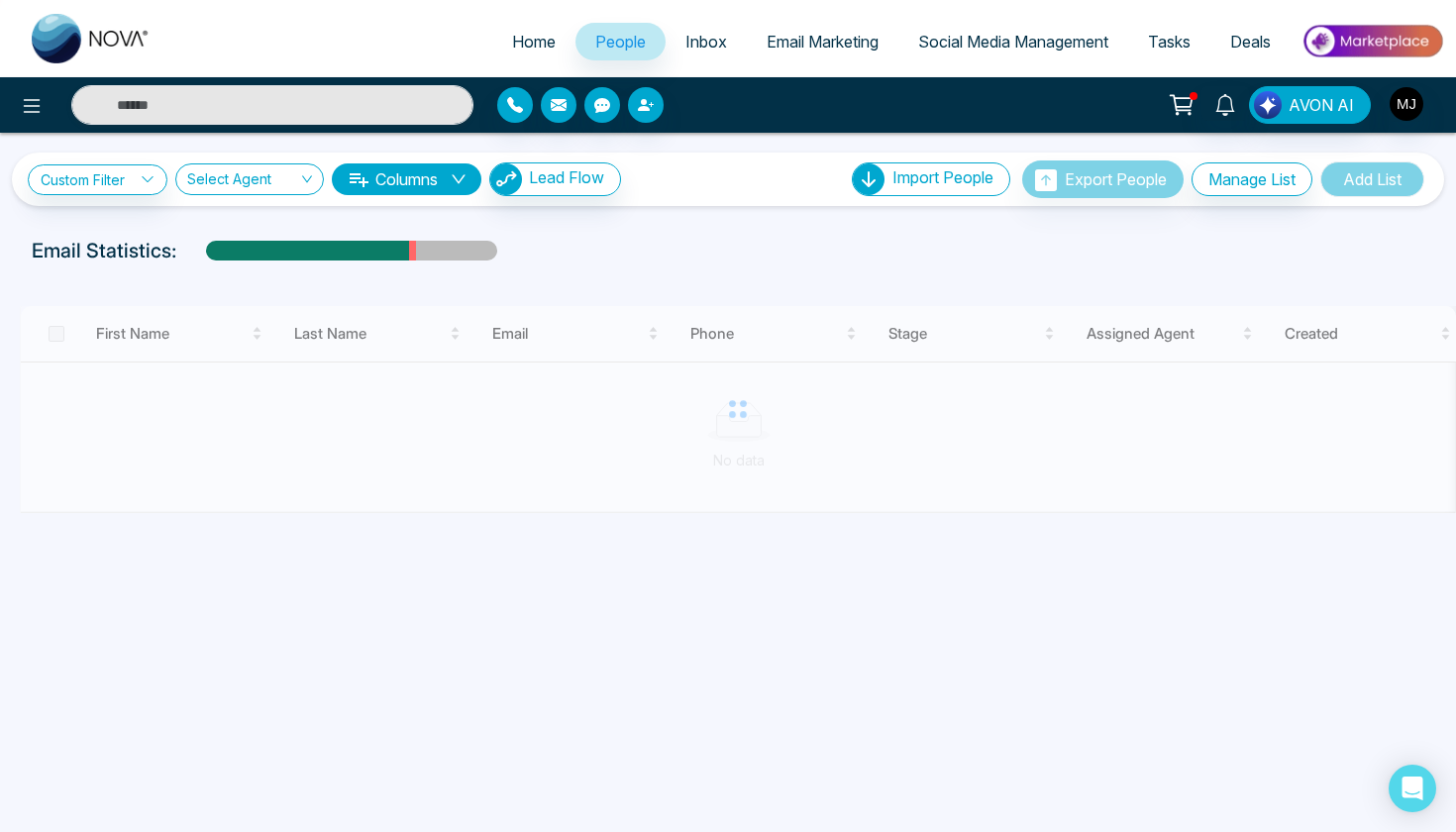
click at [447, 182] on button "Columns" at bounding box center [407, 179] width 150 height 32
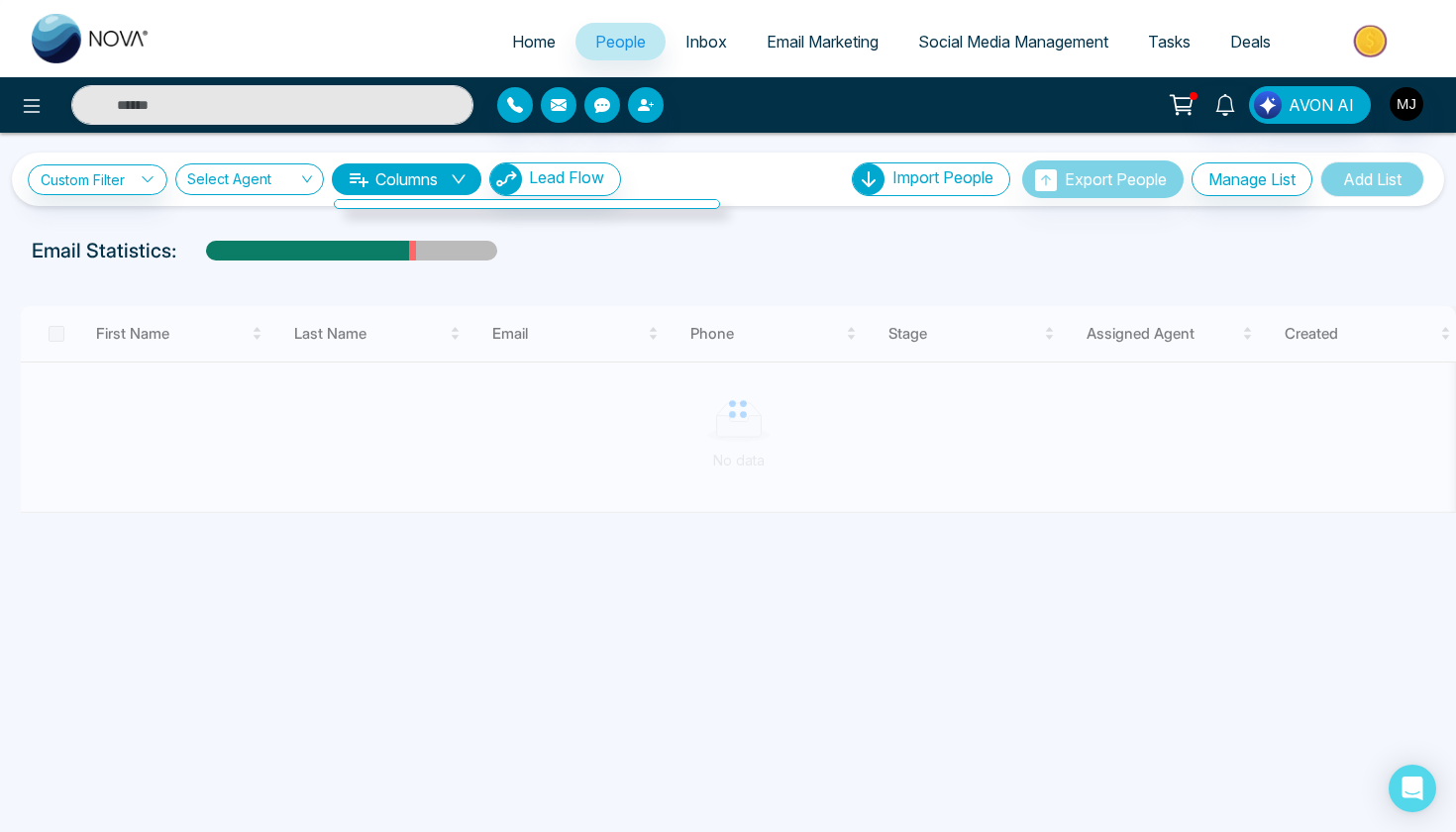
click at [462, 175] on icon "down" at bounding box center [459, 179] width 16 height 16
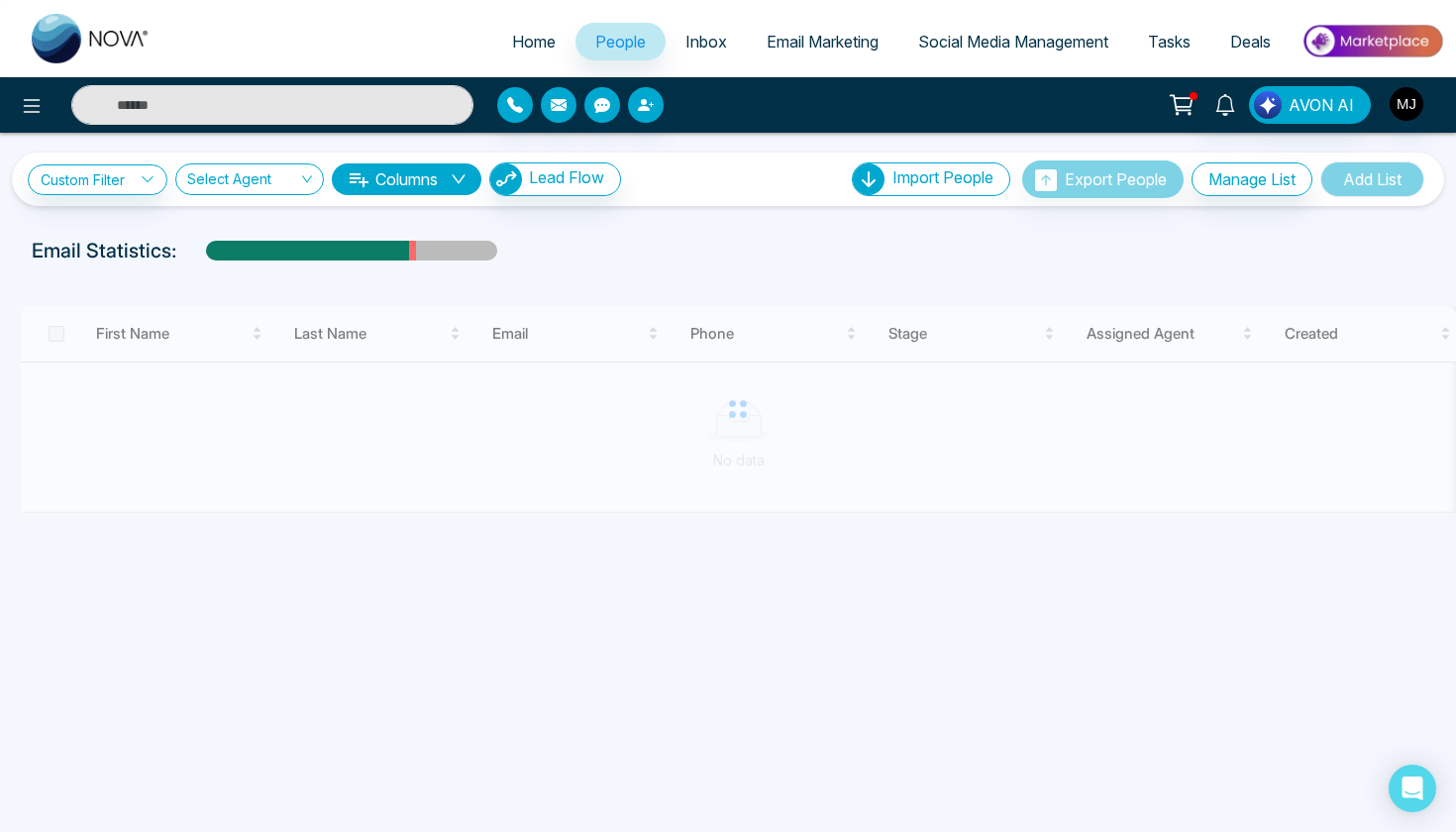
click at [135, 169] on link "Custom Filter" at bounding box center [98, 179] width 140 height 31
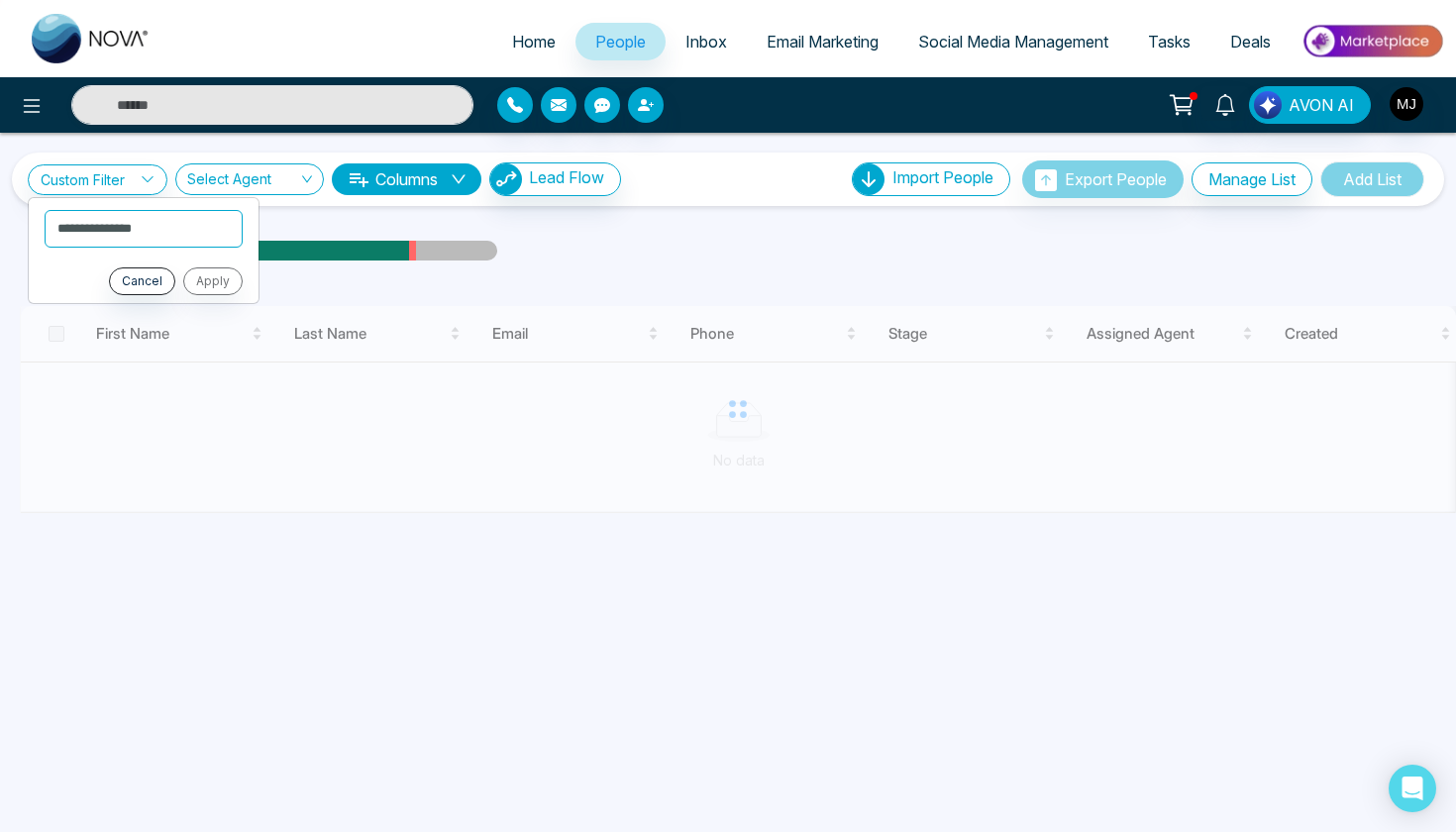
click at [676, 245] on div "Email Statistics:" at bounding box center [728, 251] width 1393 height 30
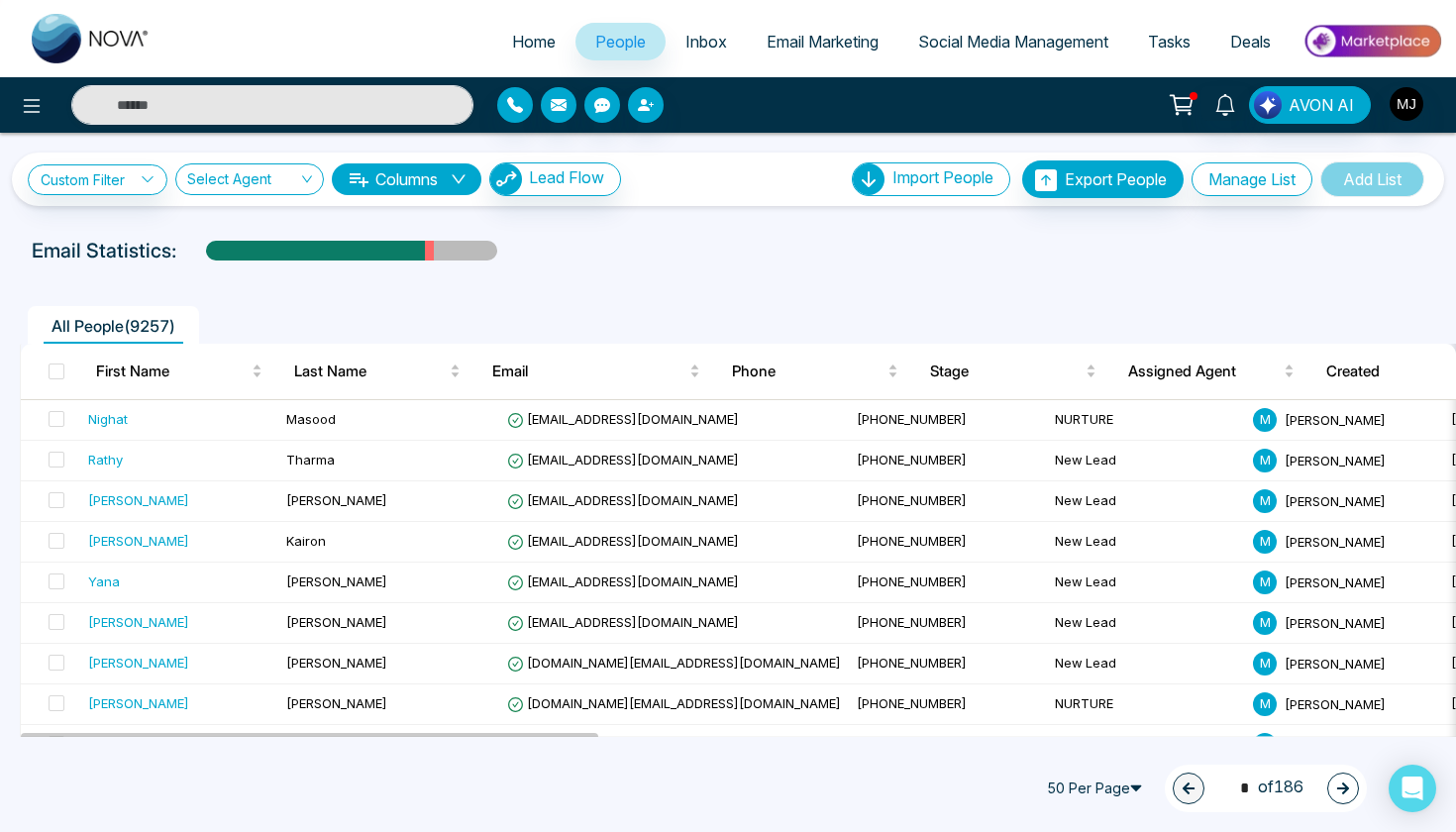
click at [685, 38] on span "Inbox" at bounding box center [706, 42] width 42 height 20
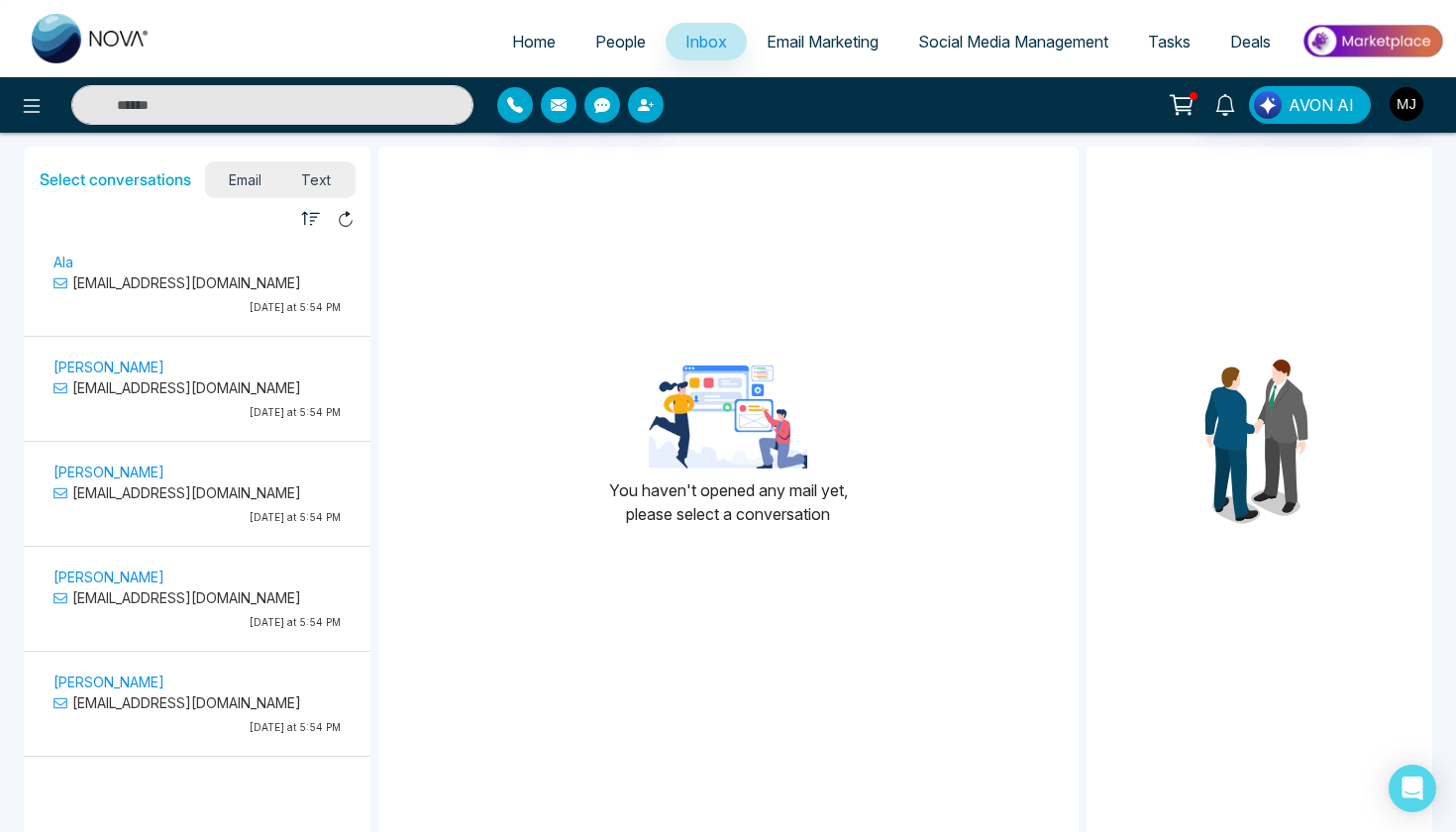
click at [322, 176] on span "Text" at bounding box center [315, 179] width 69 height 27
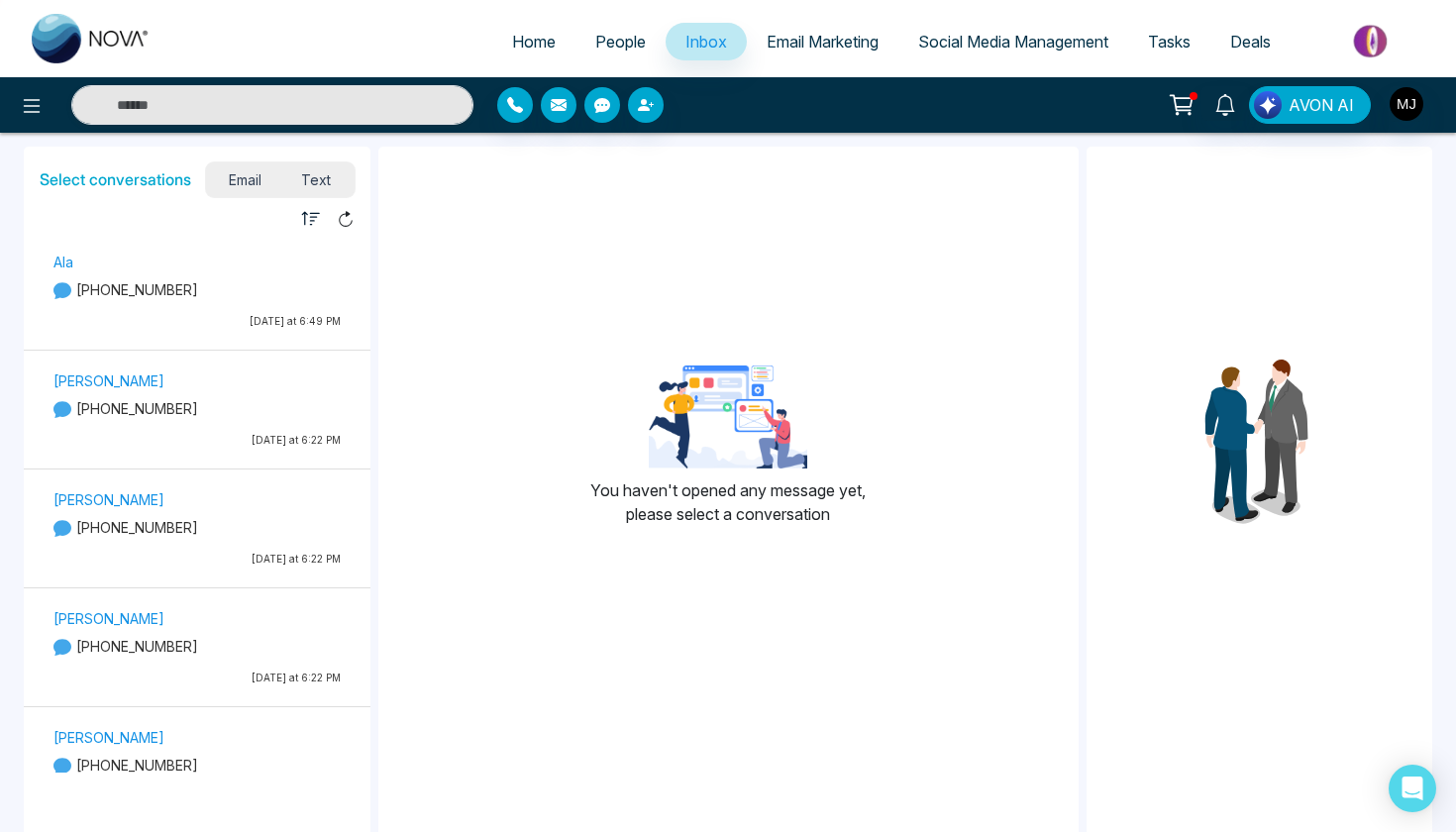
click at [259, 272] on div "Ala [PHONE_NUMBER] [DATE] at 6:49 PM" at bounding box center [197, 294] width 307 height 88
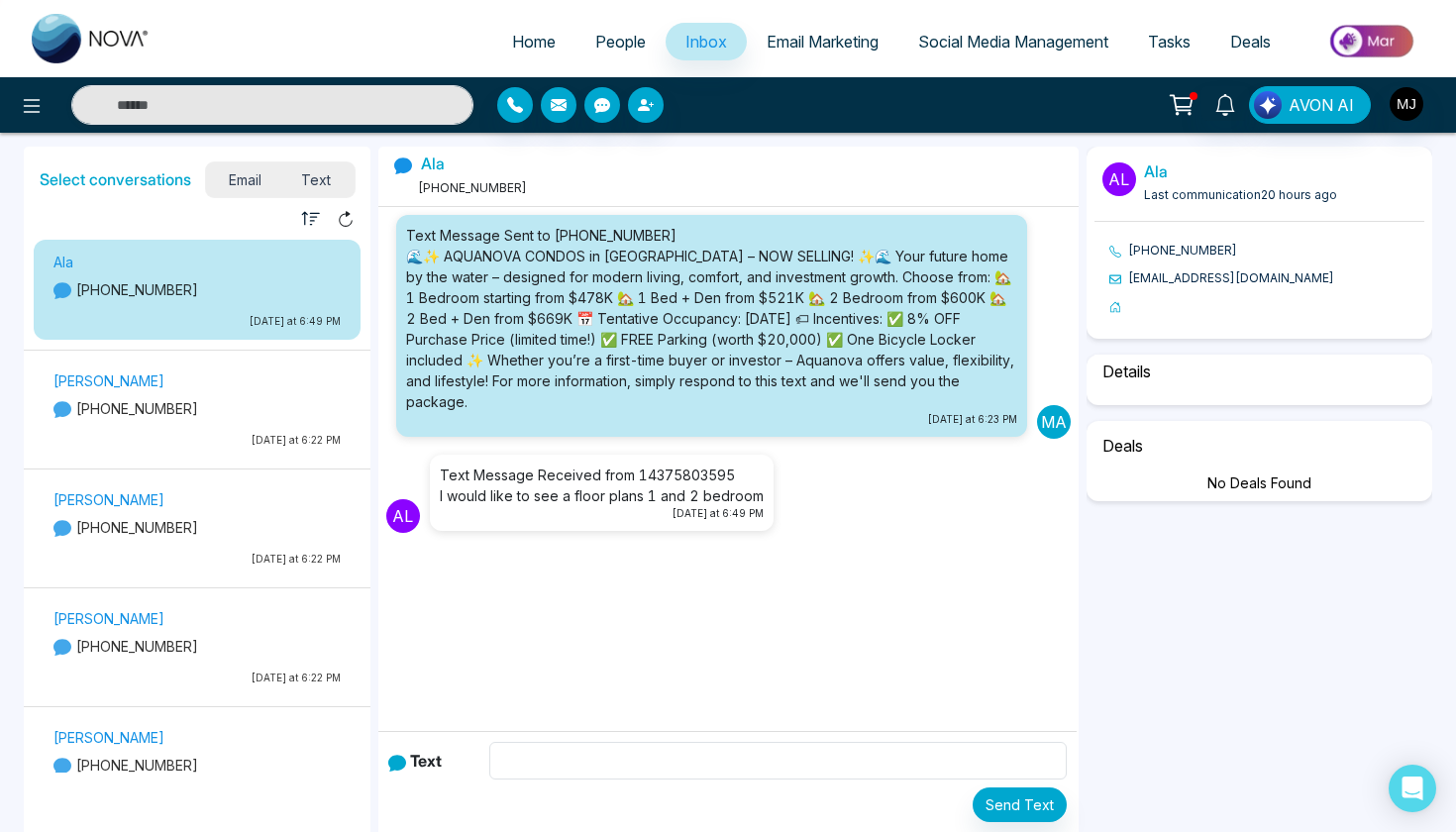
select select "********"
select select "*****"
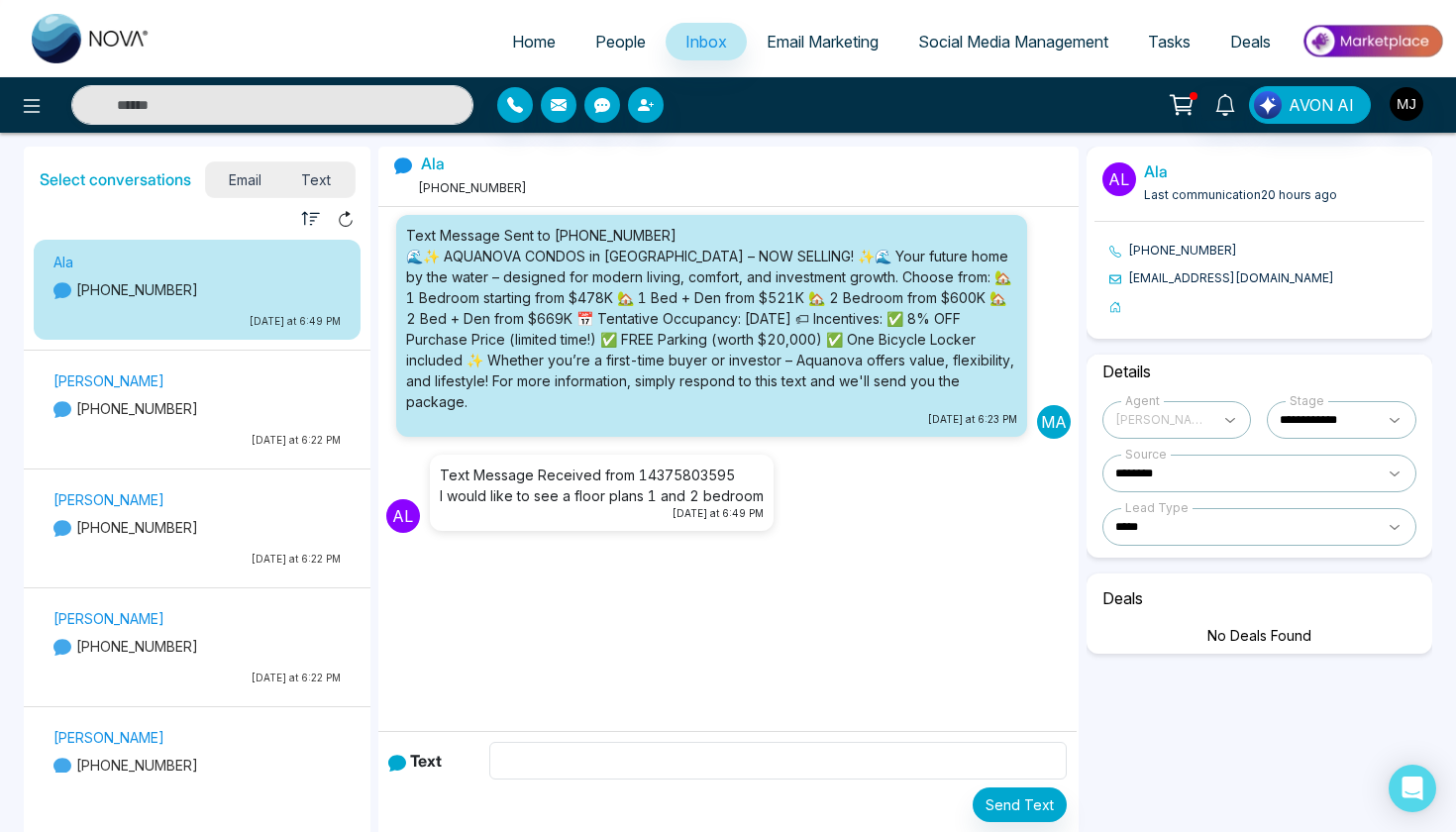
select select "****"
drag, startPoint x: 1169, startPoint y: 108, endPoint x: 539, endPoint y: 46, distance: 633.0
click at [539, 46] on span "Home" at bounding box center [534, 42] width 44 height 20
select select "*"
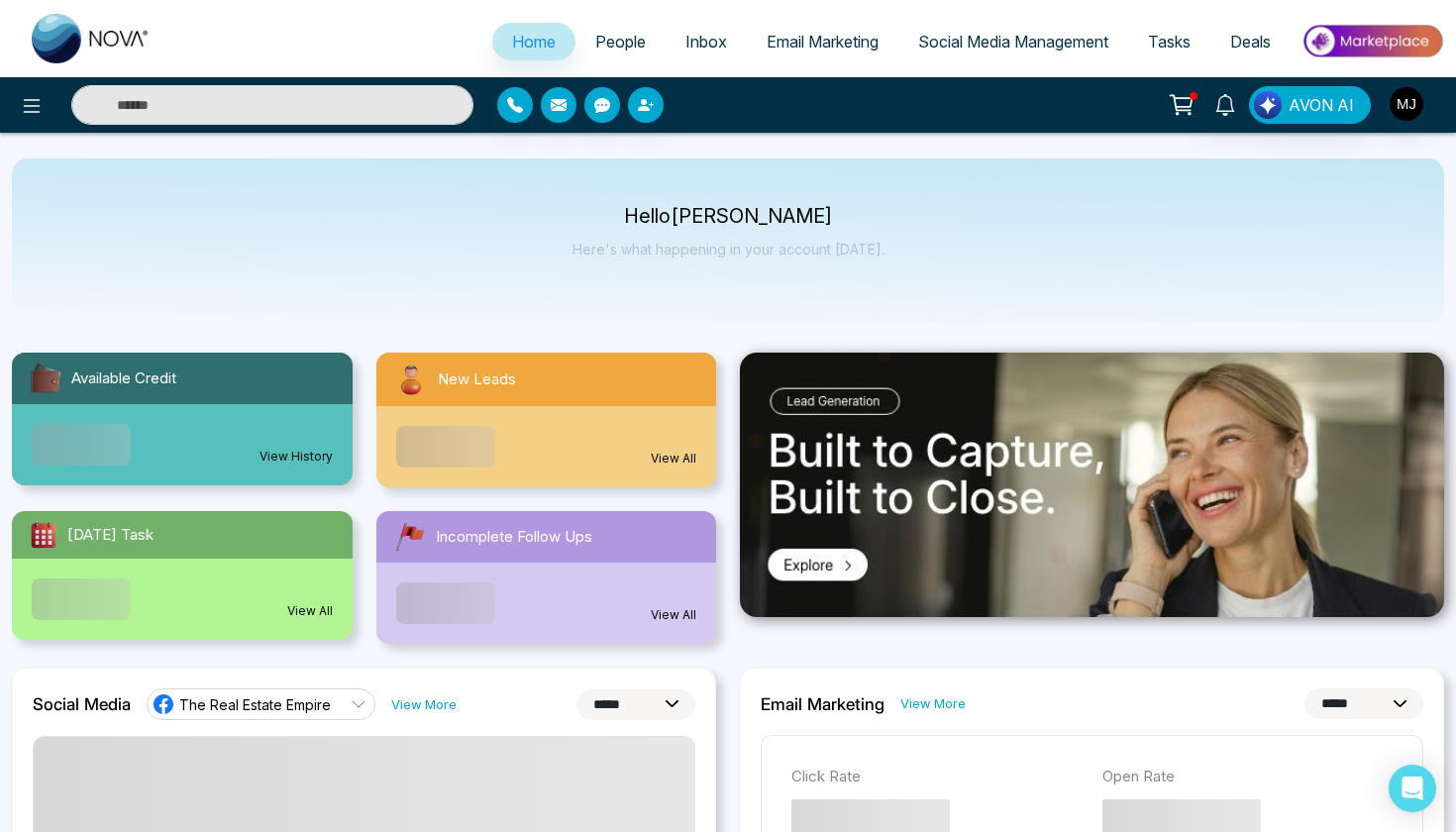
click at [605, 35] on span "People" at bounding box center [620, 42] width 51 height 20
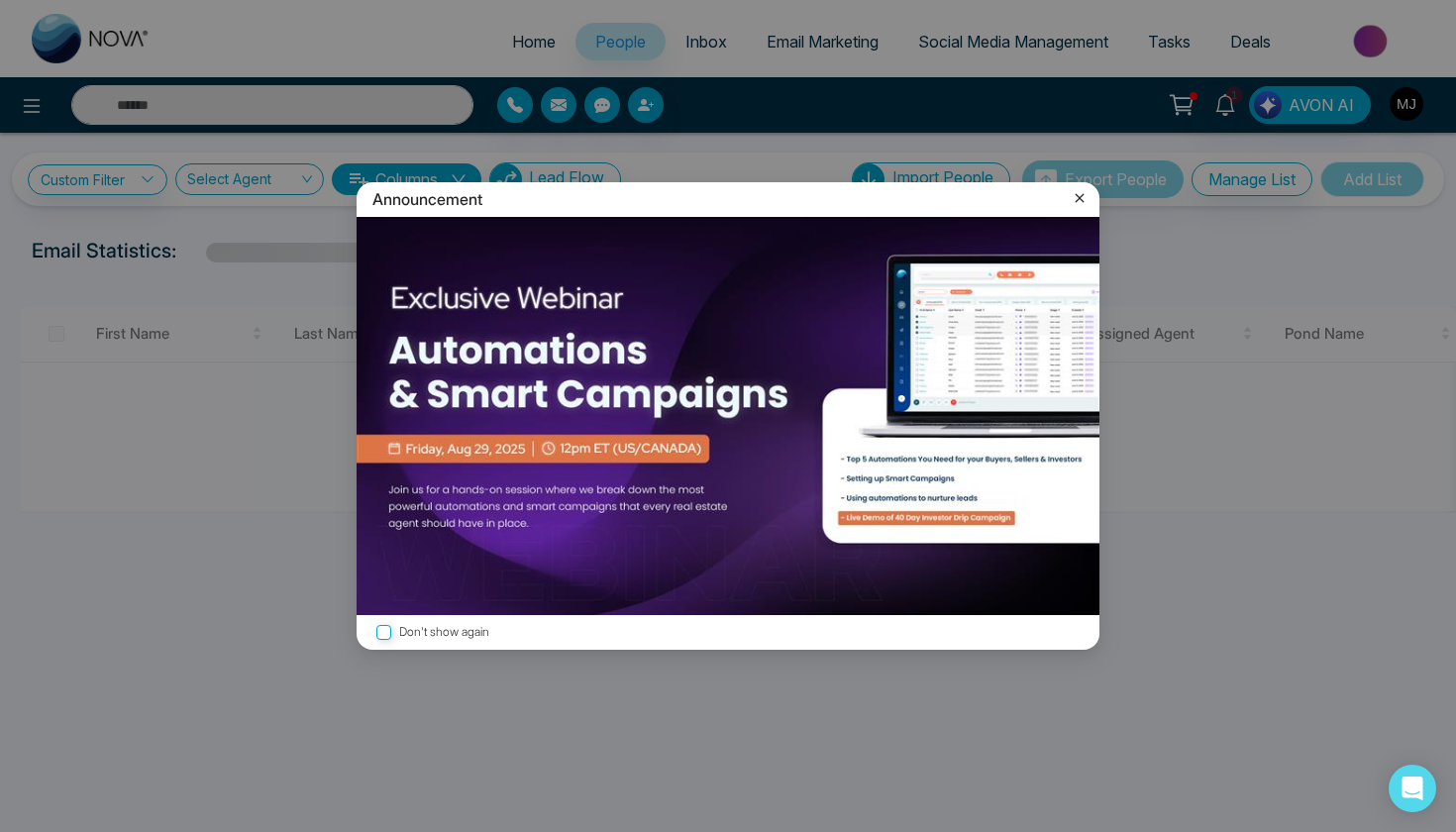
click at [1081, 193] on icon at bounding box center [1080, 198] width 20 height 20
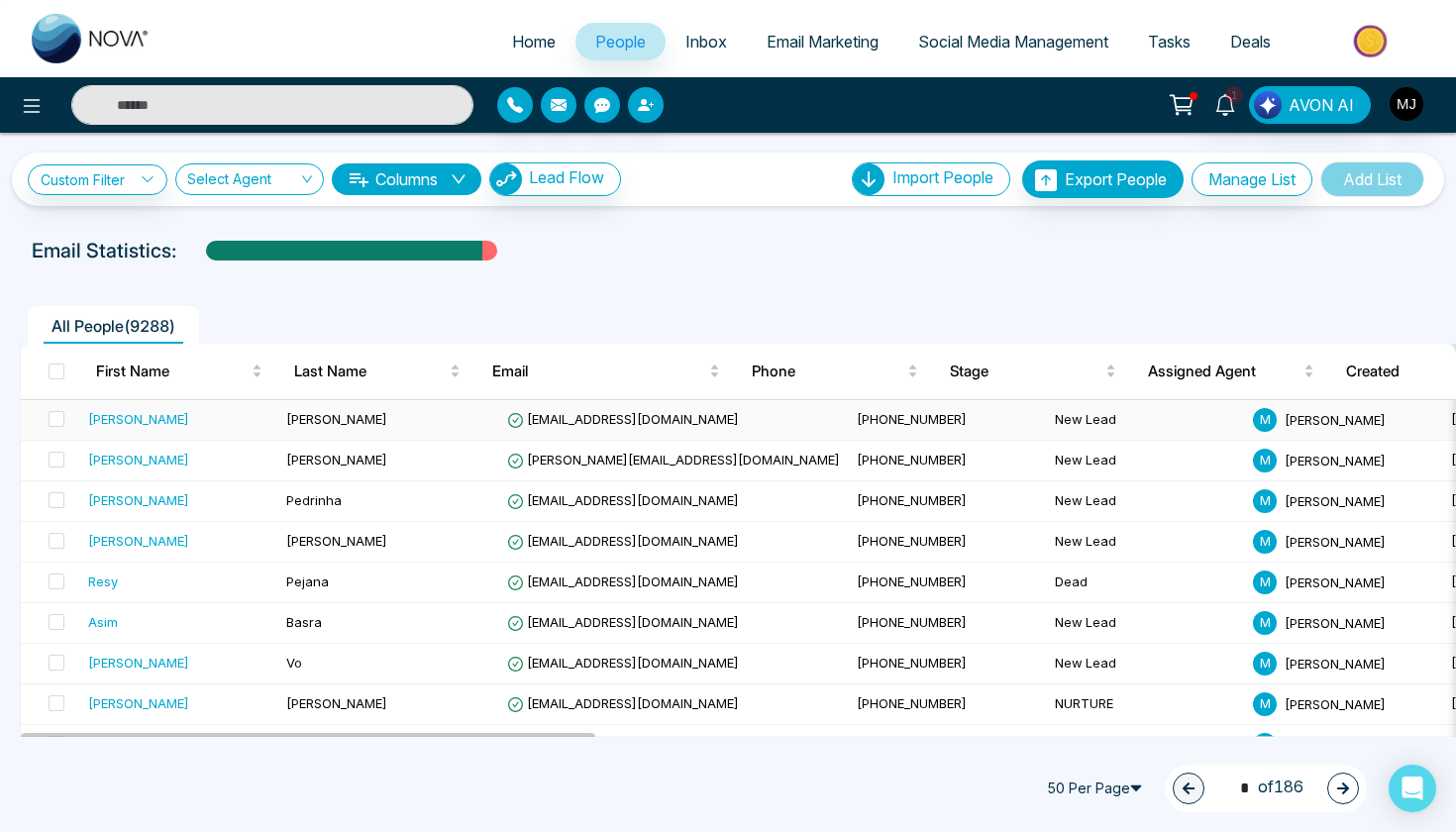
click at [528, 417] on span "[EMAIL_ADDRESS][DOMAIN_NAME]" at bounding box center [623, 419] width 232 height 16
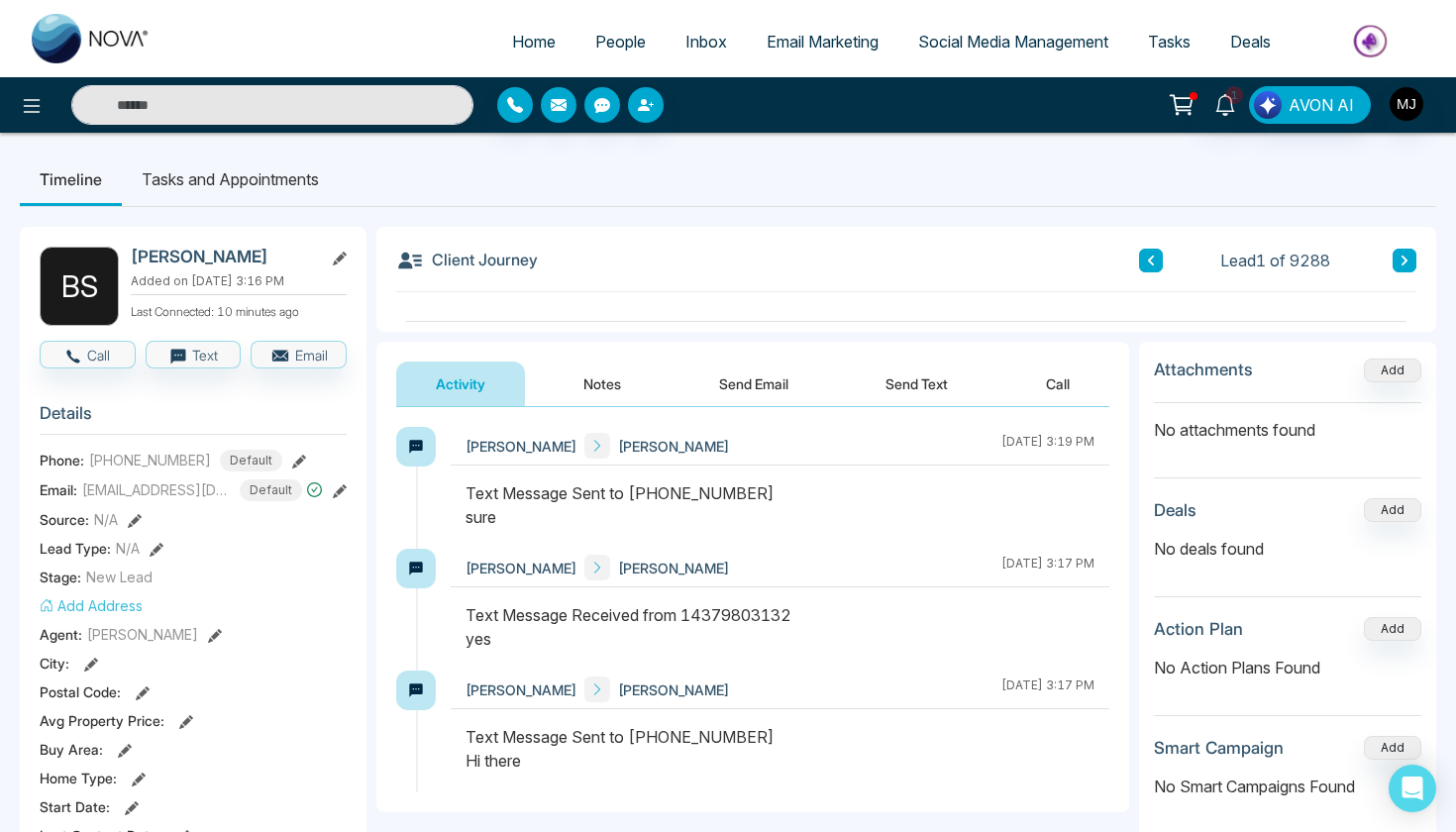
click at [760, 372] on button "Send Email" at bounding box center [753, 384] width 149 height 45
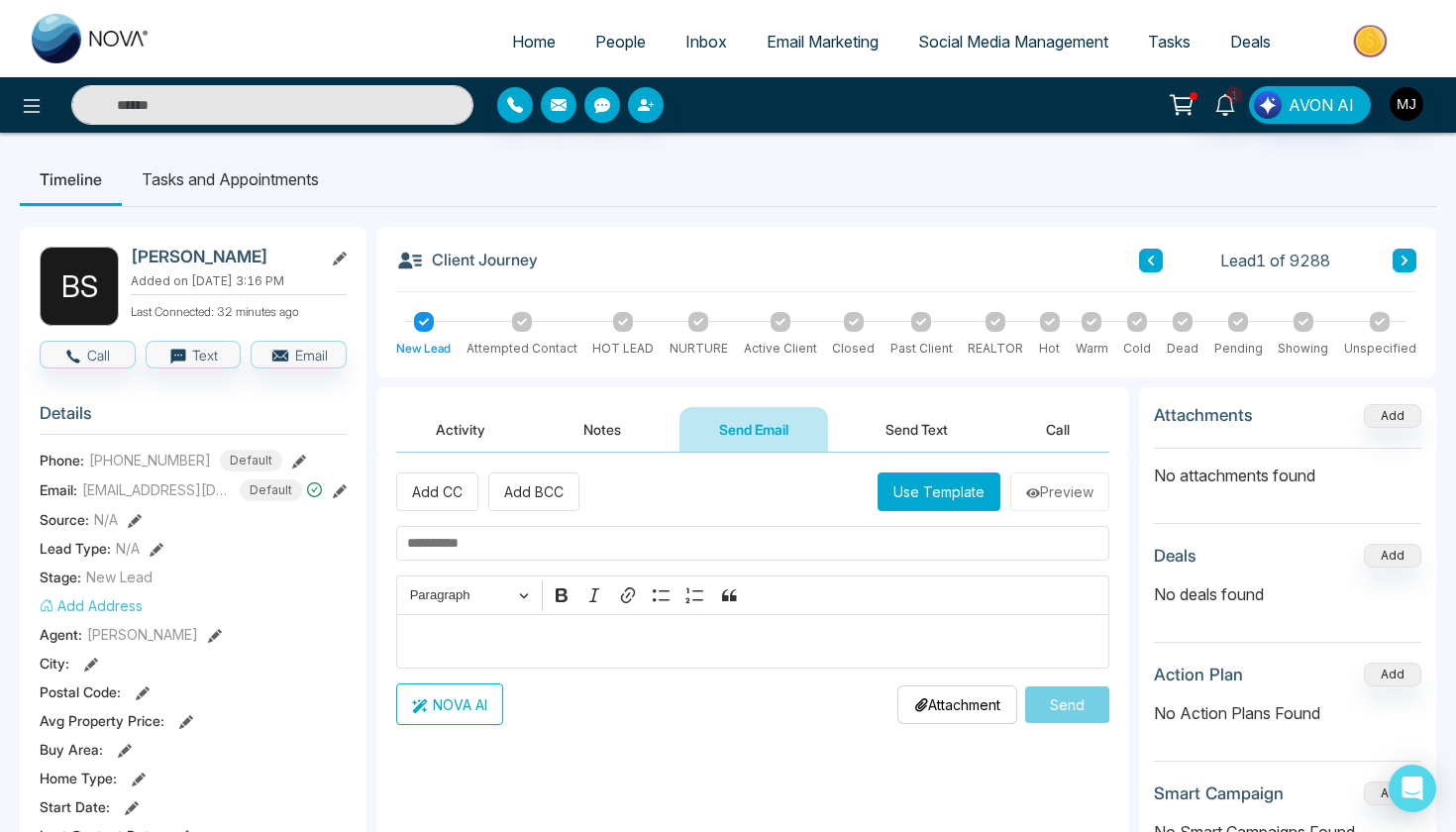
click at [523, 60] on li "Home" at bounding box center [533, 43] width 83 height 41
click at [809, 44] on span "Email Marketing" at bounding box center [823, 42] width 112 height 20
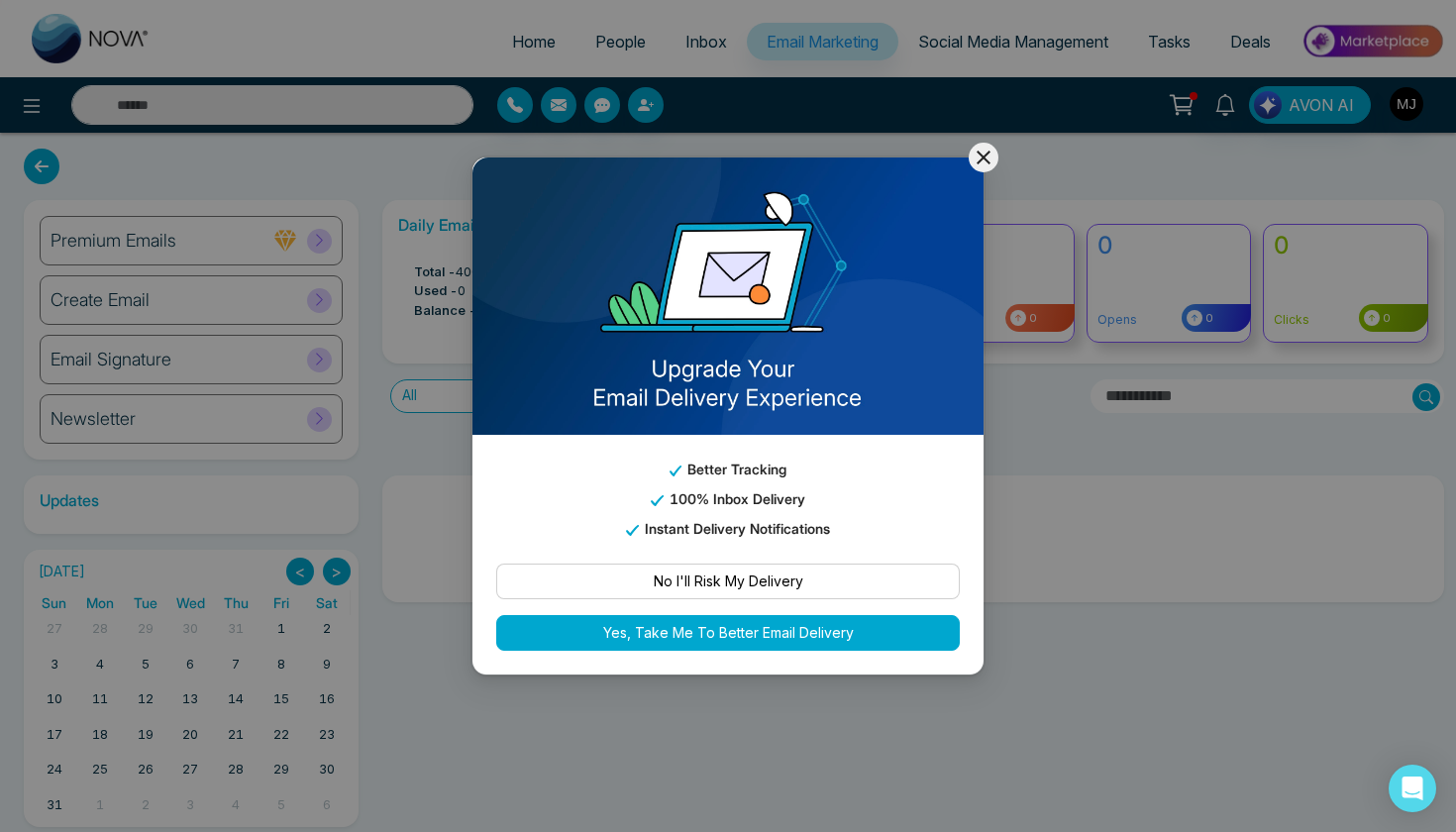
click at [989, 160] on icon at bounding box center [984, 158] width 24 height 24
